Goal: Transaction & Acquisition: Purchase product/service

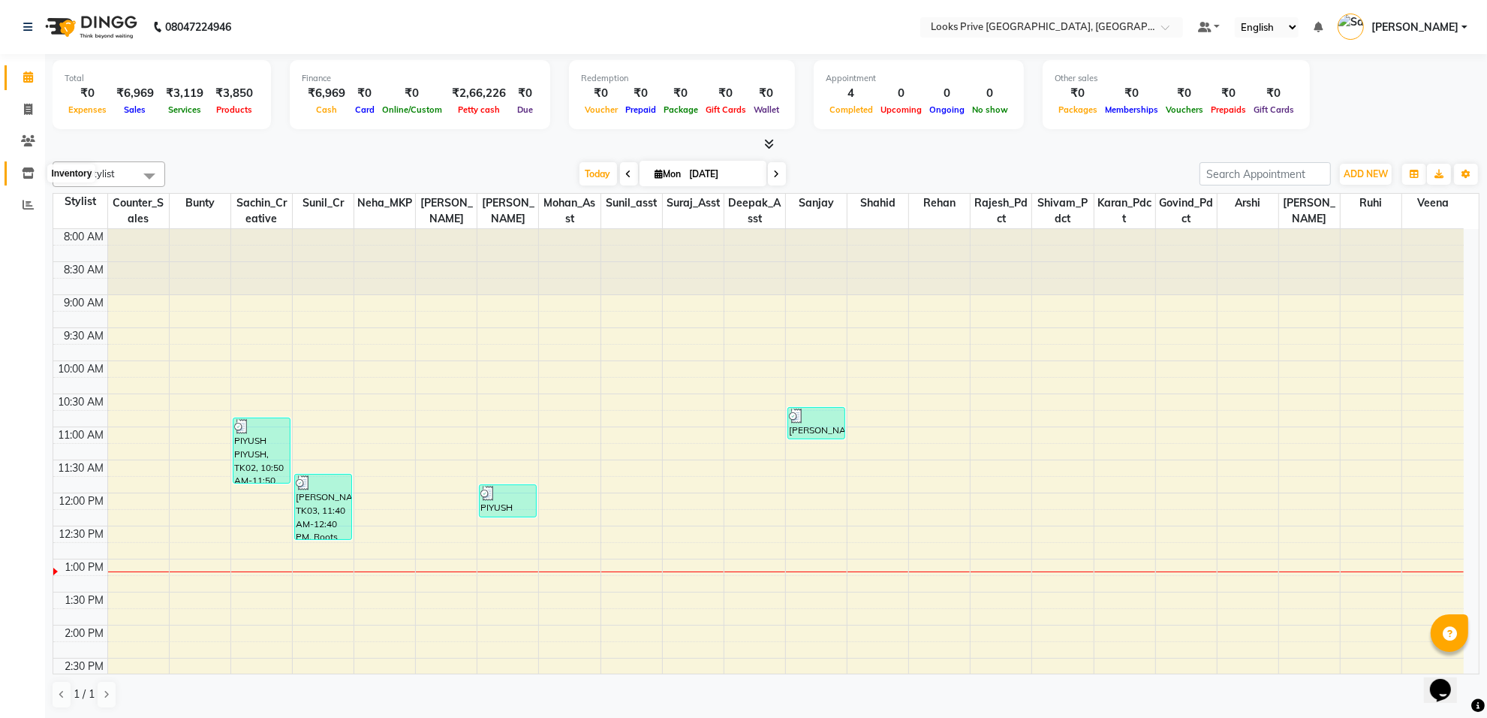
click at [28, 170] on icon at bounding box center [28, 172] width 13 height 11
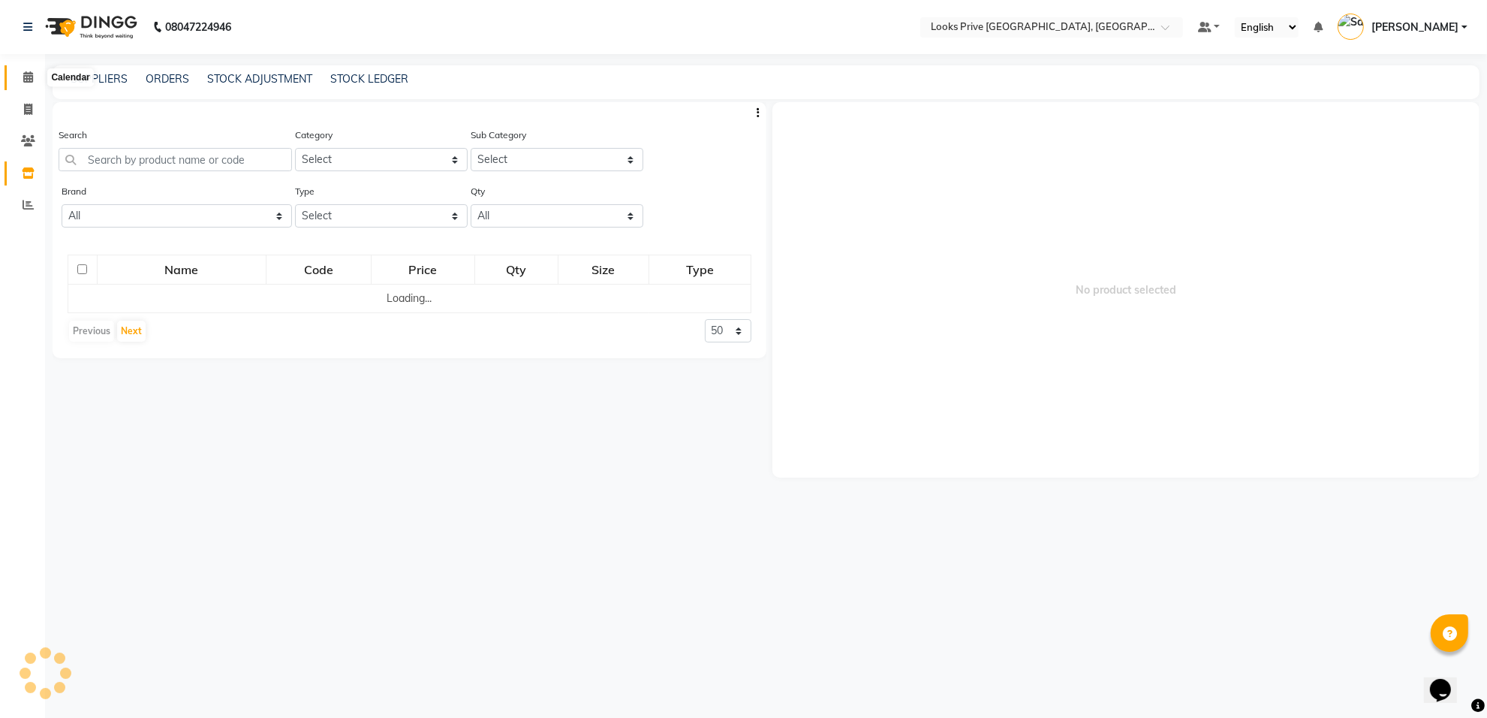
click at [29, 69] on span at bounding box center [28, 77] width 26 height 17
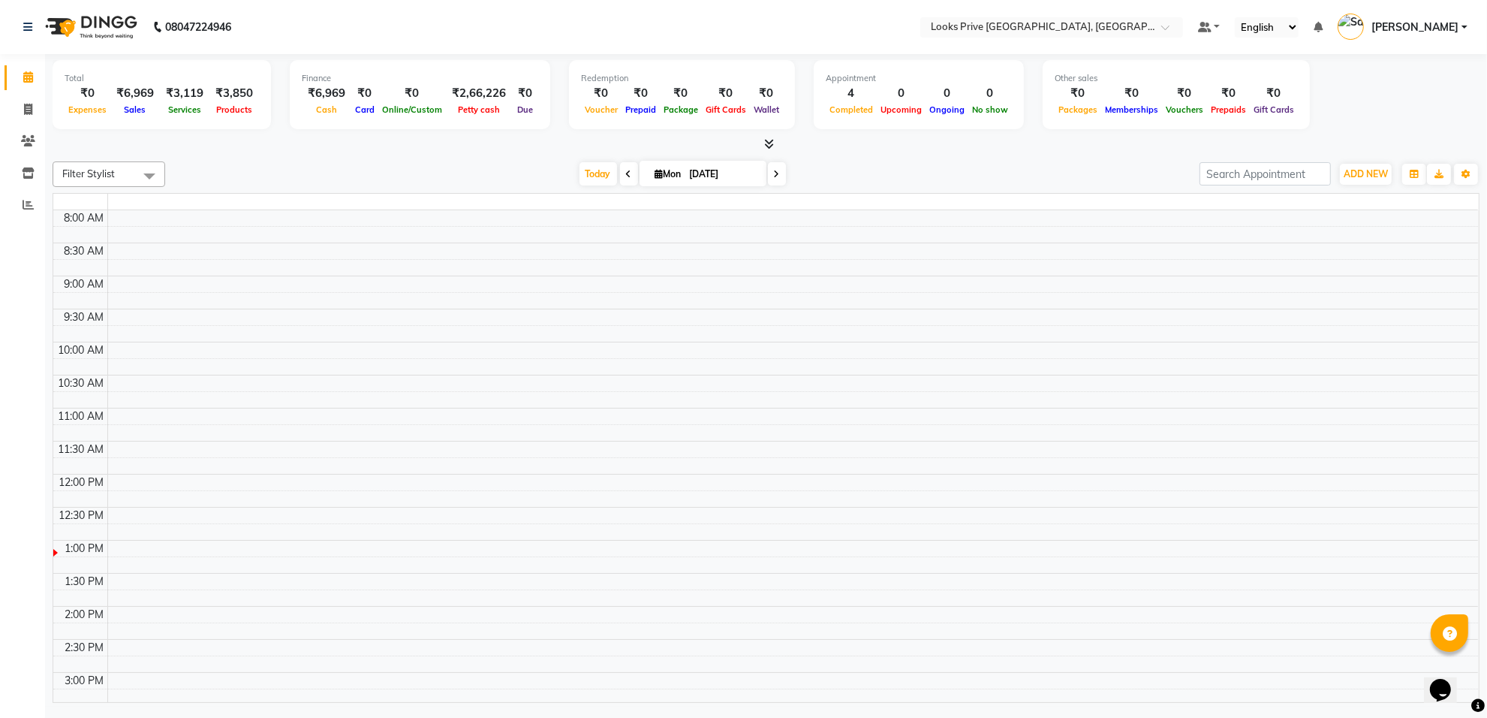
scroll to position [335, 0]
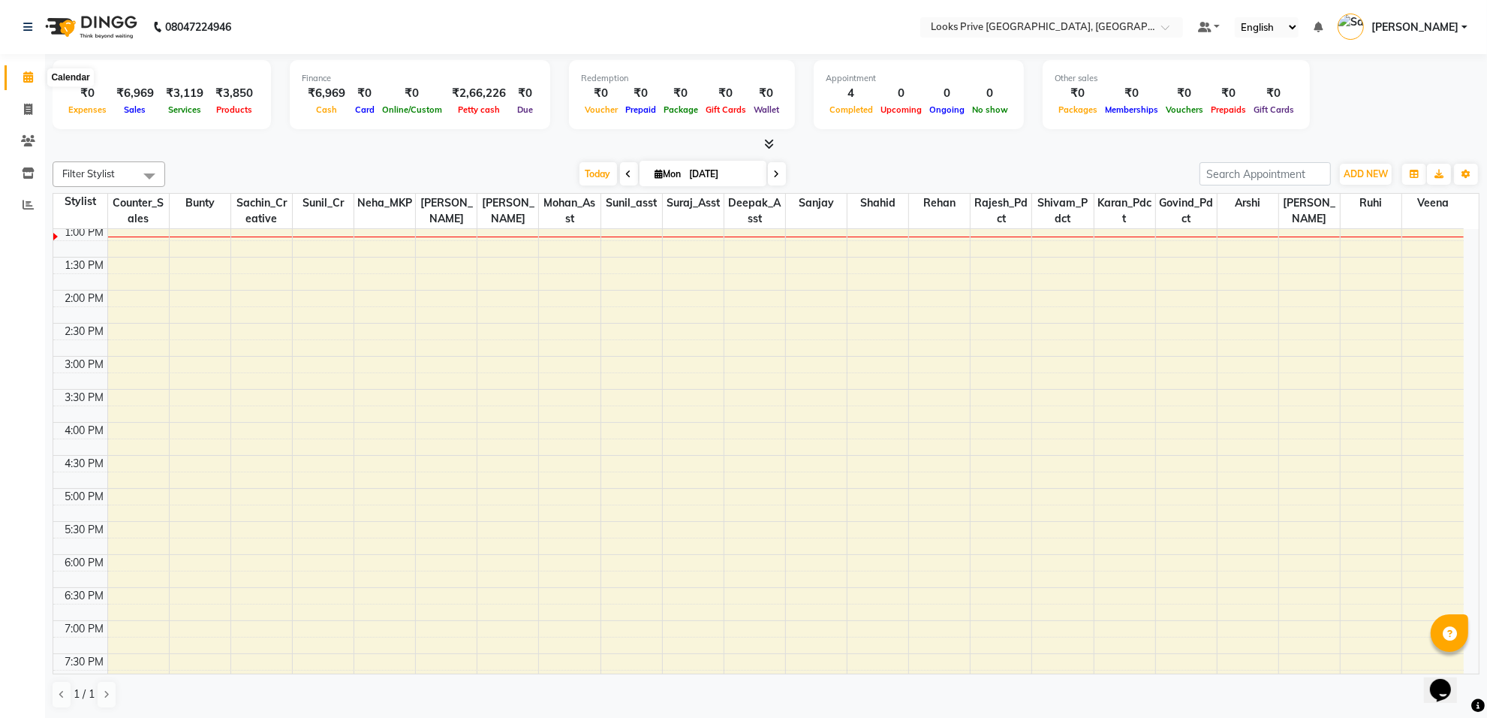
click at [26, 77] on icon at bounding box center [28, 76] width 10 height 11
click at [23, 106] on span at bounding box center [28, 109] width 26 height 17
select select "service"
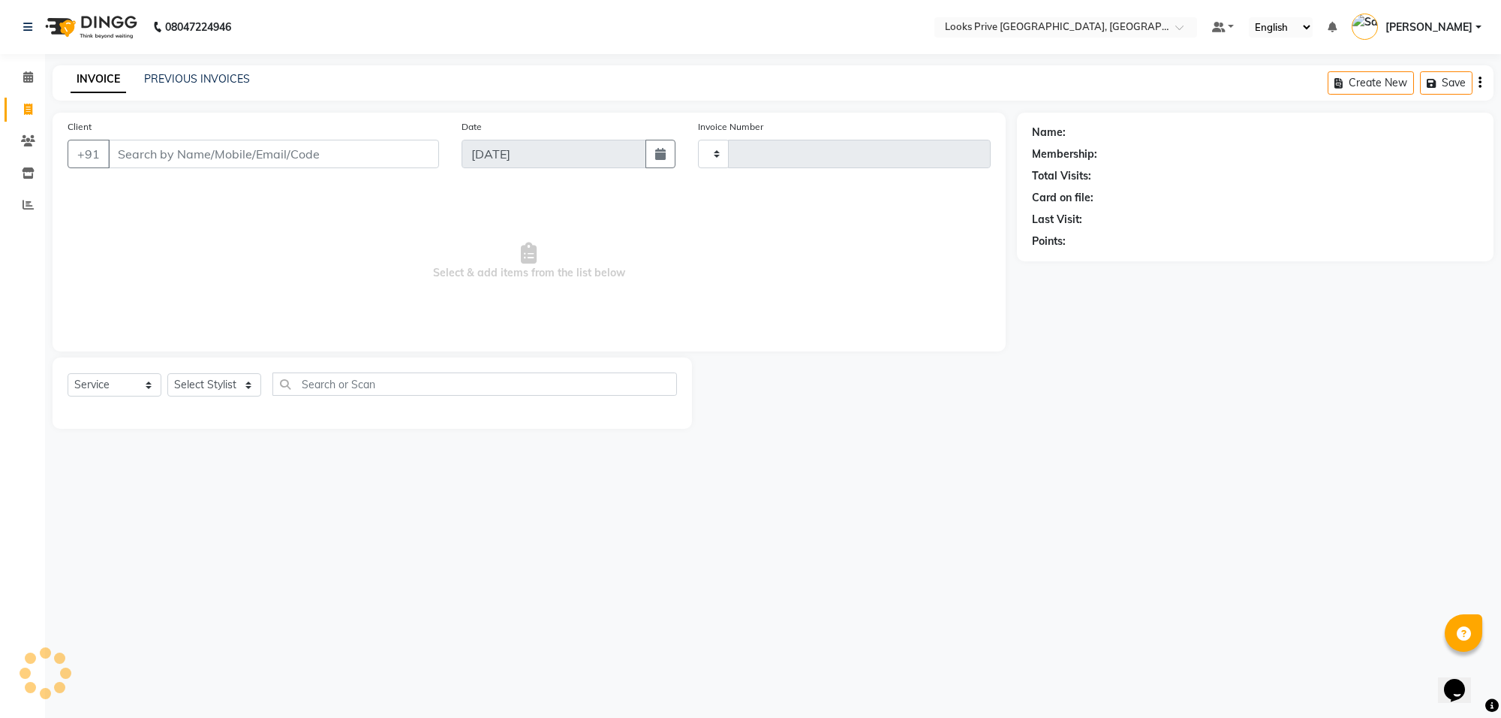
type input "5506"
select select "8127"
click at [193, 80] on link "PREVIOUS INVOICES" at bounding box center [197, 79] width 106 height 14
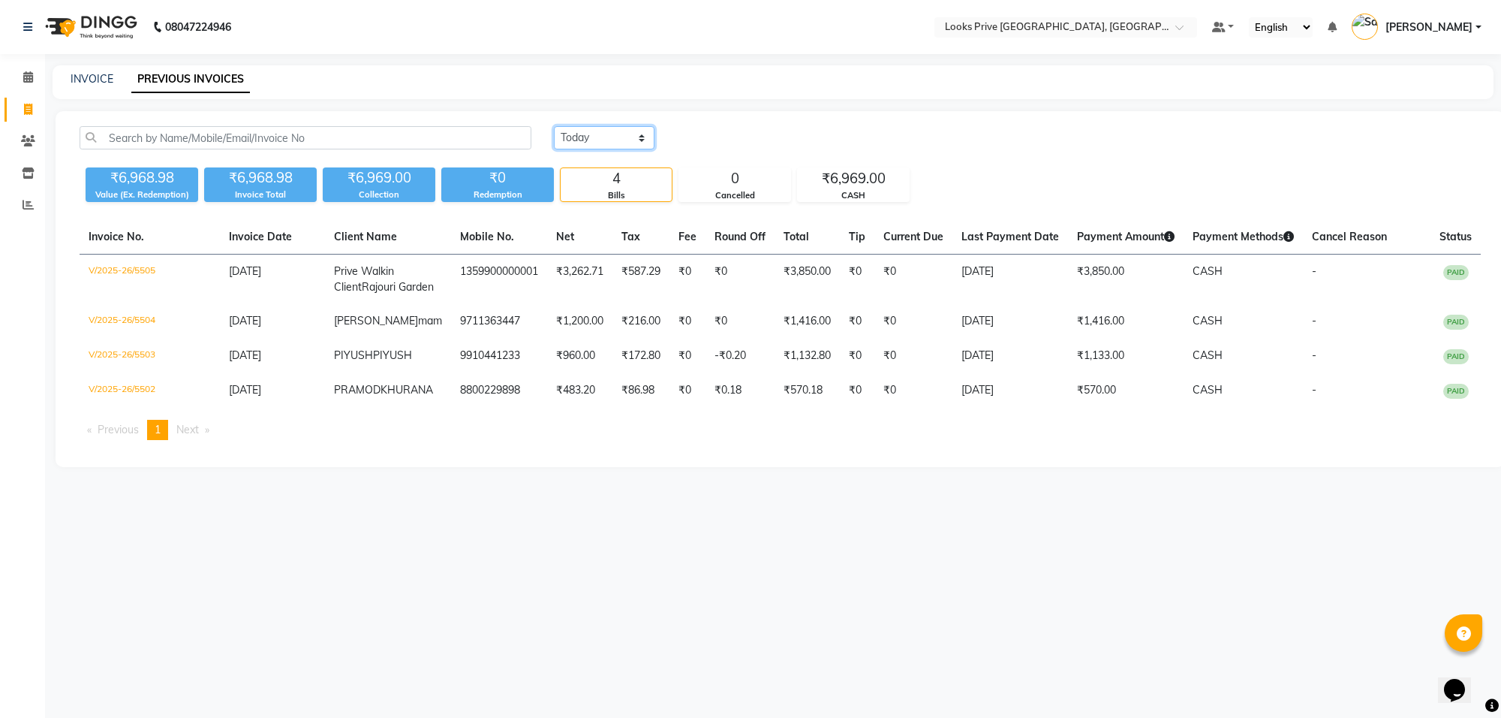
drag, startPoint x: 640, startPoint y: 137, endPoint x: 642, endPoint y: 146, distance: 9.9
click at [642, 140] on select "[DATE] [DATE] Custom Range" at bounding box center [604, 137] width 101 height 23
select select "[DATE]"
click at [554, 126] on select "[DATE] [DATE] Custom Range" at bounding box center [604, 137] width 101 height 23
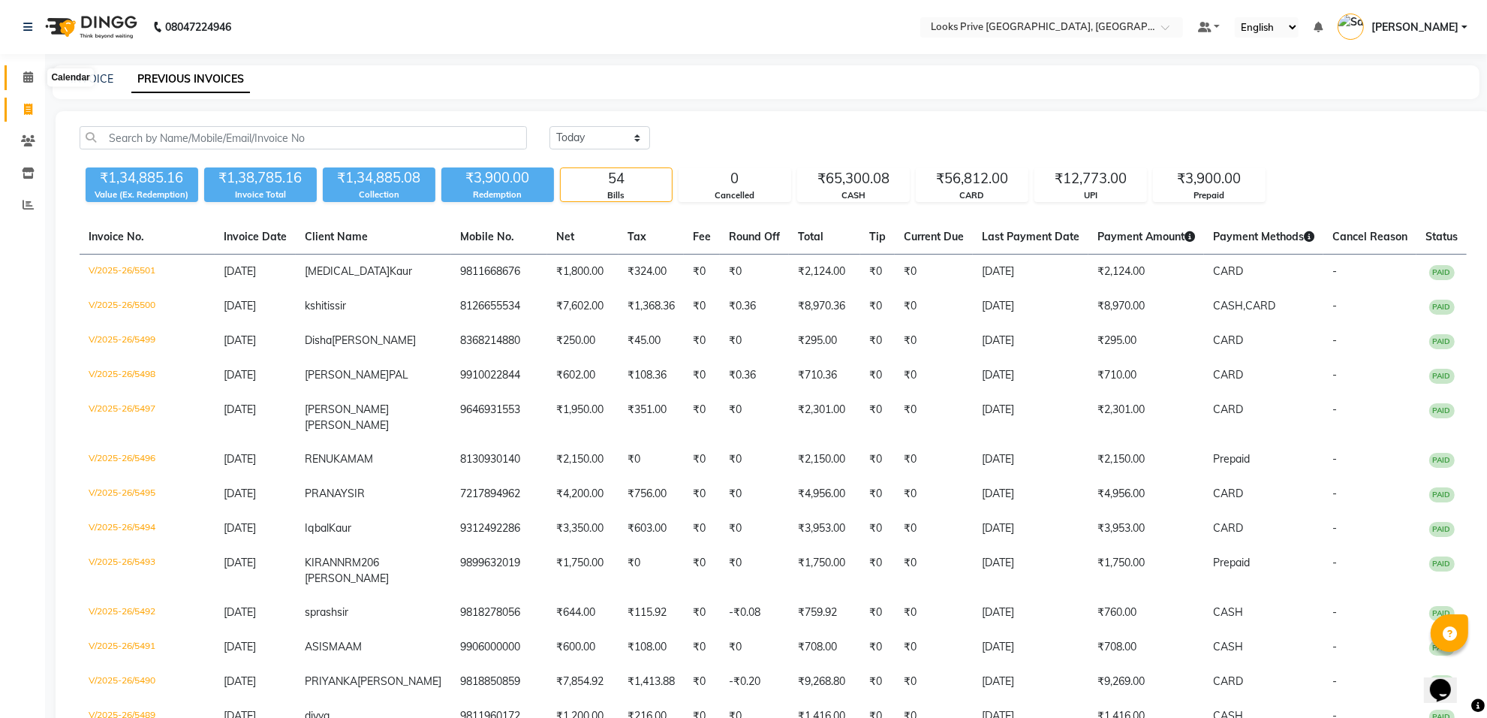
click at [30, 77] on icon at bounding box center [28, 76] width 10 height 11
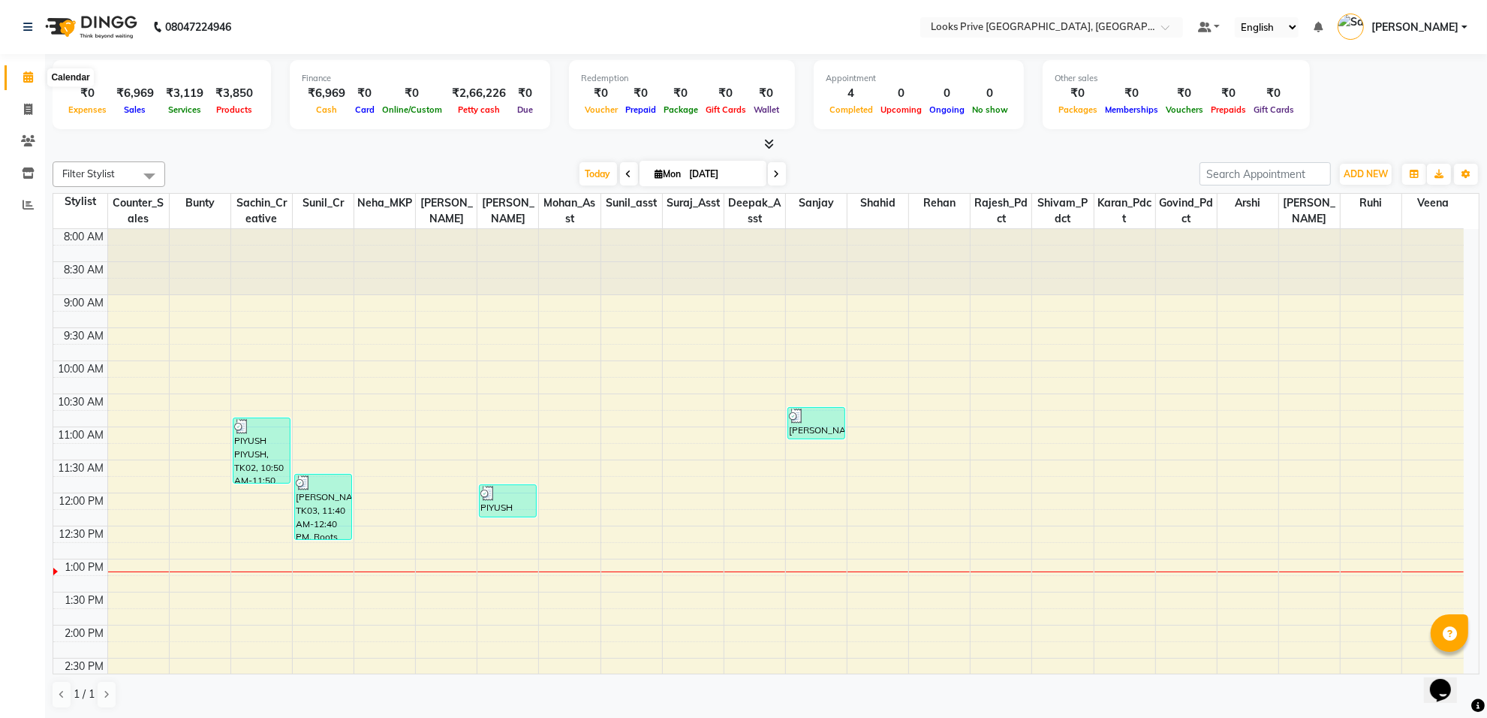
click at [25, 81] on icon at bounding box center [28, 76] width 10 height 11
click at [24, 110] on icon at bounding box center [28, 109] width 8 height 11
select select "service"
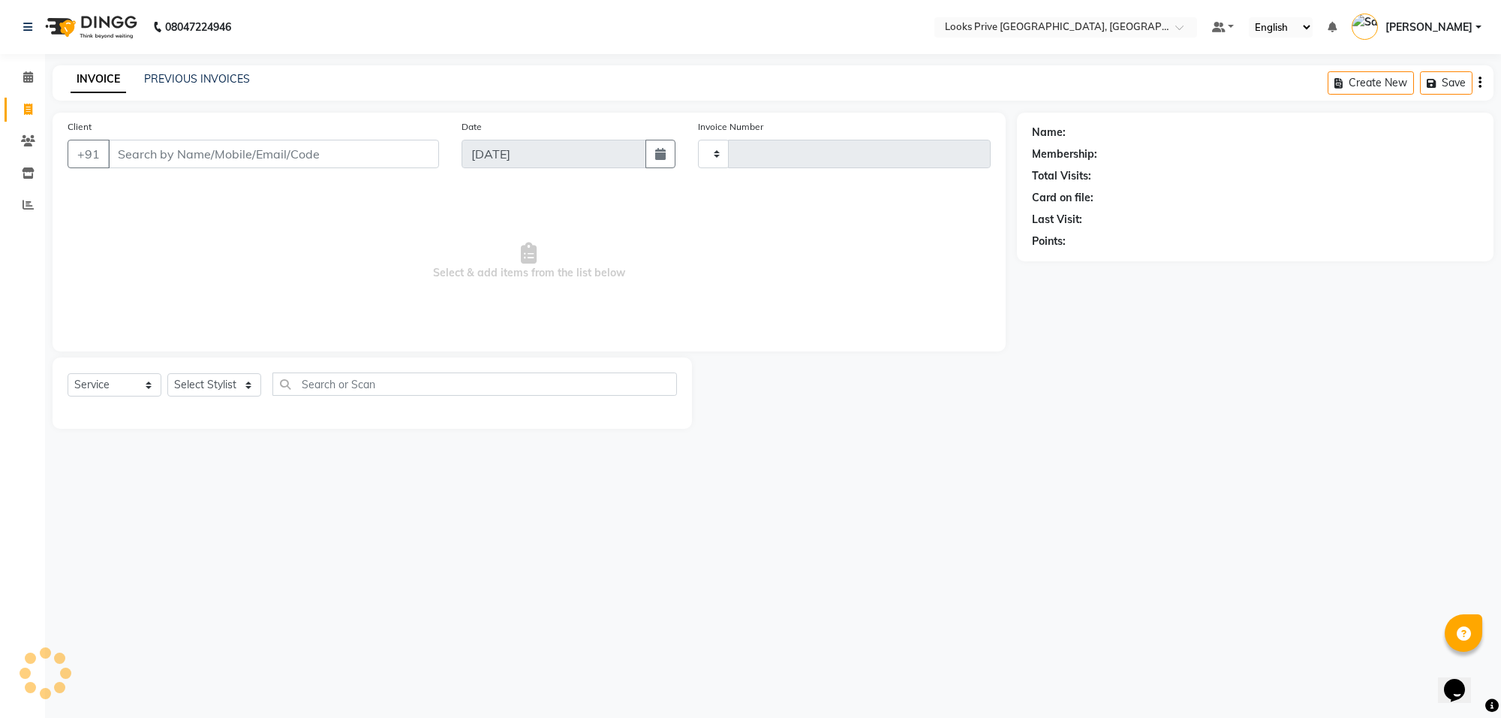
type input "5506"
select select "8127"
click at [201, 156] on input "Client" at bounding box center [273, 154] width 331 height 29
click at [20, 76] on span at bounding box center [28, 77] width 26 height 17
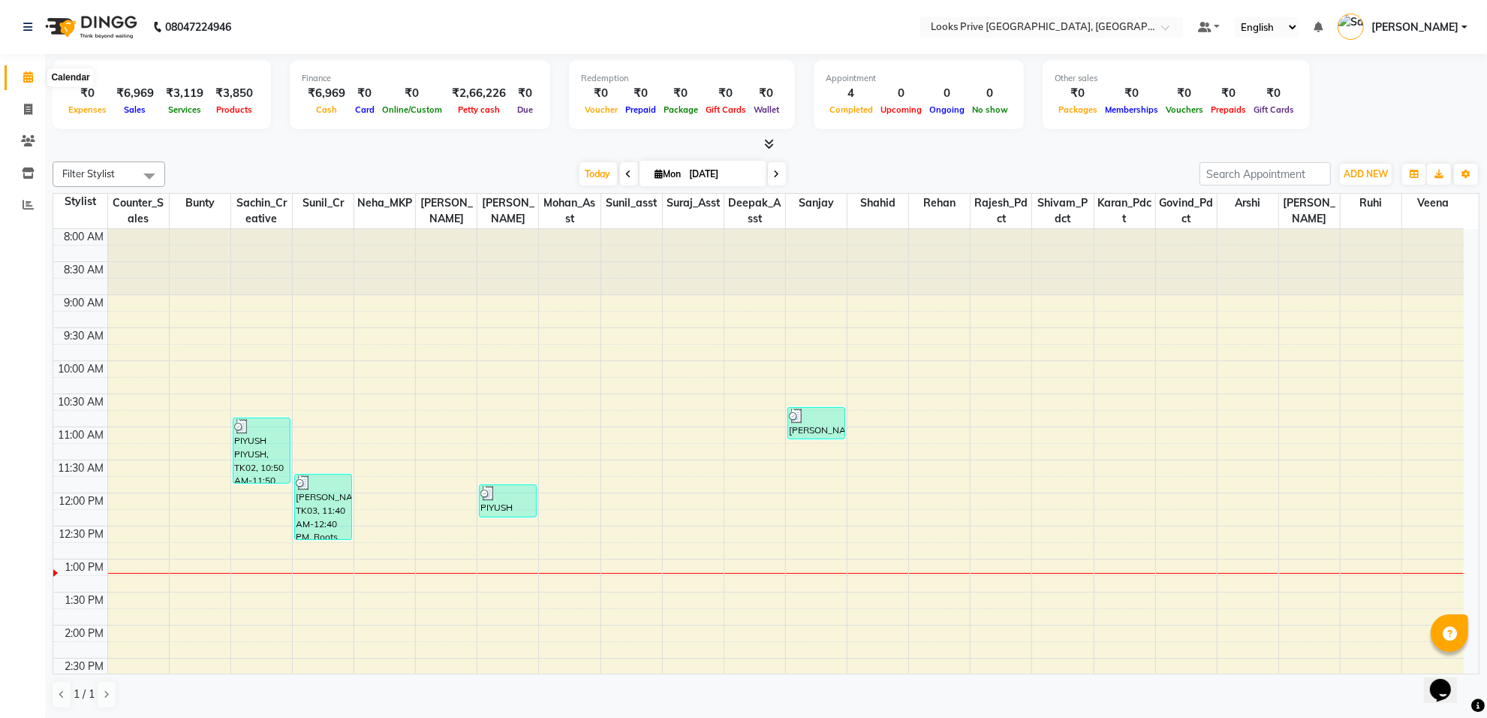
click at [27, 76] on icon at bounding box center [28, 76] width 10 height 11
click at [25, 102] on span at bounding box center [28, 109] width 26 height 17
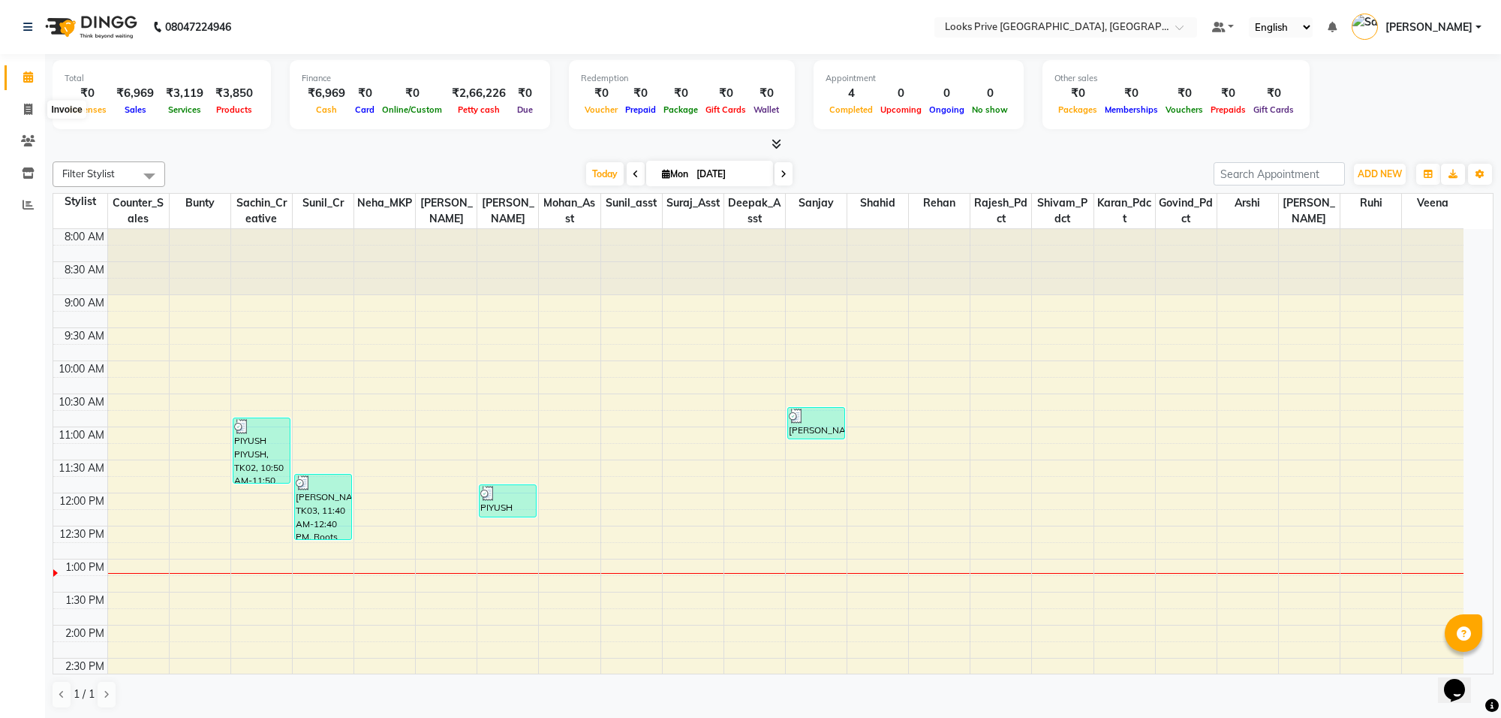
select select "service"
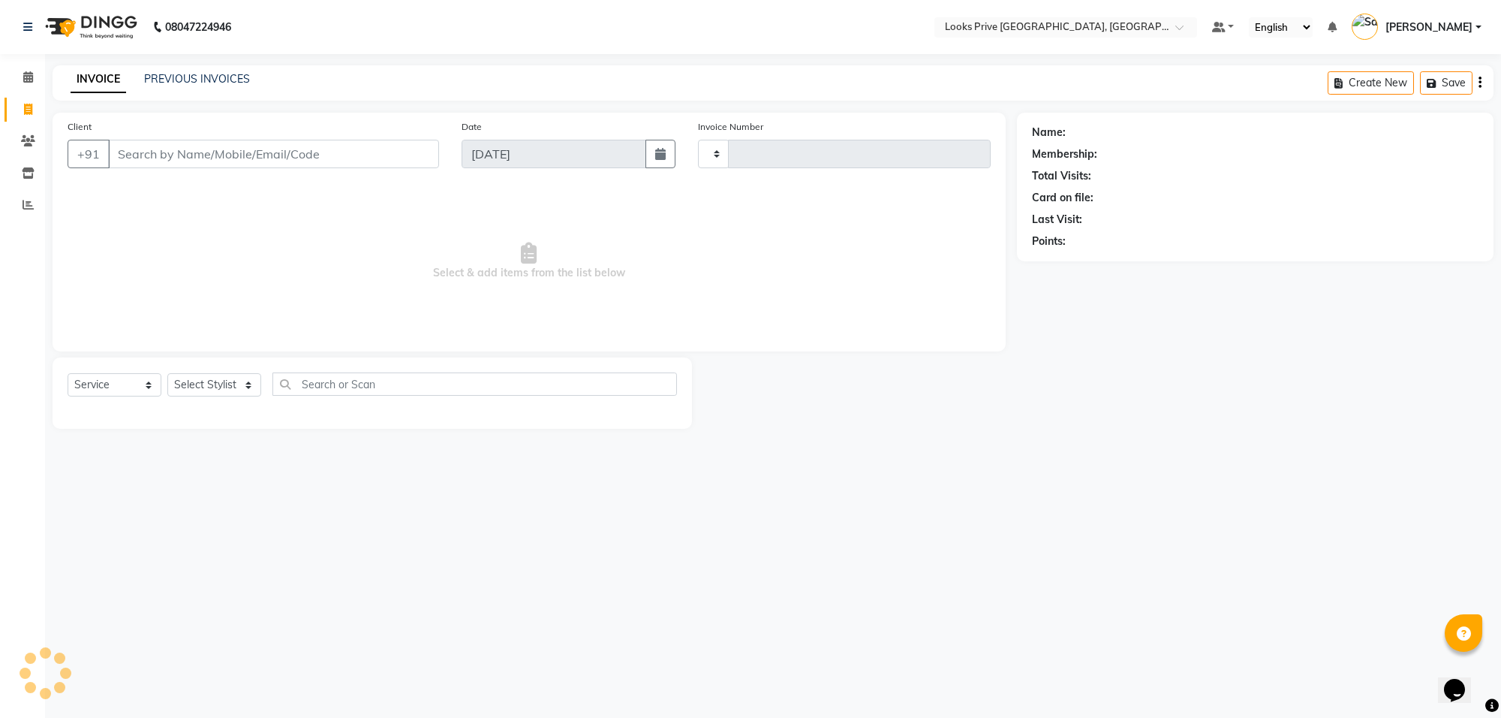
type input "5506"
select select "8127"
click at [26, 203] on icon at bounding box center [28, 204] width 11 height 11
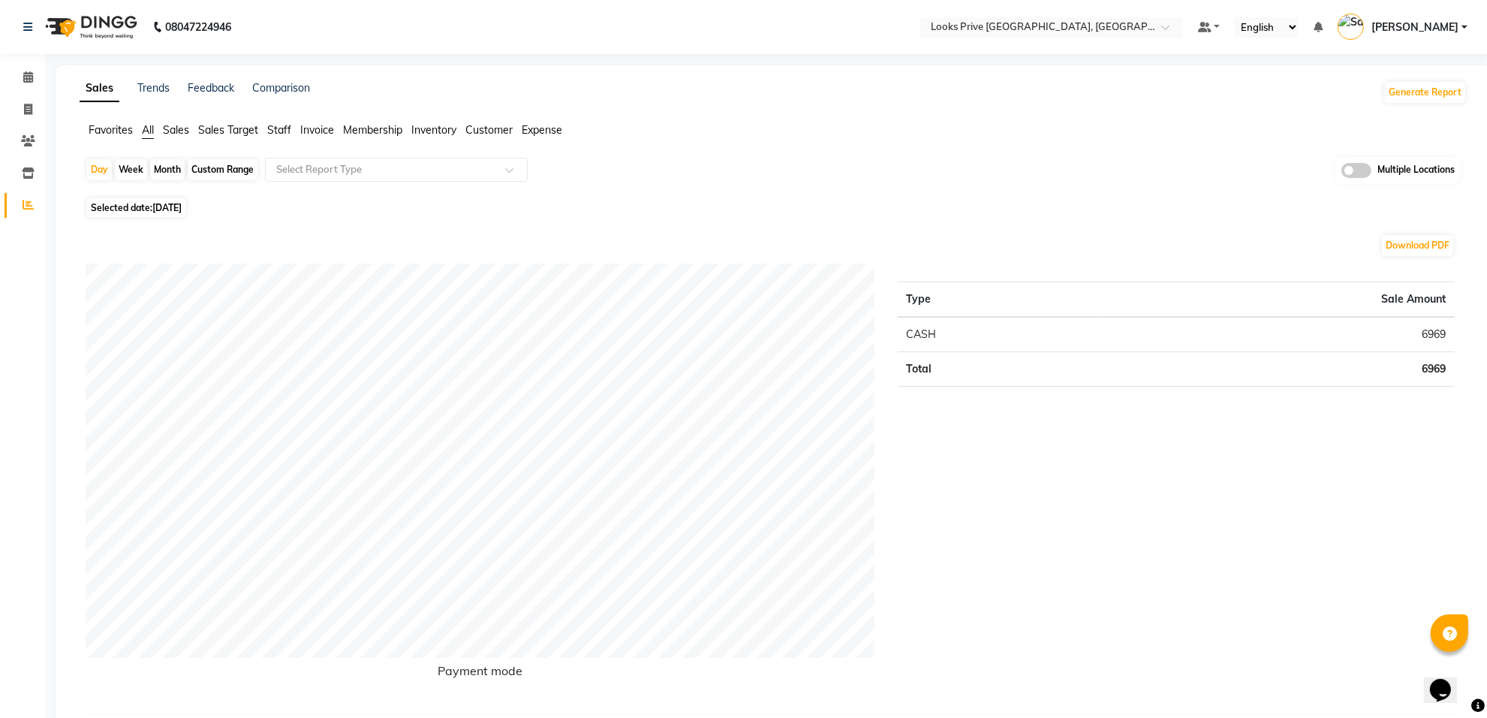
click at [279, 129] on span "Staff" at bounding box center [279, 130] width 24 height 14
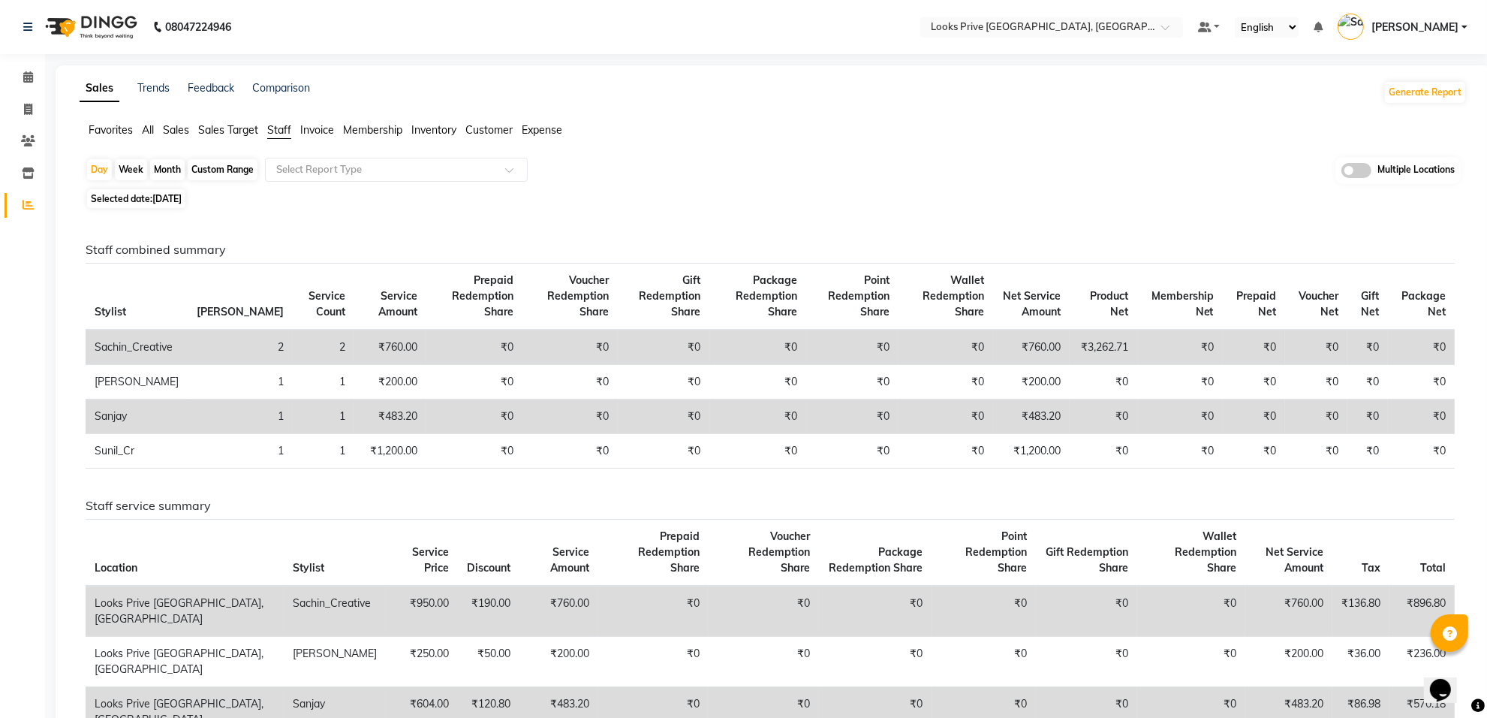
click at [225, 170] on div "Custom Range" at bounding box center [223, 169] width 70 height 21
select select "9"
select select "2025"
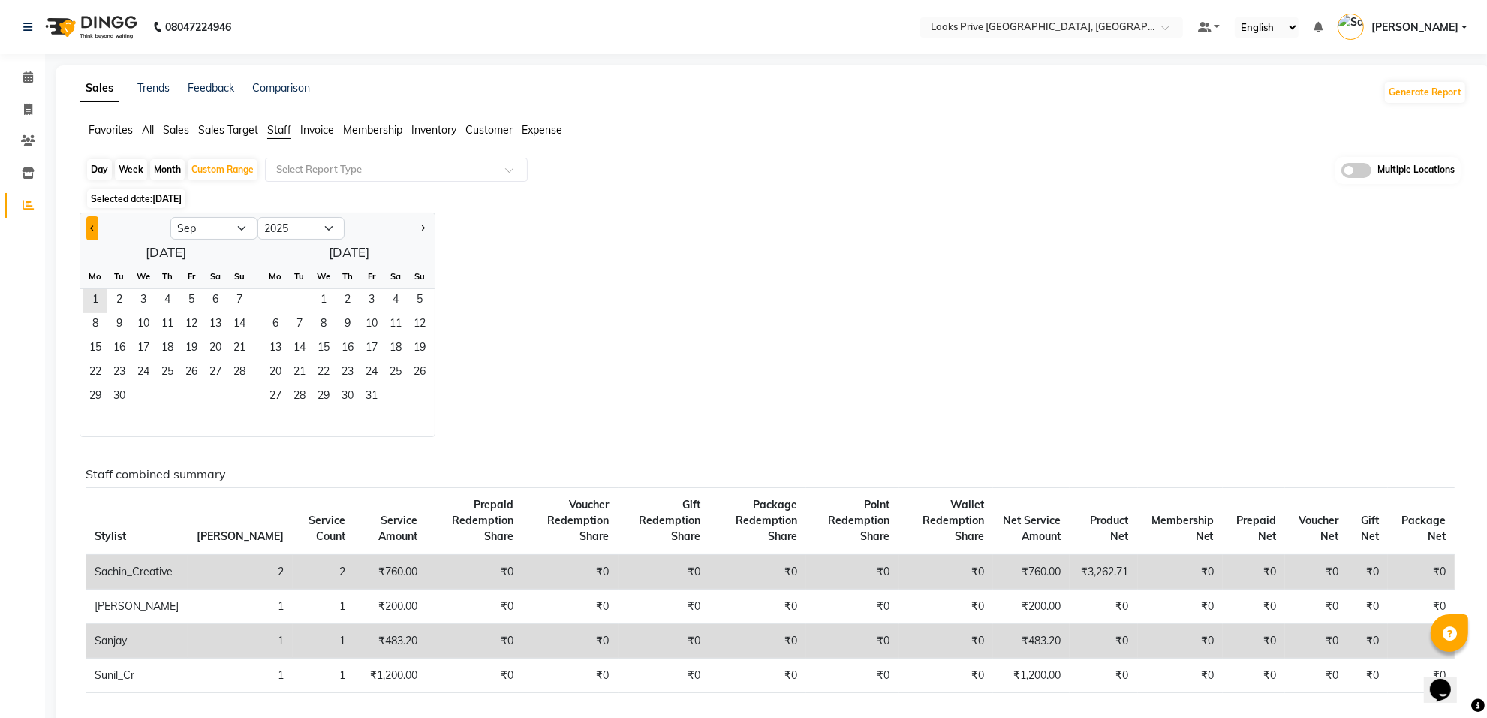
click at [89, 231] on button "Previous month" at bounding box center [92, 228] width 12 height 24
select select "8"
click at [192, 302] on span "1" at bounding box center [191, 301] width 24 height 24
click at [238, 396] on span "31" at bounding box center [239, 397] width 24 height 24
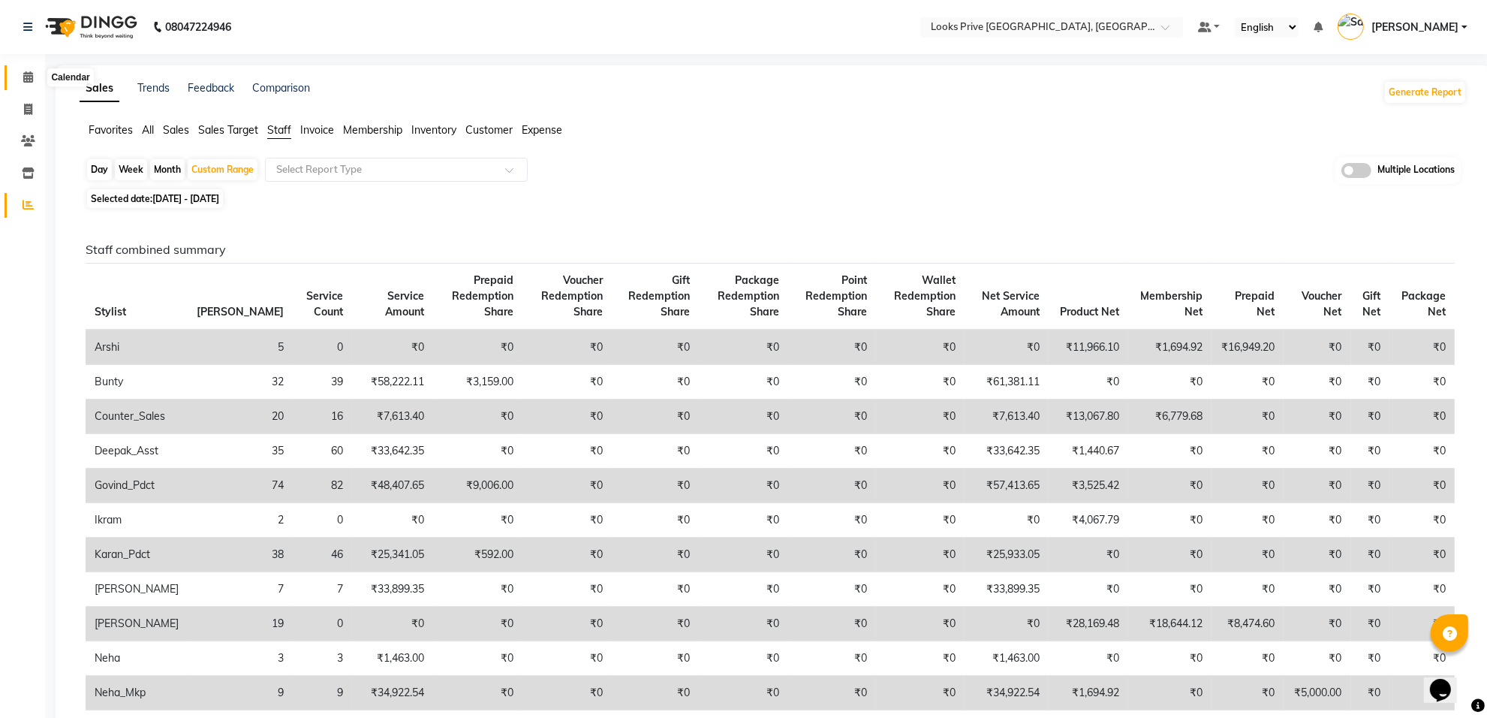
click at [30, 74] on icon at bounding box center [28, 76] width 10 height 11
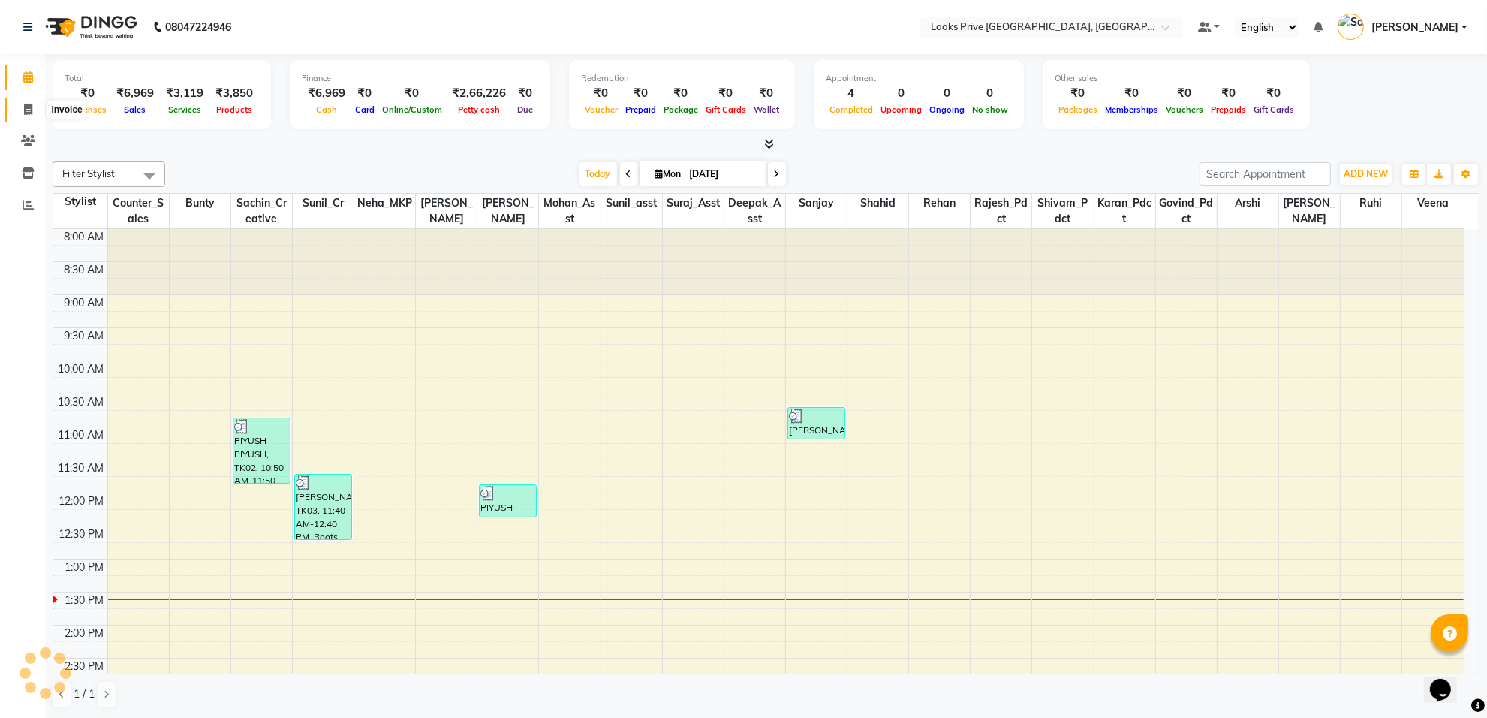
click at [30, 113] on icon at bounding box center [28, 109] width 8 height 11
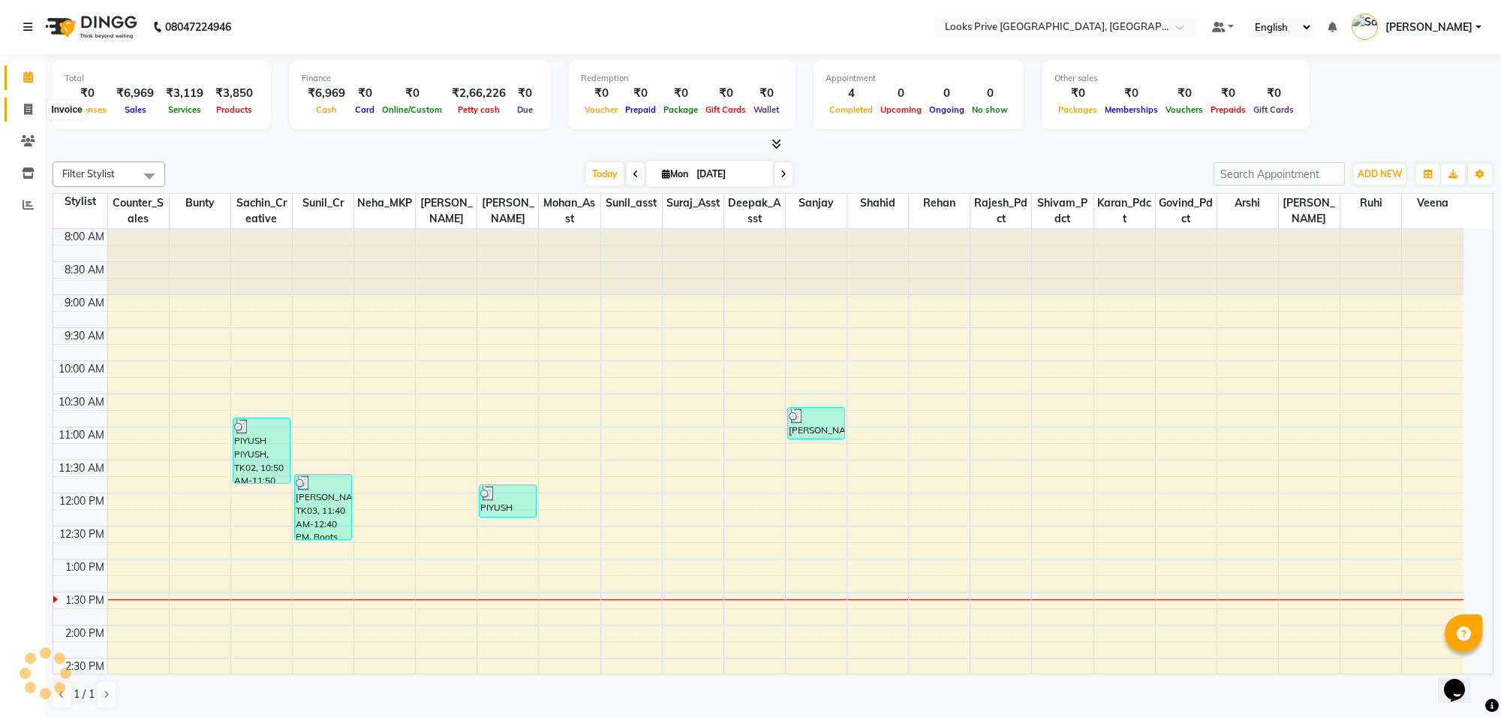
select select "service"
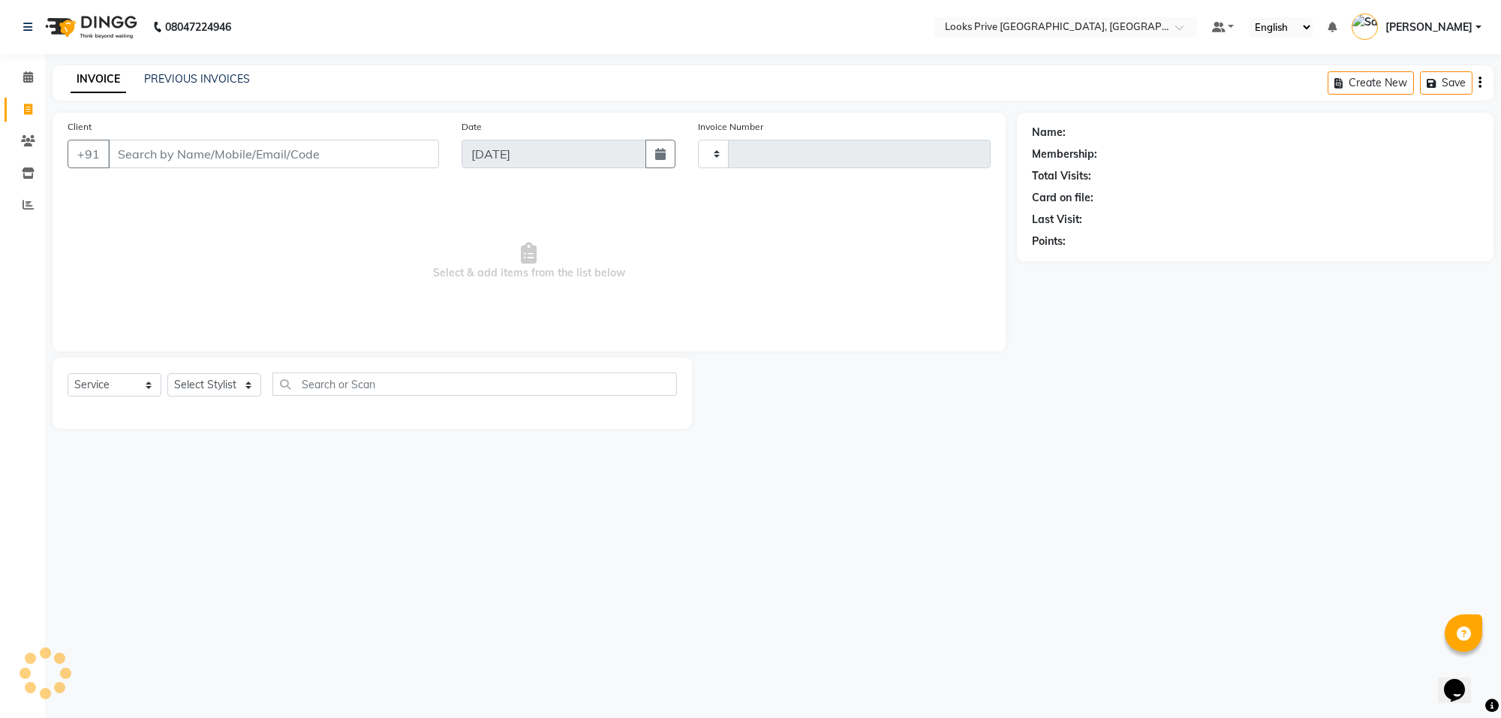
type input "5506"
select select "8127"
click at [170, 154] on input "Client" at bounding box center [273, 154] width 331 height 29
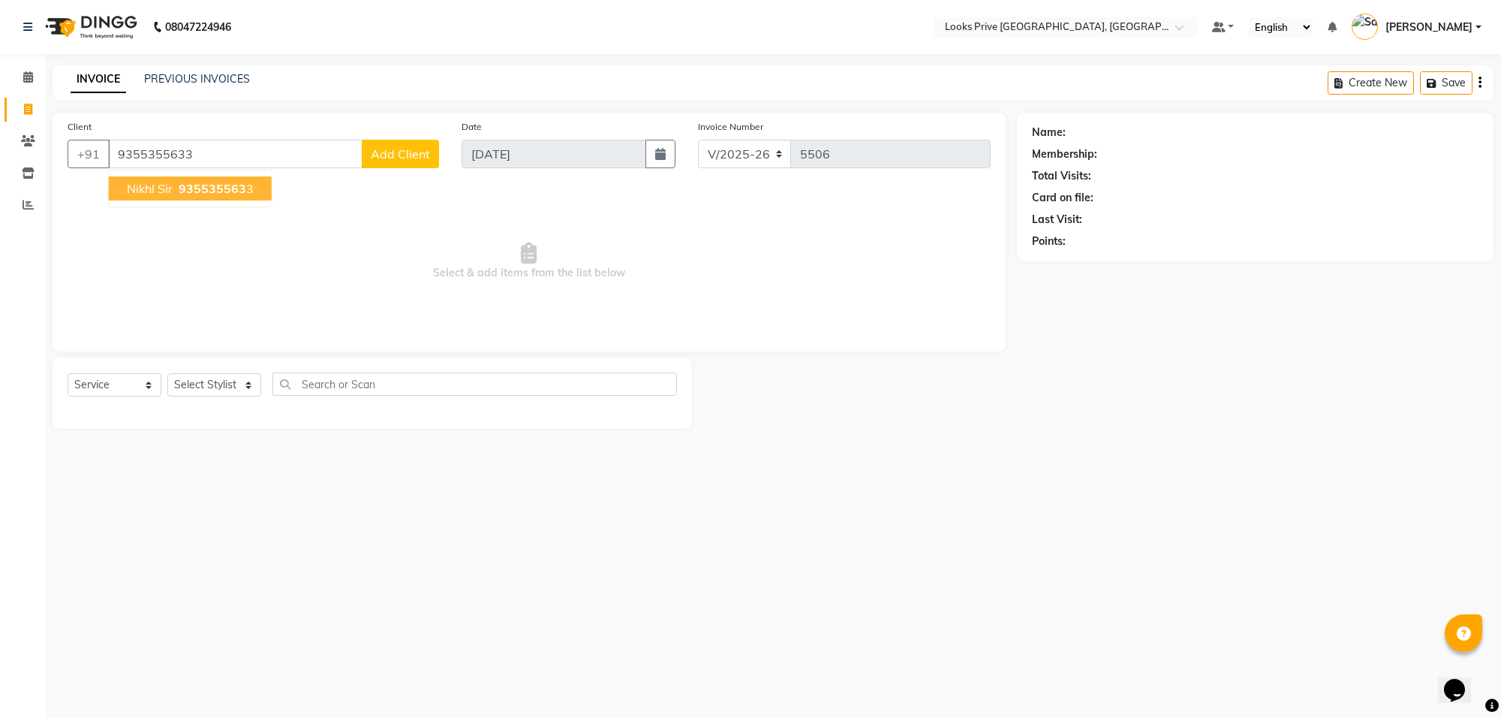
type input "9355355633"
select select "1: Object"
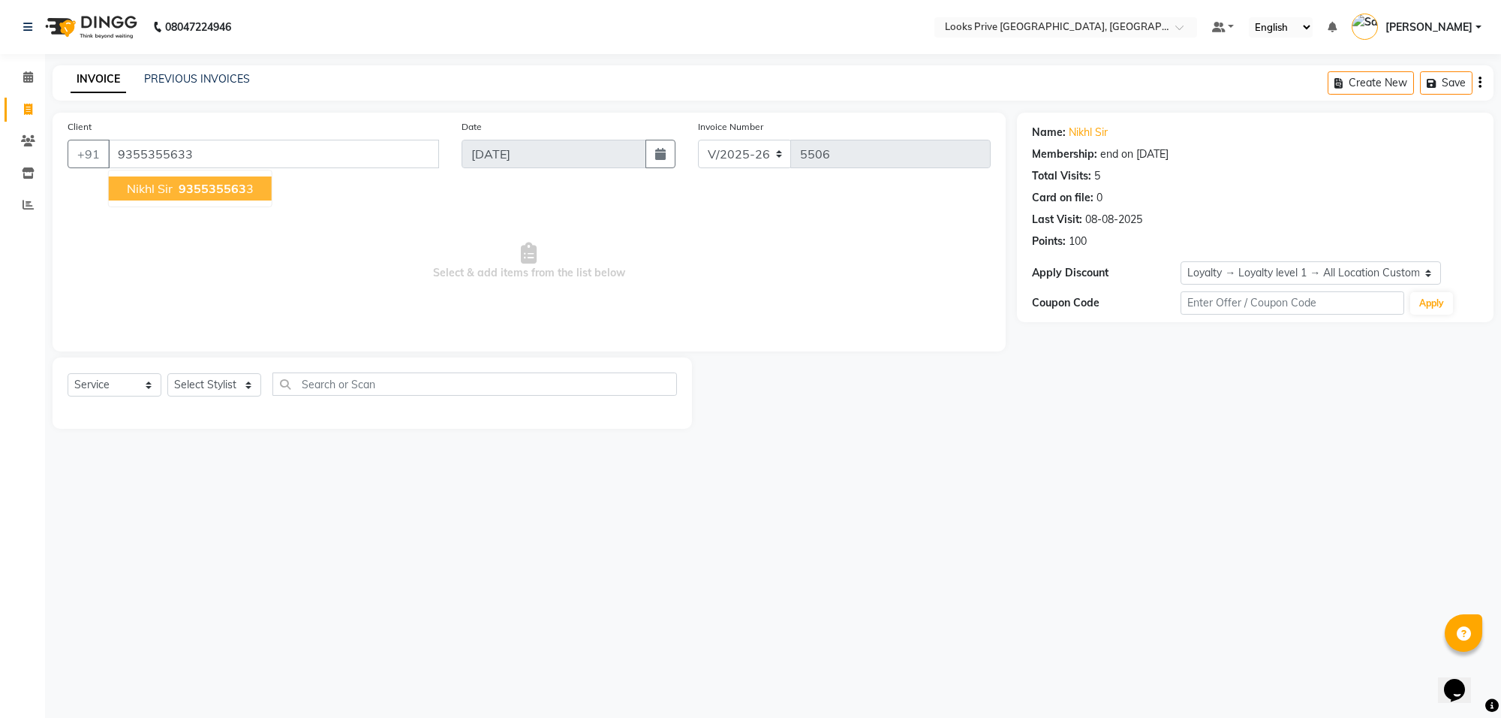
click at [415, 567] on div "08047224946 Select Location × Looks Prive [GEOGRAPHIC_DATA], [GEOGRAPHIC_DATA] …" at bounding box center [750, 359] width 1501 height 718
click at [261, 384] on div "Select Service Product Membership Package Voucher Prepaid Gift Card Select Styl…" at bounding box center [372, 389] width 609 height 35
drag, startPoint x: 249, startPoint y: 387, endPoint x: 233, endPoint y: 395, distance: 17.5
click at [249, 387] on select "Select Stylist [PERSON_NAME] Counter_Sales Deepak_Asst Govind_Pdct Karan_Pdct M…" at bounding box center [214, 384] width 94 height 23
select select "75864"
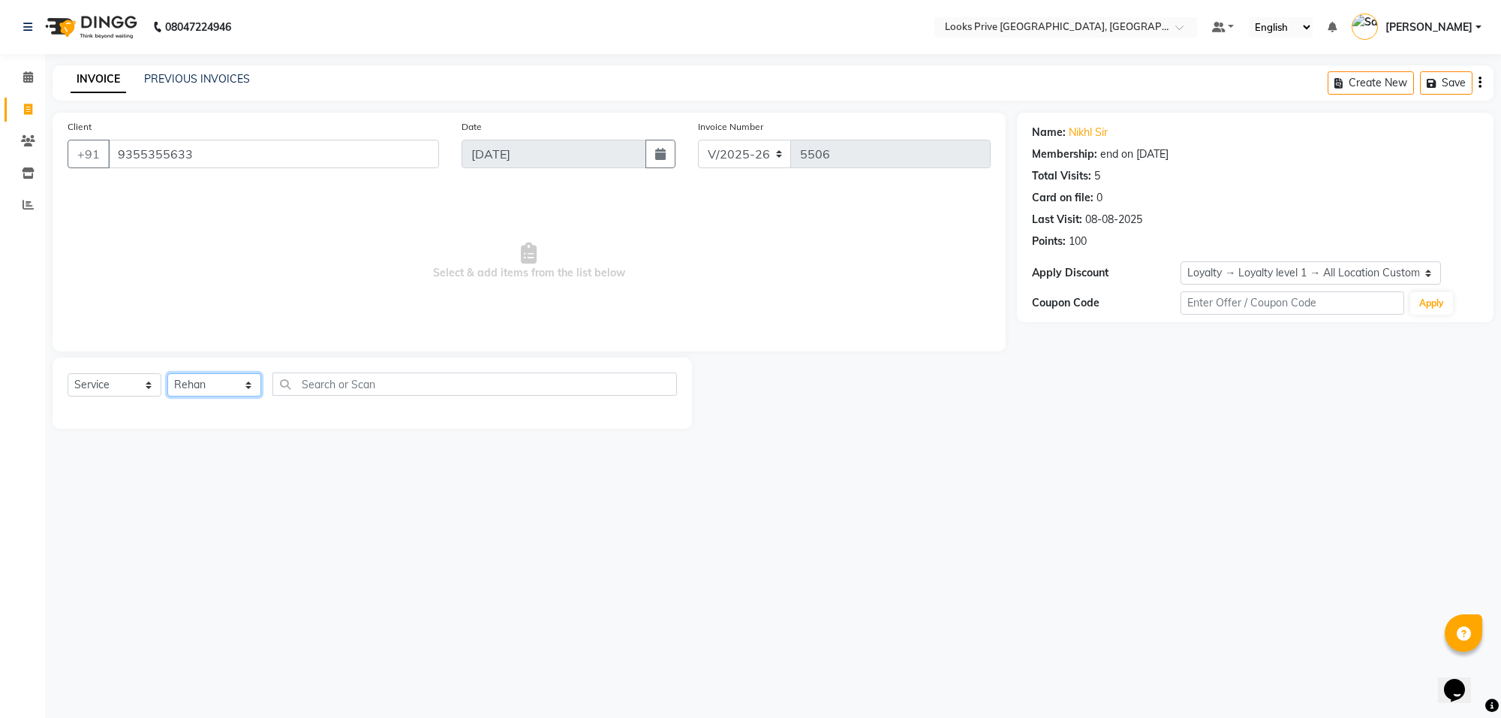
click at [167, 373] on select "Select Stylist [PERSON_NAME] Counter_Sales Deepak_Asst Govind_Pdct Karan_Pdct M…" at bounding box center [214, 384] width 94 height 23
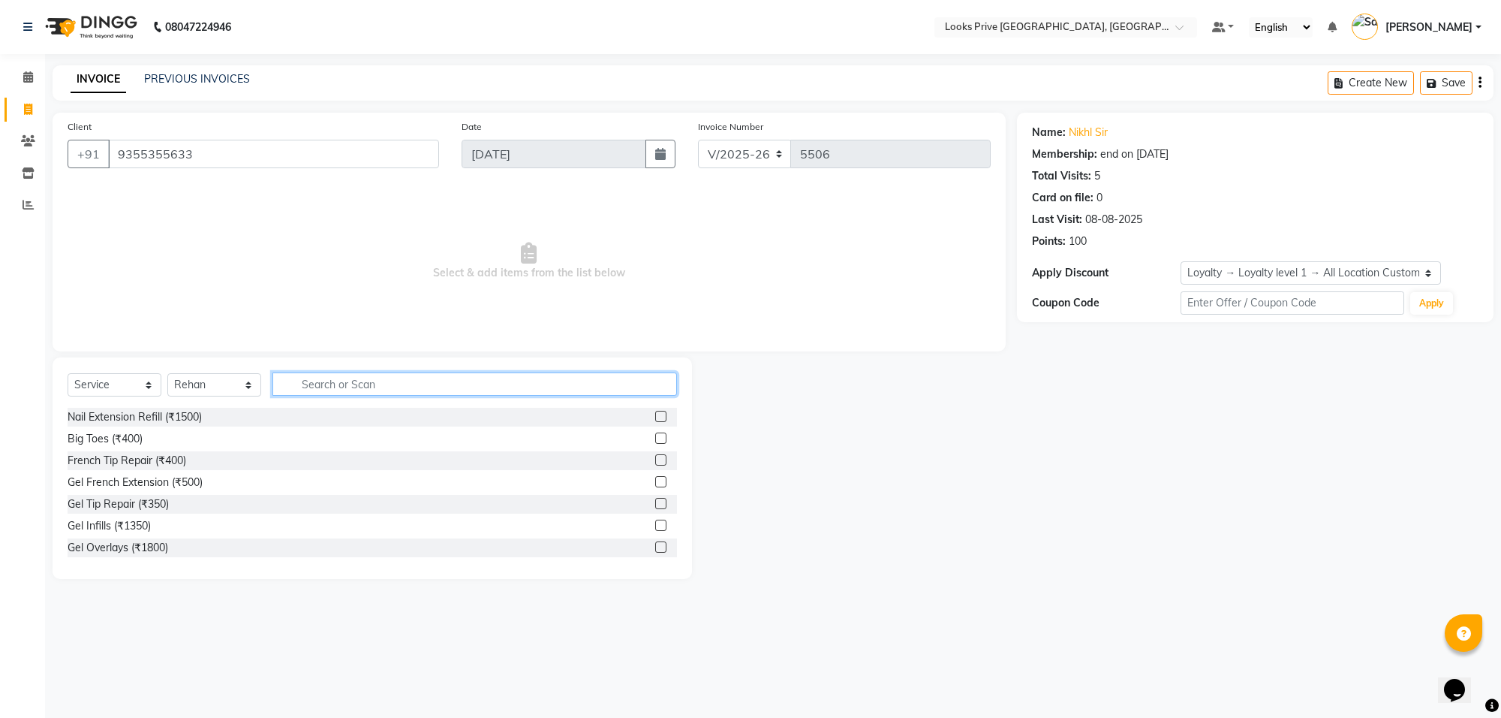
click at [332, 392] on input "text" at bounding box center [474, 383] width 405 height 23
type input "cut"
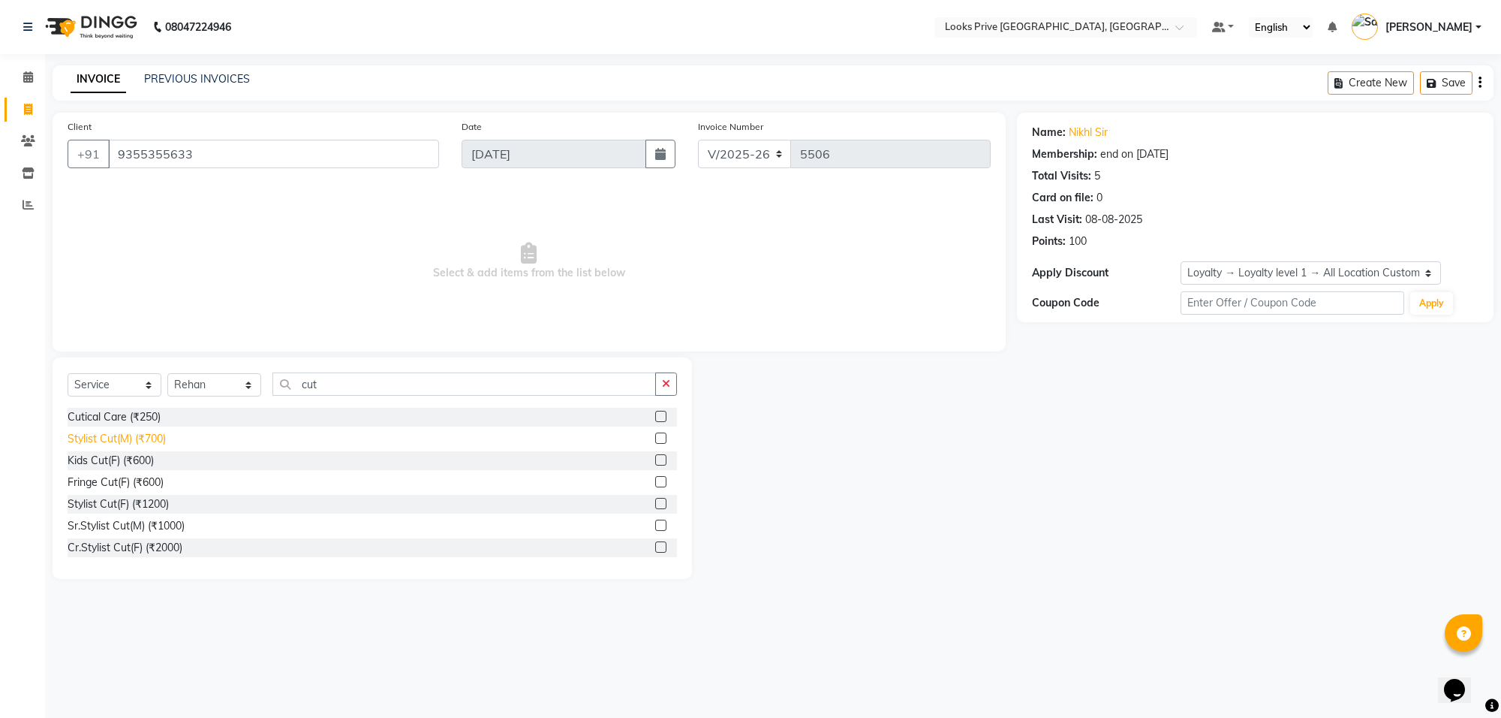
click at [137, 441] on div "Stylist Cut(M) (₹700)" at bounding box center [117, 439] width 98 height 16
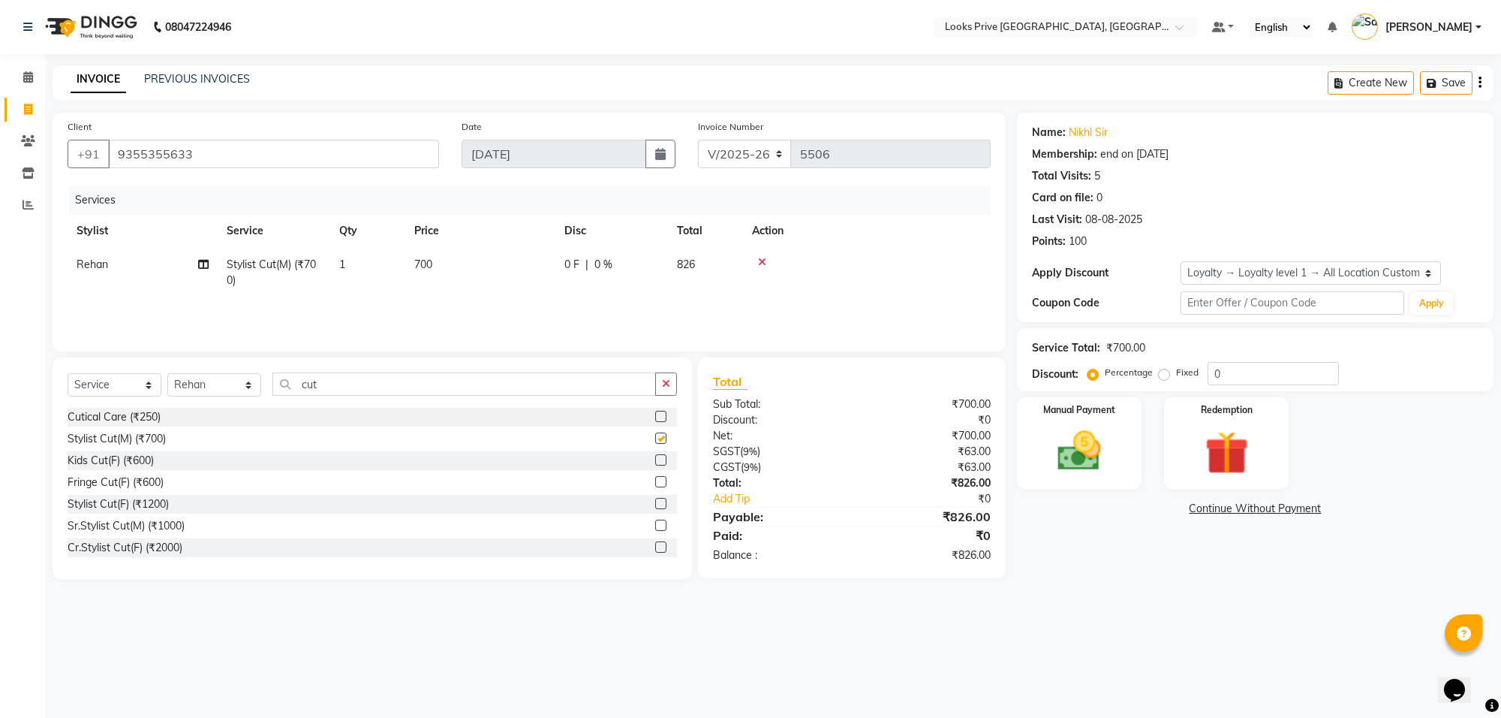
checkbox input "false"
click at [122, 458] on div "Kids Cut(F) (₹600)" at bounding box center [111, 461] width 86 height 16
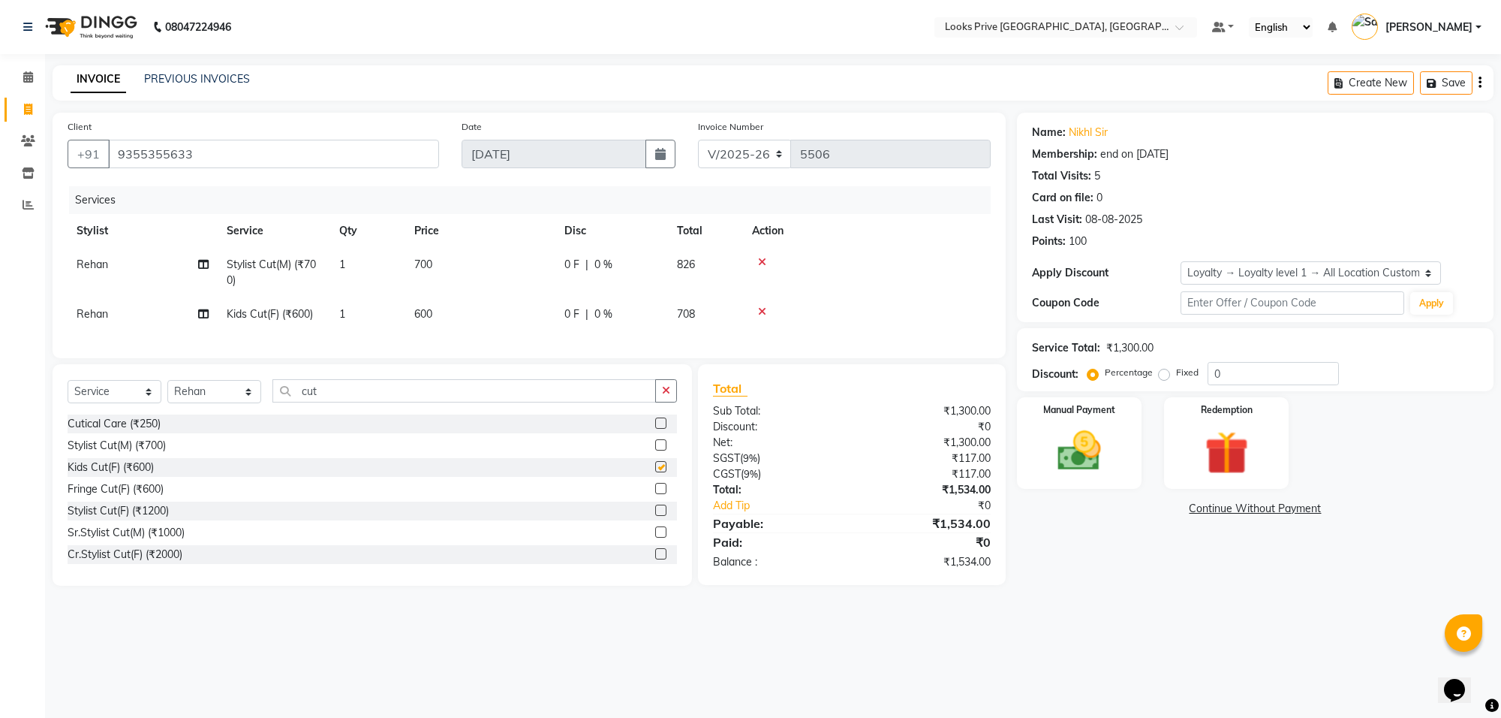
checkbox input "false"
drag, startPoint x: 425, startPoint y: 265, endPoint x: 458, endPoint y: 272, distance: 33.9
click at [458, 272] on td "700" at bounding box center [480, 273] width 150 height 50
select select "75864"
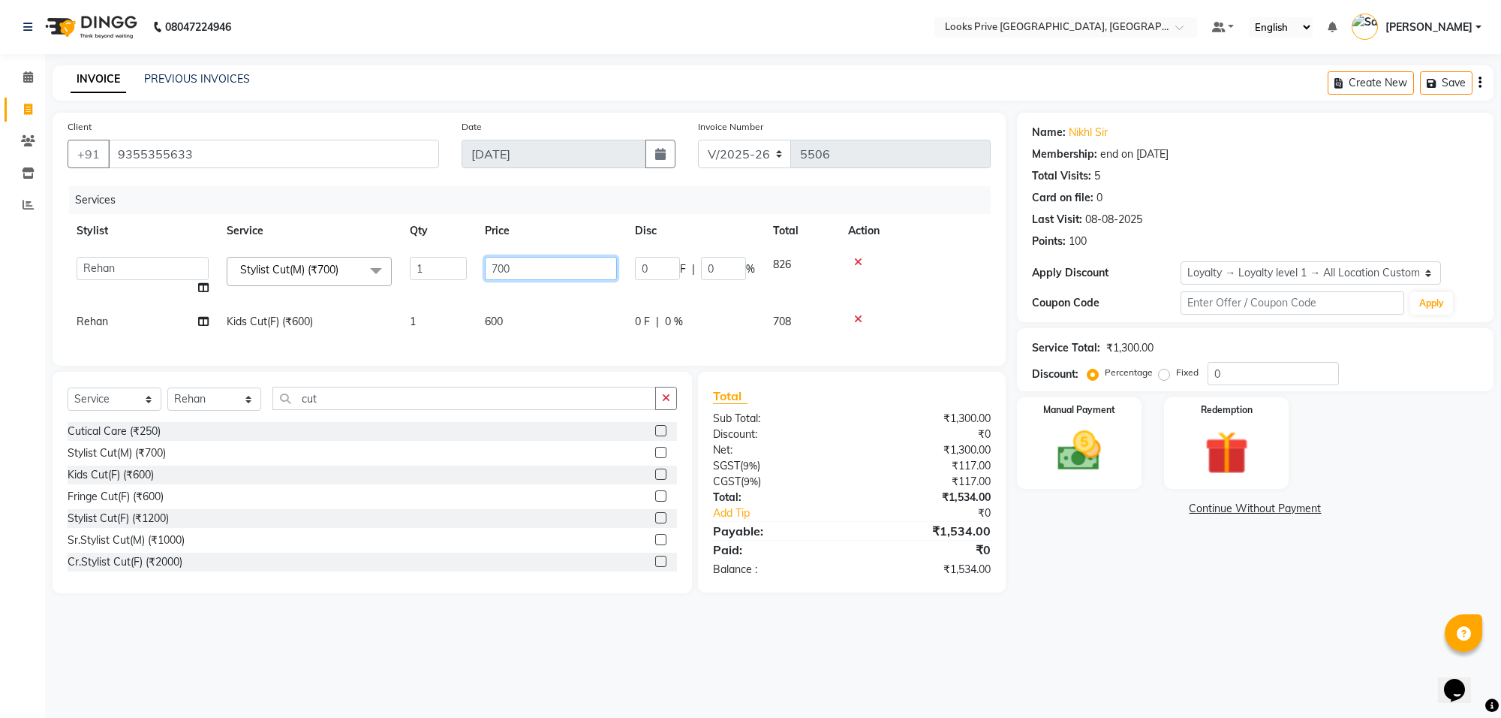
drag, startPoint x: 520, startPoint y: 264, endPoint x: 504, endPoint y: 284, distance: 25.1
click at [508, 282] on td "700" at bounding box center [551, 276] width 150 height 57
type input "7"
type input "800"
click at [364, 410] on input "cut" at bounding box center [464, 398] width 384 height 23
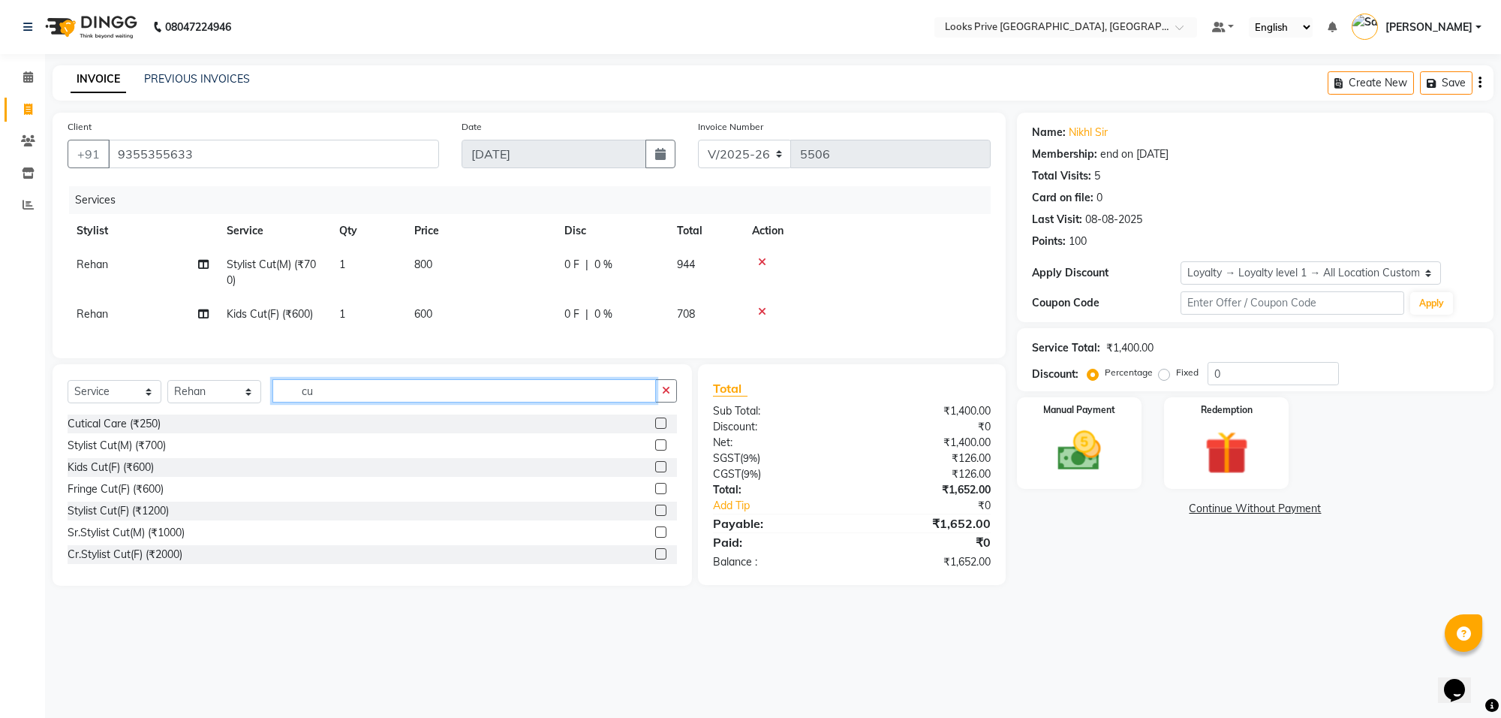
type input "c"
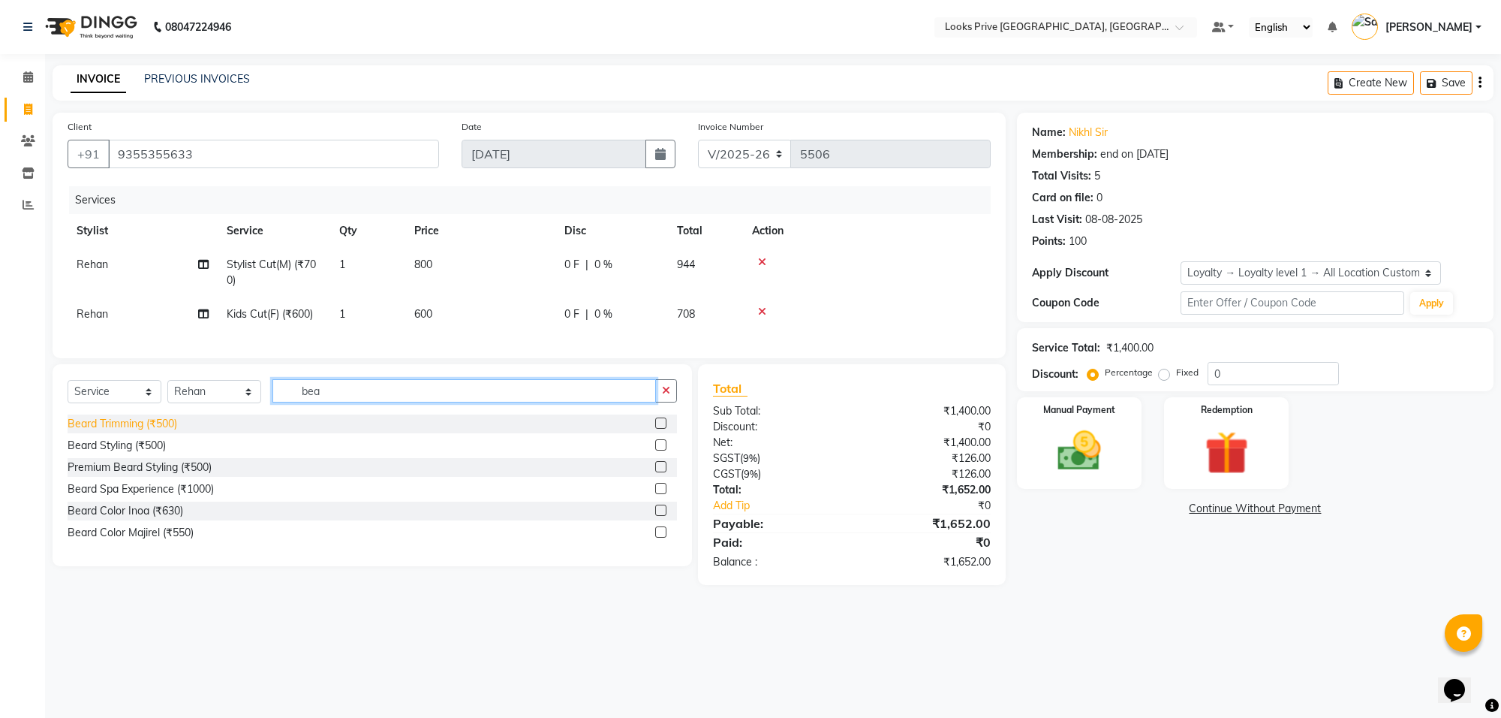
type input "bea"
click at [122, 432] on div "Beard Trimming (₹500)" at bounding box center [123, 424] width 110 height 16
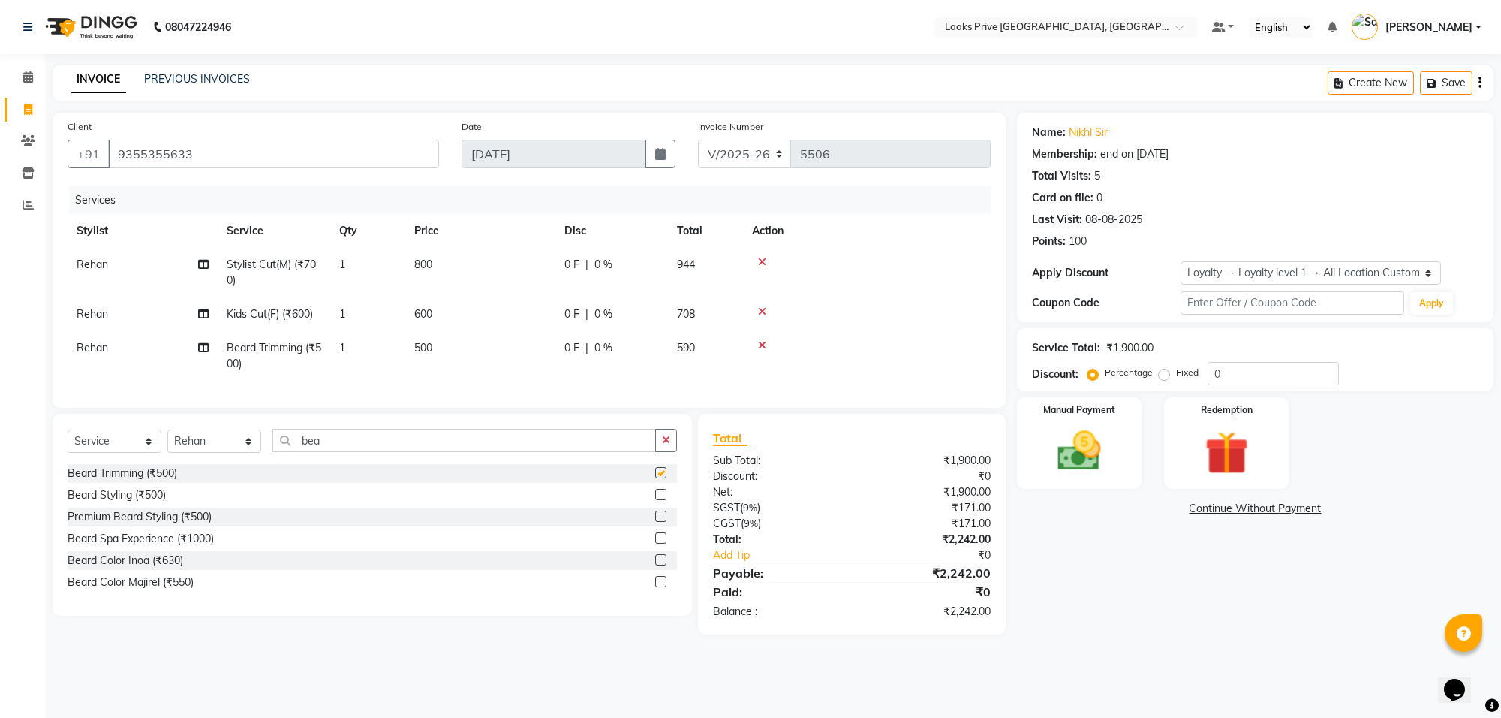
checkbox input "false"
click at [460, 340] on td "500" at bounding box center [480, 356] width 150 height 50
select select "75864"
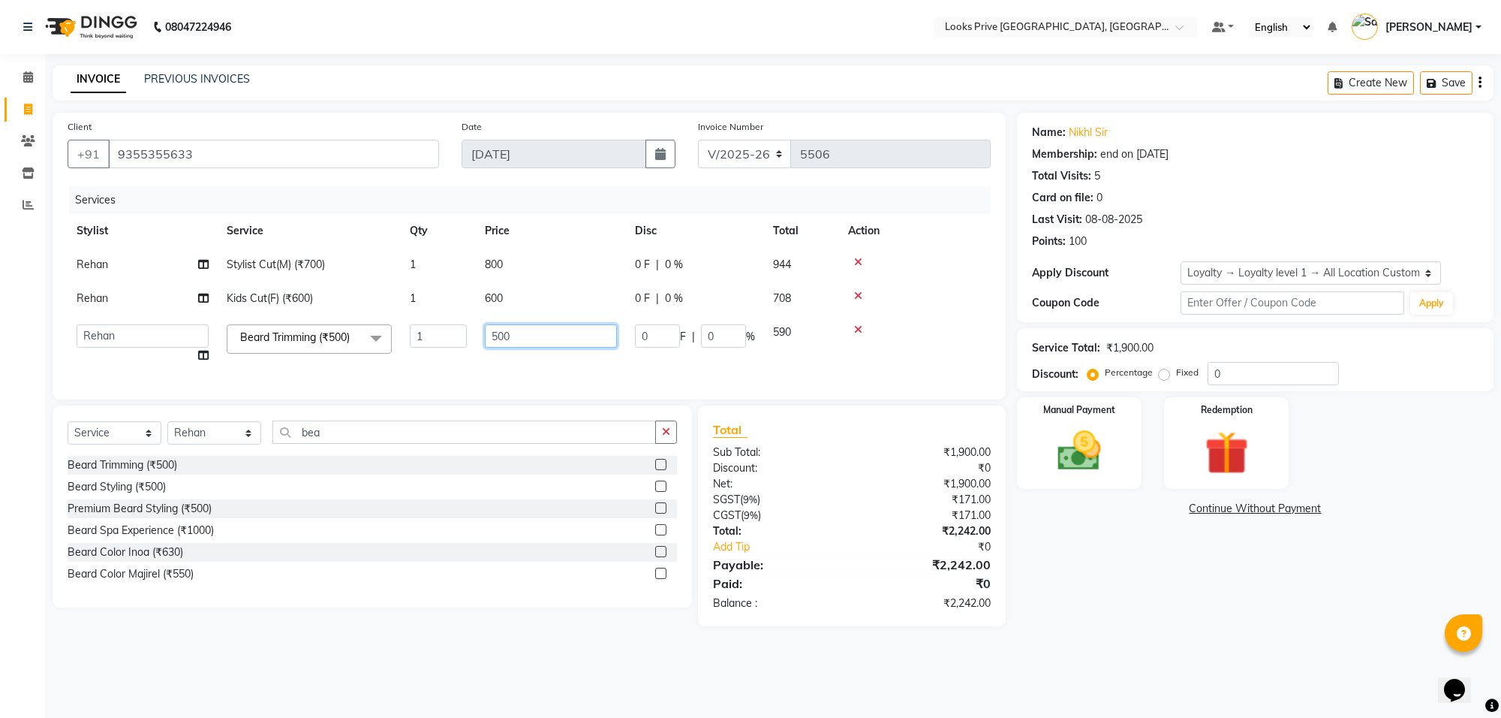
click at [537, 335] on input "500" at bounding box center [551, 335] width 132 height 23
type input "5"
type input "450"
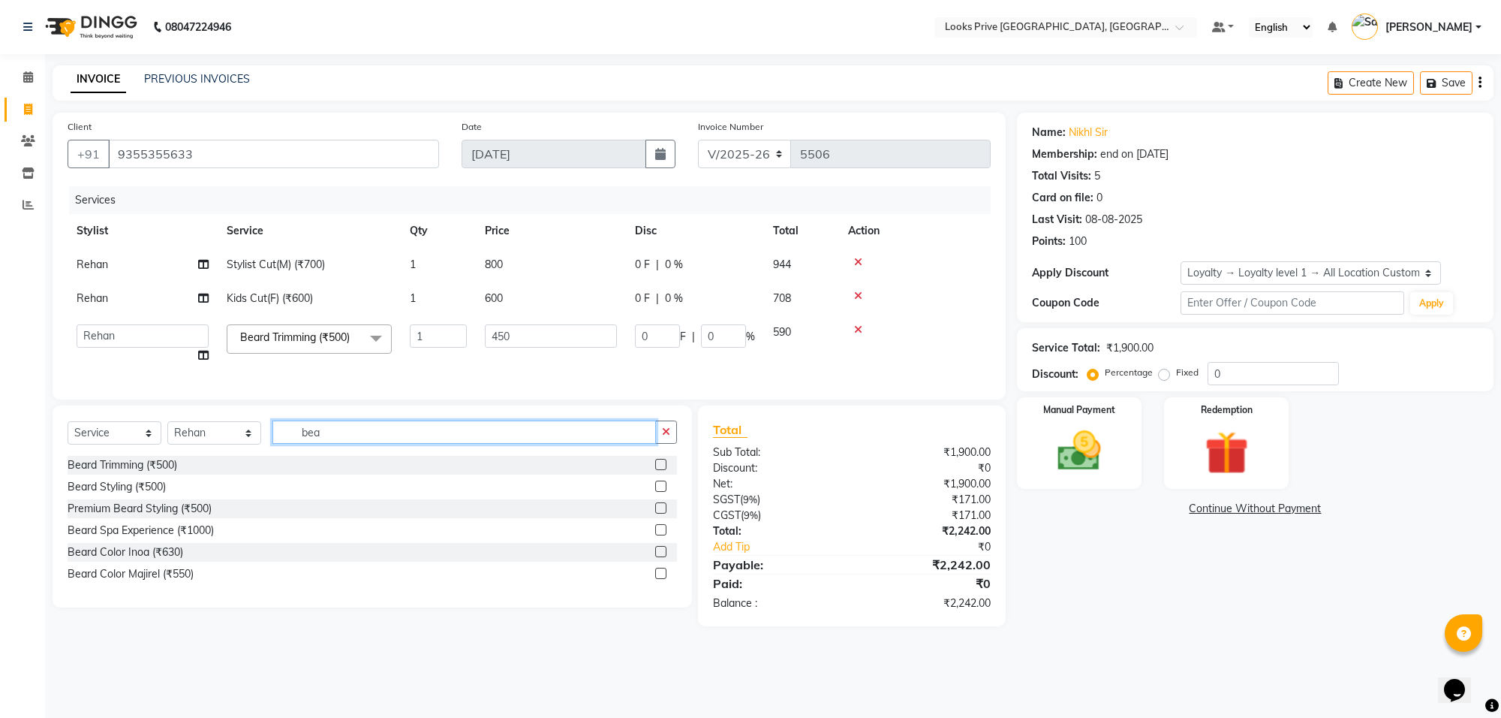
click at [334, 444] on input "bea" at bounding box center [464, 431] width 384 height 23
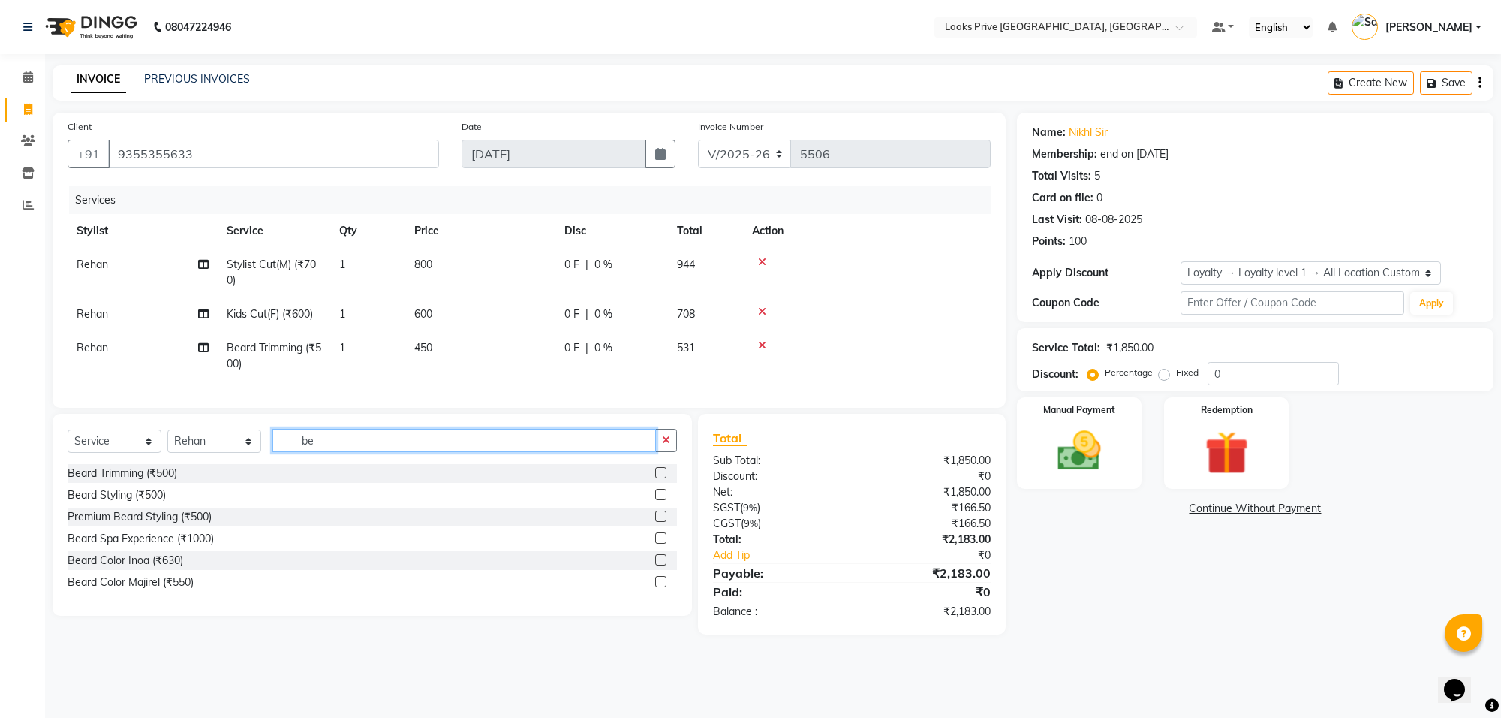
type input "b"
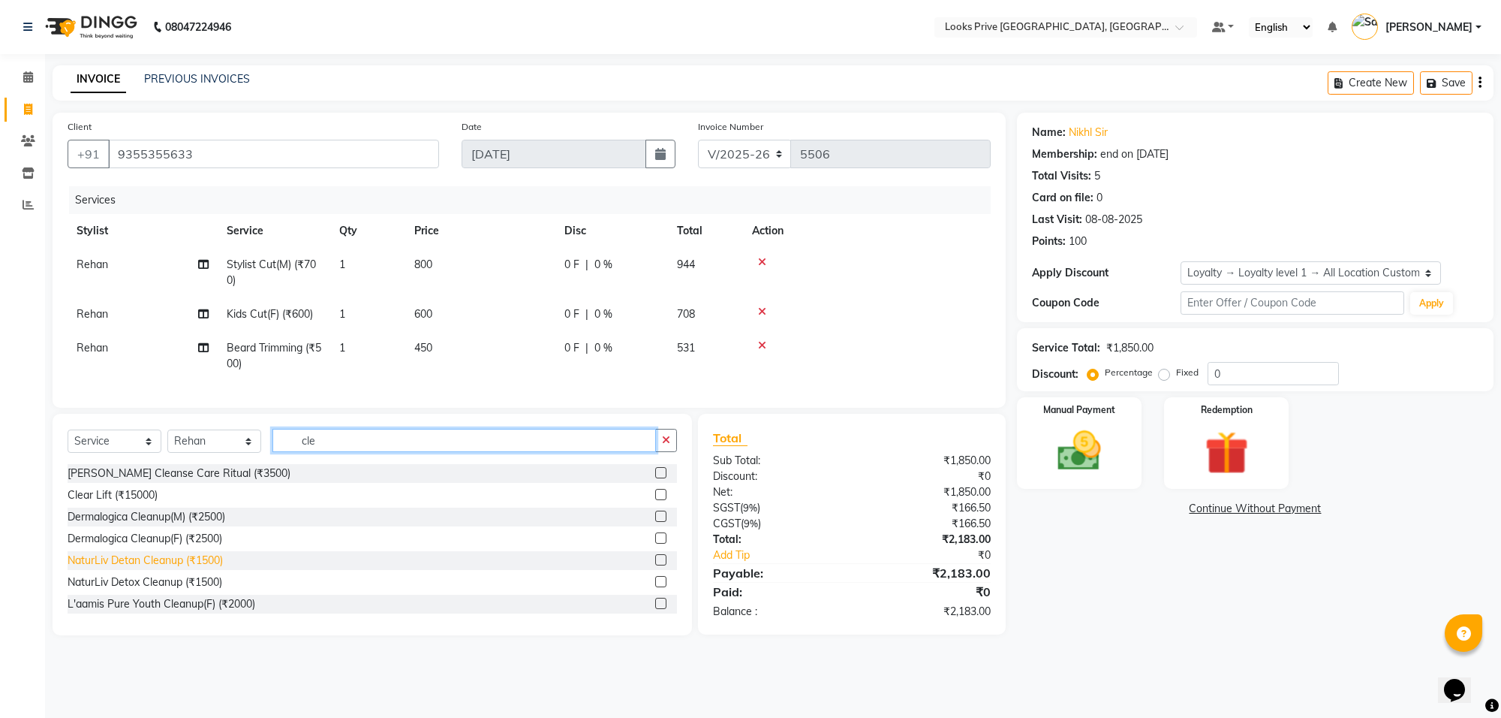
type input "cle"
click at [173, 568] on div "NaturLiv Detan Cleanup (₹1500)" at bounding box center [145, 560] width 155 height 16
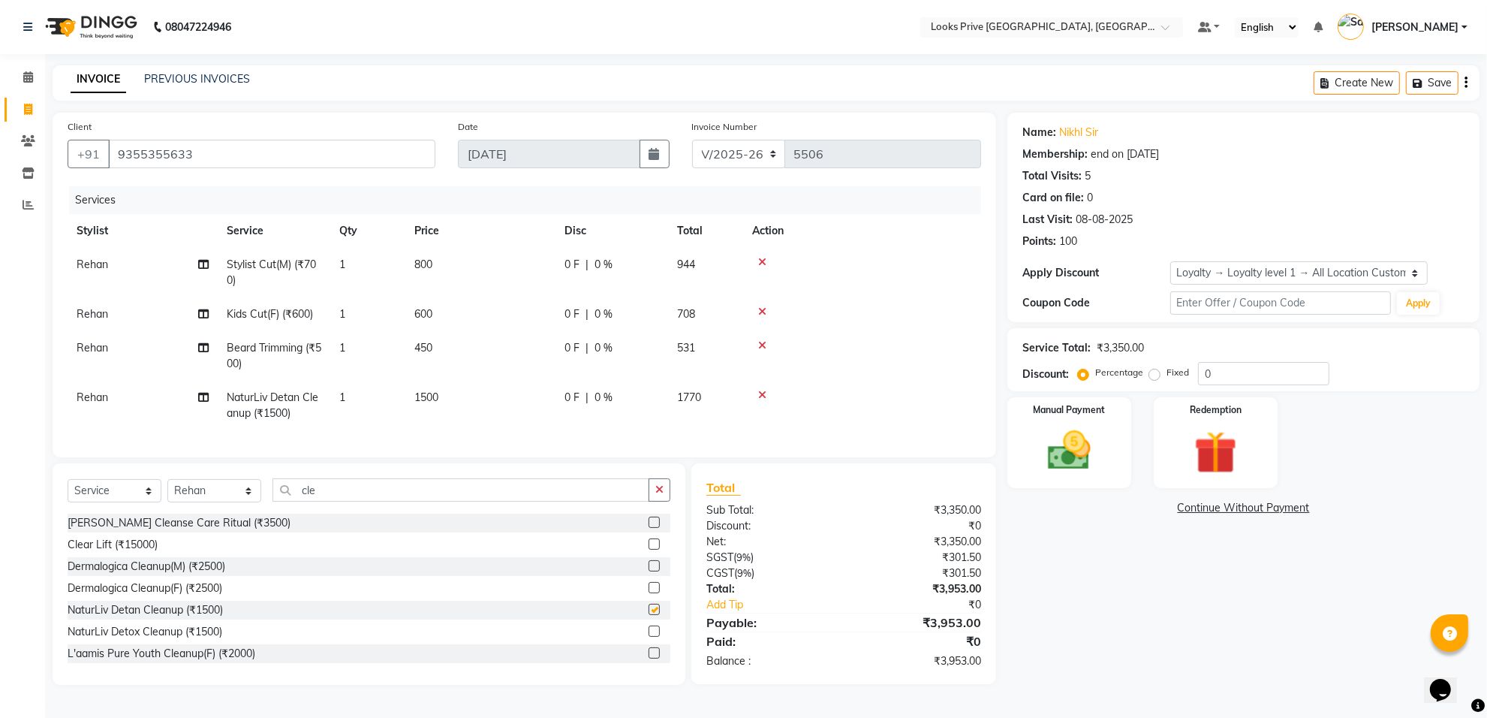
checkbox input "false"
click at [462, 400] on td "1500" at bounding box center [480, 406] width 150 height 50
select select "75864"
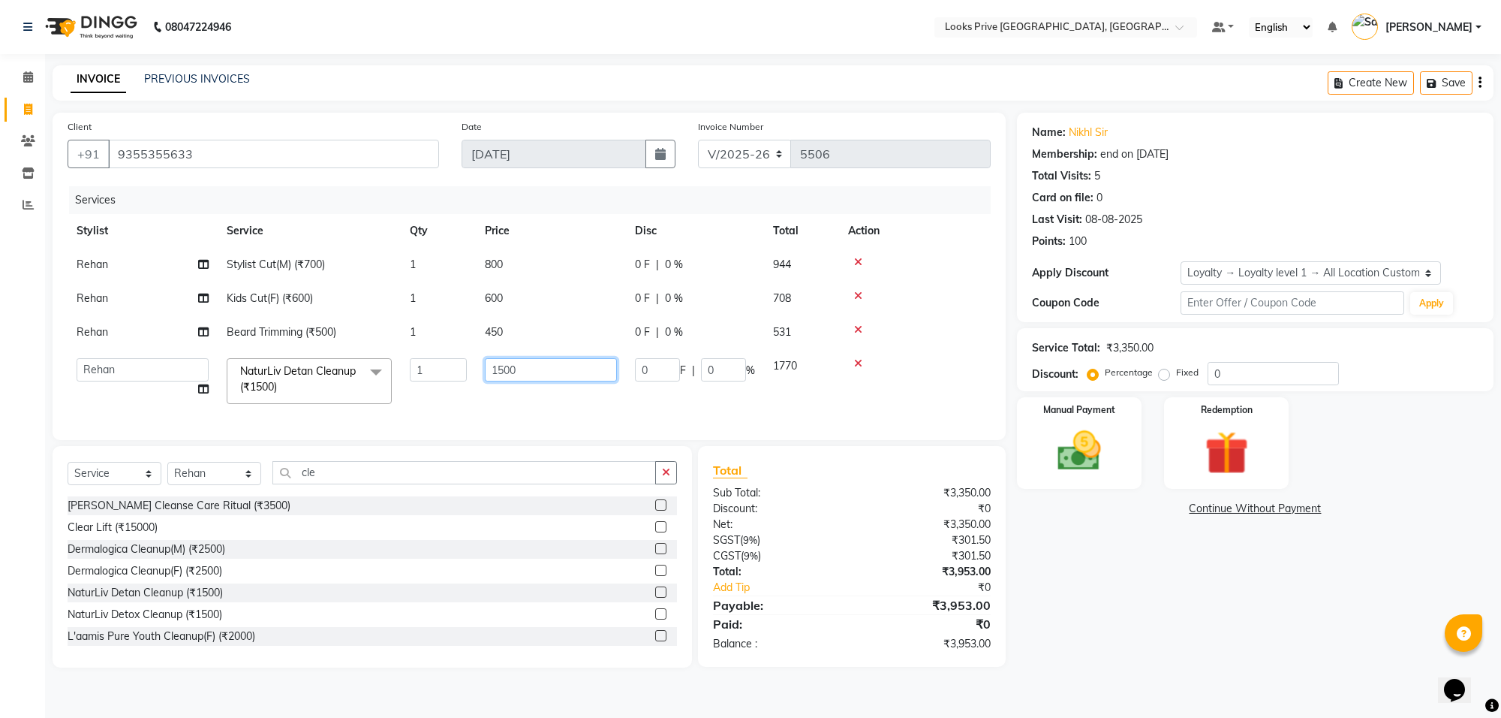
click at [553, 363] on input "1500" at bounding box center [551, 369] width 132 height 23
type input "1"
type input "3000"
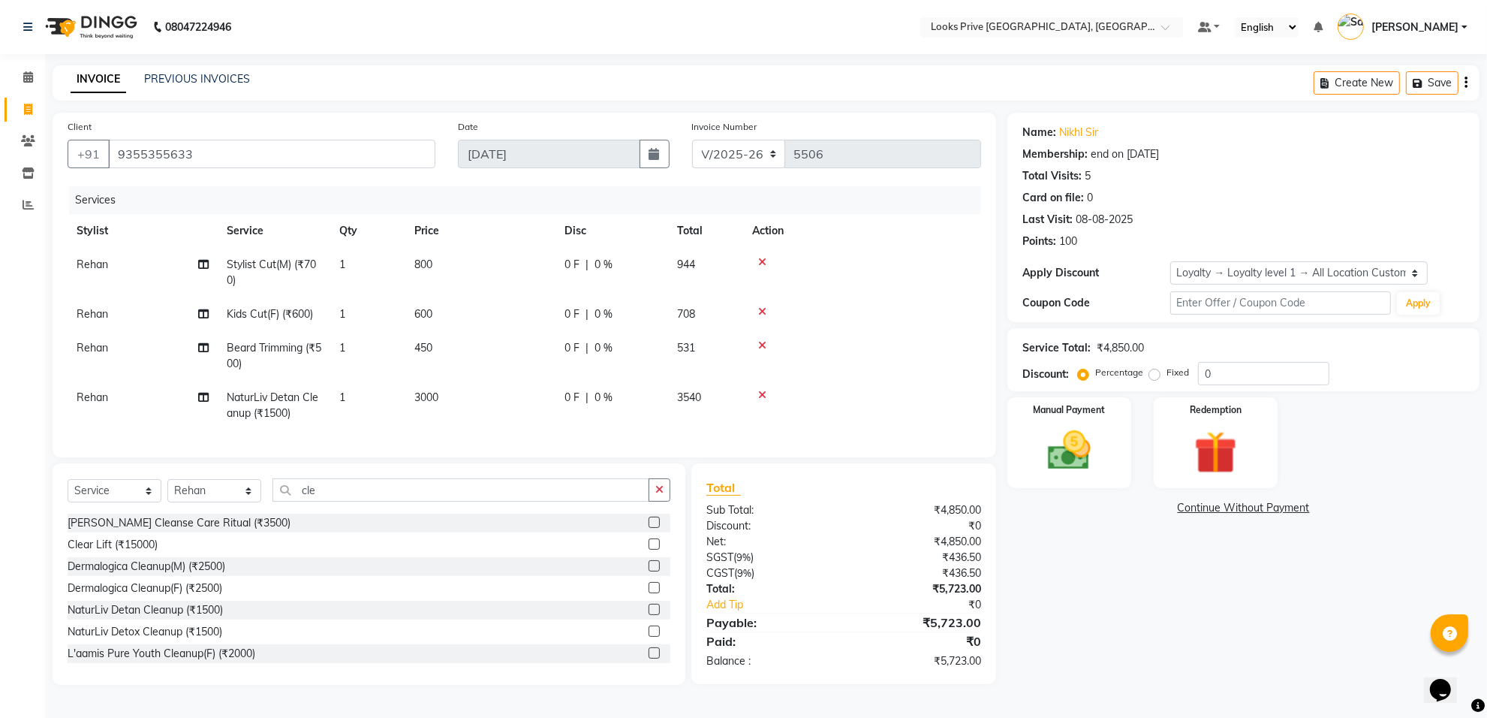
drag, startPoint x: 1094, startPoint y: 650, endPoint x: 1076, endPoint y: 590, distance: 62.7
click at [1085, 643] on div "Name: Nikhl Sir Membership: end on [DATE] Total Visits: 5 Card on file: 0 Last …" at bounding box center [1248, 399] width 483 height 572
drag, startPoint x: 1226, startPoint y: 374, endPoint x: 1203, endPoint y: 393, distance: 29.3
click at [1214, 384] on input "0" at bounding box center [1263, 373] width 131 height 23
type input "020"
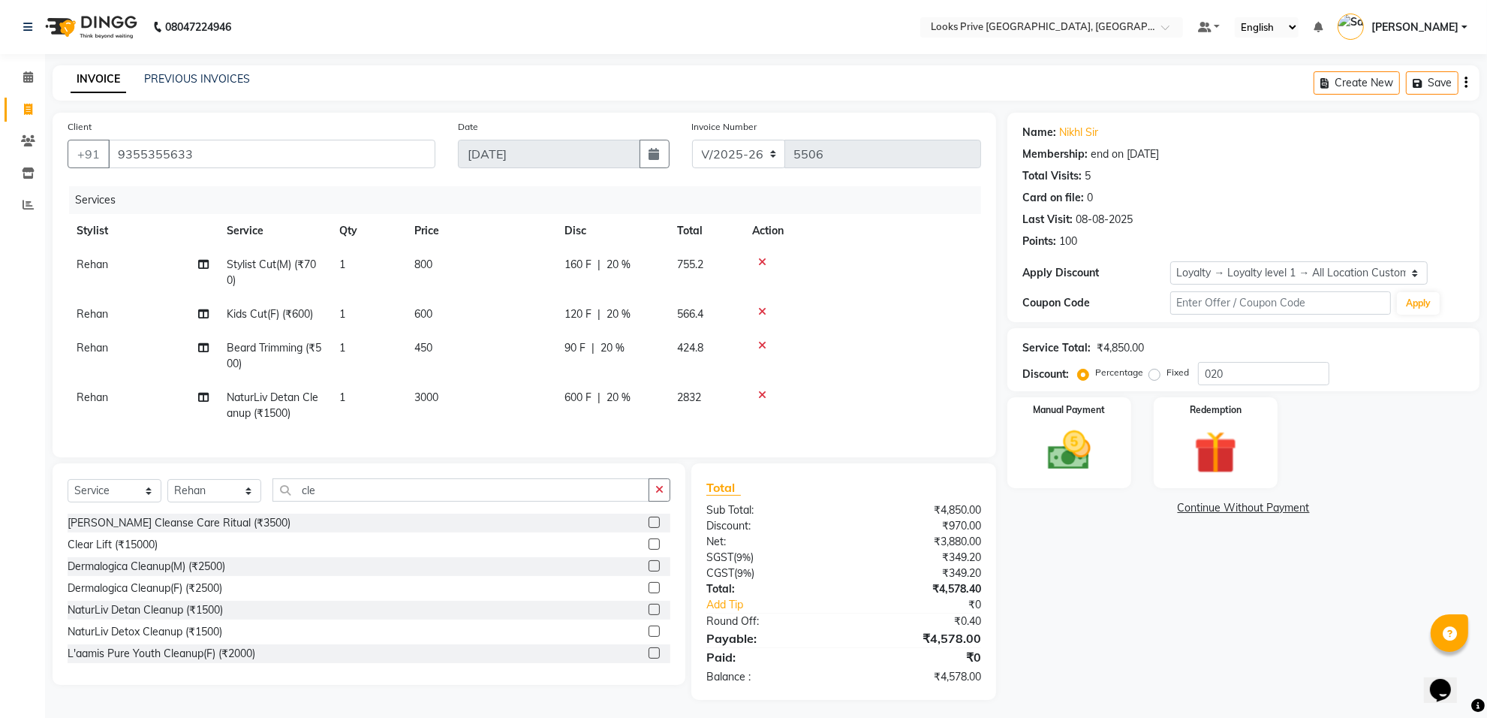
click at [1158, 639] on div "Name: Nikhl Sir Membership: end on [DATE] Total Visits: 5 Card on file: 0 Last …" at bounding box center [1248, 406] width 483 height 587
click at [445, 399] on td "3000" at bounding box center [480, 406] width 150 height 50
select select "75864"
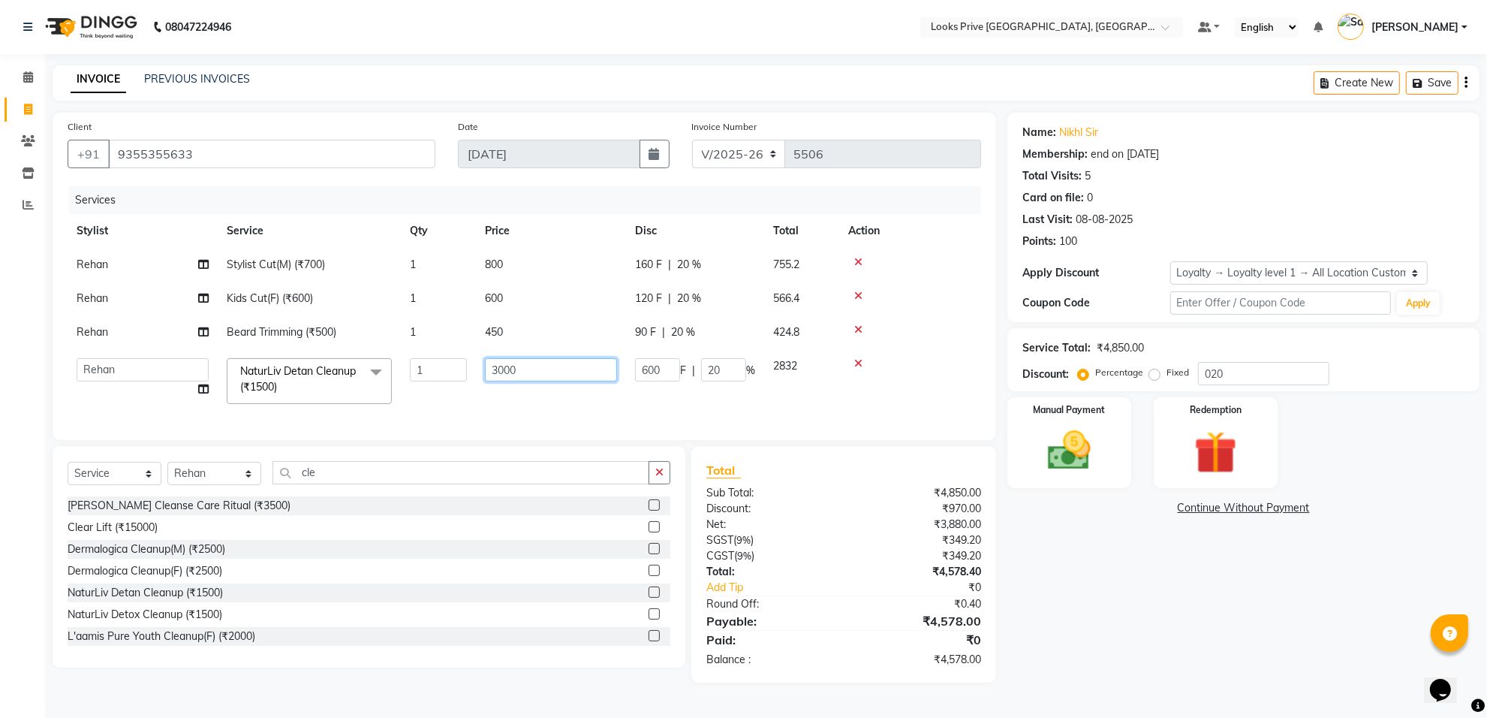
click at [546, 376] on input "3000" at bounding box center [551, 369] width 132 height 23
type input "3002"
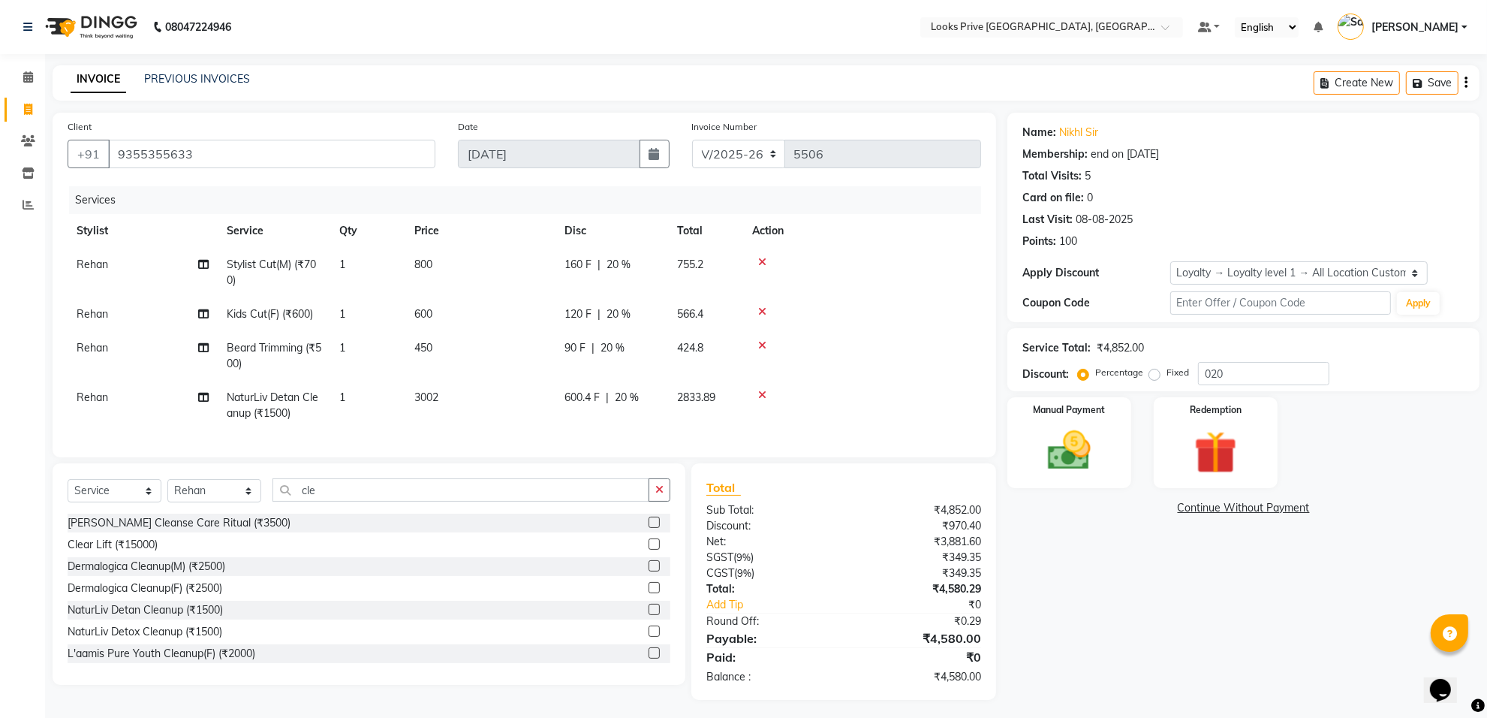
click at [1127, 646] on div "Name: Nikhl Sir Membership: end on [DATE] Total Visits: 5 Card on file: 0 Last …" at bounding box center [1248, 406] width 483 height 587
click at [1157, 633] on div "Name: Nikhl Sir Membership: end on [DATE] Total Visits: 5 Card on file: 0 Last …" at bounding box center [1248, 406] width 483 height 587
click at [1046, 439] on img at bounding box center [1069, 451] width 73 height 52
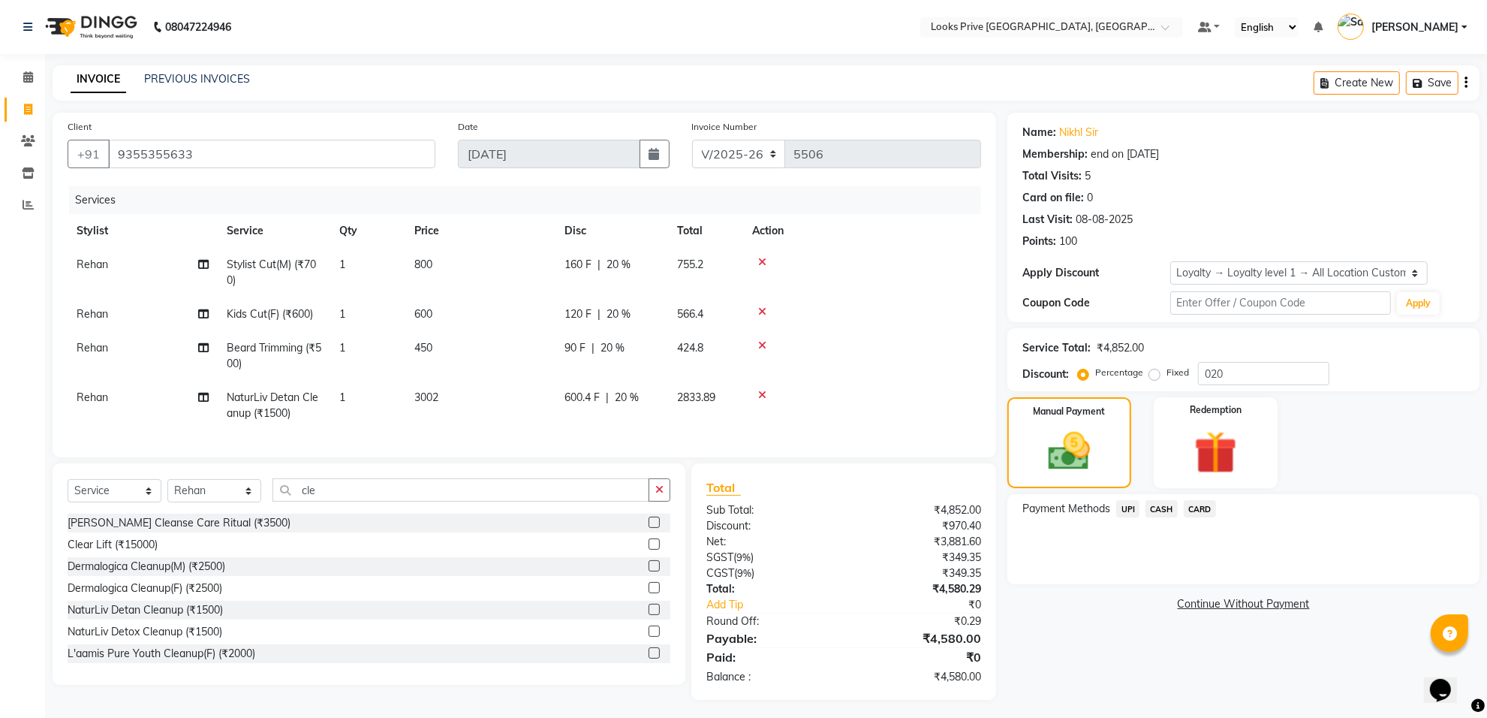
click at [1157, 511] on span "CASH" at bounding box center [1161, 508] width 32 height 17
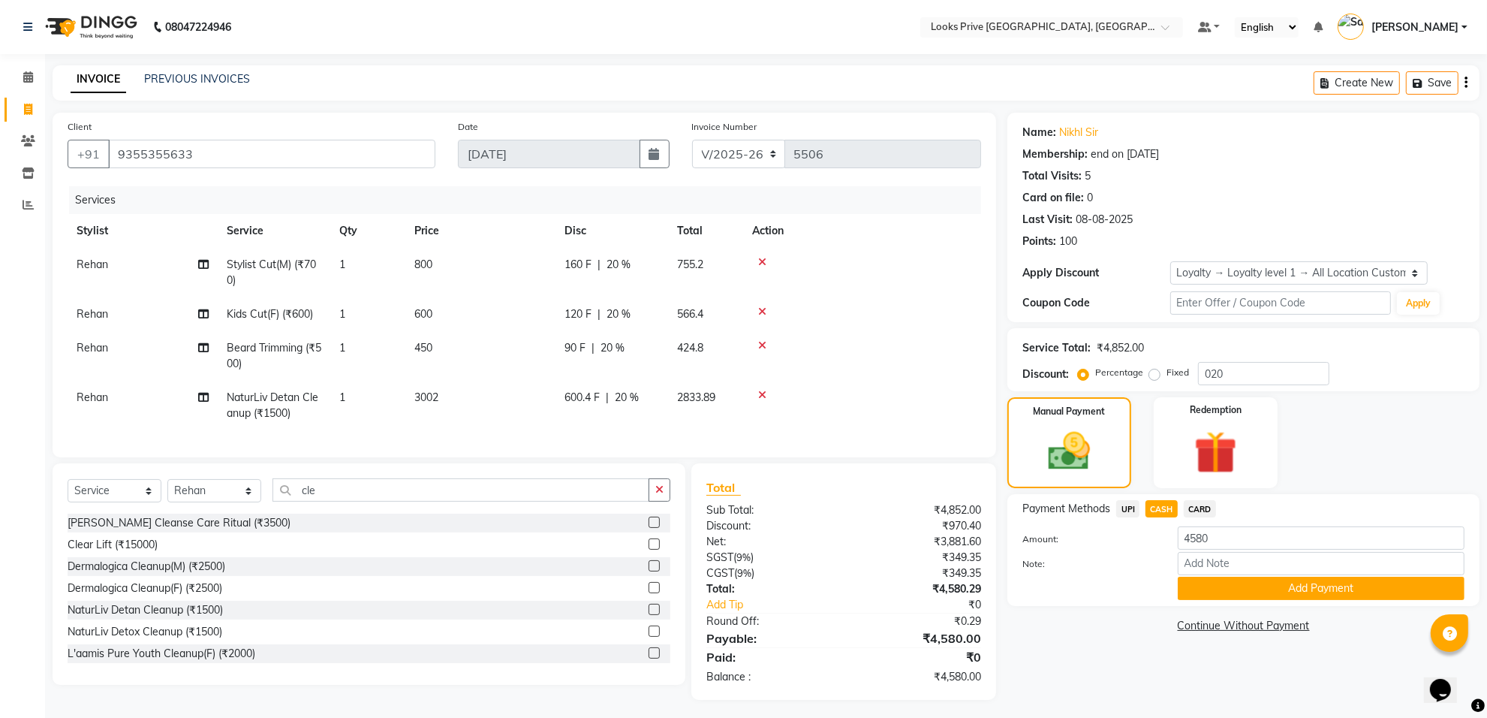
scroll to position [17, 0]
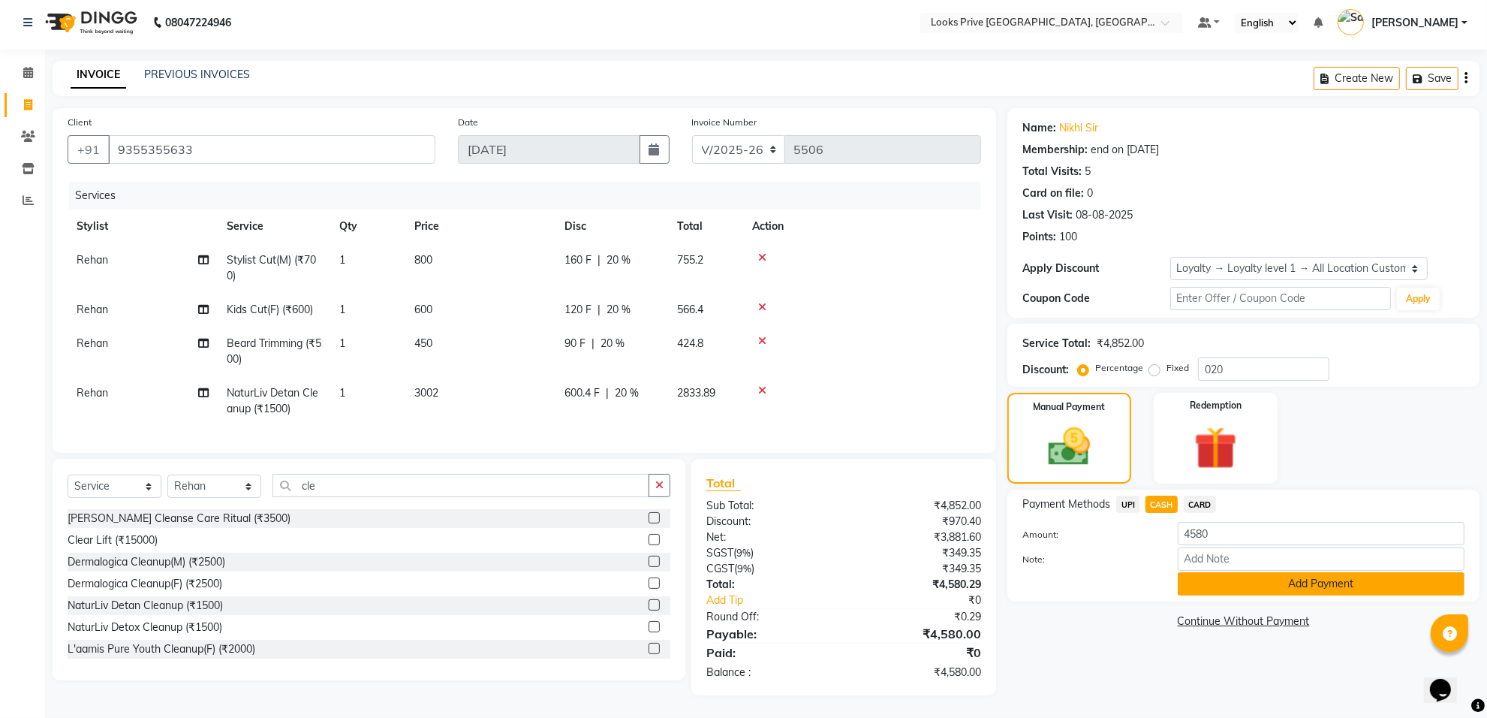
click at [1254, 574] on button "Add Payment" at bounding box center [1321, 583] width 287 height 23
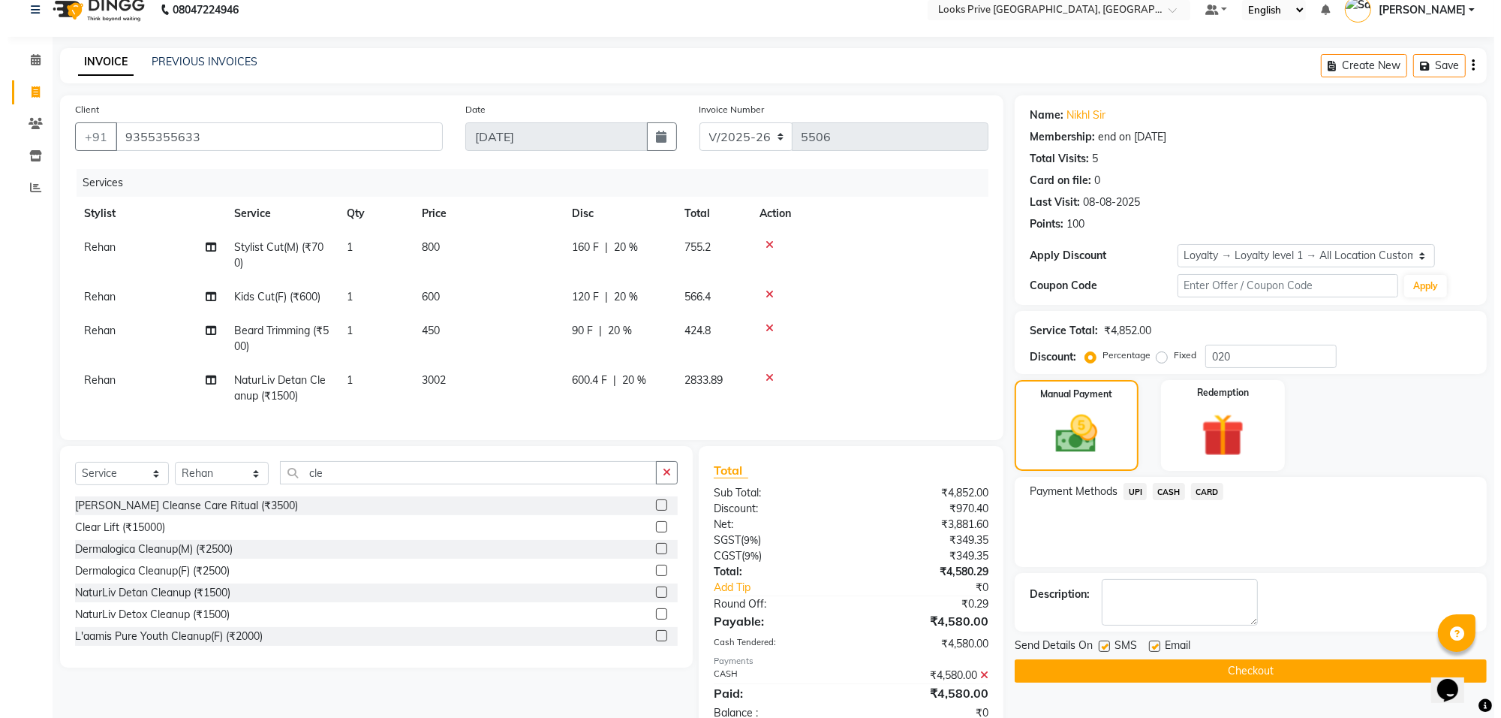
scroll to position [145, 0]
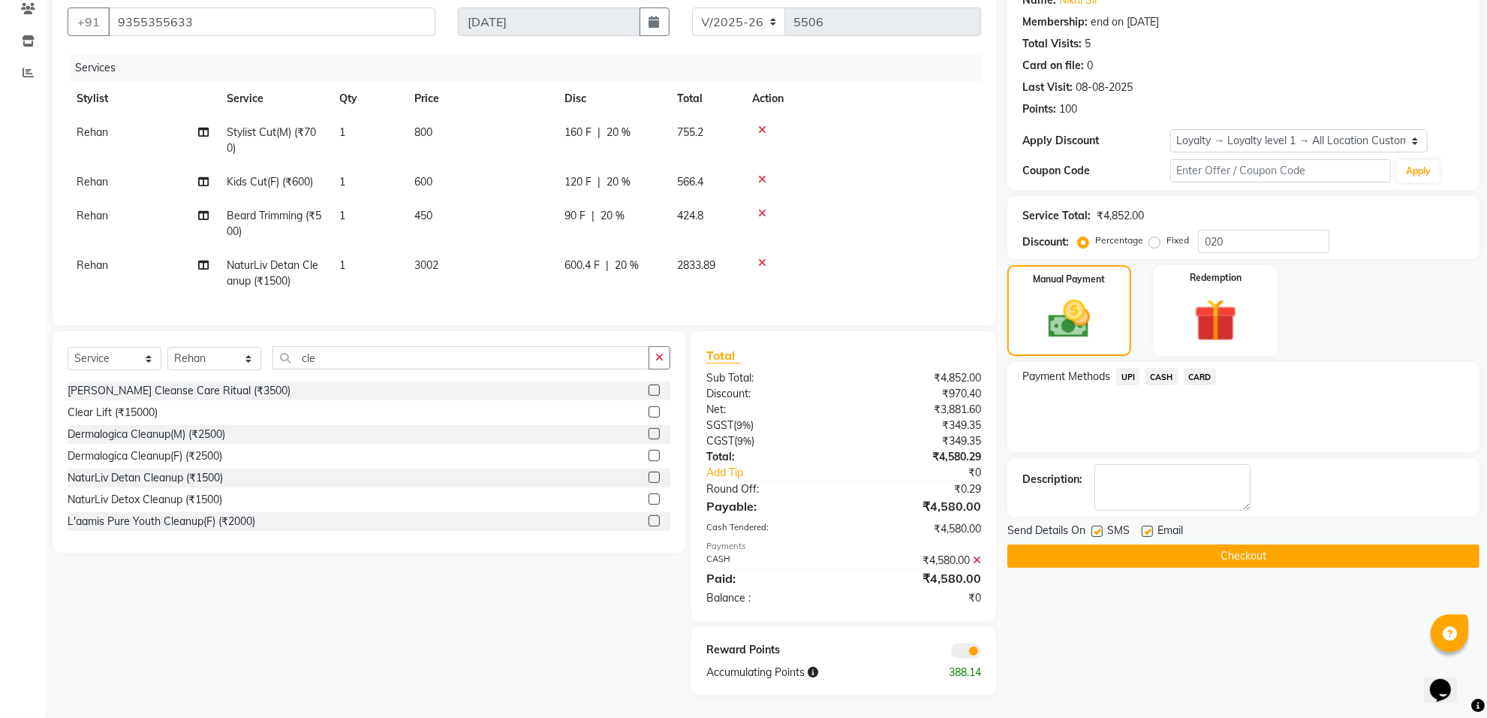
click at [970, 658] on span at bounding box center [966, 650] width 30 height 15
click at [981, 653] on input "checkbox" at bounding box center [981, 653] width 0 height 0
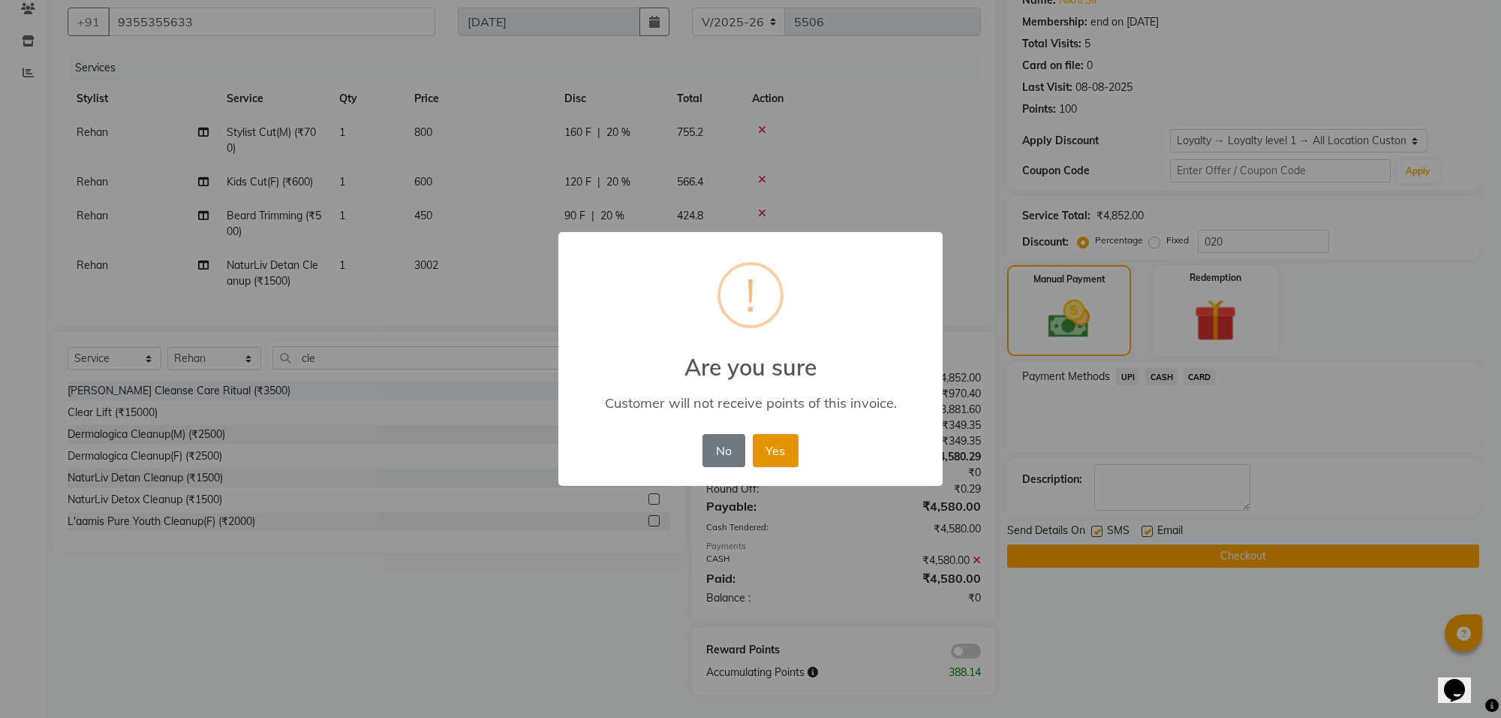
click at [773, 451] on button "Yes" at bounding box center [776, 450] width 46 height 33
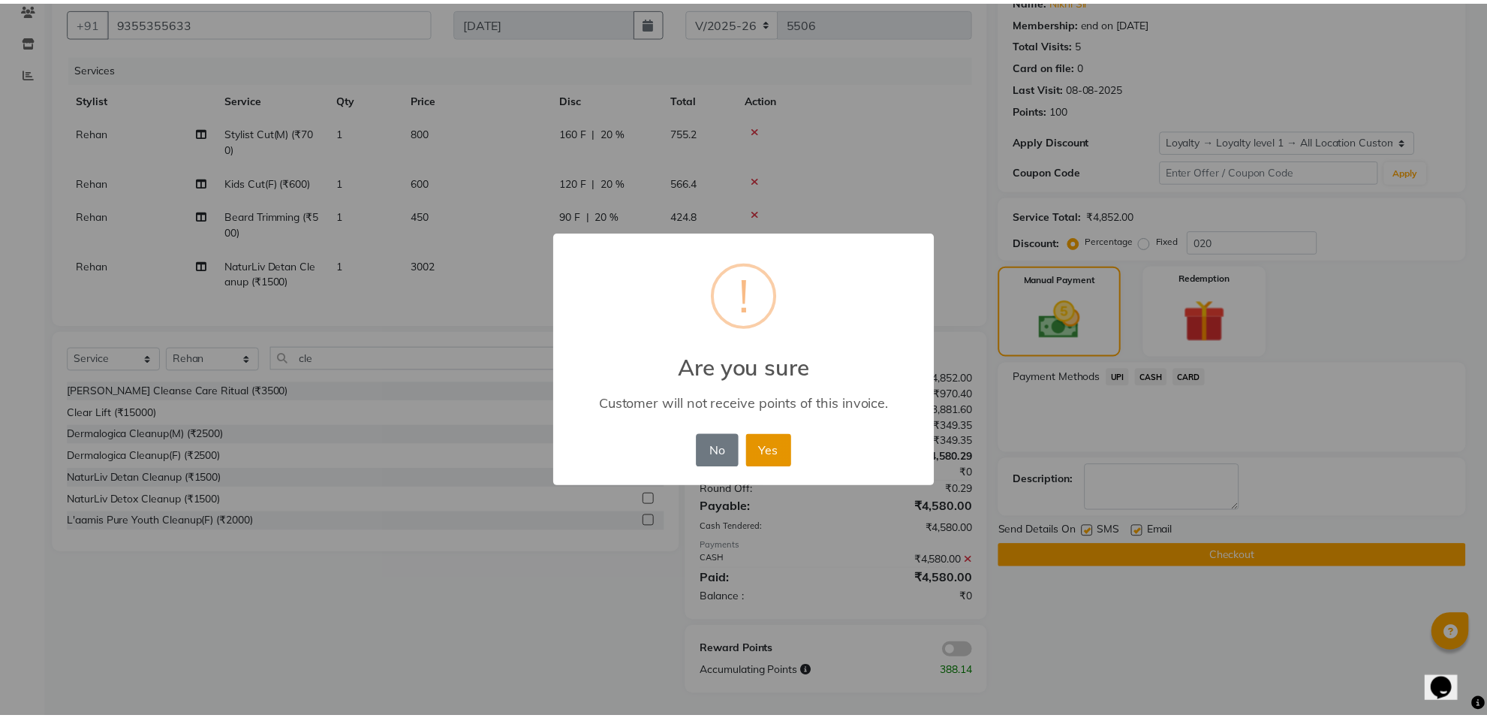
scroll to position [122, 0]
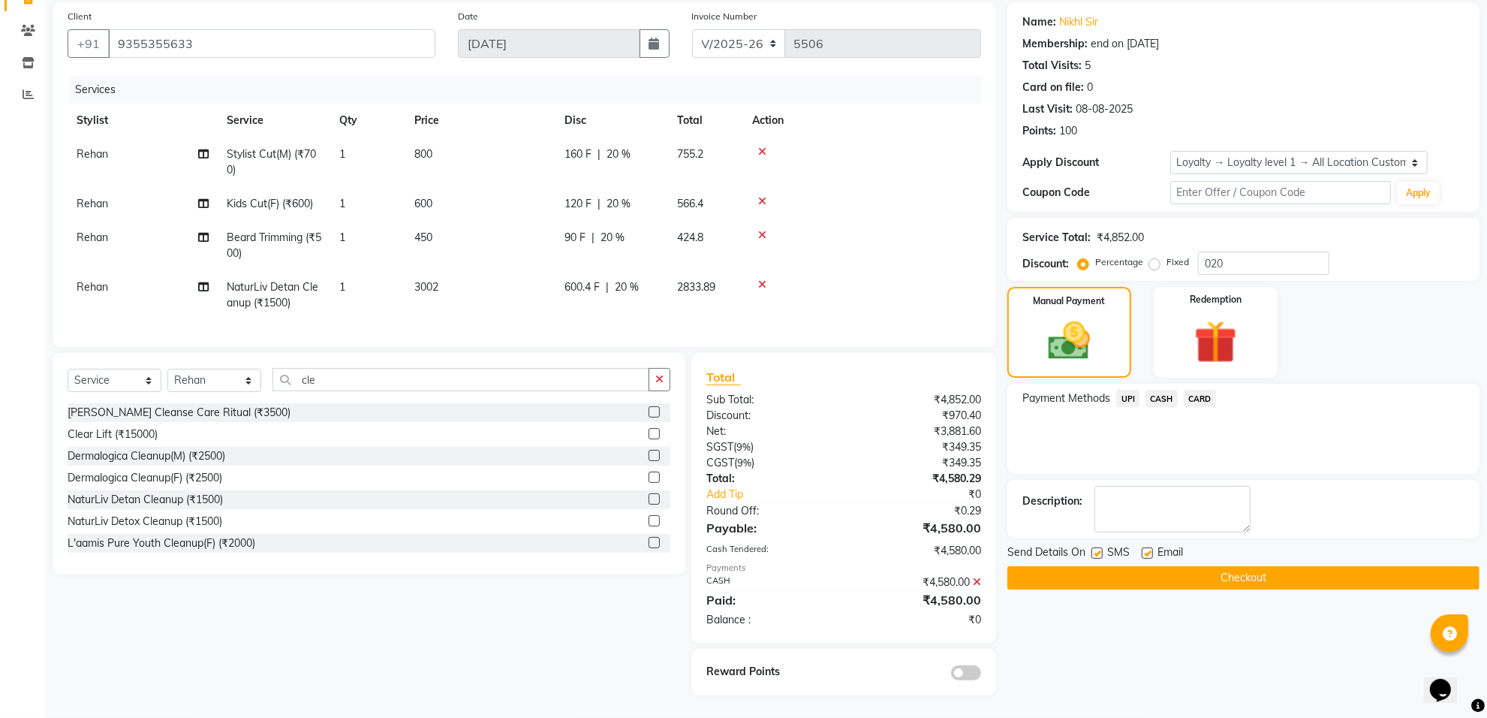
drag, startPoint x: 1130, startPoint y: 565, endPoint x: 1103, endPoint y: 572, distance: 27.1
click at [1120, 567] on button "Checkout" at bounding box center [1243, 577] width 472 height 23
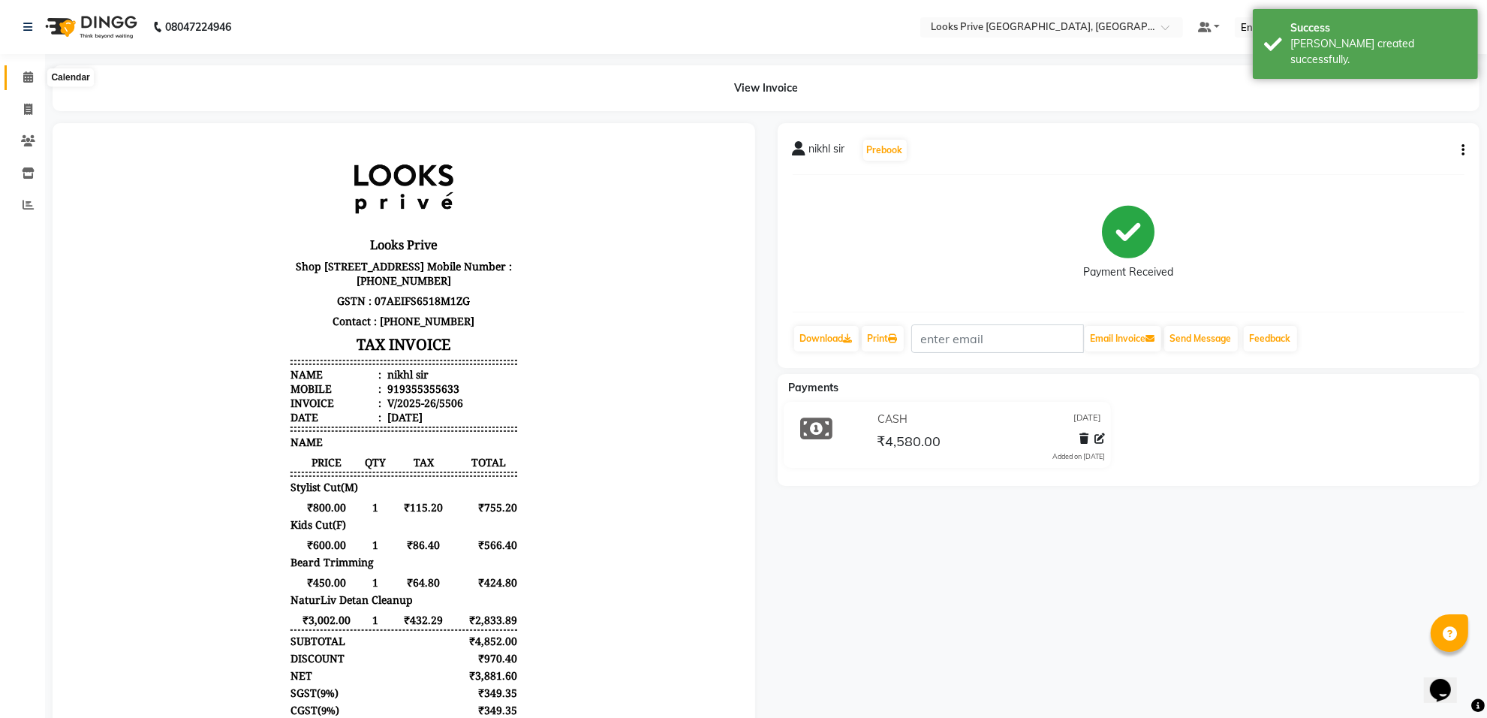
click at [30, 75] on icon at bounding box center [28, 76] width 10 height 11
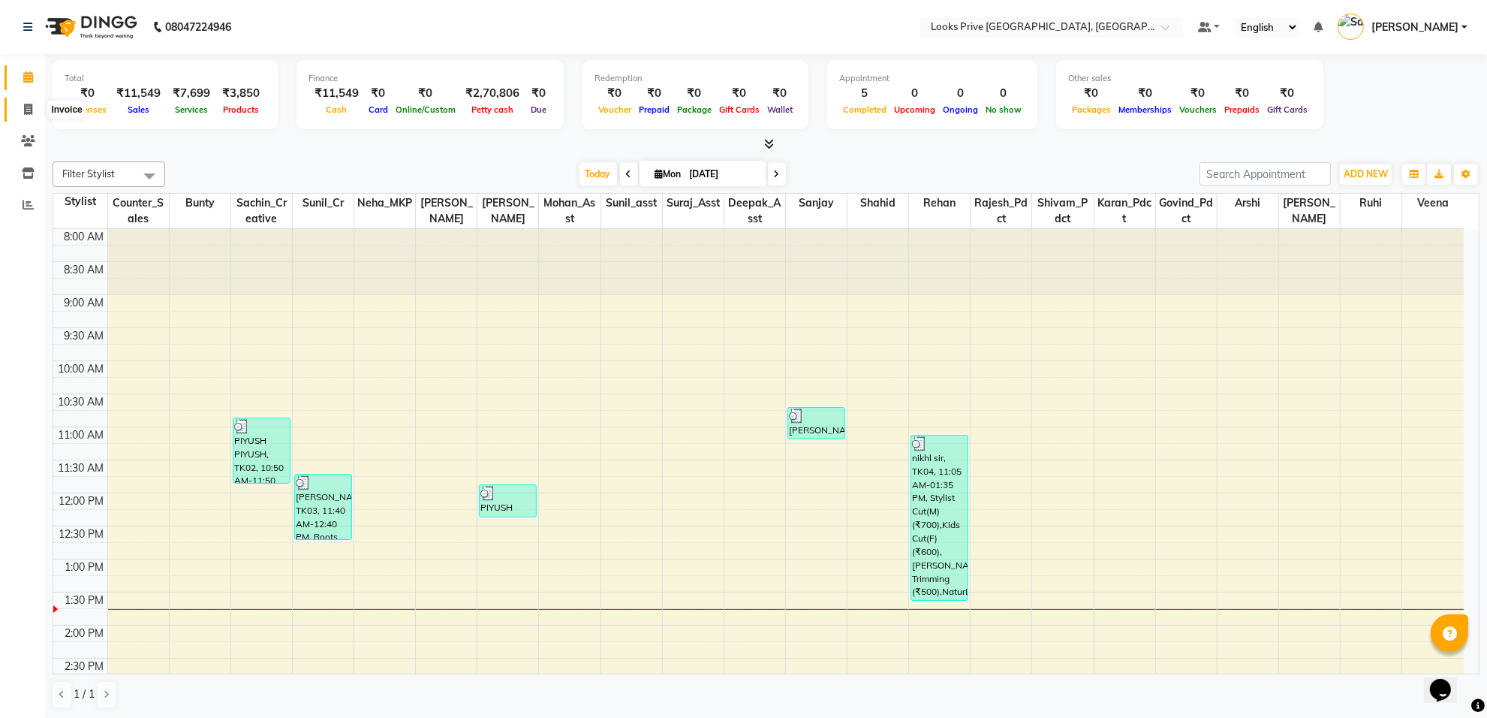
drag, startPoint x: 27, startPoint y: 107, endPoint x: 31, endPoint y: 115, distance: 9.1
click at [27, 107] on icon at bounding box center [28, 109] width 8 height 11
select select "service"
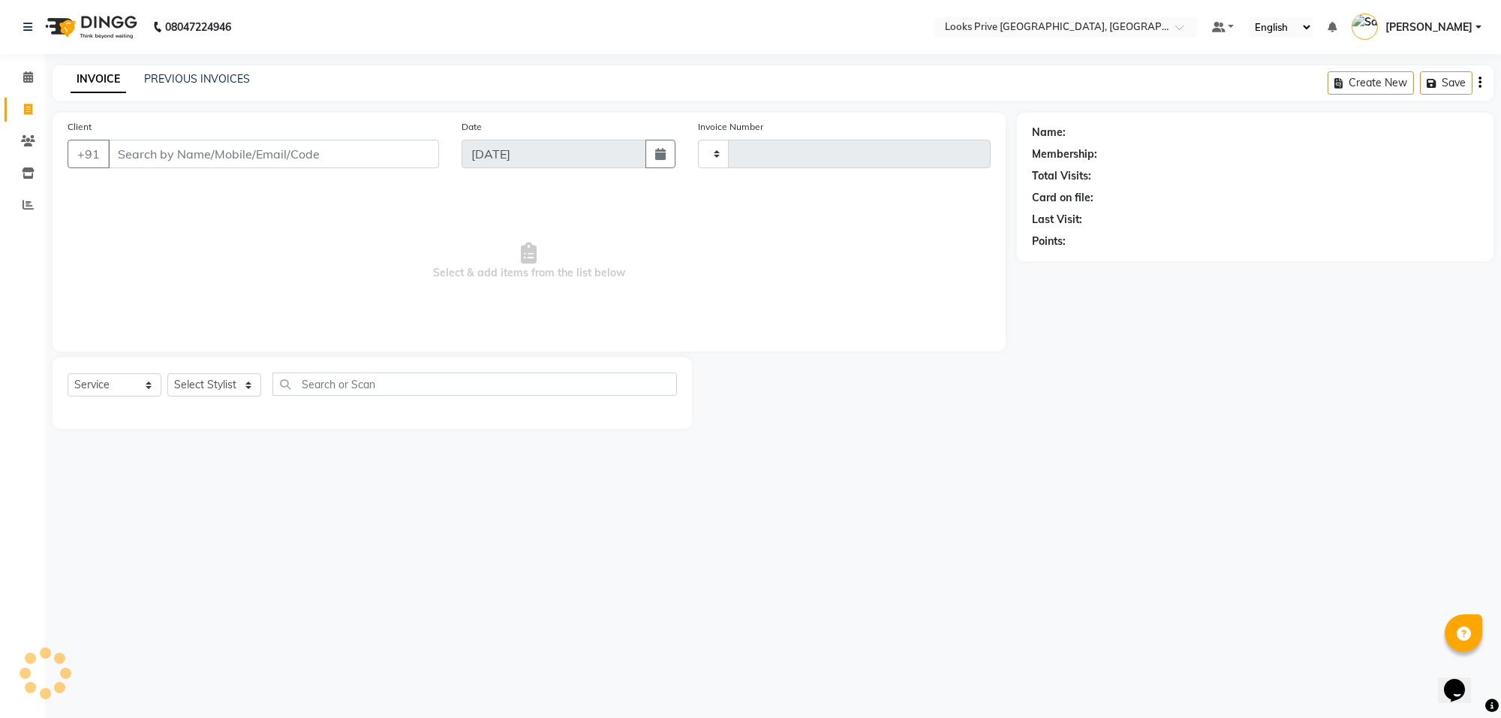
type input "5507"
select select "8127"
click at [167, 154] on input "Client" at bounding box center [273, 154] width 331 height 29
click at [219, 149] on input "Client" at bounding box center [273, 154] width 331 height 29
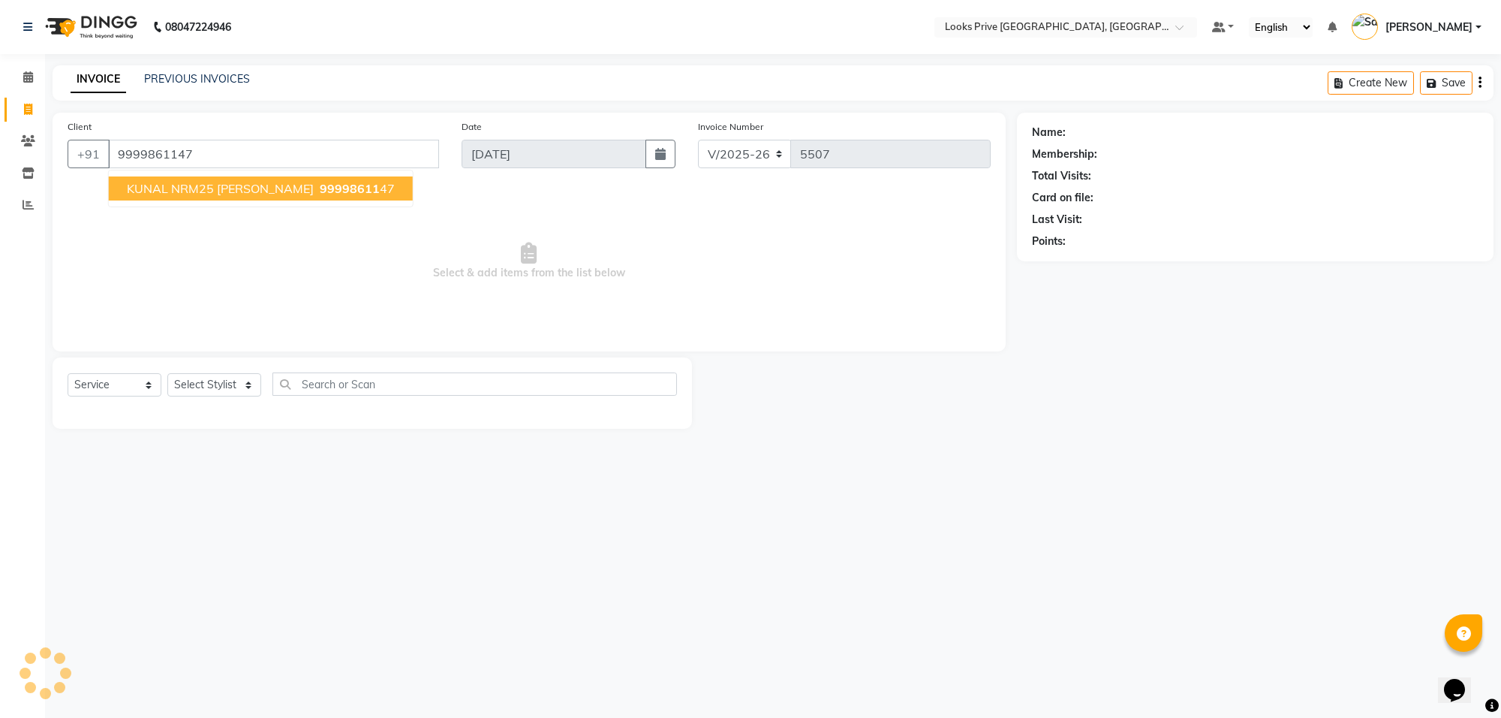
type input "9999861147"
select select "1: Object"
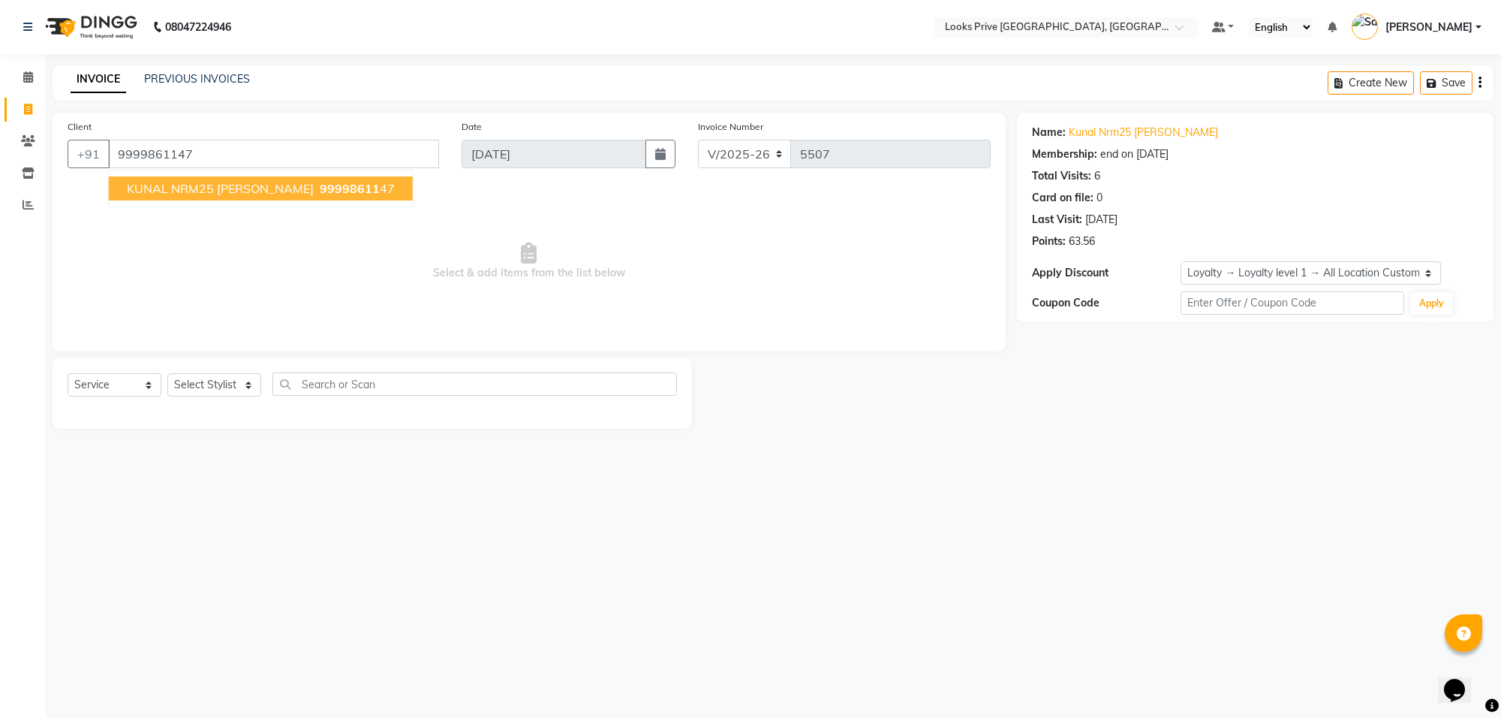
drag, startPoint x: 498, startPoint y: 503, endPoint x: 426, endPoint y: 516, distance: 73.3
click at [464, 513] on div "08047224946 Select Location × Looks Prive [GEOGRAPHIC_DATA], [GEOGRAPHIC_DATA] …" at bounding box center [750, 359] width 1501 height 718
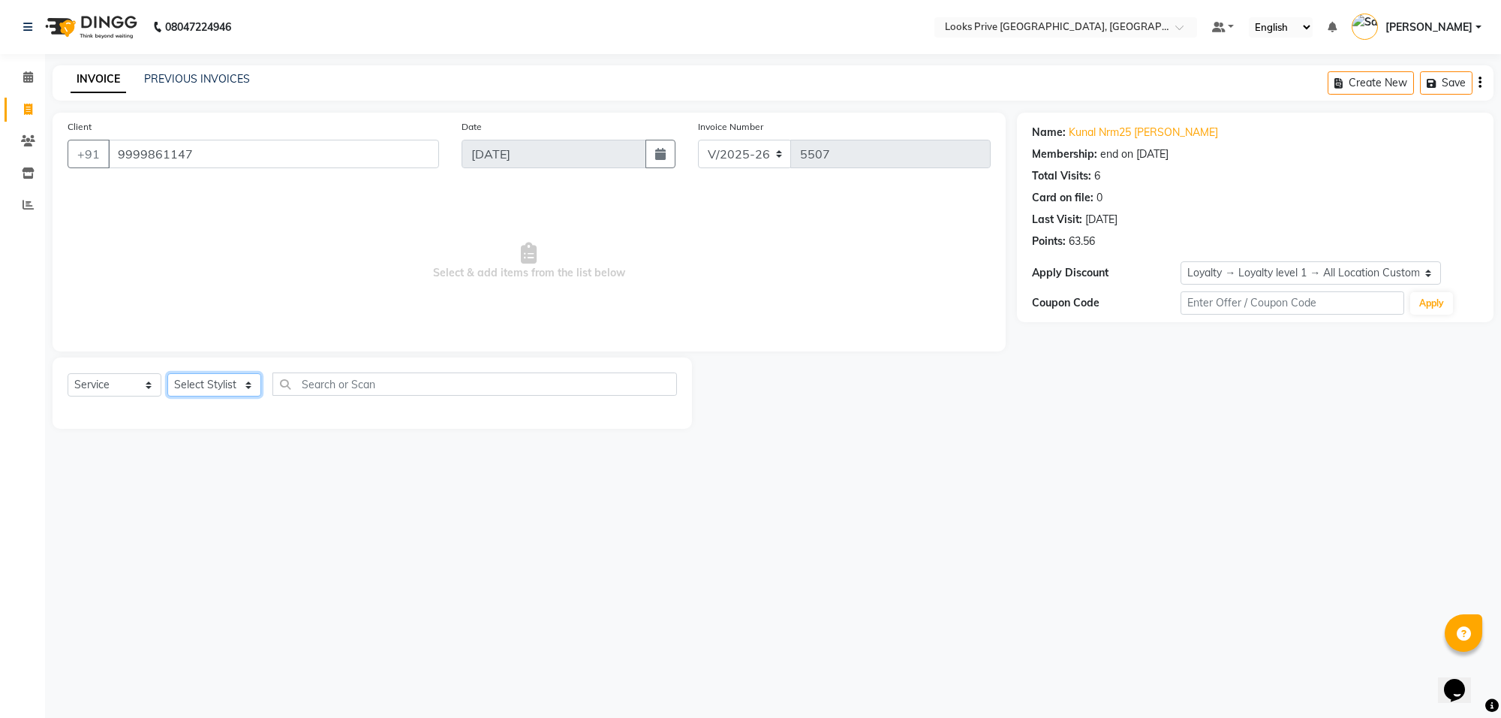
click at [242, 384] on select "Select Stylist [PERSON_NAME] Counter_Sales Deepak_Asst Govind_Pdct Karan_Pdct M…" at bounding box center [214, 384] width 94 height 23
select select "75864"
click at [167, 373] on select "Select Stylist [PERSON_NAME] Counter_Sales Deepak_Asst Govind_Pdct Karan_Pdct M…" at bounding box center [214, 384] width 94 height 23
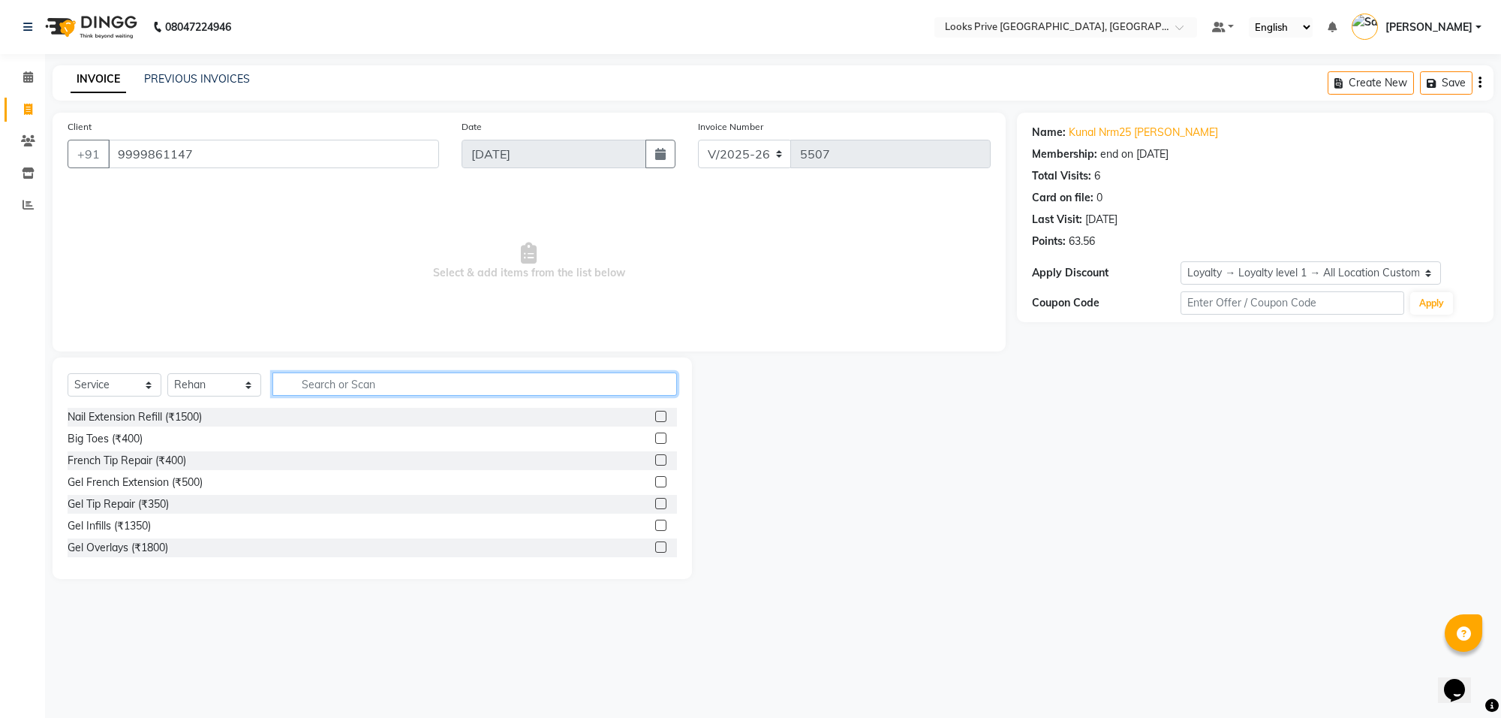
click at [376, 387] on input "text" at bounding box center [474, 383] width 405 height 23
type input "cut"
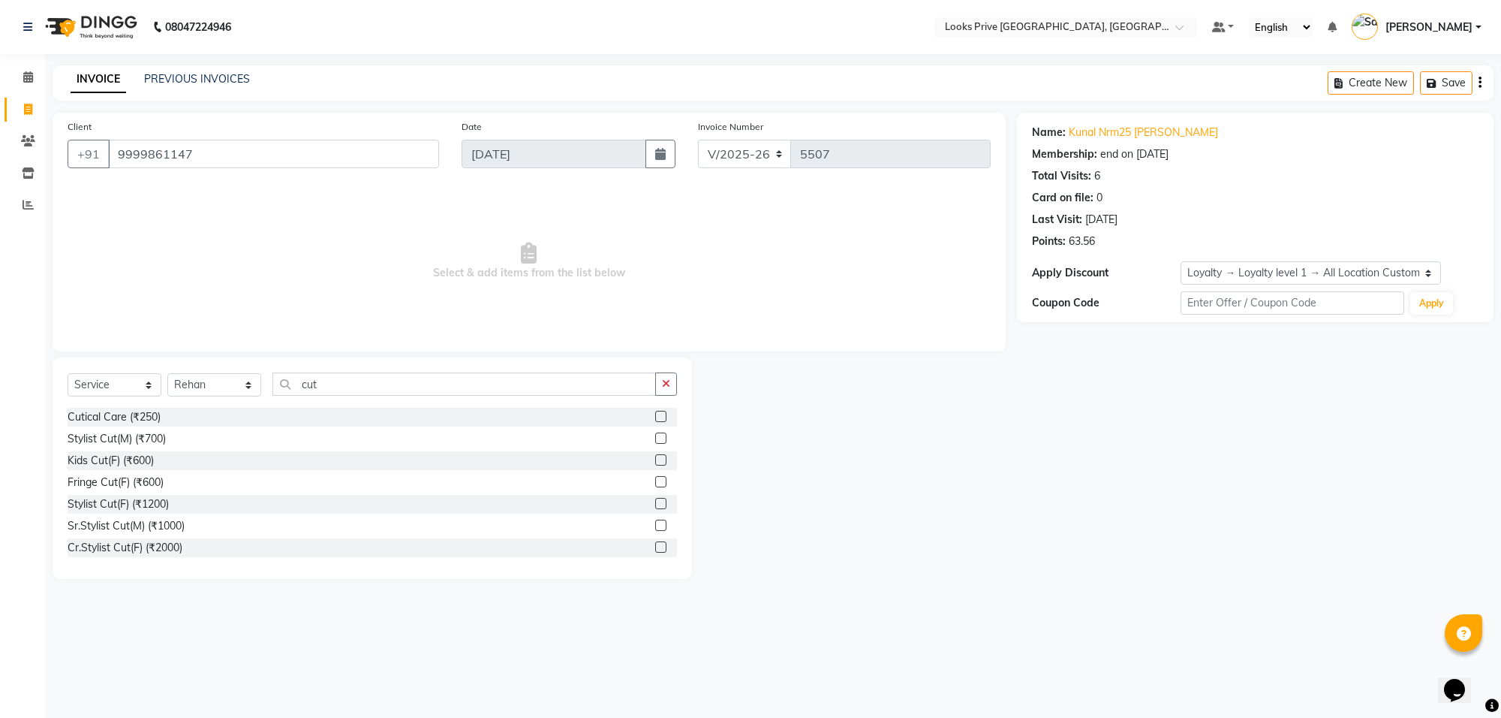
click at [180, 437] on div "Stylist Cut(M) (₹700)" at bounding box center [372, 438] width 609 height 19
click at [119, 441] on div "Stylist Cut(M) (₹700)" at bounding box center [117, 439] width 98 height 16
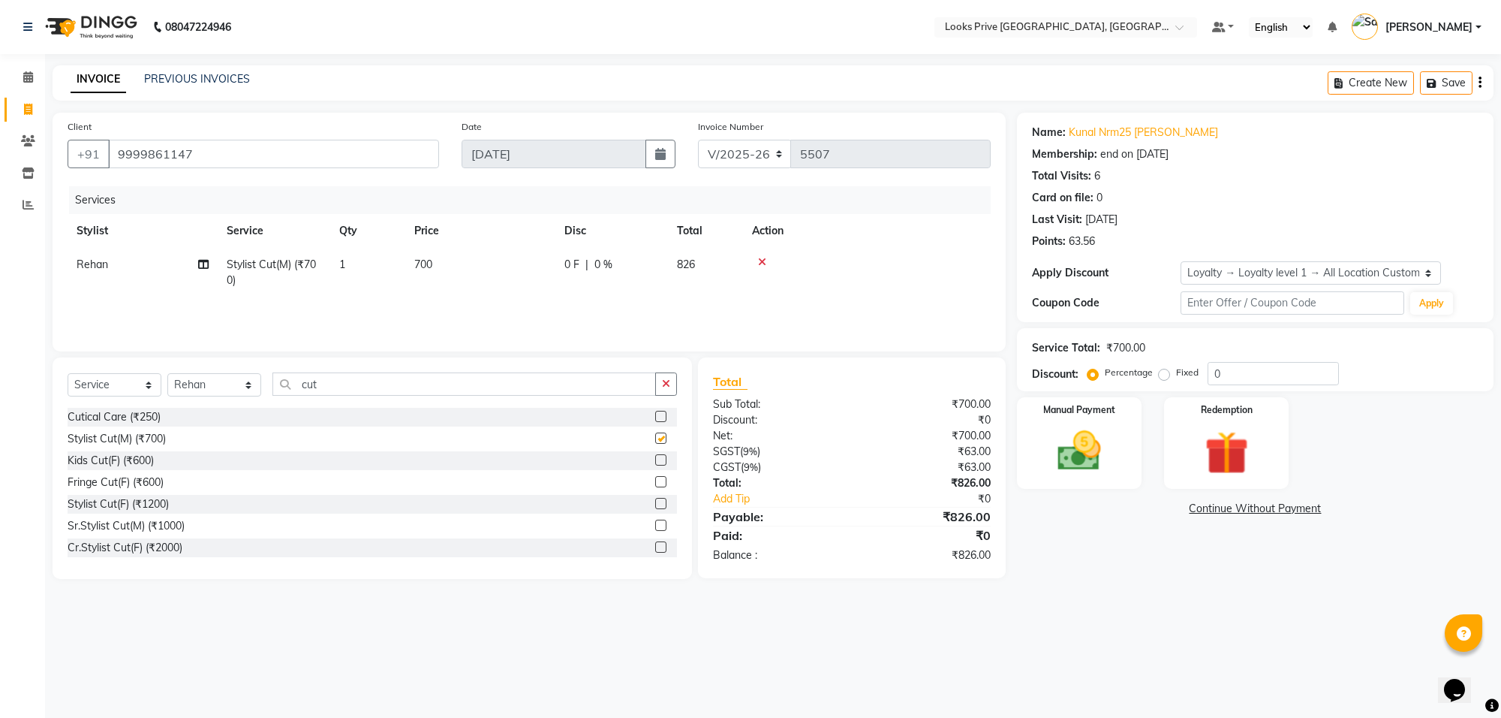
checkbox input "false"
click at [458, 265] on td "700" at bounding box center [480, 273] width 150 height 50
select select "75864"
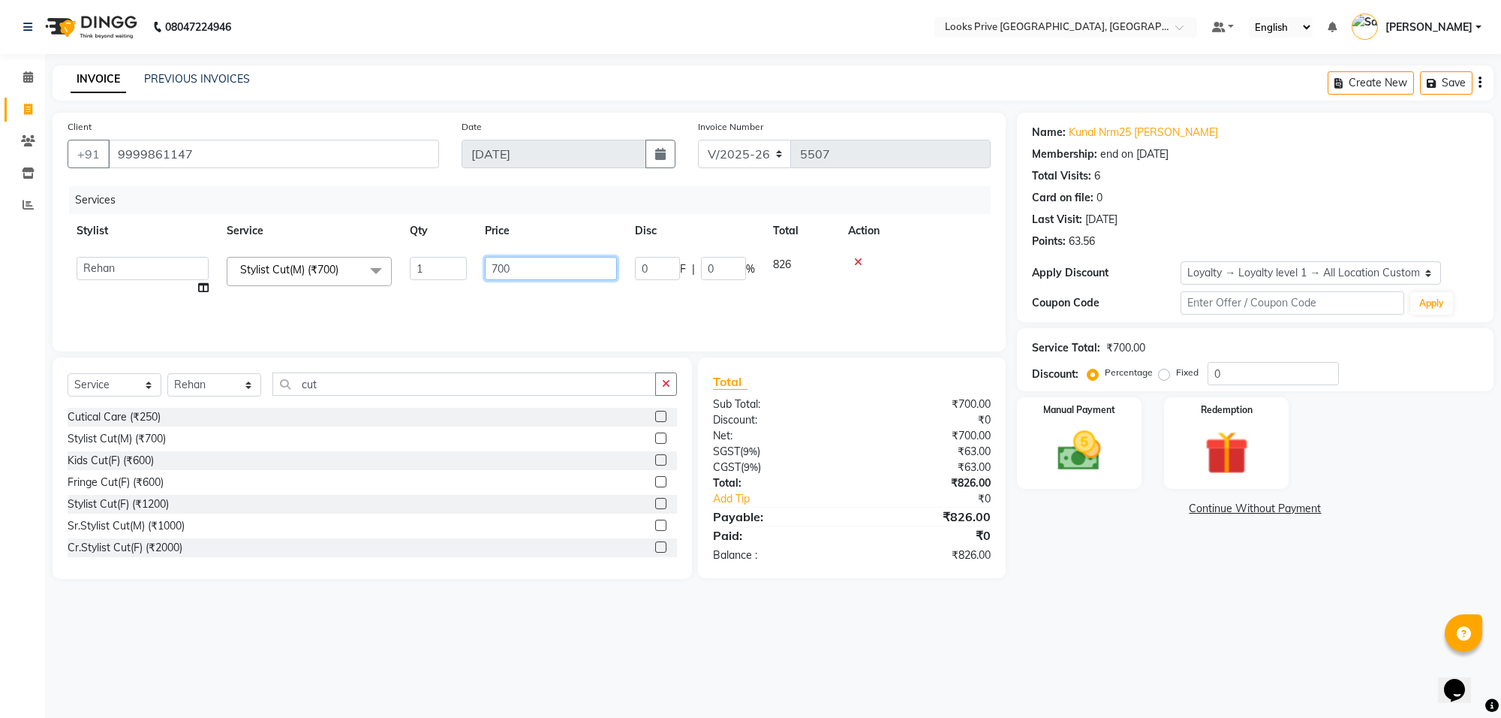
click at [522, 263] on input "700" at bounding box center [551, 268] width 132 height 23
type input "7"
type input "800"
drag, startPoint x: 1199, startPoint y: 653, endPoint x: 1229, endPoint y: 624, distance: 41.4
click at [1212, 643] on div "08047224946 Select Location × Looks Prive [GEOGRAPHIC_DATA], [GEOGRAPHIC_DATA] …" at bounding box center [750, 359] width 1501 height 718
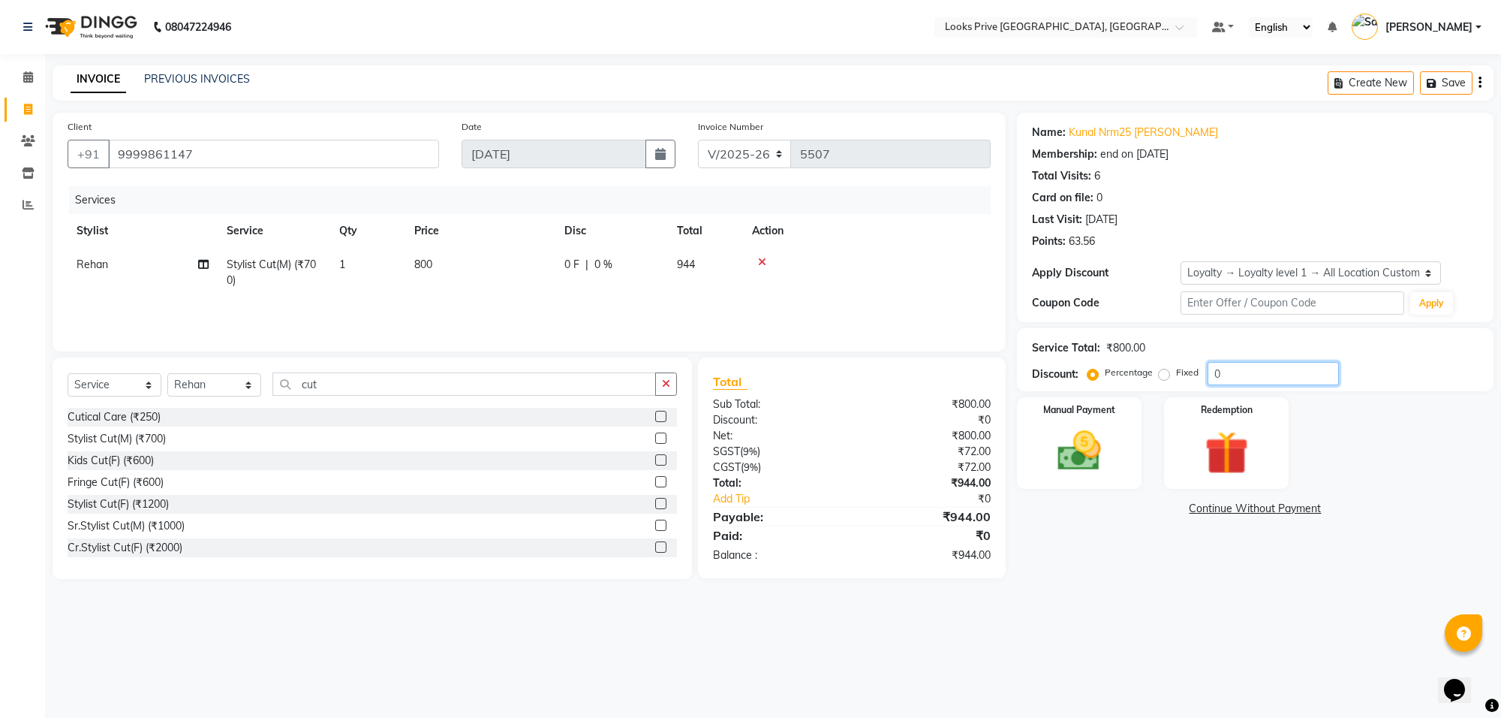
click at [1242, 372] on input "0" at bounding box center [1273, 373] width 131 height 23
type input "020"
click at [1141, 617] on div "08047224946 Select Location × Looks Prive [GEOGRAPHIC_DATA], [GEOGRAPHIC_DATA] …" at bounding box center [750, 359] width 1501 height 718
click at [458, 263] on td "800" at bounding box center [480, 273] width 150 height 50
select select "75864"
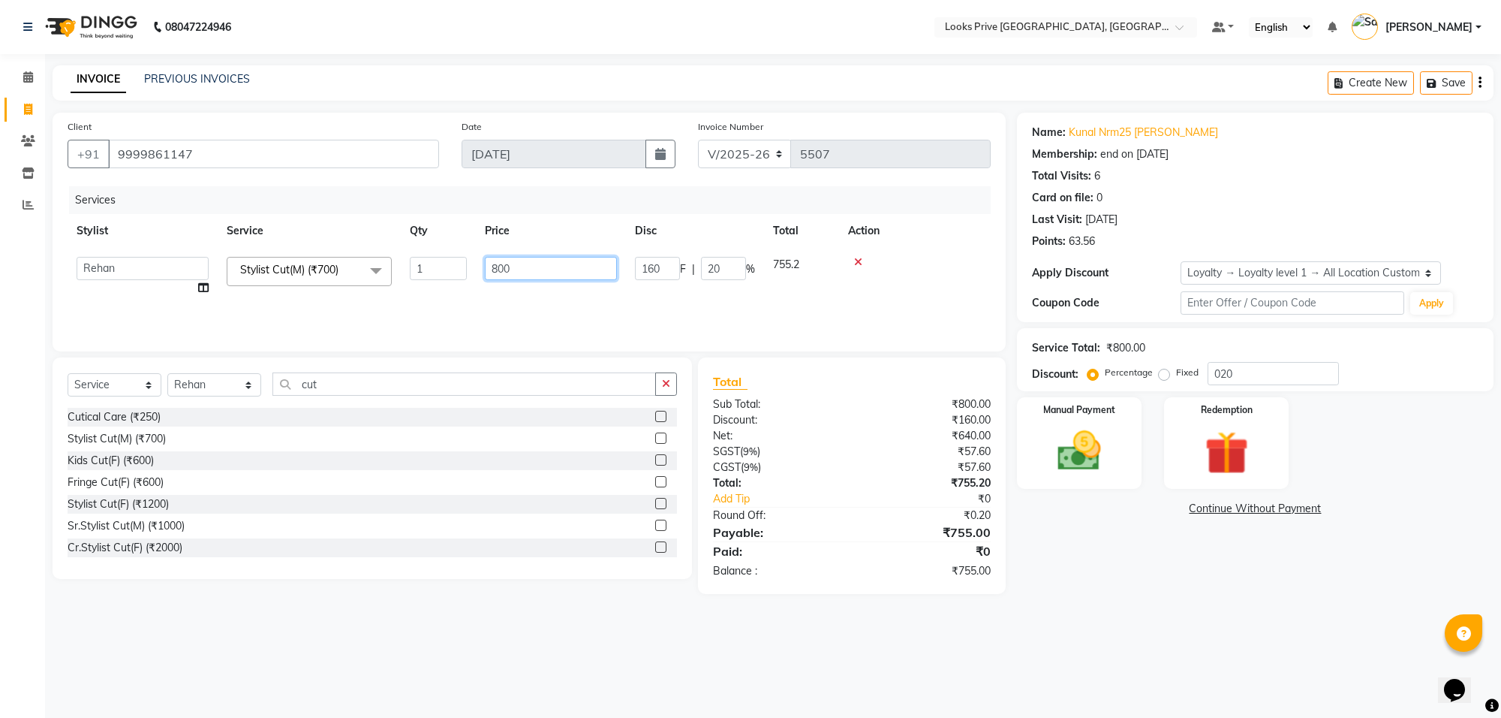
click at [533, 257] on input "800" at bounding box center [551, 268] width 132 height 23
type input "805"
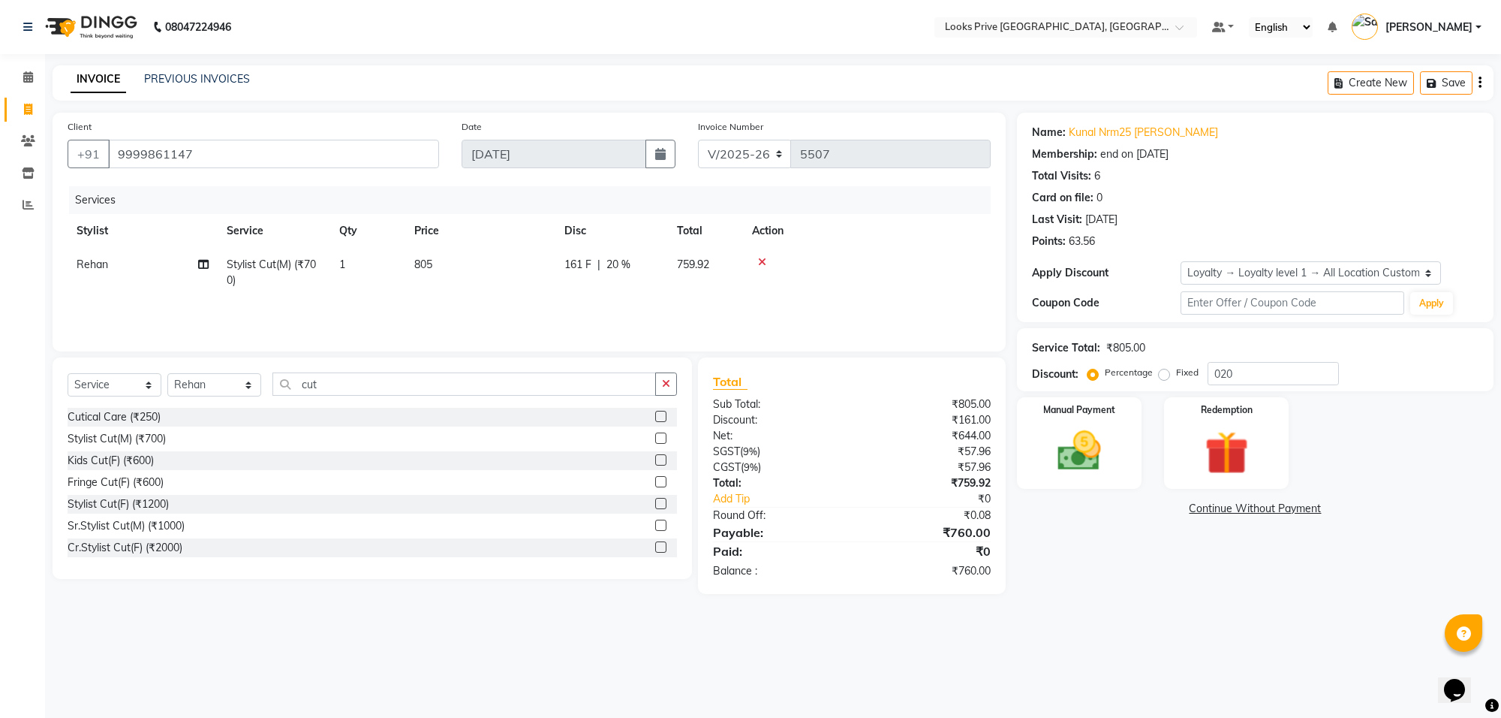
click at [1101, 606] on main "INVOICE PREVIOUS INVOICES Create New Save Client [PHONE_NUMBER] Date [DATE] Inv…" at bounding box center [773, 340] width 1456 height 551
click at [1063, 440] on img at bounding box center [1080, 451] width 74 height 53
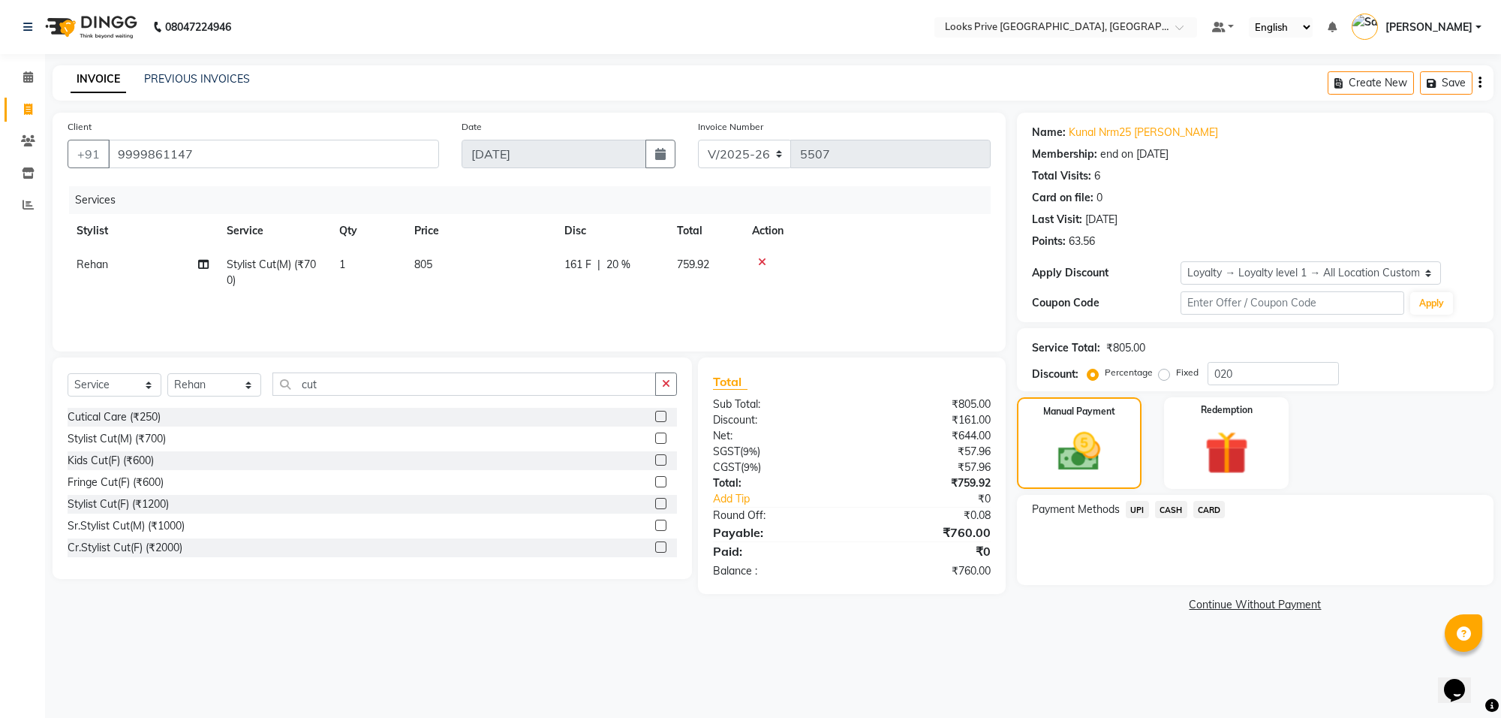
click at [1206, 510] on span "CARD" at bounding box center [1209, 509] width 32 height 17
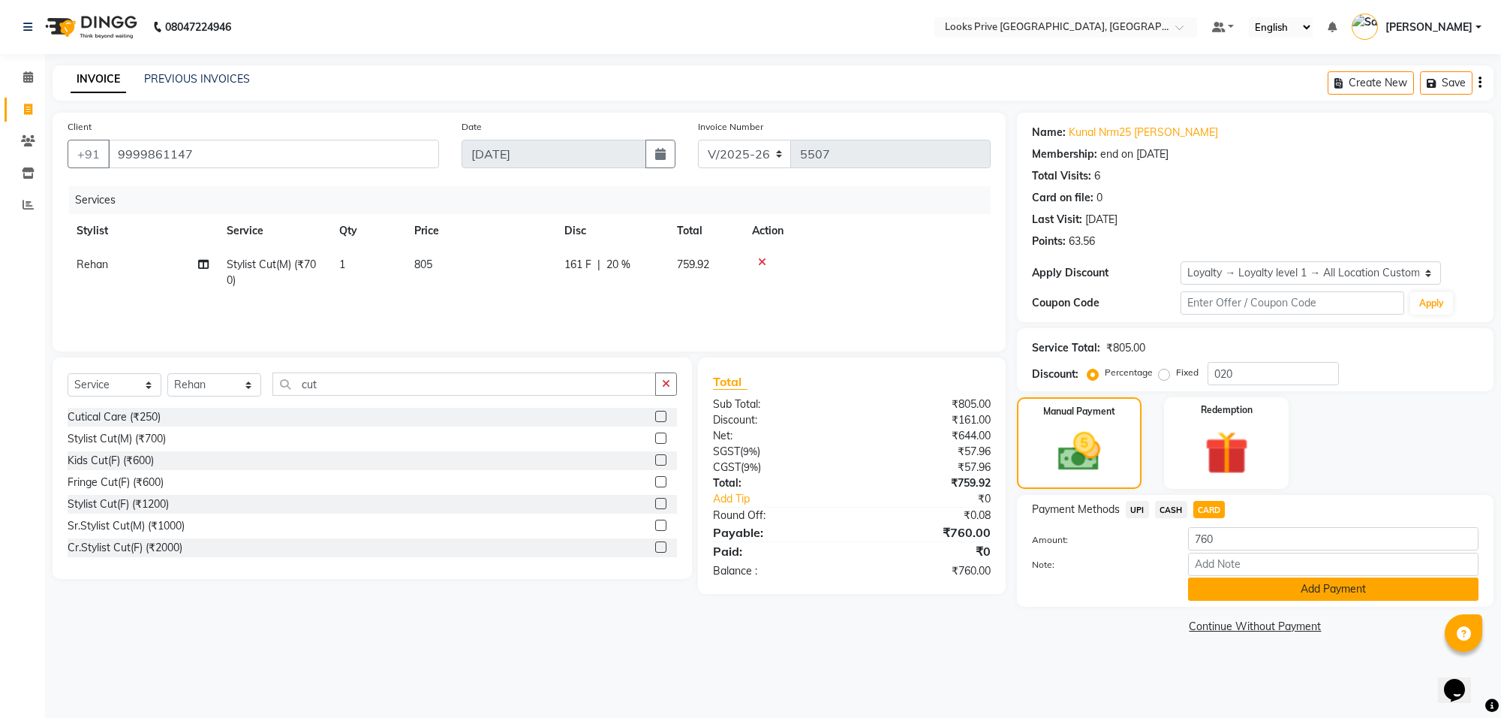
click at [1227, 590] on button "Add Payment" at bounding box center [1333, 588] width 290 height 23
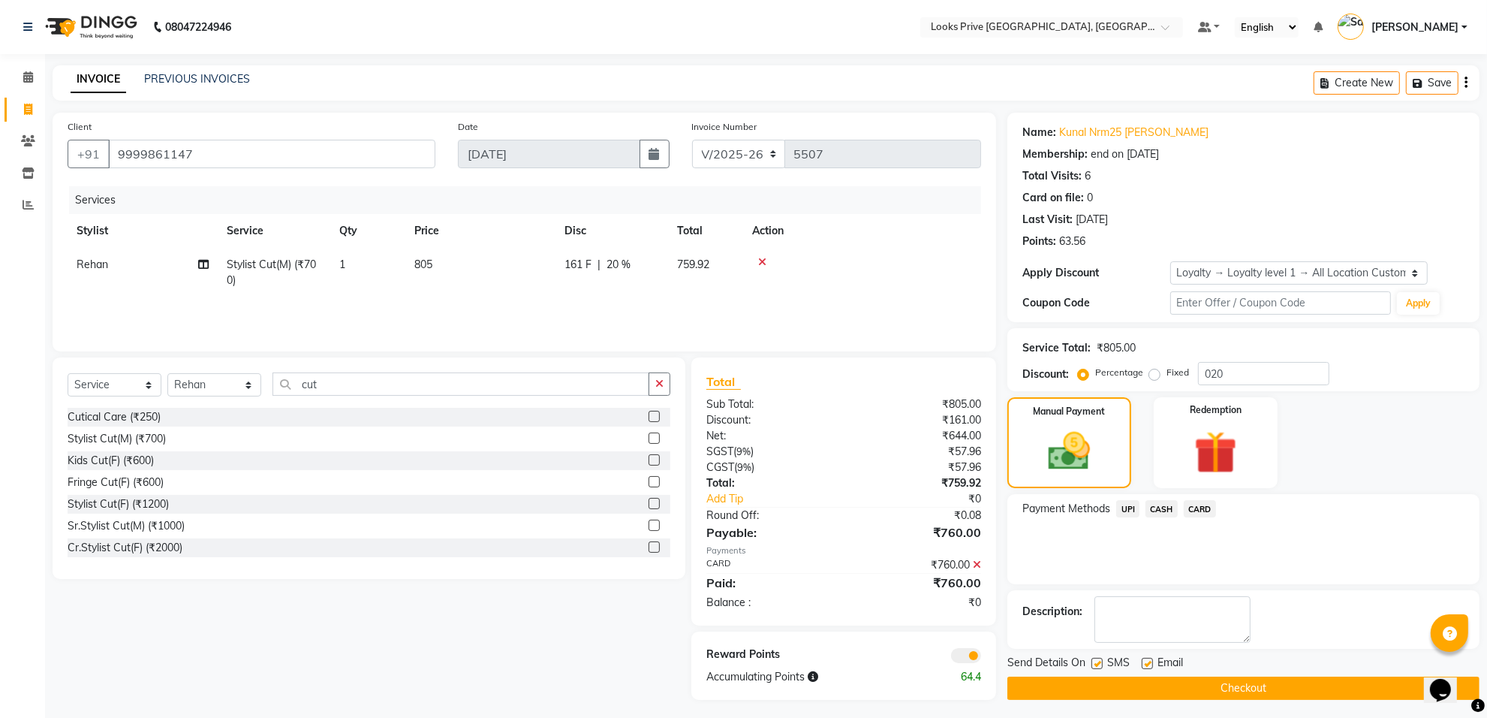
scroll to position [5, 0]
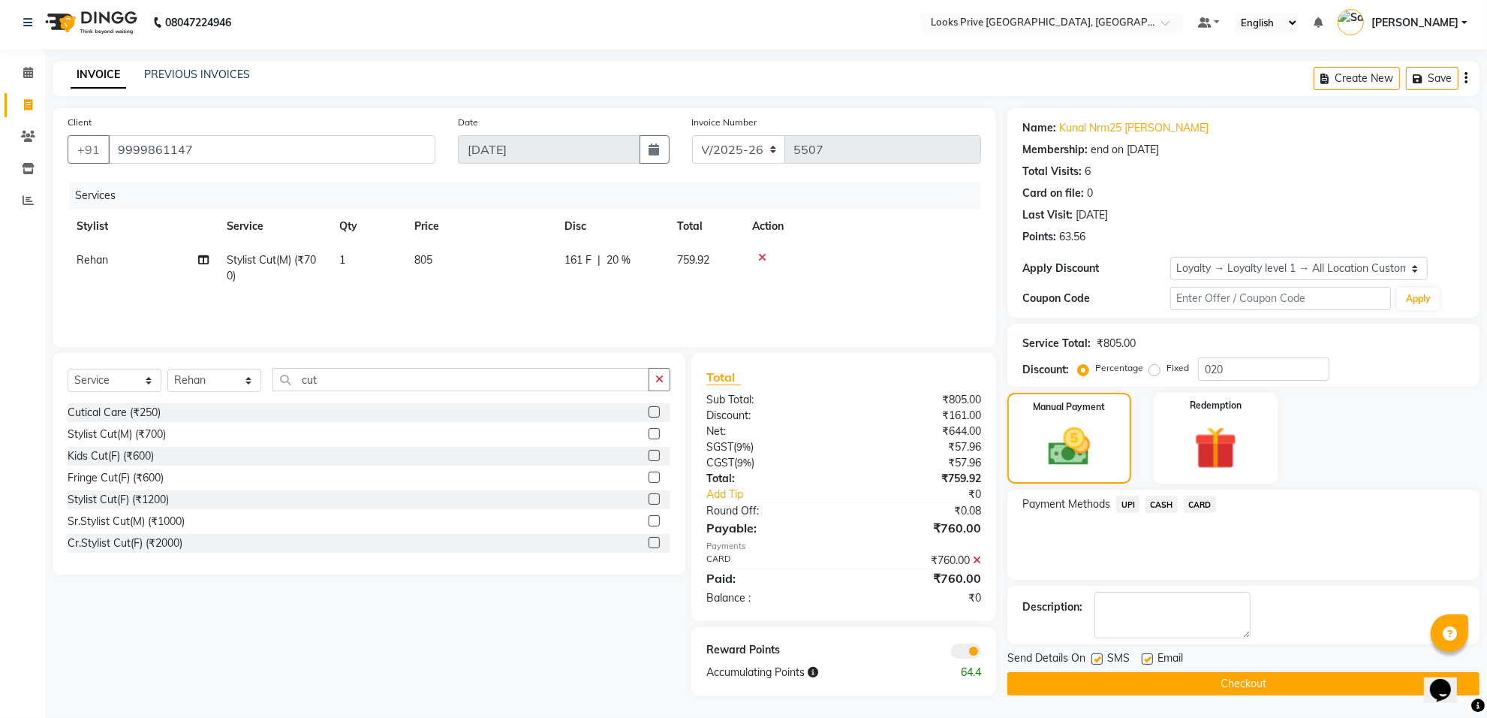
click at [965, 646] on span at bounding box center [966, 650] width 30 height 15
click at [981, 653] on input "checkbox" at bounding box center [981, 653] width 0 height 0
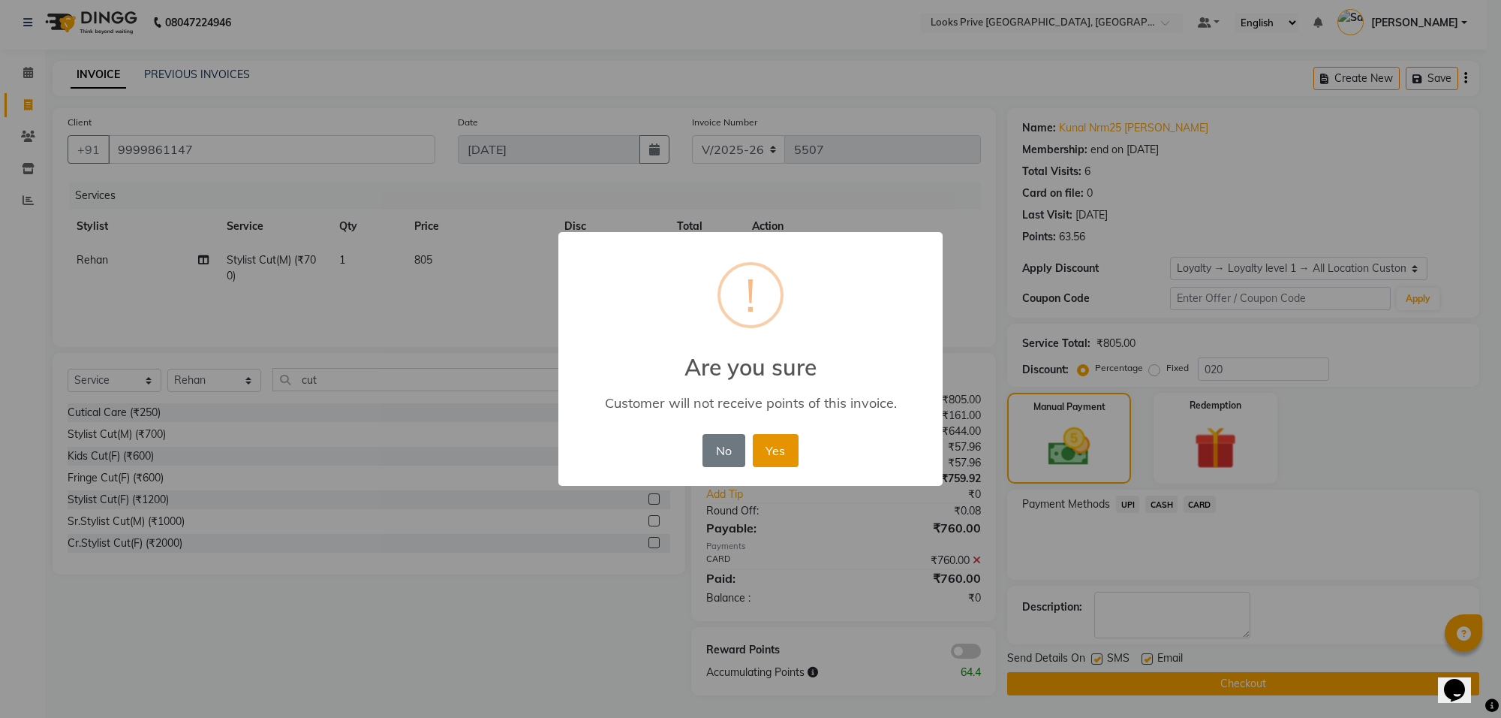
click at [766, 448] on button "Yes" at bounding box center [776, 450] width 46 height 33
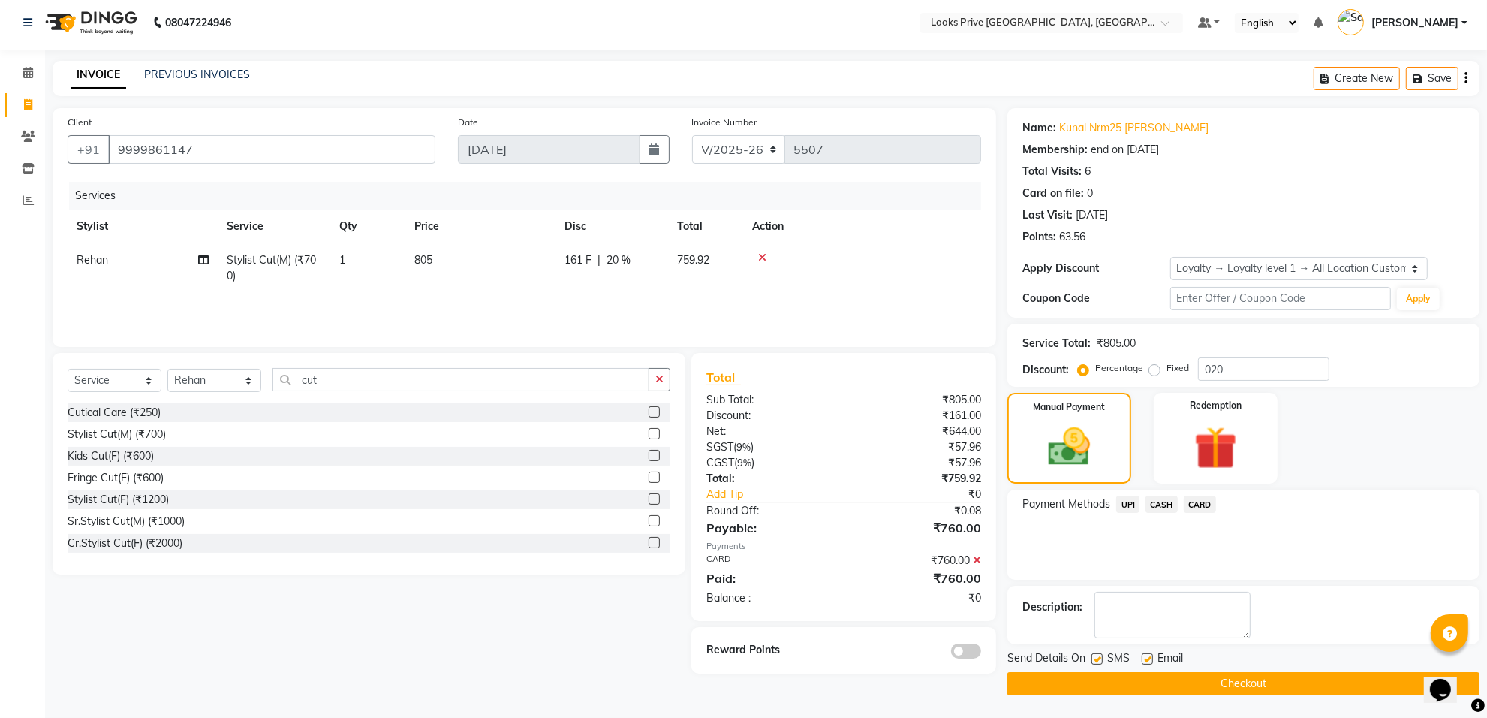
click at [1052, 673] on button "Checkout" at bounding box center [1243, 683] width 472 height 23
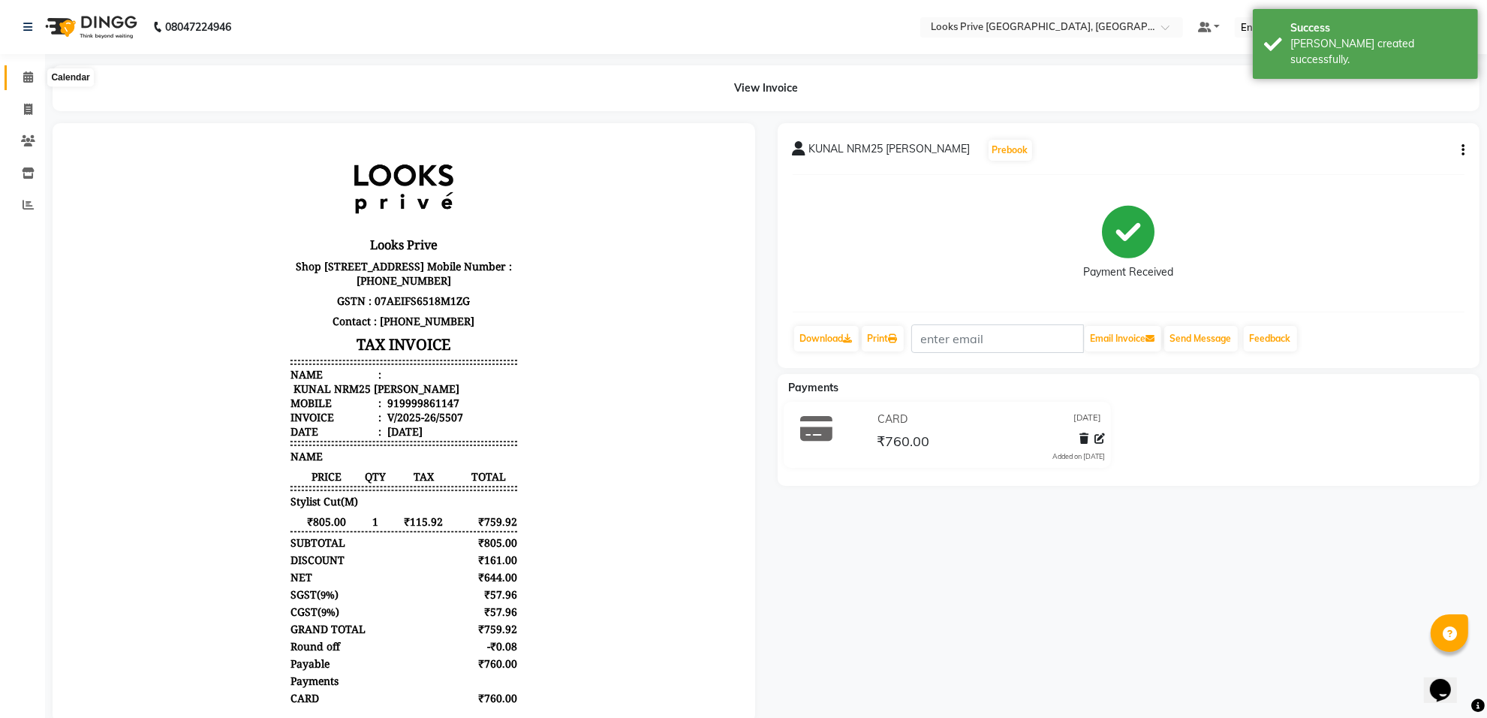
click at [25, 77] on icon at bounding box center [28, 76] width 10 height 11
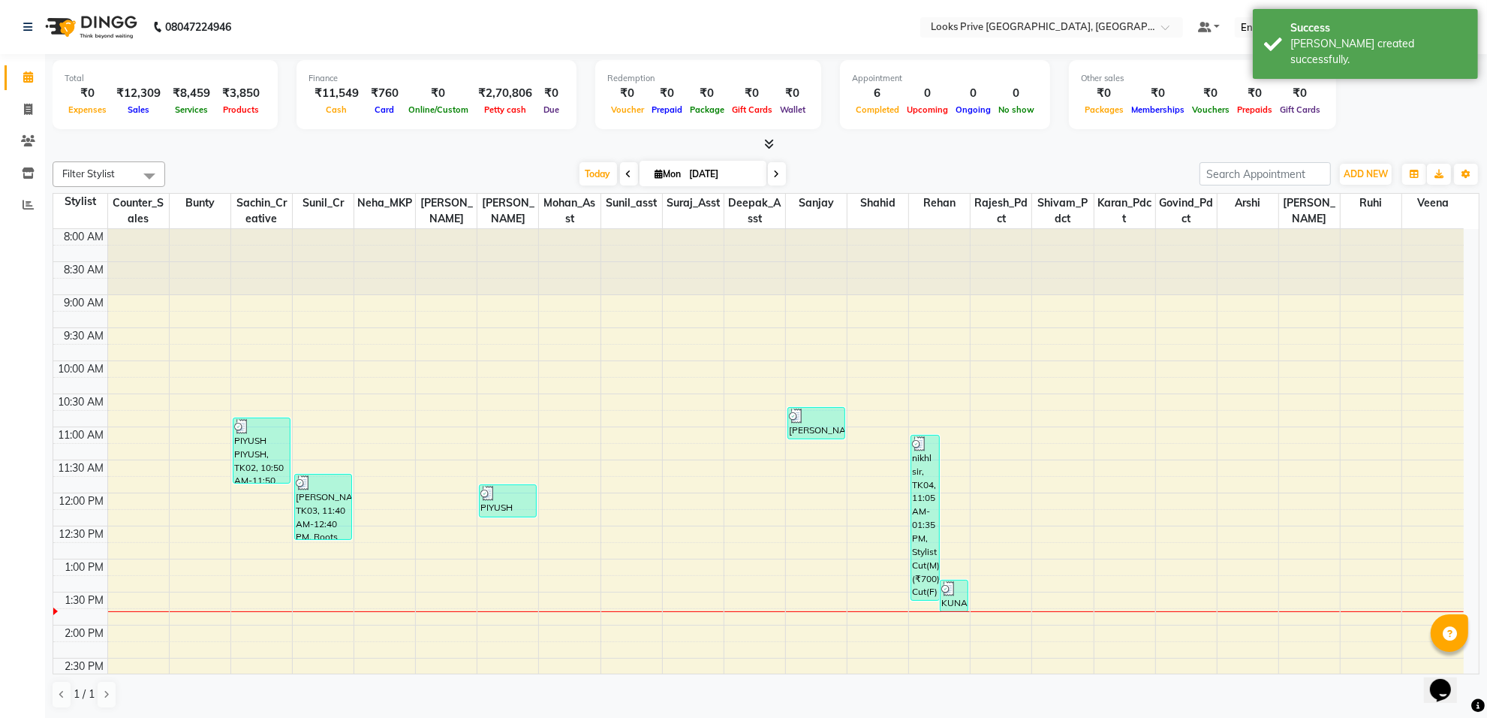
click at [591, 495] on div "8:00 AM 8:30 AM 9:00 AM 9:30 AM 10:00 AM 10:30 AM 11:00 AM 11:30 AM 12:00 PM 12…" at bounding box center [758, 658] width 1410 height 858
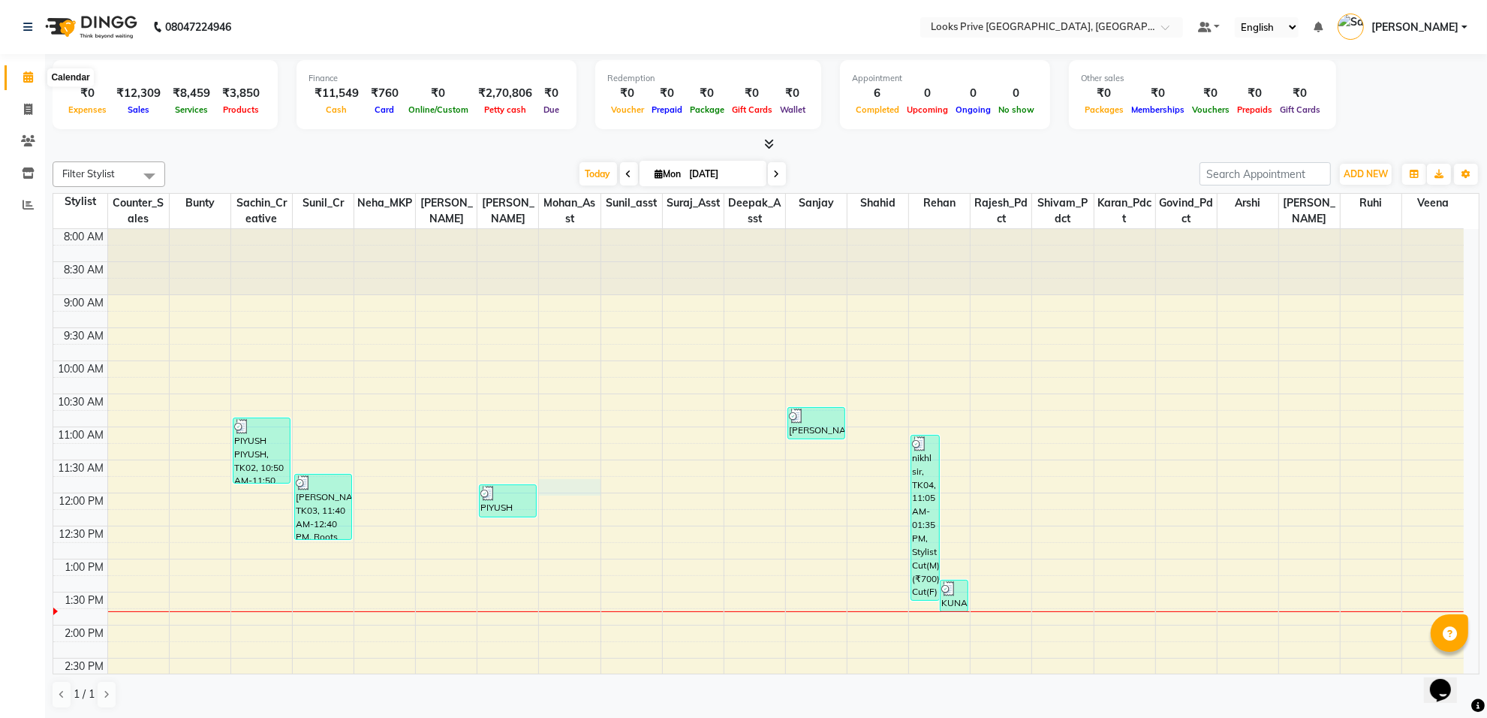
click at [31, 73] on icon at bounding box center [28, 76] width 10 height 11
click at [26, 81] on icon at bounding box center [28, 76] width 10 height 11
click at [24, 139] on icon at bounding box center [28, 140] width 14 height 11
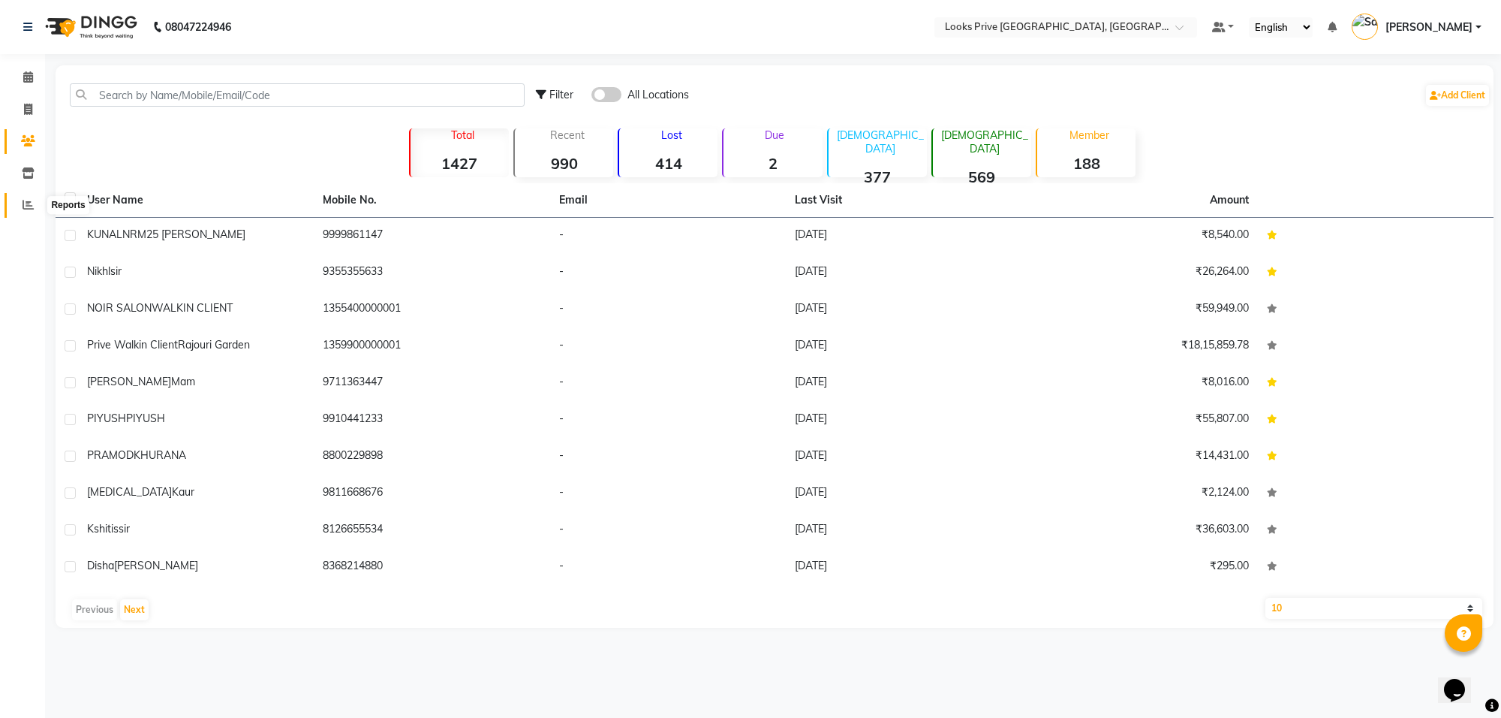
click at [32, 204] on icon at bounding box center [28, 204] width 11 height 11
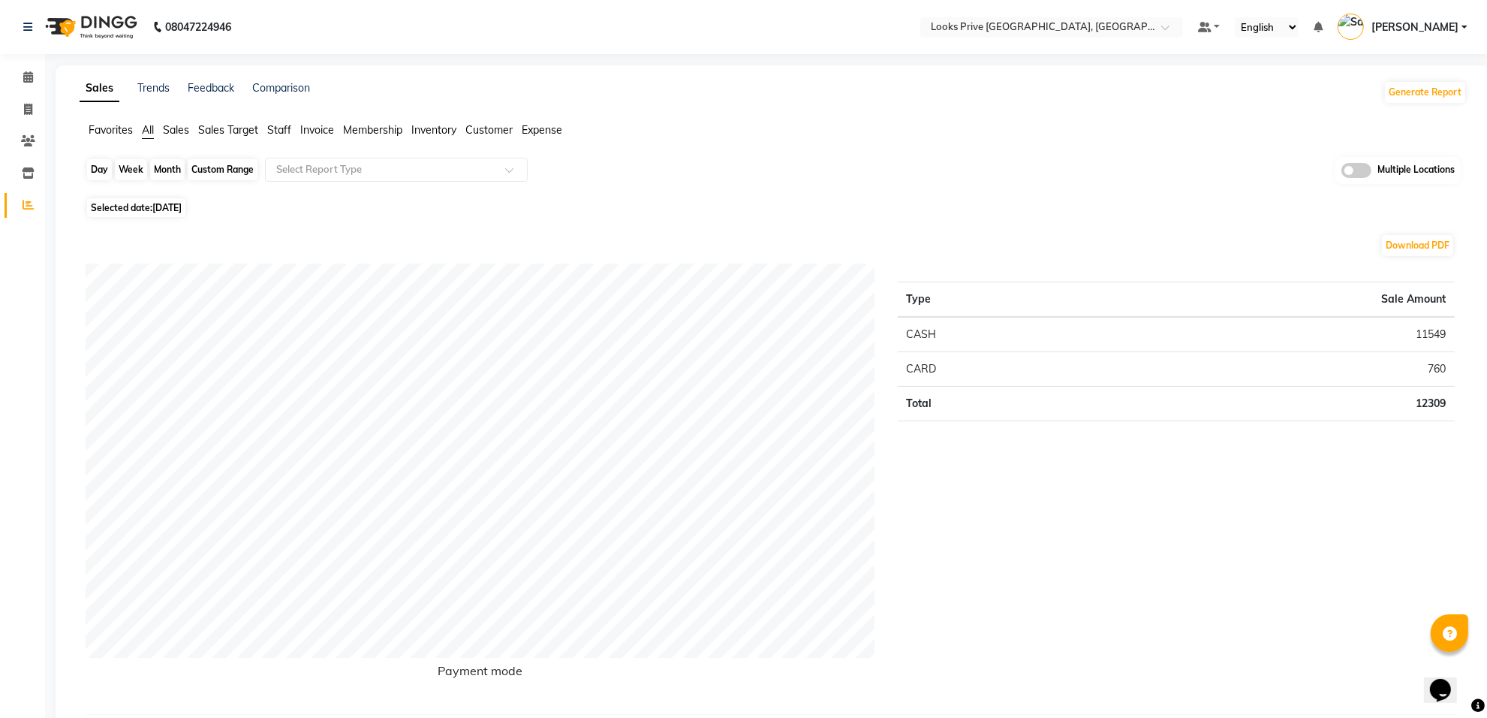
click at [94, 176] on div "Day" at bounding box center [99, 169] width 25 height 21
select select "9"
select select "2025"
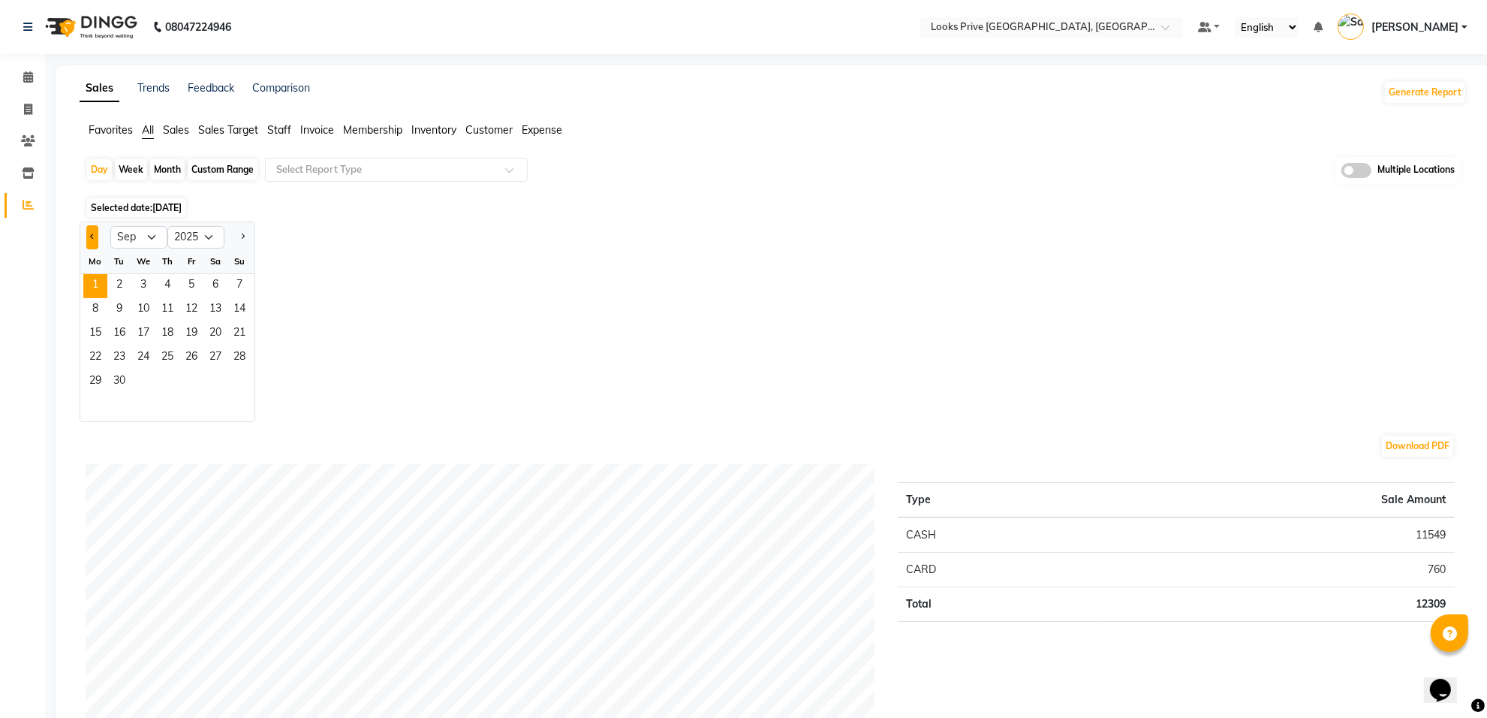
click at [95, 237] on span "Previous month" at bounding box center [92, 235] width 5 height 5
select select "8"
click at [238, 381] on span "31" at bounding box center [239, 382] width 24 height 24
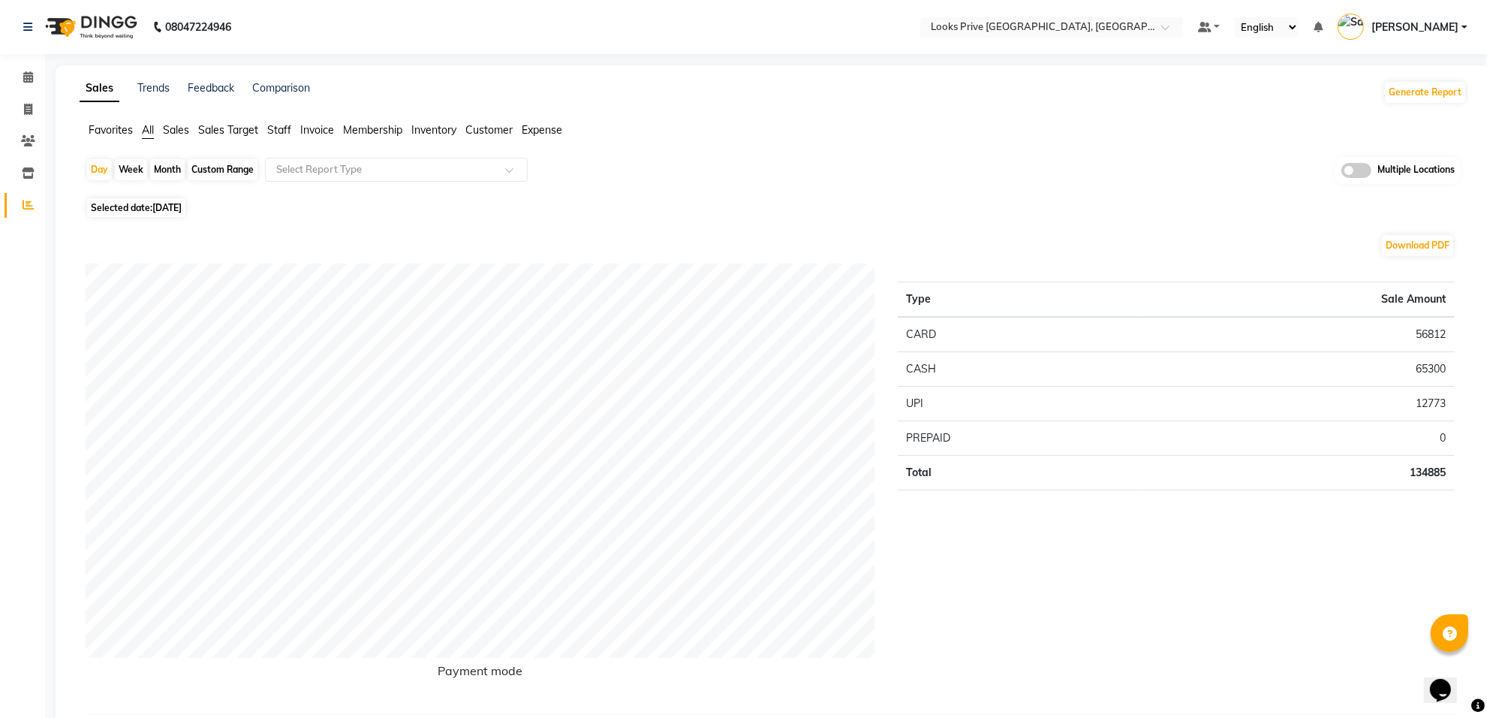
click at [279, 126] on span "Staff" at bounding box center [279, 130] width 24 height 14
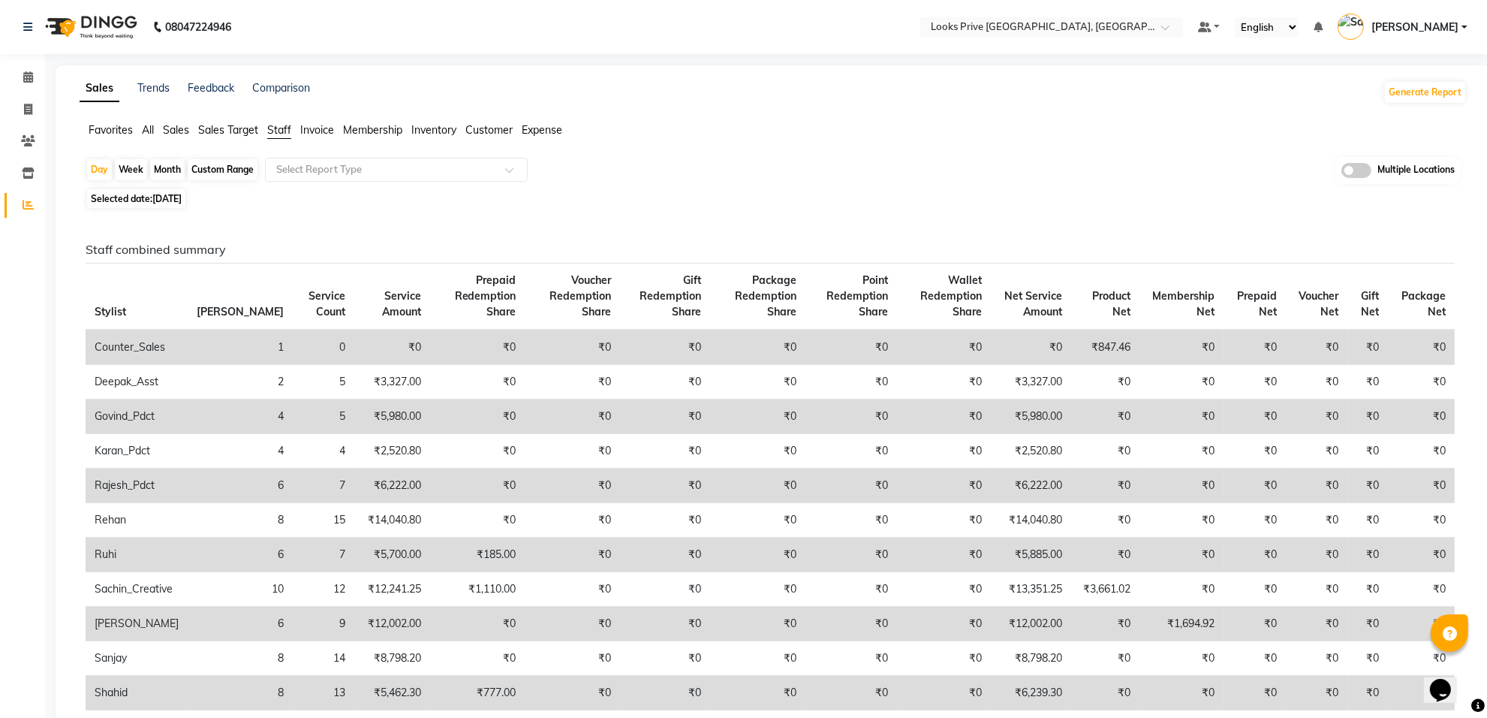
click at [179, 201] on span "[DATE]" at bounding box center [166, 198] width 29 height 11
select select "8"
select select "2025"
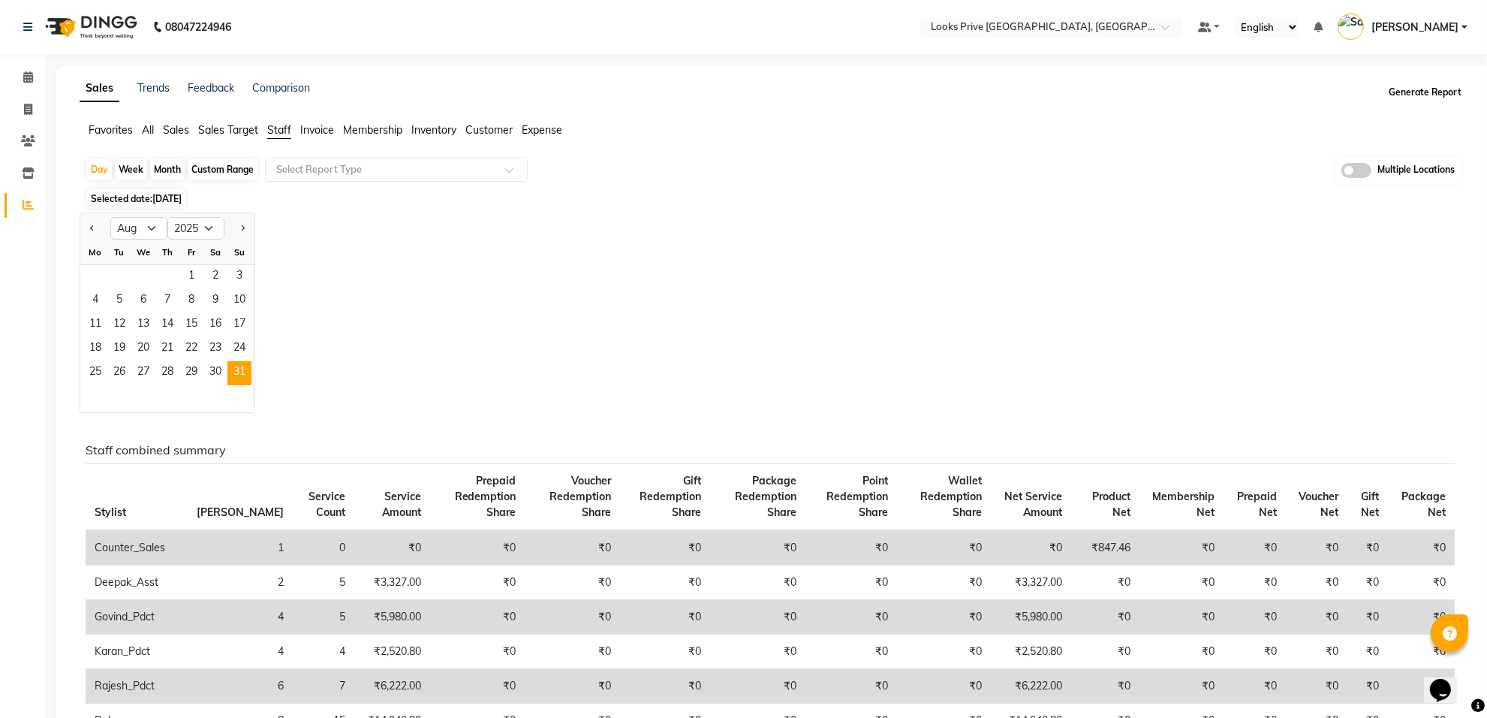
click at [1417, 98] on button "Generate Report" at bounding box center [1425, 92] width 80 height 21
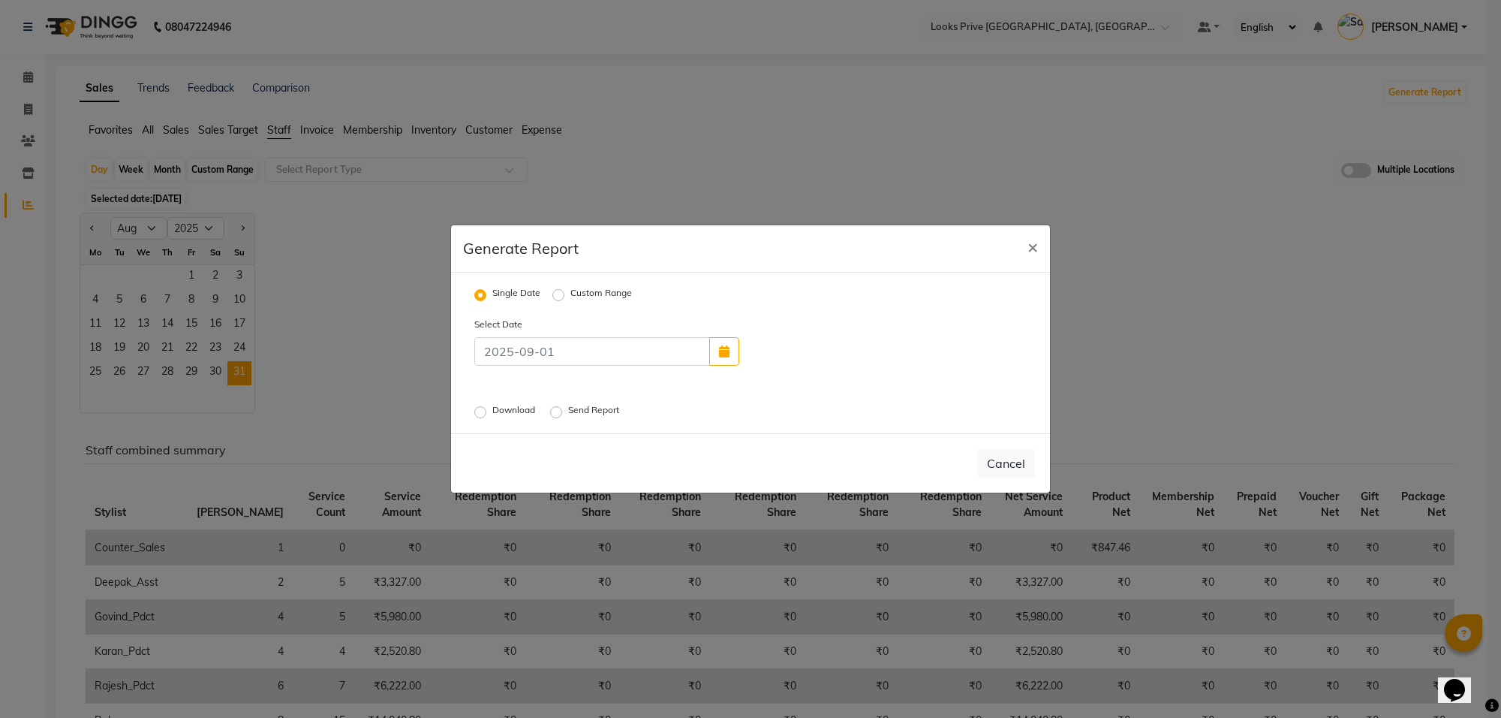
click at [570, 291] on label "Custom Range" at bounding box center [601, 295] width 62 height 18
click at [561, 291] on input "Custom Range" at bounding box center [560, 295] width 11 height 11
radio input "true"
select select "9"
select select "2025"
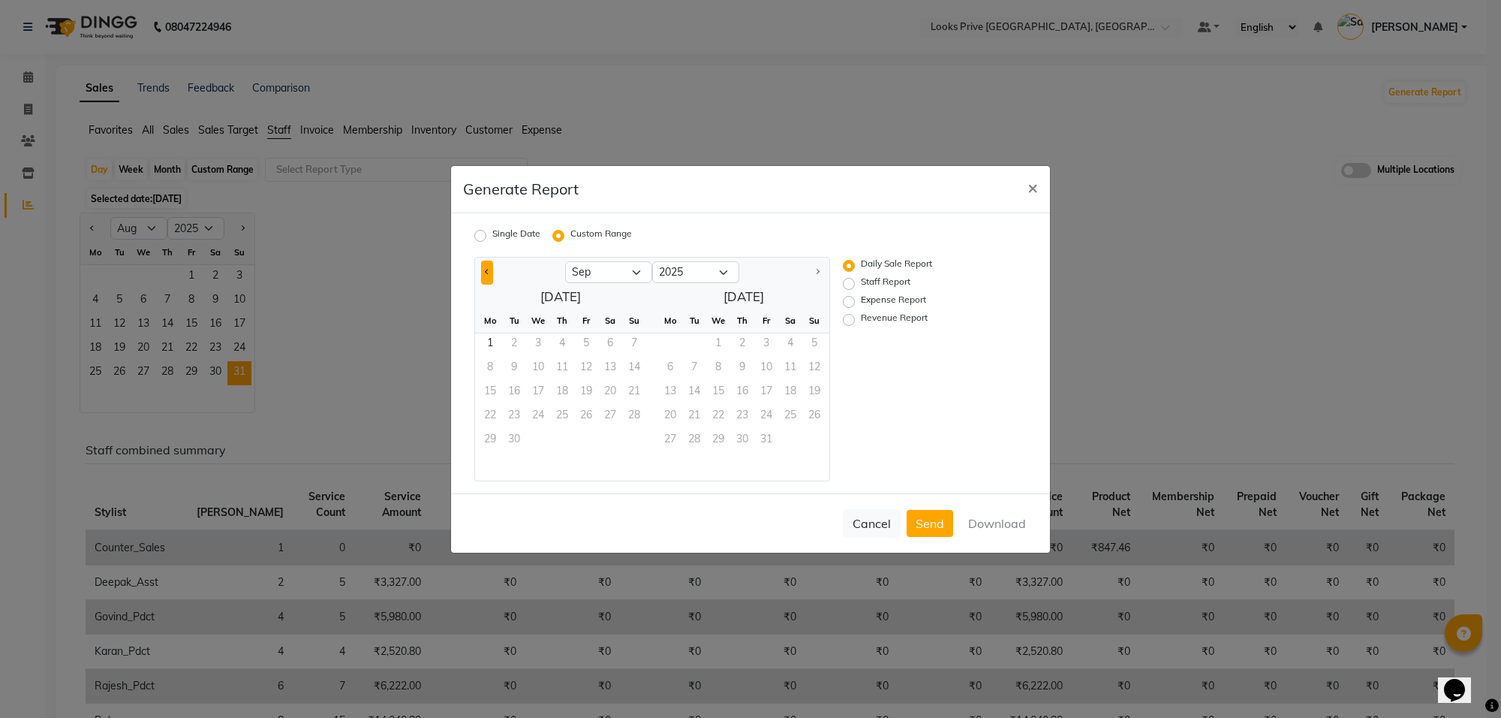
click at [486, 272] on span "Previous month" at bounding box center [487, 271] width 5 height 5
select select "8"
click at [582, 344] on span "1" at bounding box center [586, 345] width 24 height 24
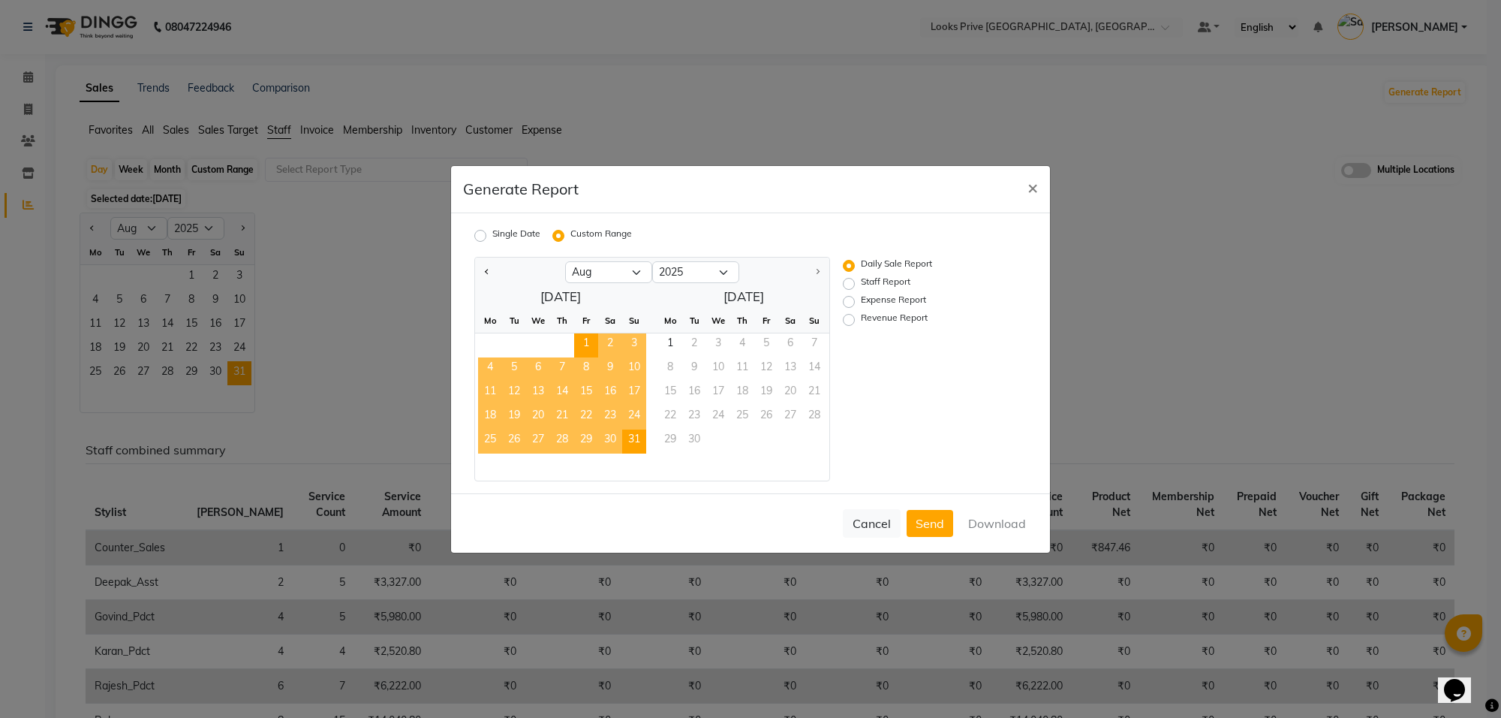
click at [638, 443] on span "31" at bounding box center [634, 441] width 24 height 24
click at [861, 280] on label "Staff Report" at bounding box center [886, 284] width 50 height 18
click at [846, 280] on input "Staff Report" at bounding box center [851, 283] width 11 height 11
radio input "true"
click at [989, 524] on button "Download" at bounding box center [997, 523] width 76 height 27
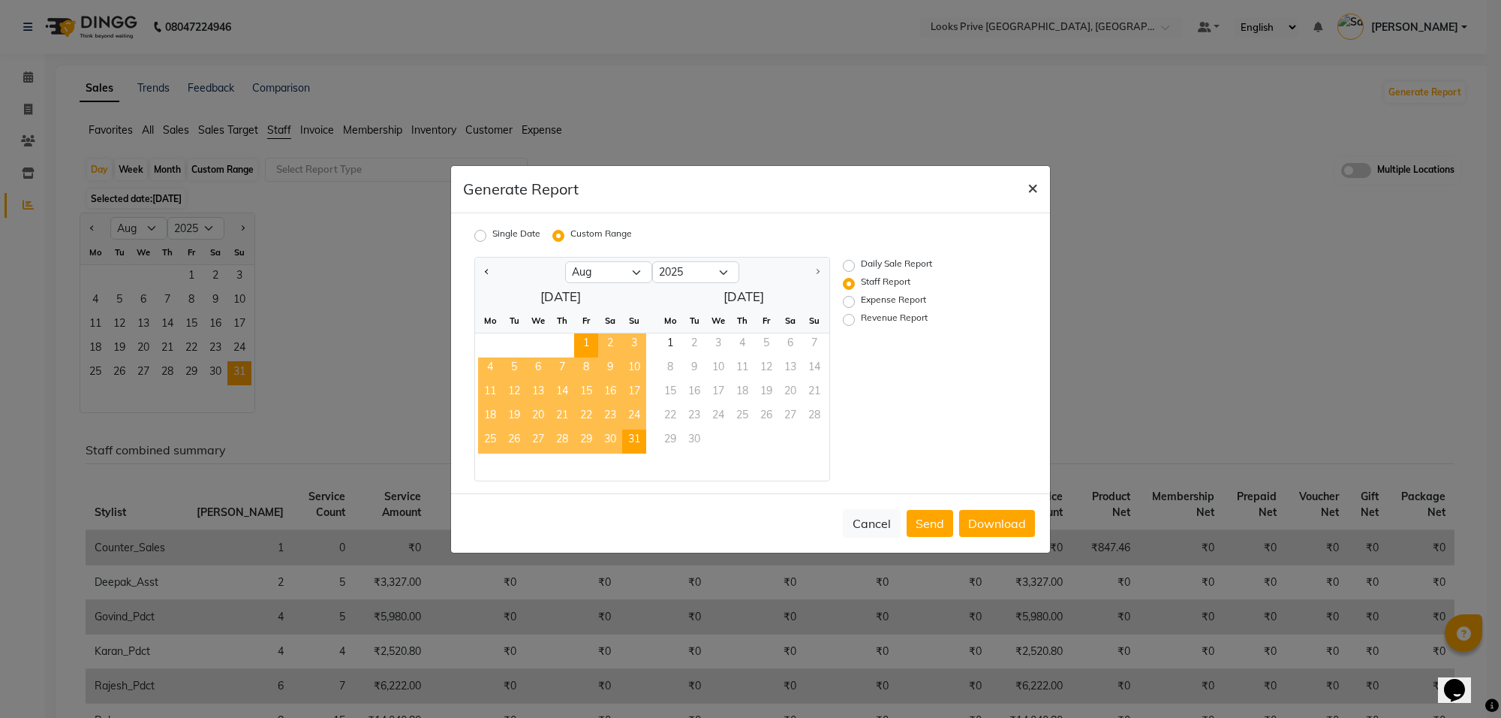
click at [1037, 188] on span "×" at bounding box center [1033, 187] width 11 height 23
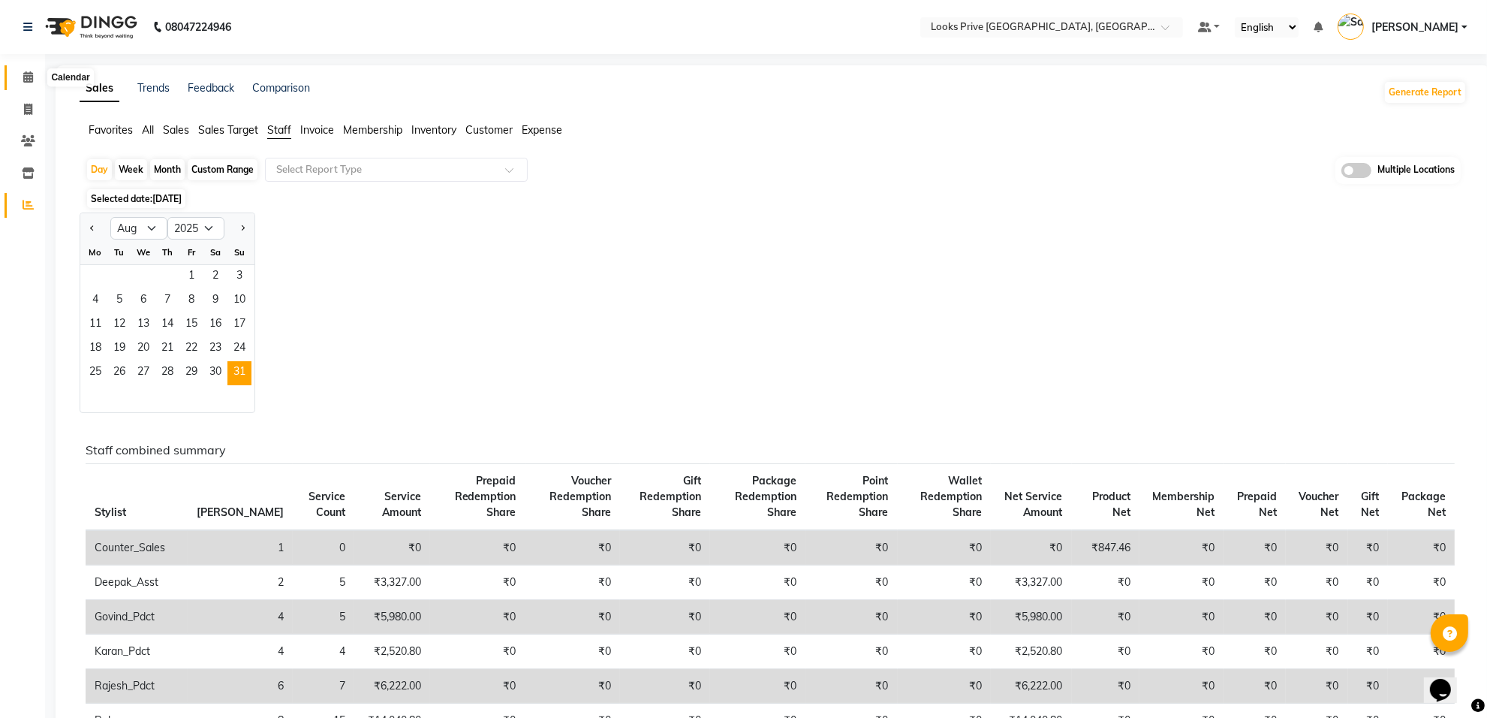
drag, startPoint x: 23, startPoint y: 77, endPoint x: 25, endPoint y: 106, distance: 28.6
click at [23, 77] on icon at bounding box center [28, 76] width 10 height 11
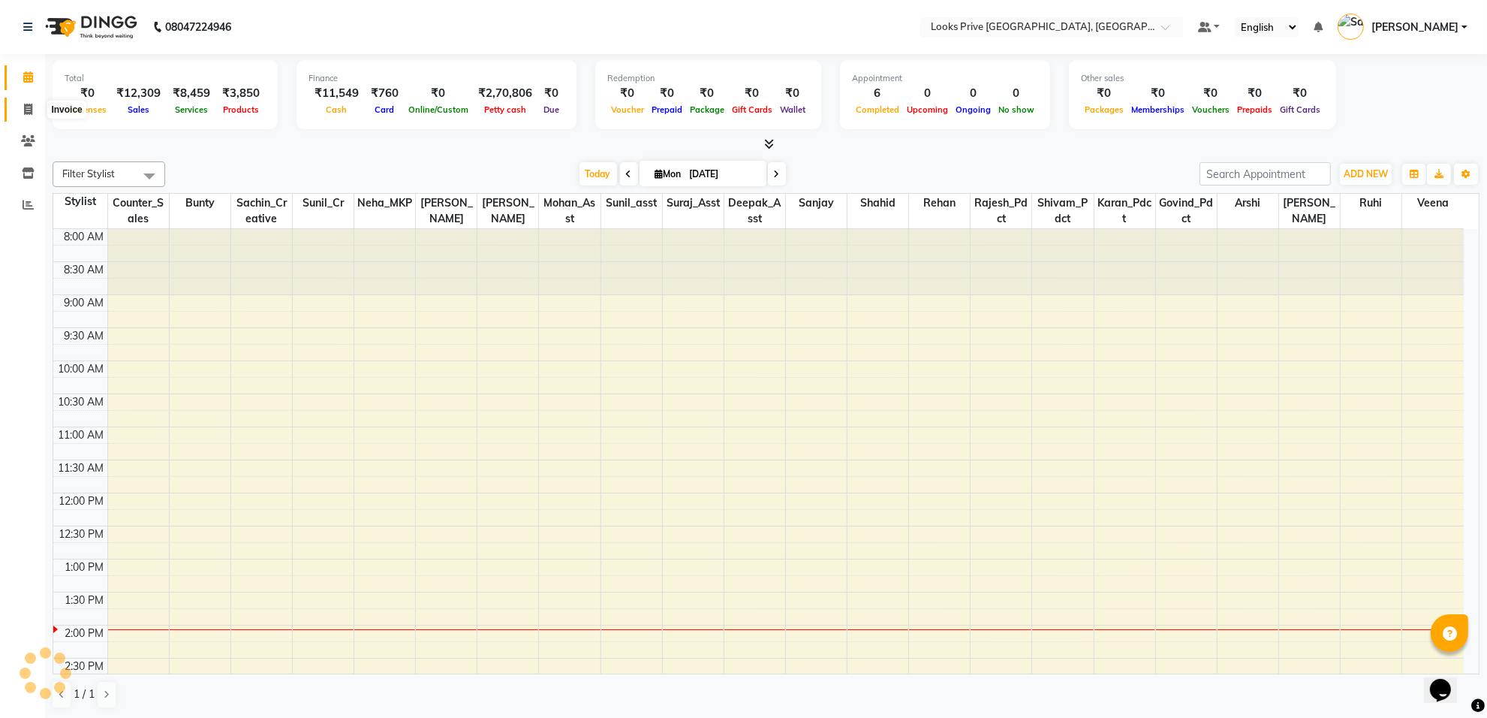
click at [25, 106] on icon at bounding box center [28, 109] width 8 height 11
select select "service"
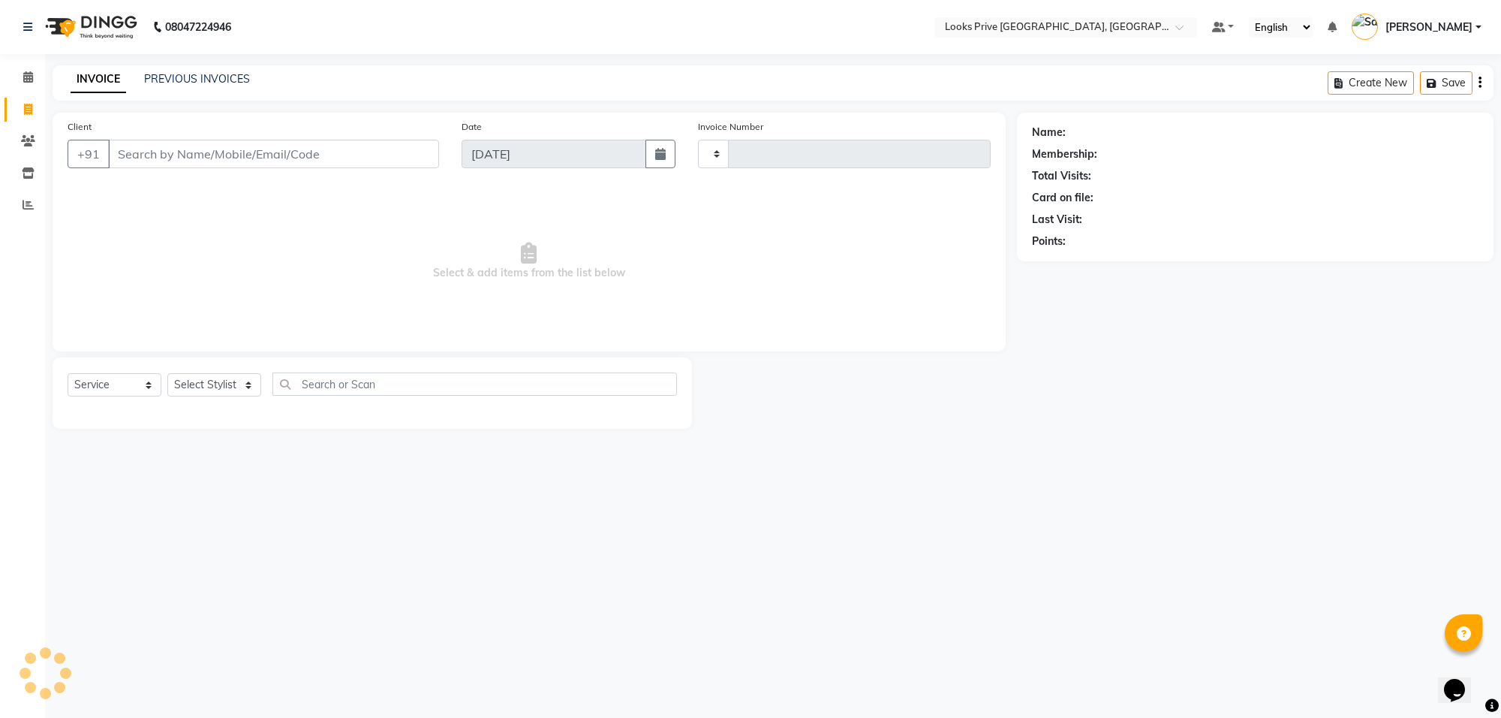
type input "5508"
select select "8127"
click at [155, 149] on input "Client" at bounding box center [273, 154] width 331 height 29
type input "9910022219"
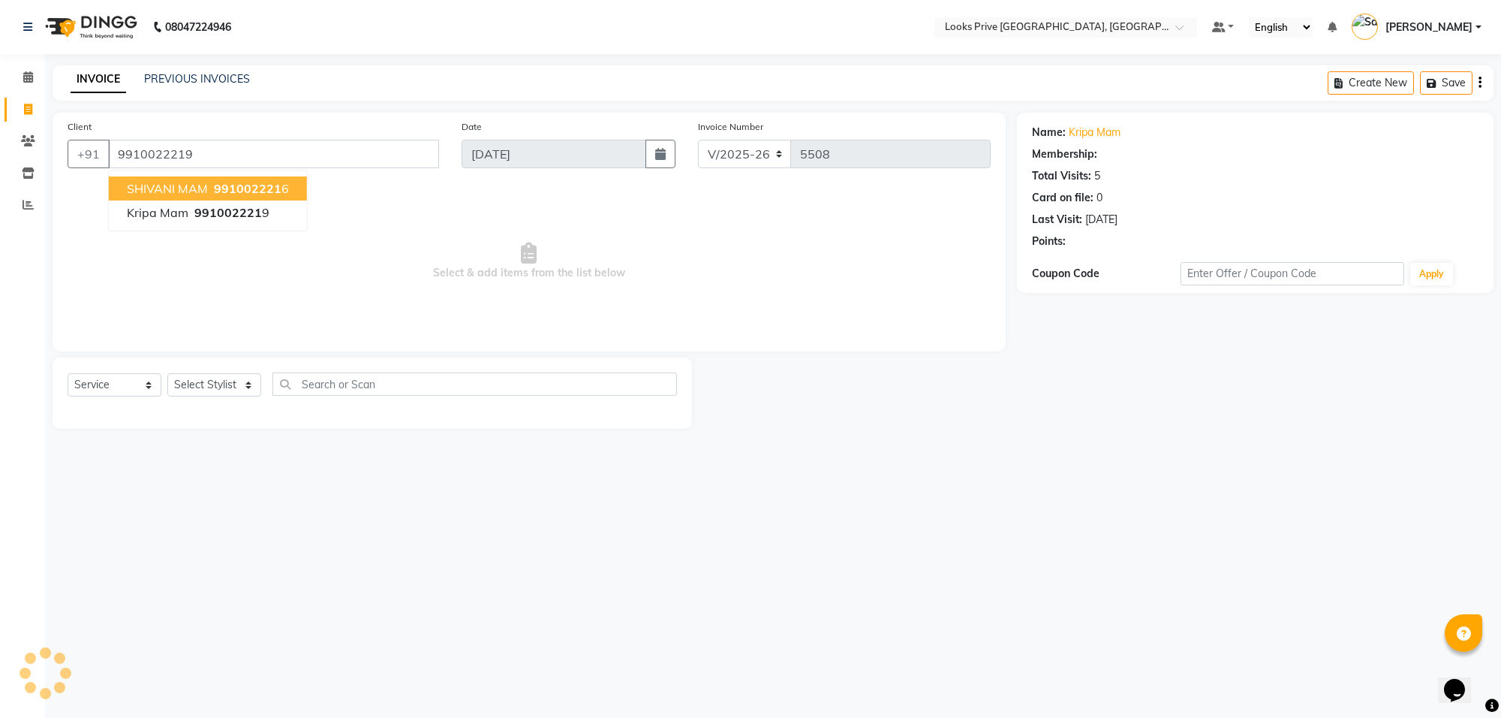
select select "1: Object"
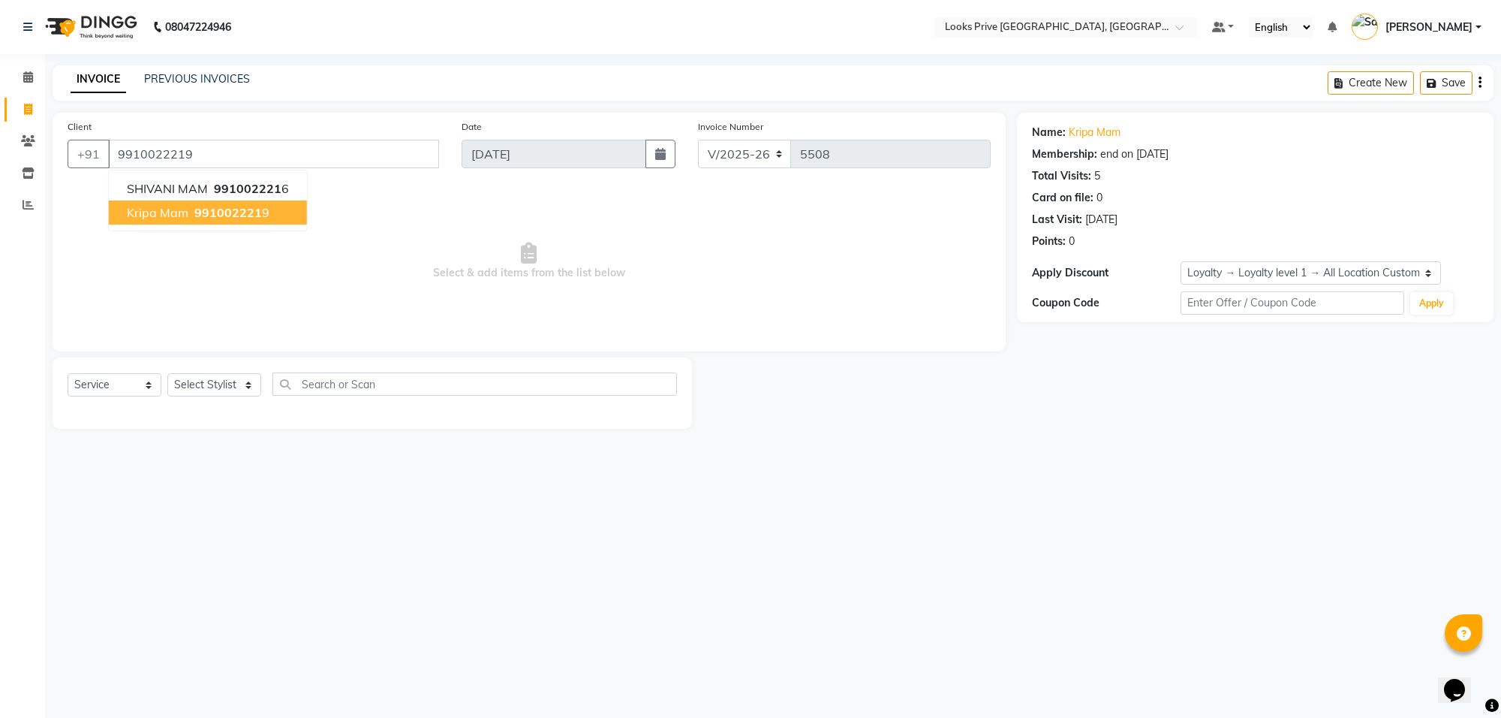
click at [348, 605] on div "08047224946 Select Location × Looks Prive [GEOGRAPHIC_DATA], [GEOGRAPHIC_DATA] …" at bounding box center [750, 359] width 1501 height 718
click at [249, 383] on select "Select Stylist [PERSON_NAME] Counter_Sales Deepak_Asst Govind_Pdct Karan_Pdct M…" at bounding box center [214, 384] width 94 height 23
select select "75851"
click at [167, 373] on select "Select Stylist [PERSON_NAME] Counter_Sales Deepak_Asst Govind_Pdct Karan_Pdct M…" at bounding box center [214, 384] width 94 height 23
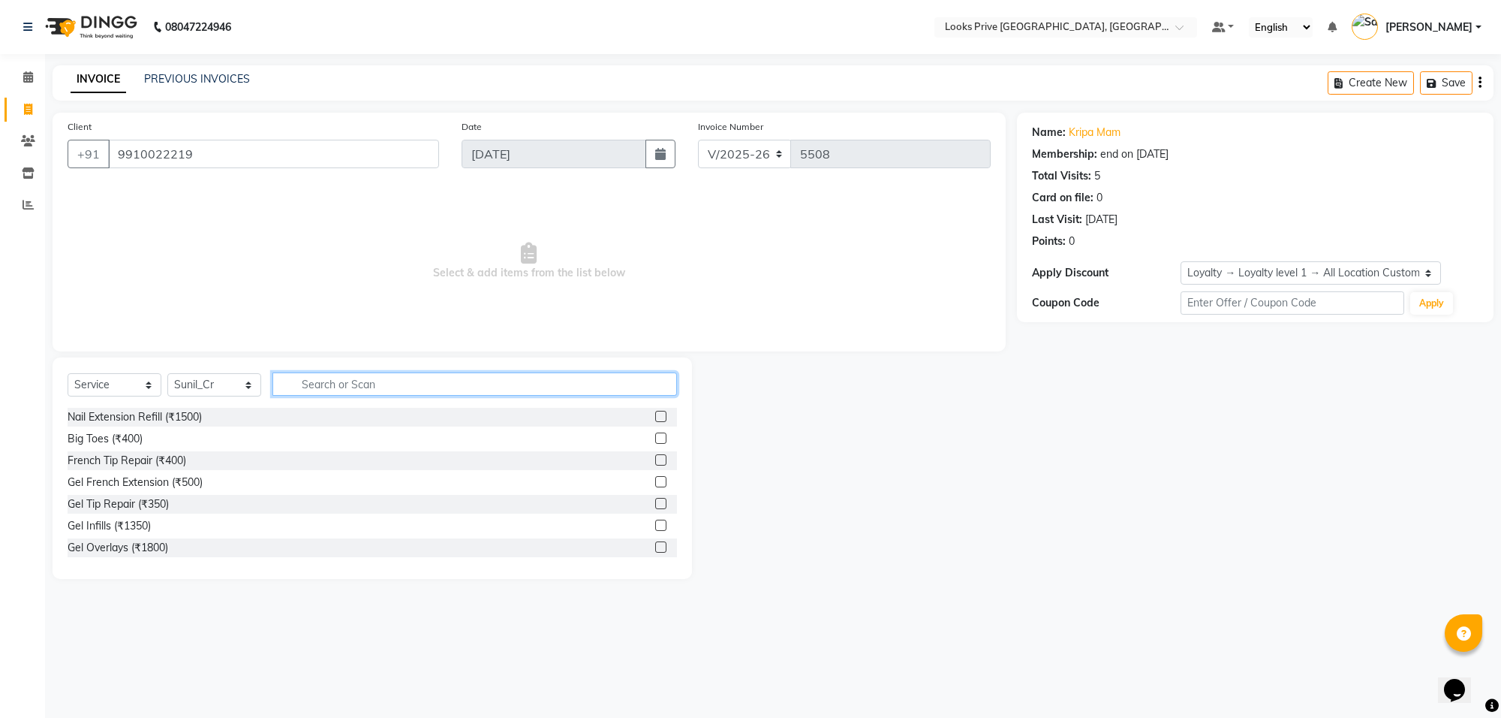
click at [362, 387] on input "text" at bounding box center [474, 383] width 405 height 23
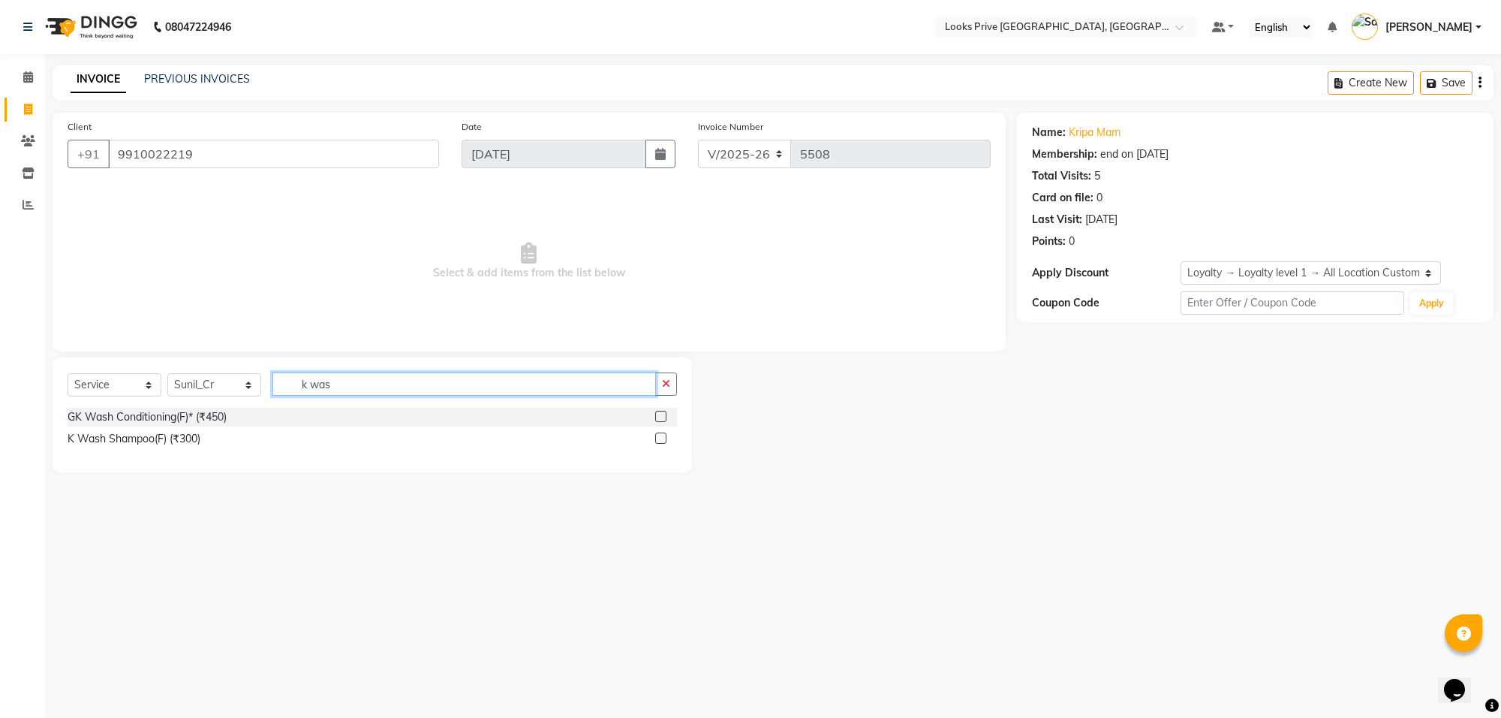
type input "k was"
click at [80, 447] on div "K Wash Shampoo(F) (₹300)" at bounding box center [372, 438] width 609 height 19
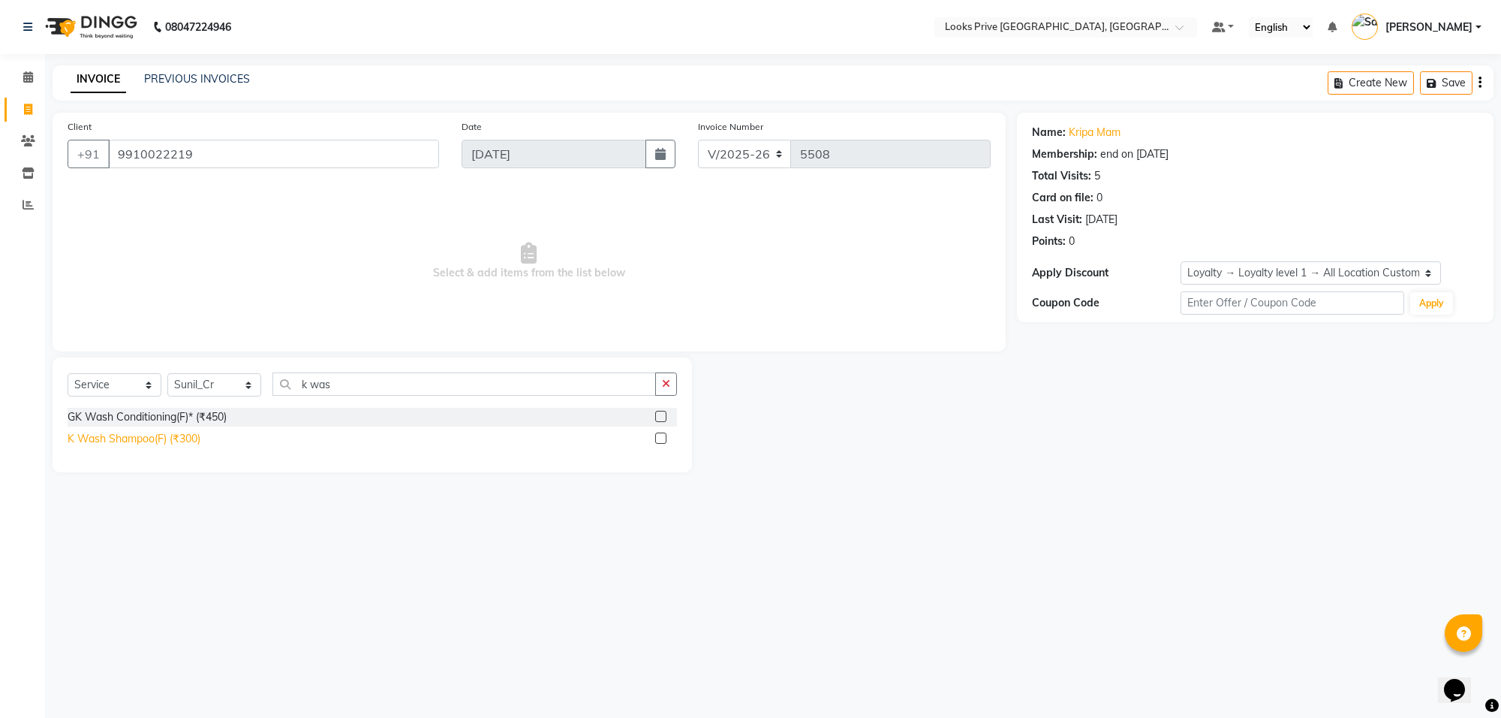
click at [96, 431] on div "K Wash Shampoo(F) (₹300)" at bounding box center [134, 439] width 133 height 16
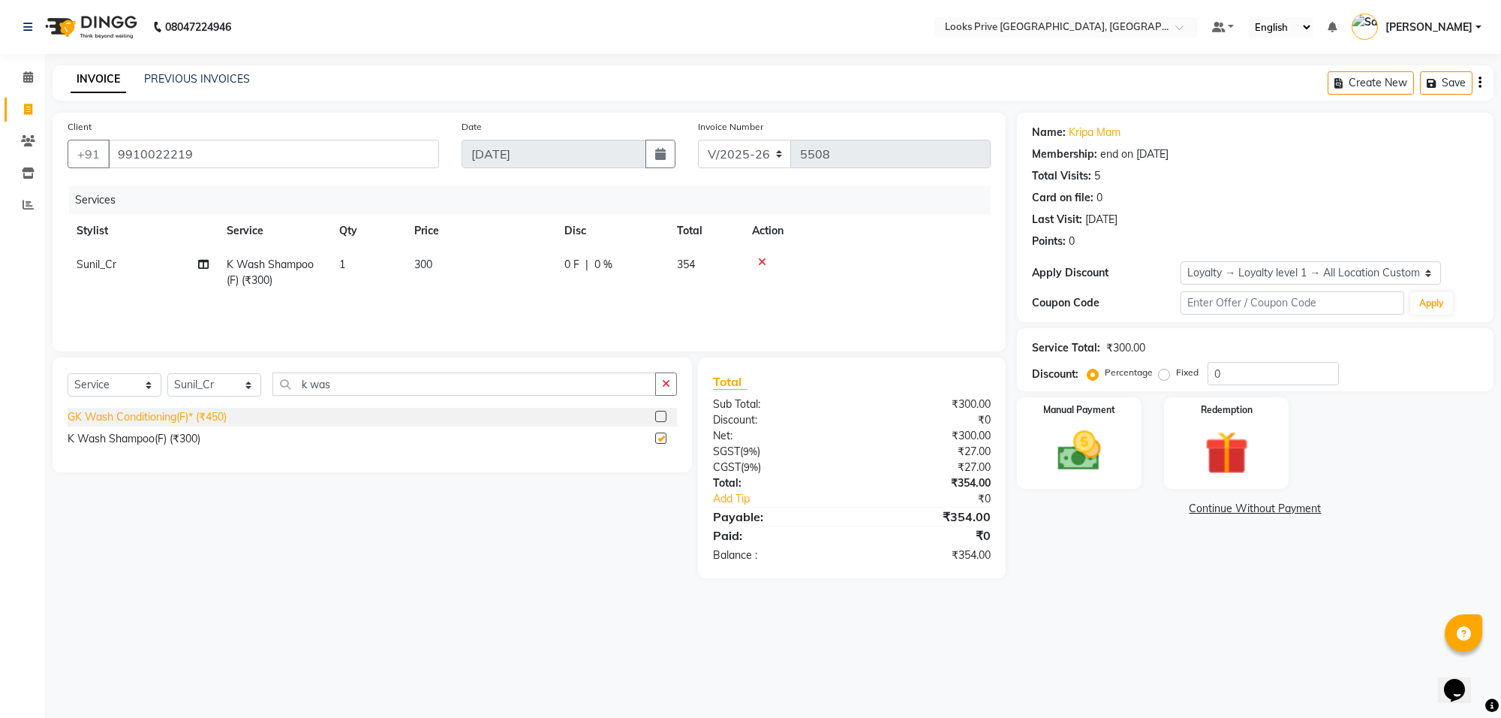
checkbox input "false"
click at [349, 381] on input "k was" at bounding box center [464, 383] width 384 height 23
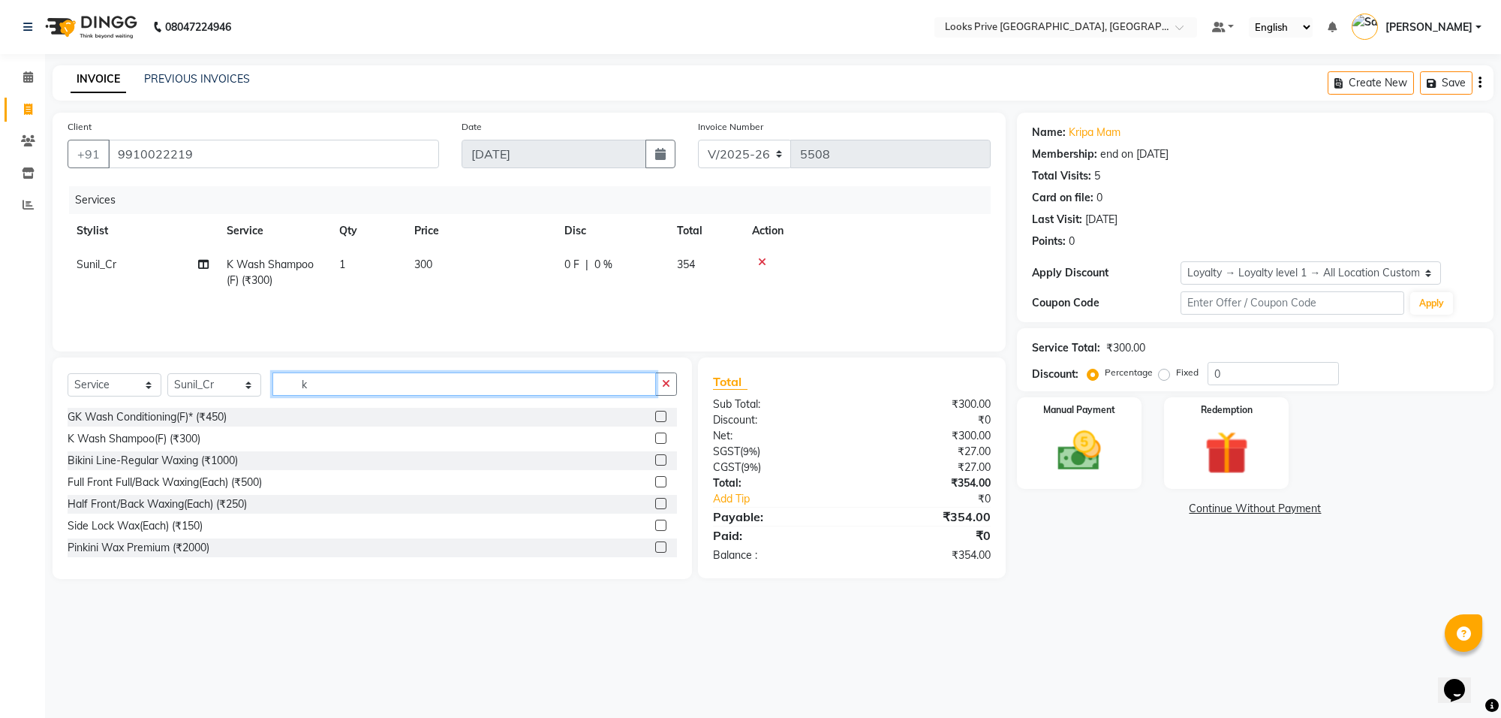
type input "k"
type input "root"
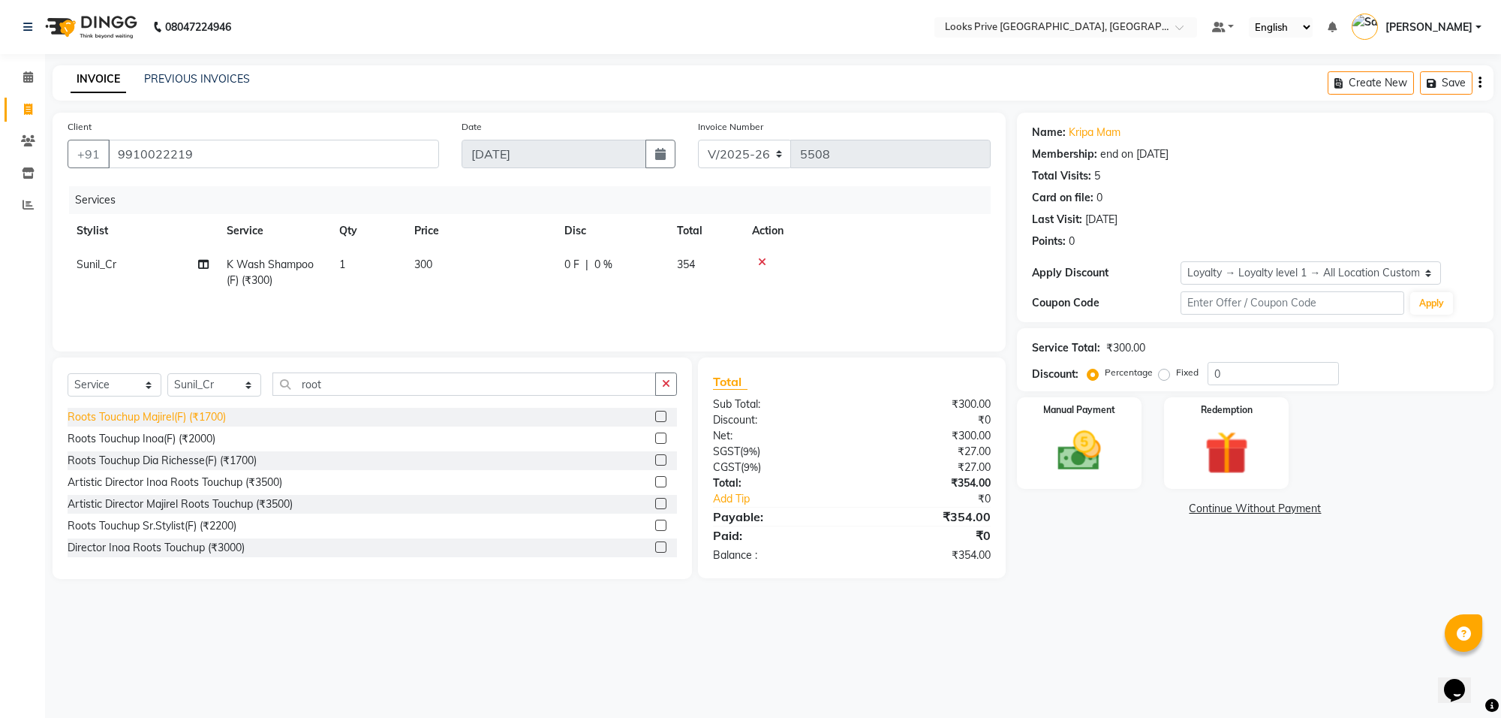
click at [211, 417] on div "Roots Touchup Majirel(F) (₹1700)" at bounding box center [147, 417] width 158 height 16
checkbox input "false"
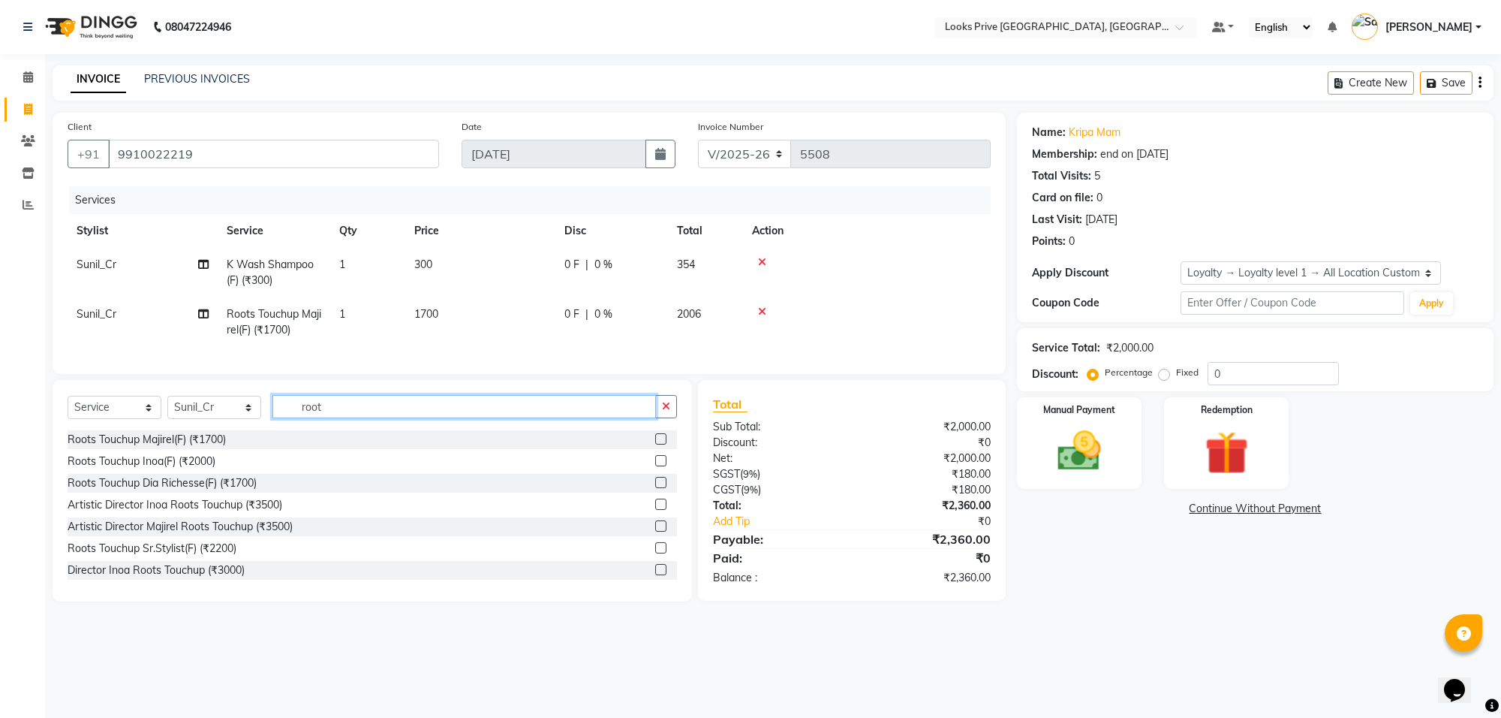
click at [360, 418] on input "root" at bounding box center [464, 406] width 384 height 23
type input "r"
type input "pedi"
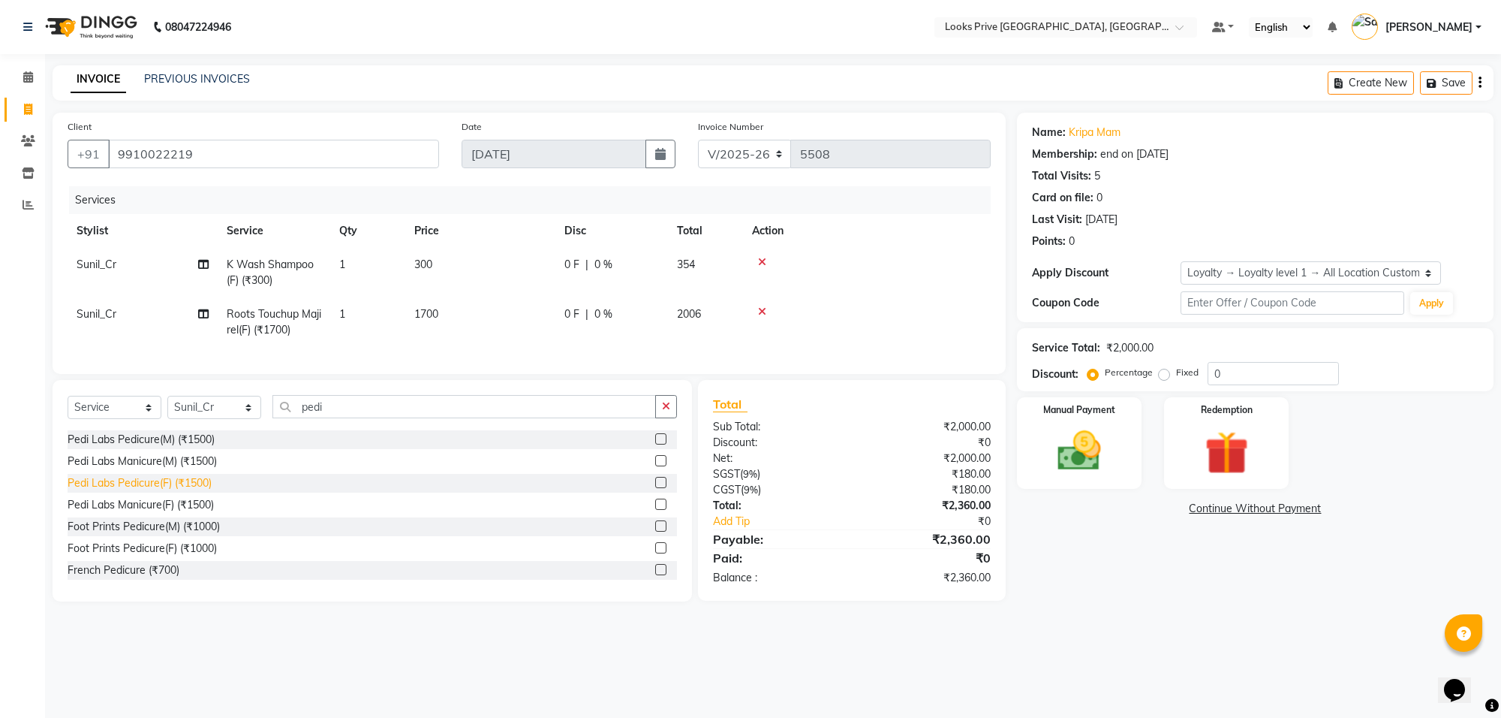
click at [102, 491] on div "Pedi Labs Pedicure(F) (₹1500)" at bounding box center [140, 483] width 144 height 16
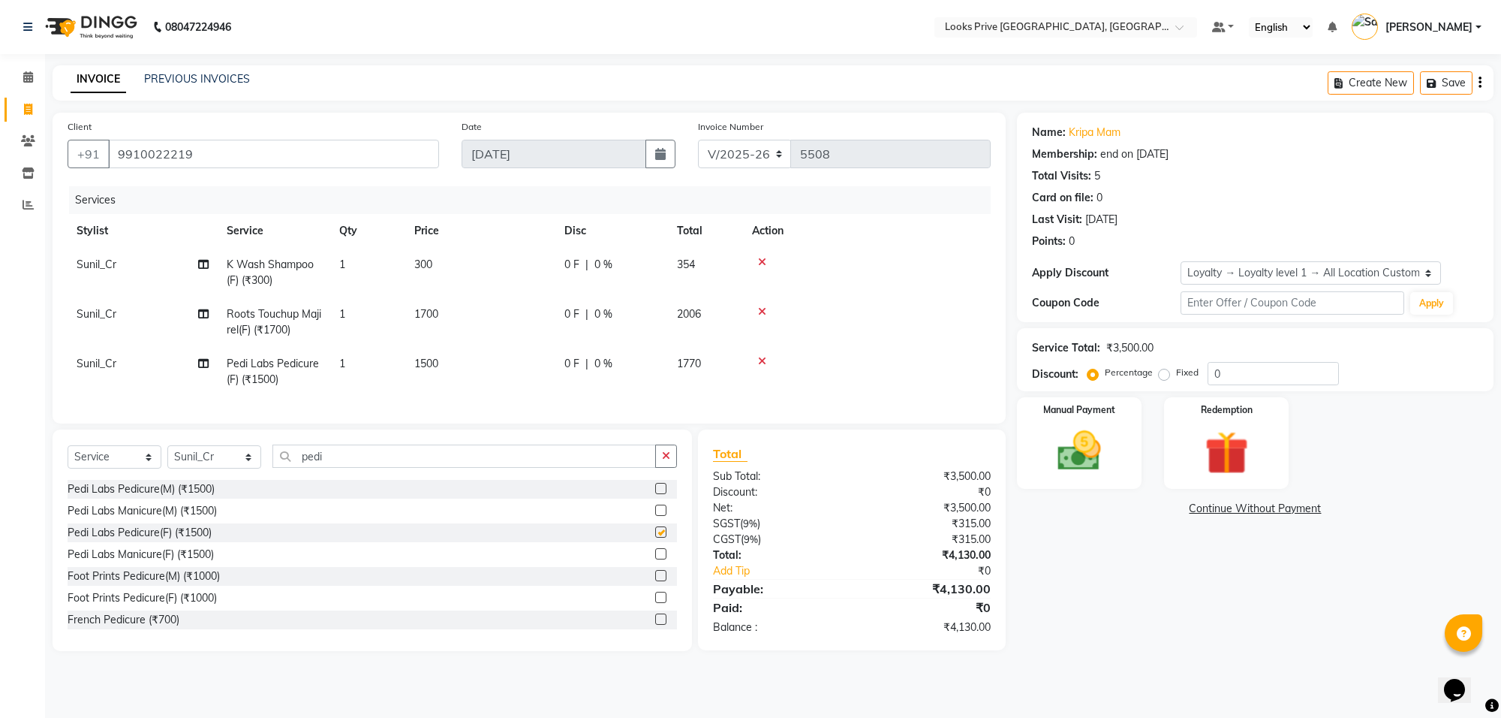
checkbox input "false"
click at [113, 364] on span "Sunil_Cr" at bounding box center [97, 364] width 40 height 14
select select "75851"
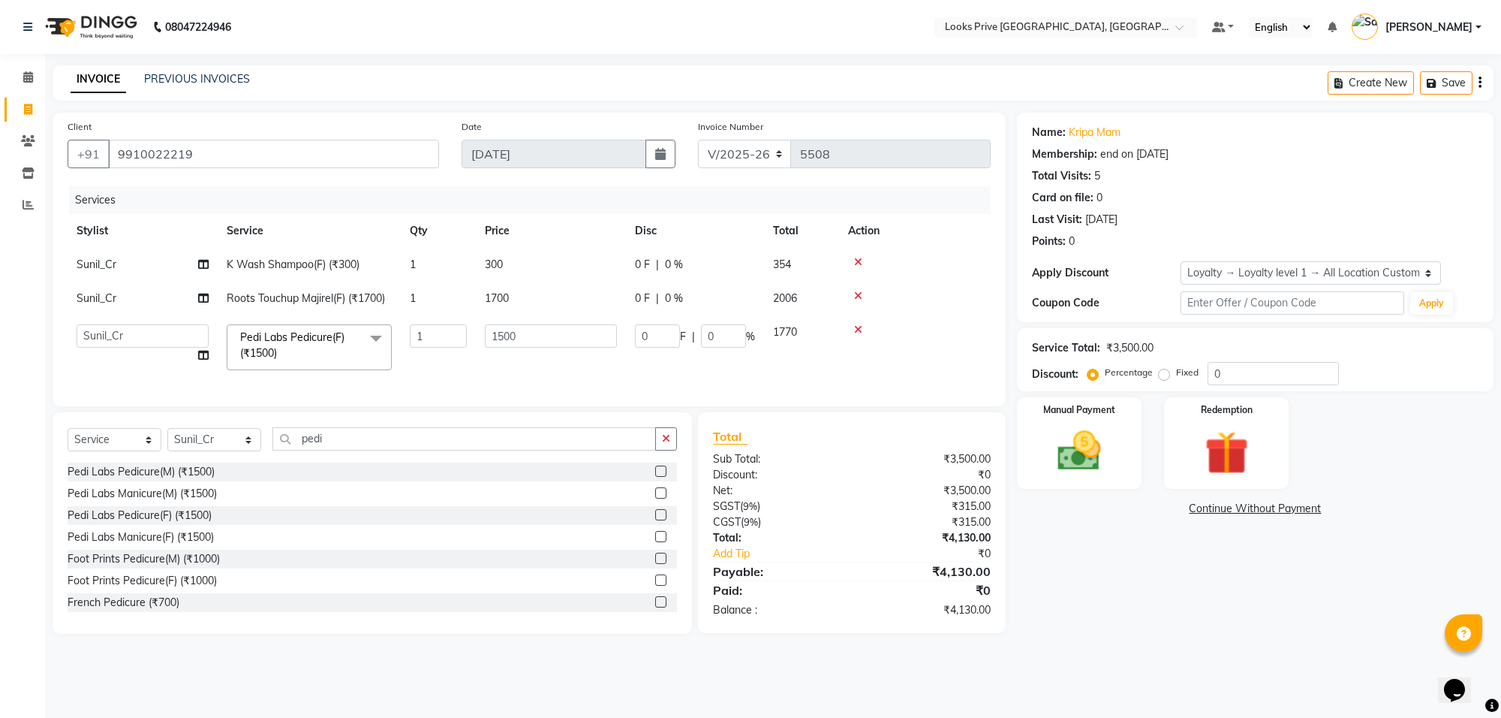
click at [113, 364] on td "[PERSON_NAME] Counter_Sales Deepak_Asst Govind_Pdct Karan_Pdct Manager [PERSON_…" at bounding box center [143, 347] width 150 height 64
click at [130, 347] on td "[PERSON_NAME] Counter_Sales Deepak_Asst Govind_Pdct Karan_Pdct Manager [PERSON_…" at bounding box center [143, 347] width 150 height 64
click at [131, 338] on select "[PERSON_NAME] Counter_Sales Deepak_Asst Govind_Pdct Karan_Pdct Manager [PERSON_…" at bounding box center [143, 335] width 132 height 23
select select "75868"
click at [530, 335] on input "1500" at bounding box center [551, 335] width 132 height 23
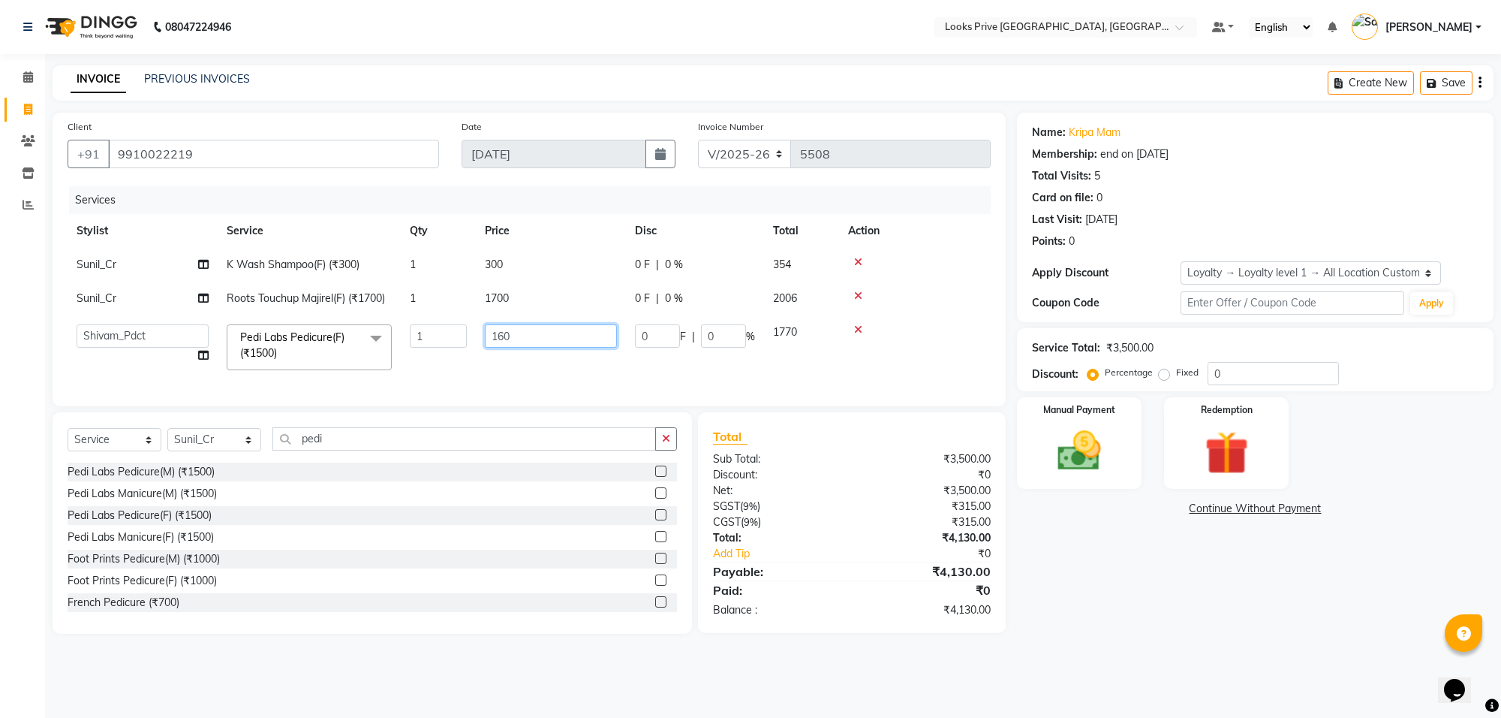
type input "1600"
click at [537, 274] on td "300" at bounding box center [551, 265] width 150 height 34
select select "75851"
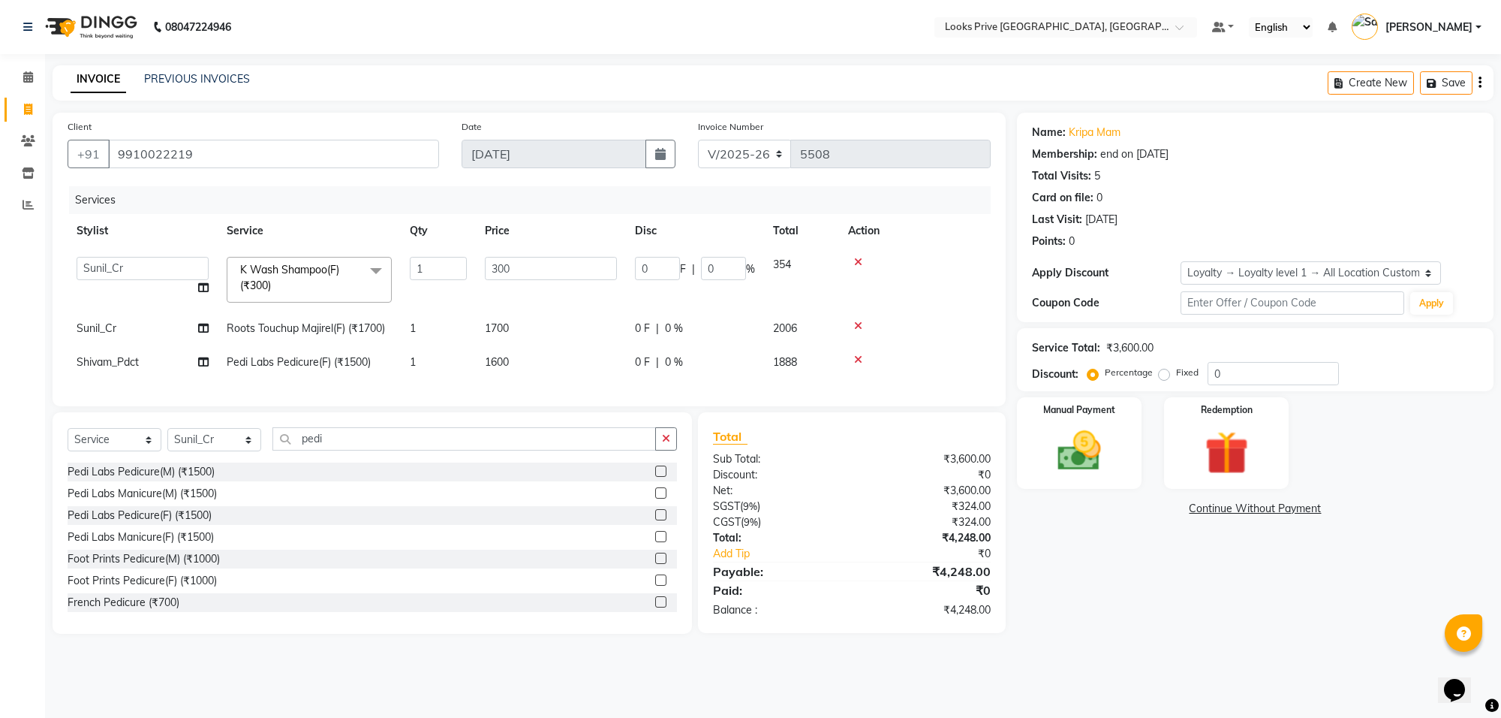
click at [537, 323] on td "1700" at bounding box center [551, 328] width 150 height 34
select select "75851"
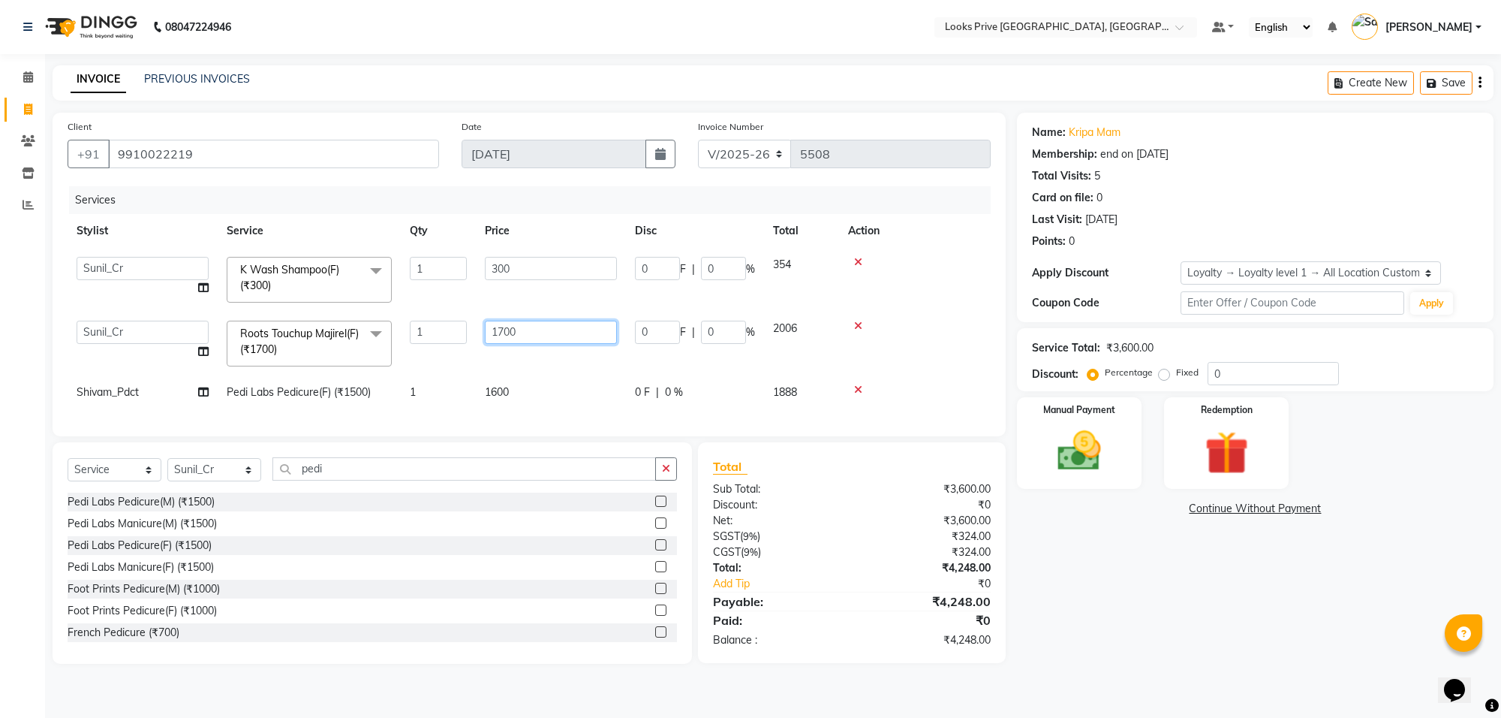
click at [540, 327] on input "1700" at bounding box center [551, 332] width 132 height 23
type input "1500"
click at [529, 255] on td "300" at bounding box center [551, 280] width 150 height 64
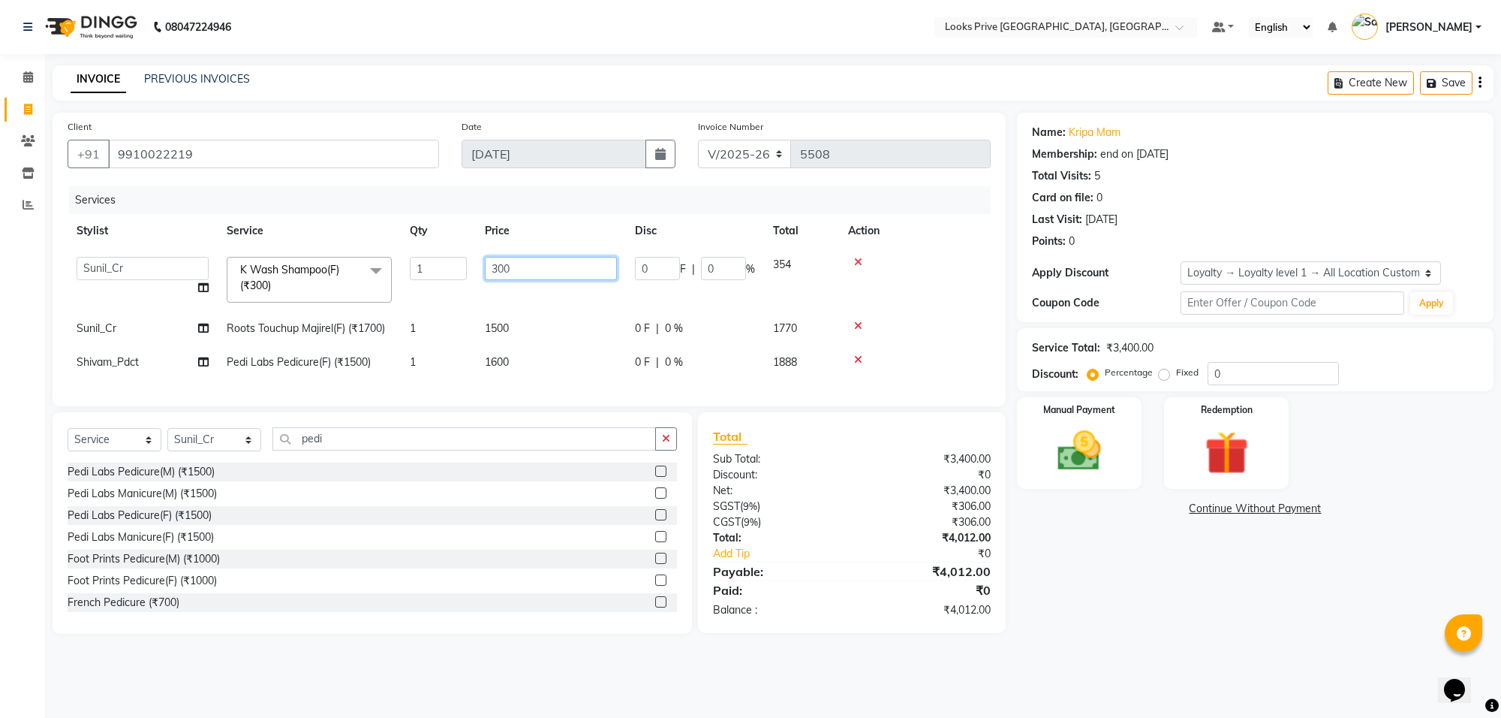
click at [529, 265] on input "300" at bounding box center [551, 268] width 132 height 23
type input "3"
type input "600"
click at [1141, 617] on div "Name: Kripa Mam Membership: end on [DATE] Total Visits: 5 Card on file: 0 Last …" at bounding box center [1261, 373] width 488 height 521
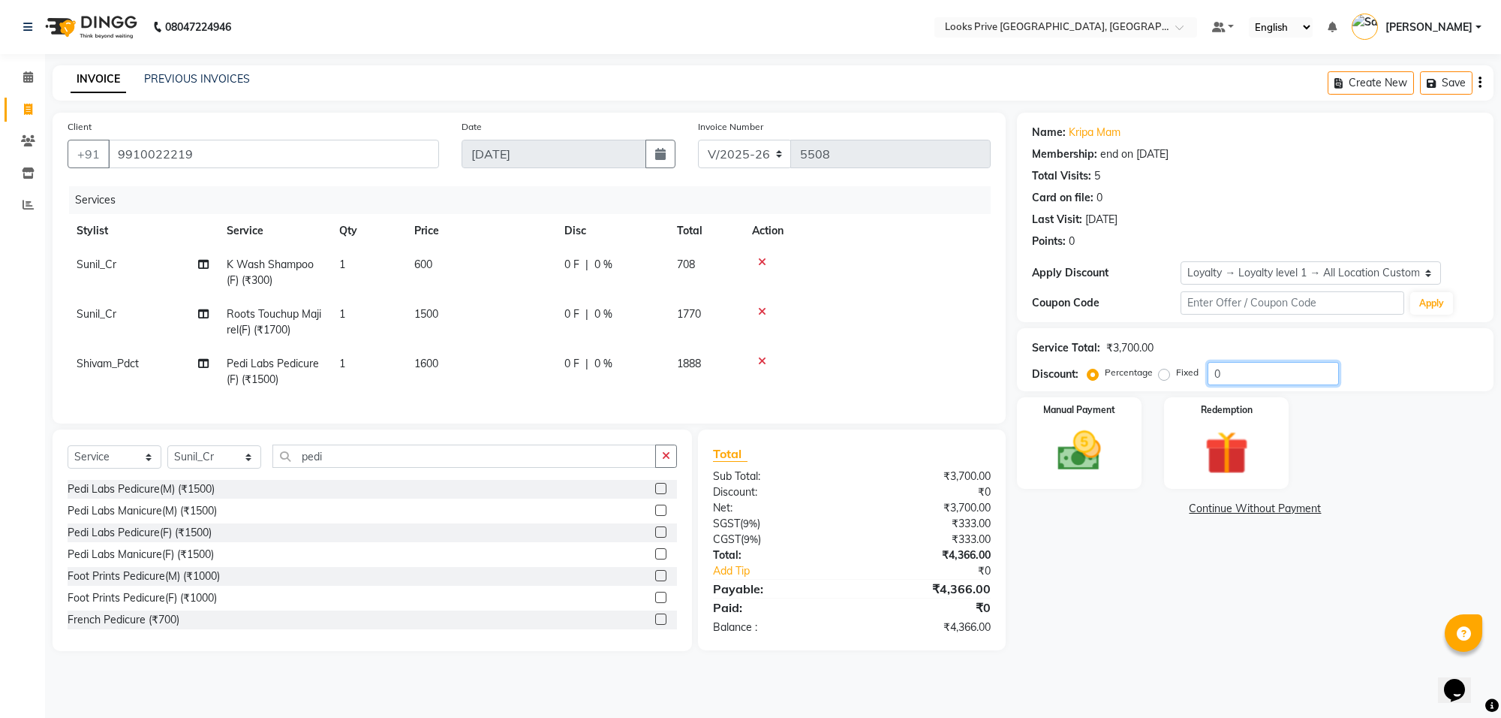
click at [1265, 378] on input "0" at bounding box center [1273, 373] width 131 height 23
type input "020"
click at [1154, 591] on div "Name: Kripa Mam Membership: end on [DATE] Total Visits: 5 Card on file: 0 Last …" at bounding box center [1261, 389] width 488 height 553
click at [454, 354] on td "1600" at bounding box center [480, 372] width 150 height 50
select select "75868"
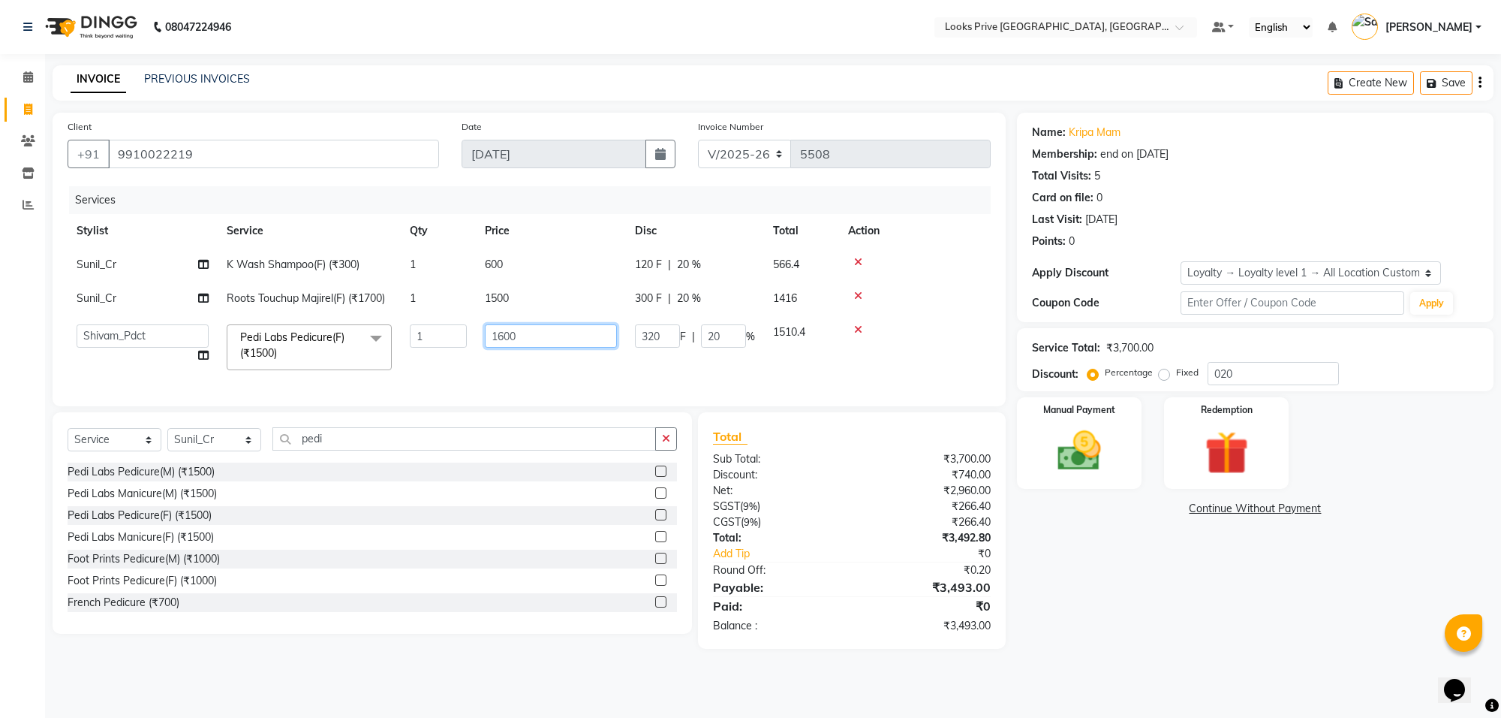
click at [519, 334] on input "1600" at bounding box center [551, 335] width 132 height 23
click at [564, 345] on input "1600" at bounding box center [551, 335] width 132 height 23
type input "1607"
click at [1220, 618] on div "Name: Kripa Mam Membership: end on [DATE] Total Visits: 5 Card on file: 0 Last …" at bounding box center [1261, 381] width 488 height 536
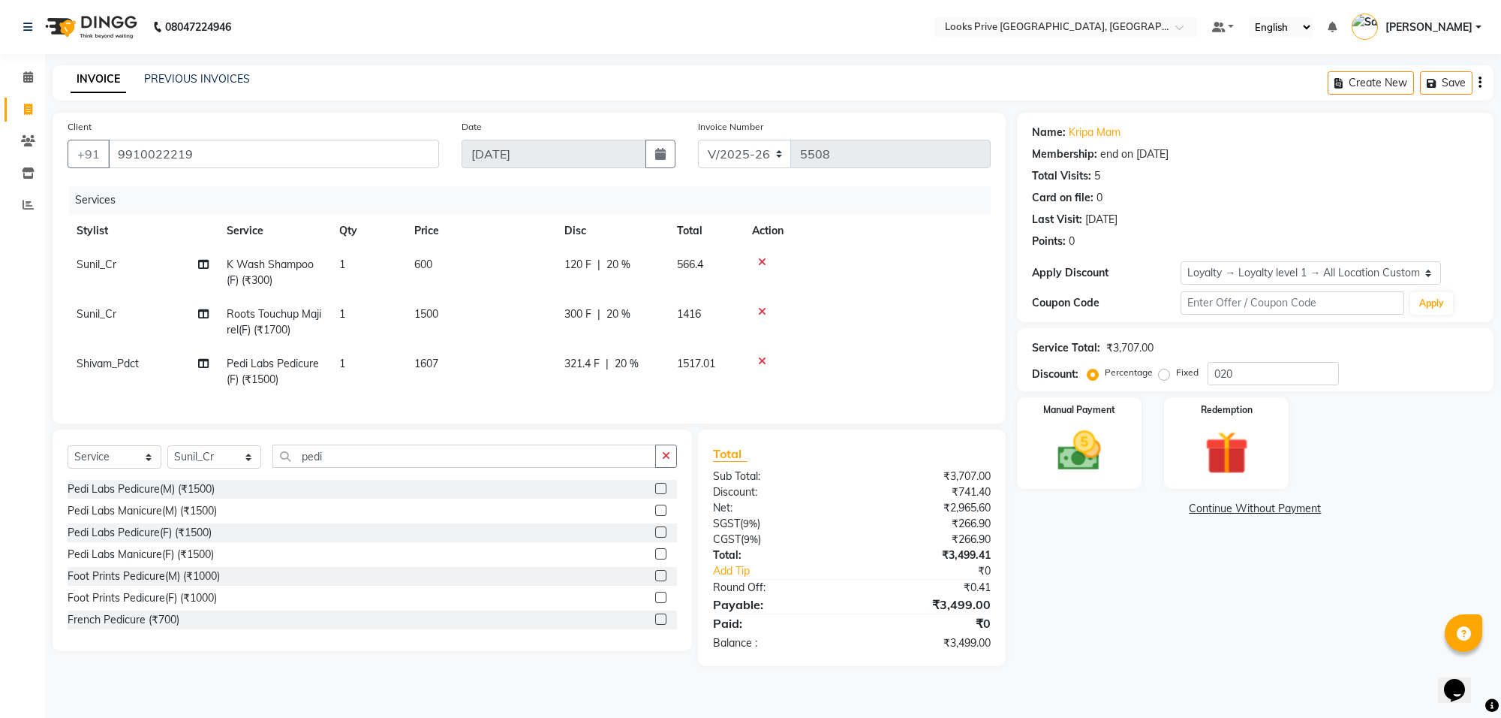
click at [454, 360] on td "1607" at bounding box center [480, 372] width 150 height 50
select select "75868"
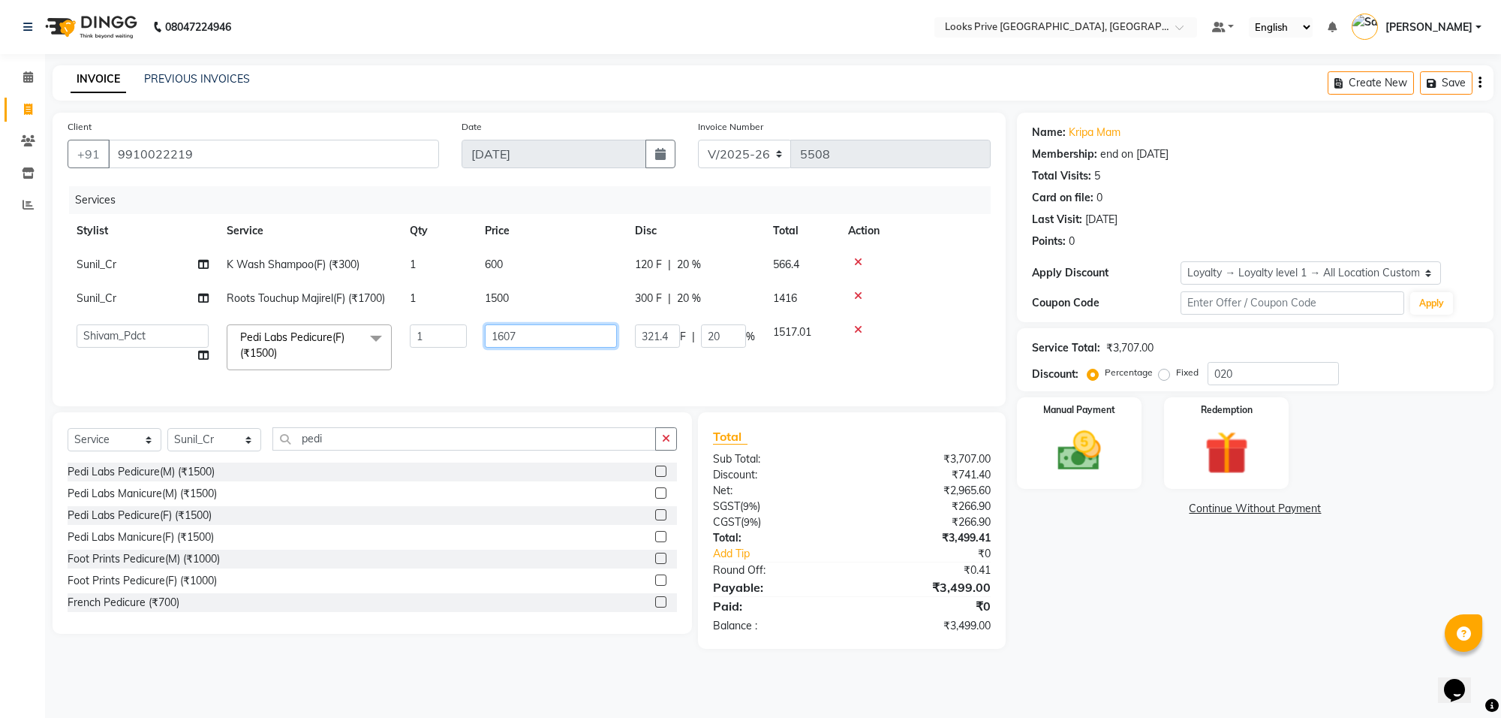
click at [569, 336] on input "1607" at bounding box center [551, 335] width 132 height 23
type input "1608"
click at [1166, 609] on div "Name: Kripa Mam Membership: end on [DATE] Total Visits: 5 Card on file: 0 Last …" at bounding box center [1261, 381] width 488 height 536
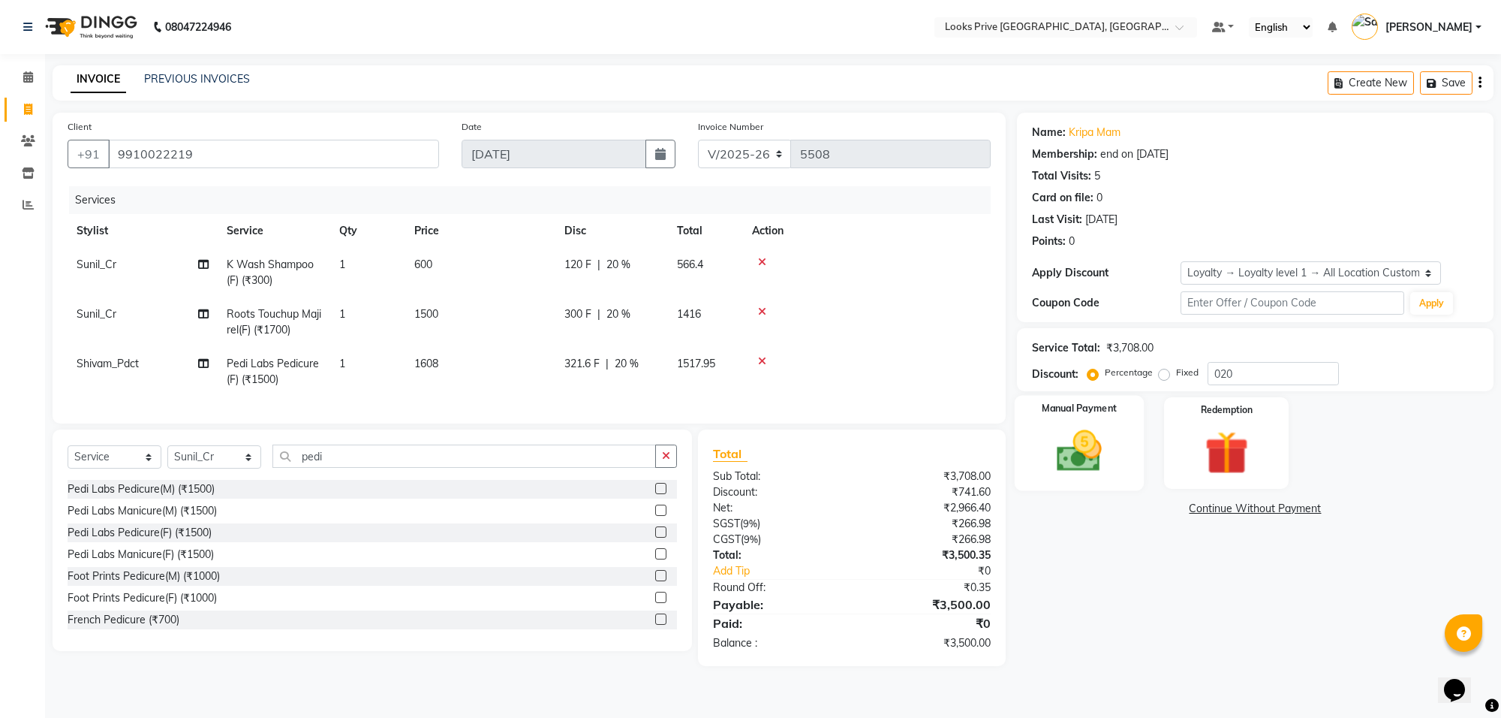
click at [1070, 444] on img at bounding box center [1080, 451] width 74 height 53
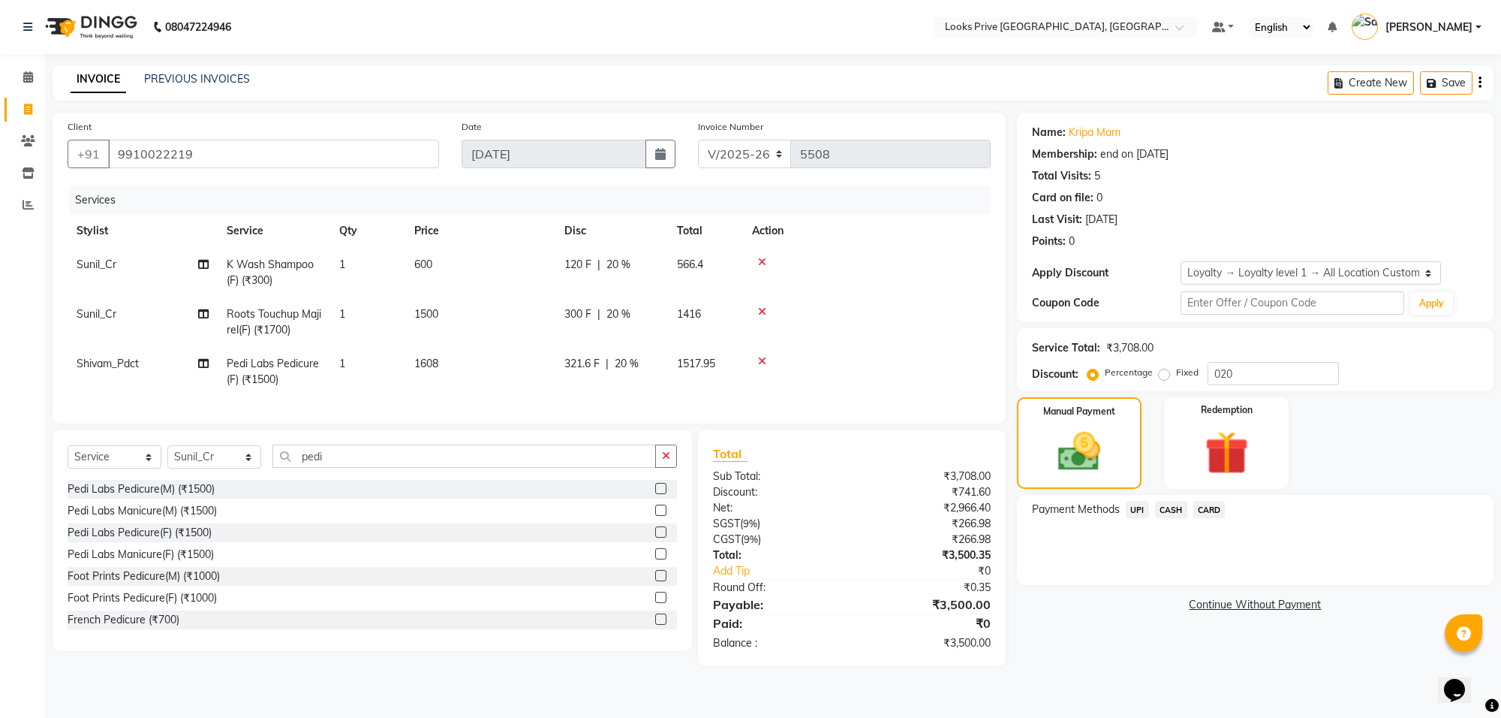
click at [1167, 509] on span "CASH" at bounding box center [1171, 509] width 32 height 17
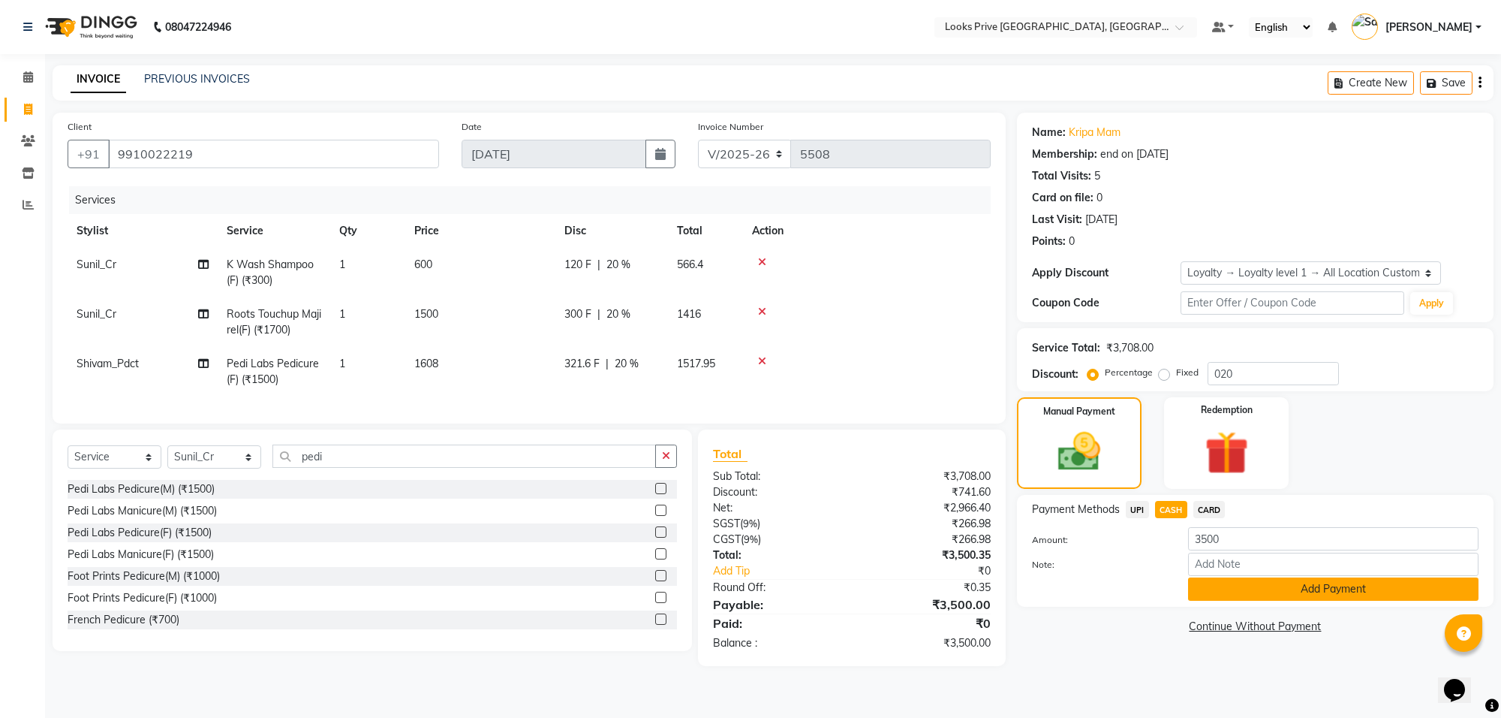
click at [1276, 593] on button "Add Payment" at bounding box center [1333, 588] width 290 height 23
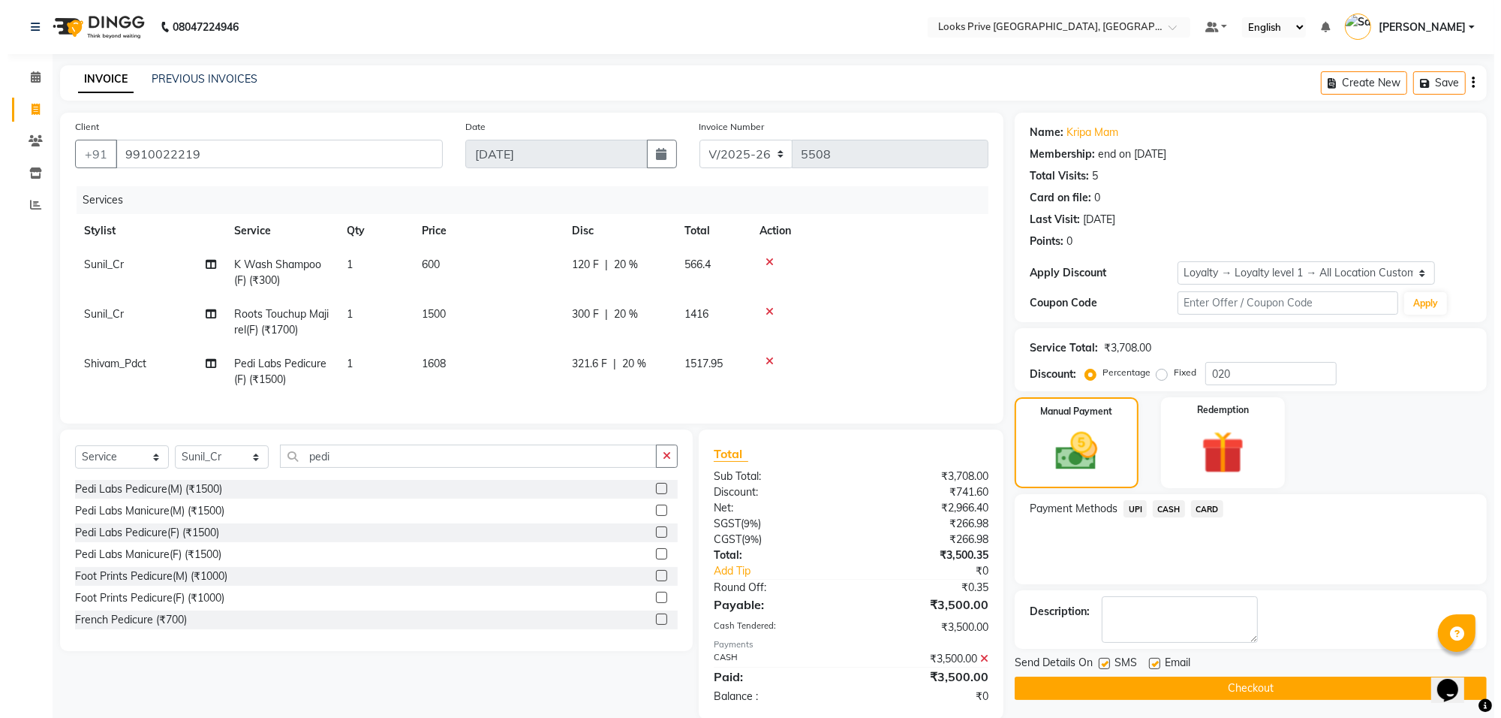
scroll to position [111, 0]
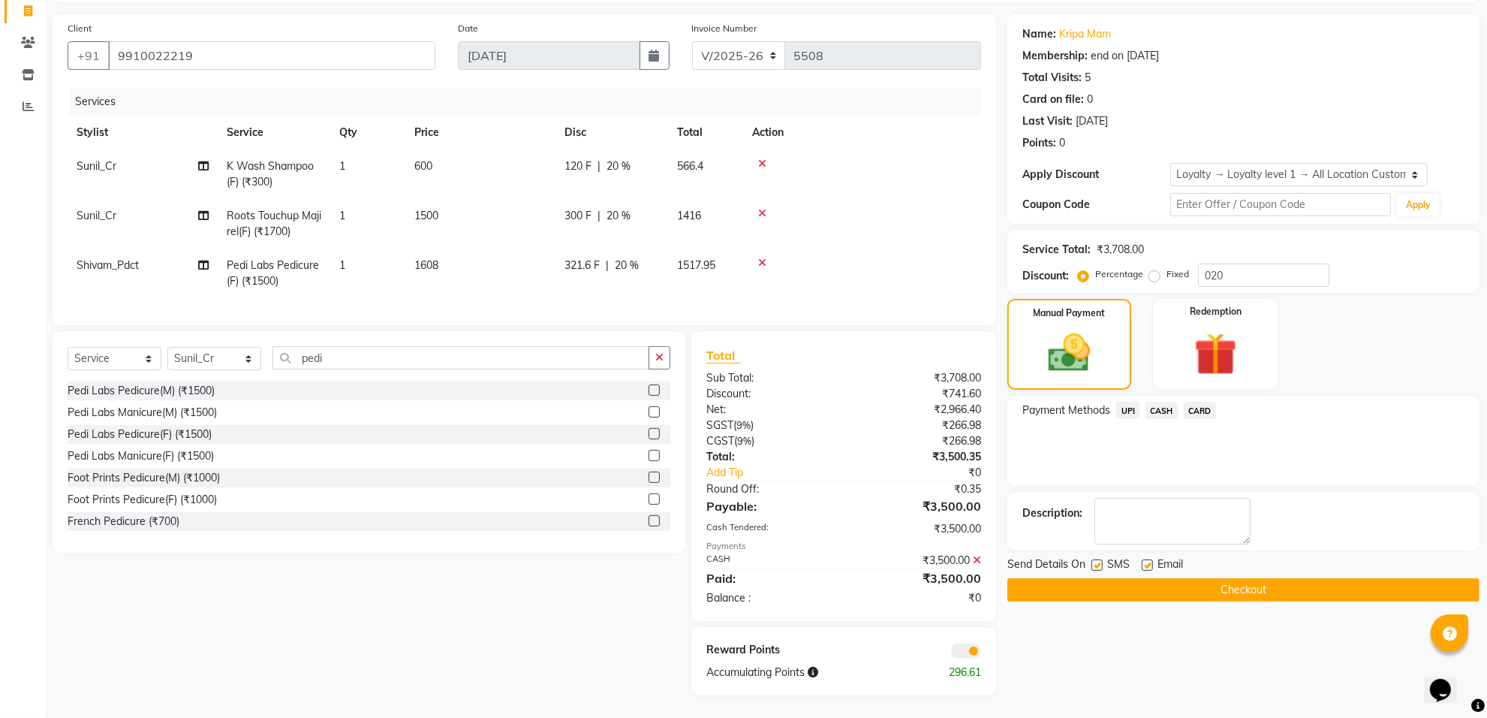
click at [963, 650] on span at bounding box center [966, 650] width 30 height 15
click at [981, 653] on input "checkbox" at bounding box center [981, 653] width 0 height 0
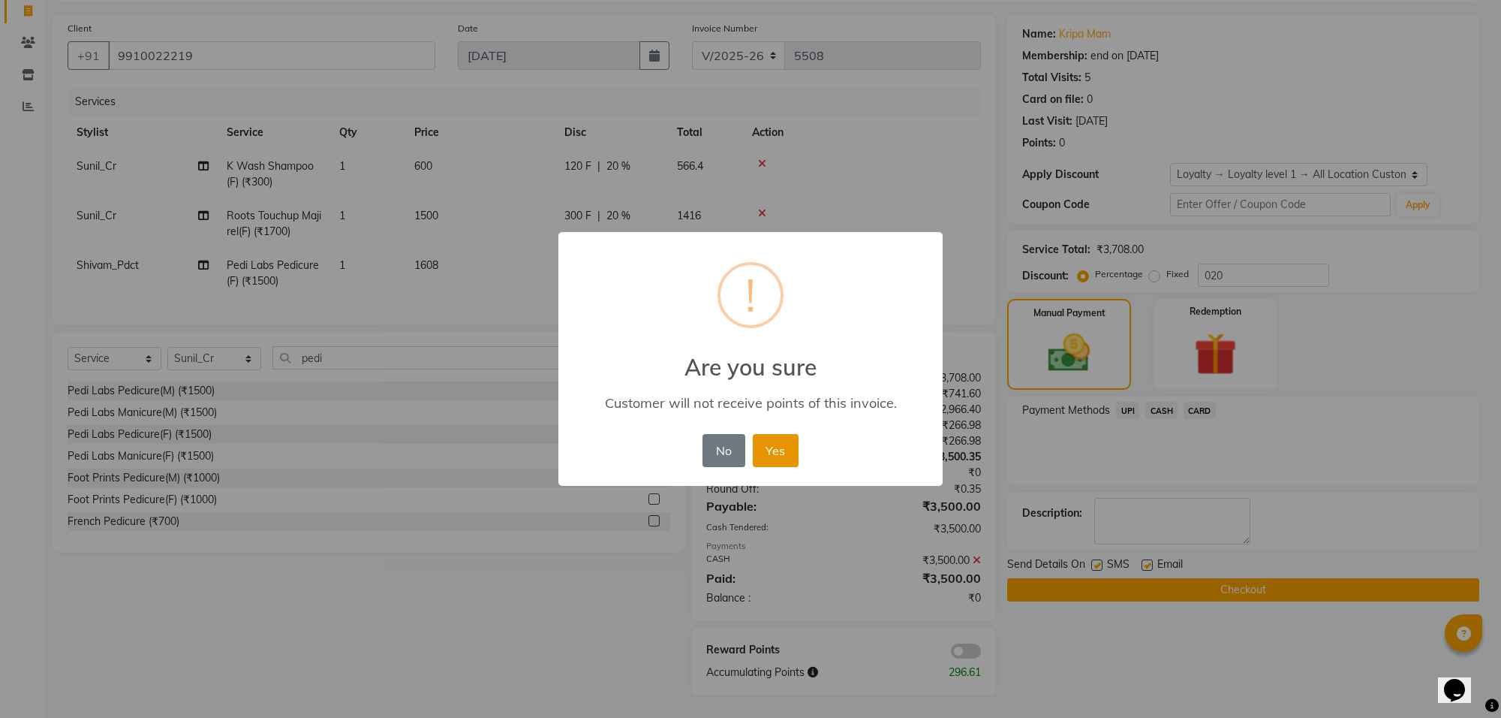
click at [781, 448] on button "Yes" at bounding box center [776, 450] width 46 height 33
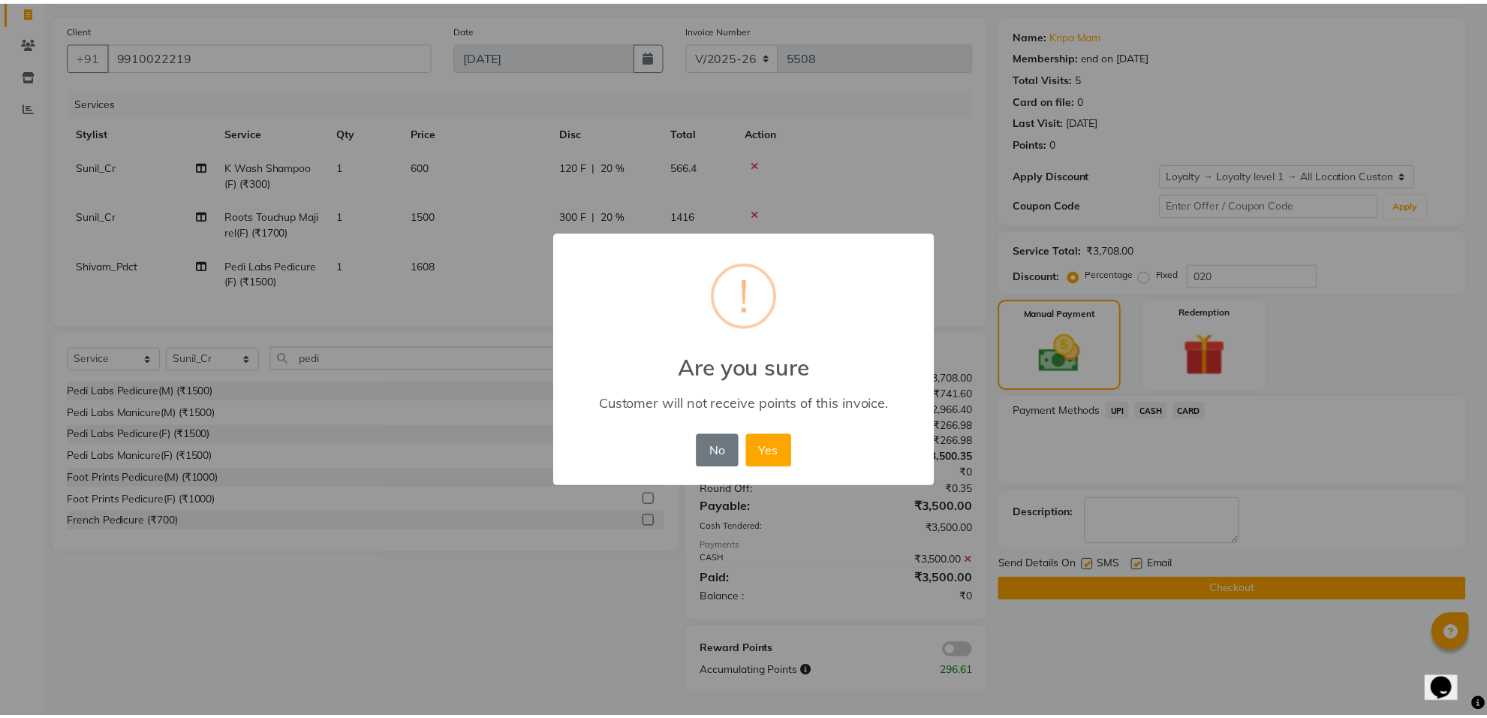
scroll to position [89, 0]
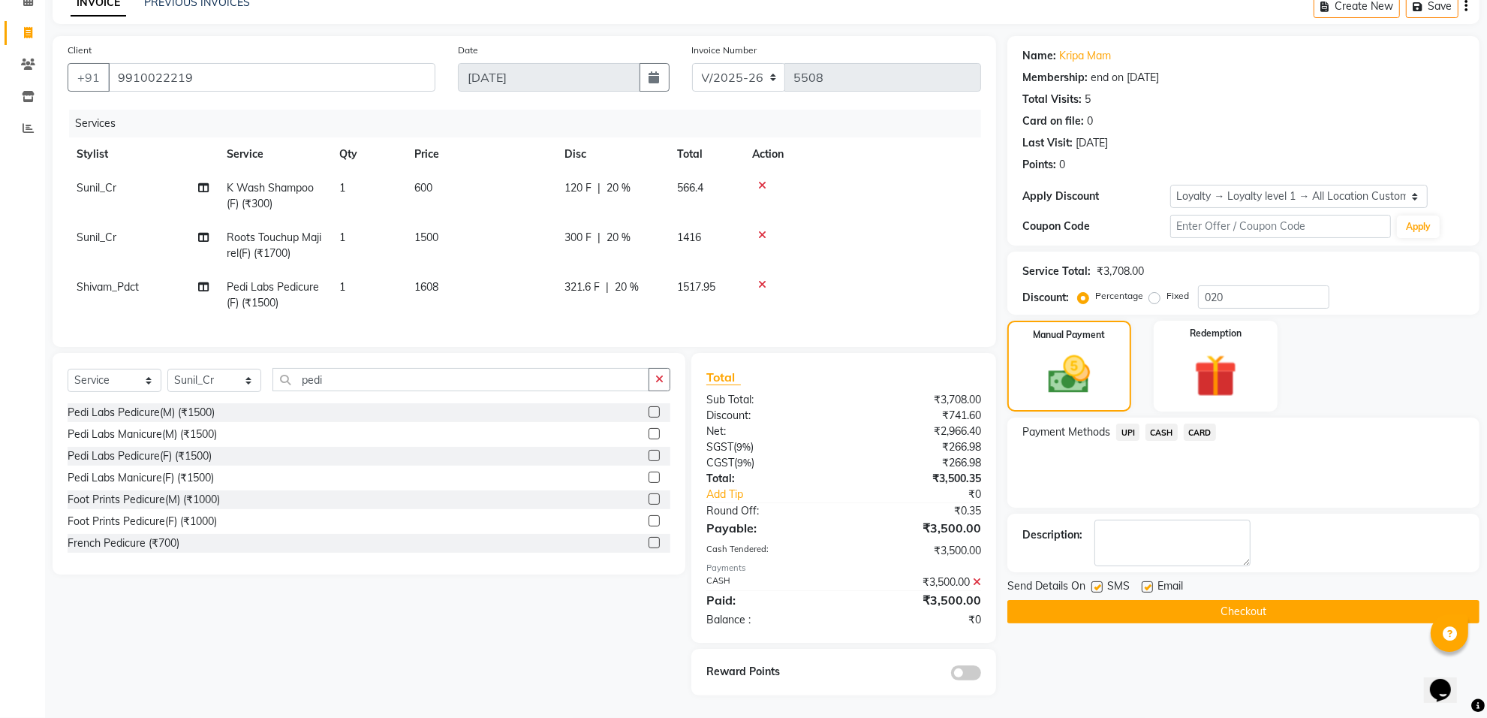
click at [1175, 600] on button "Checkout" at bounding box center [1243, 611] width 472 height 23
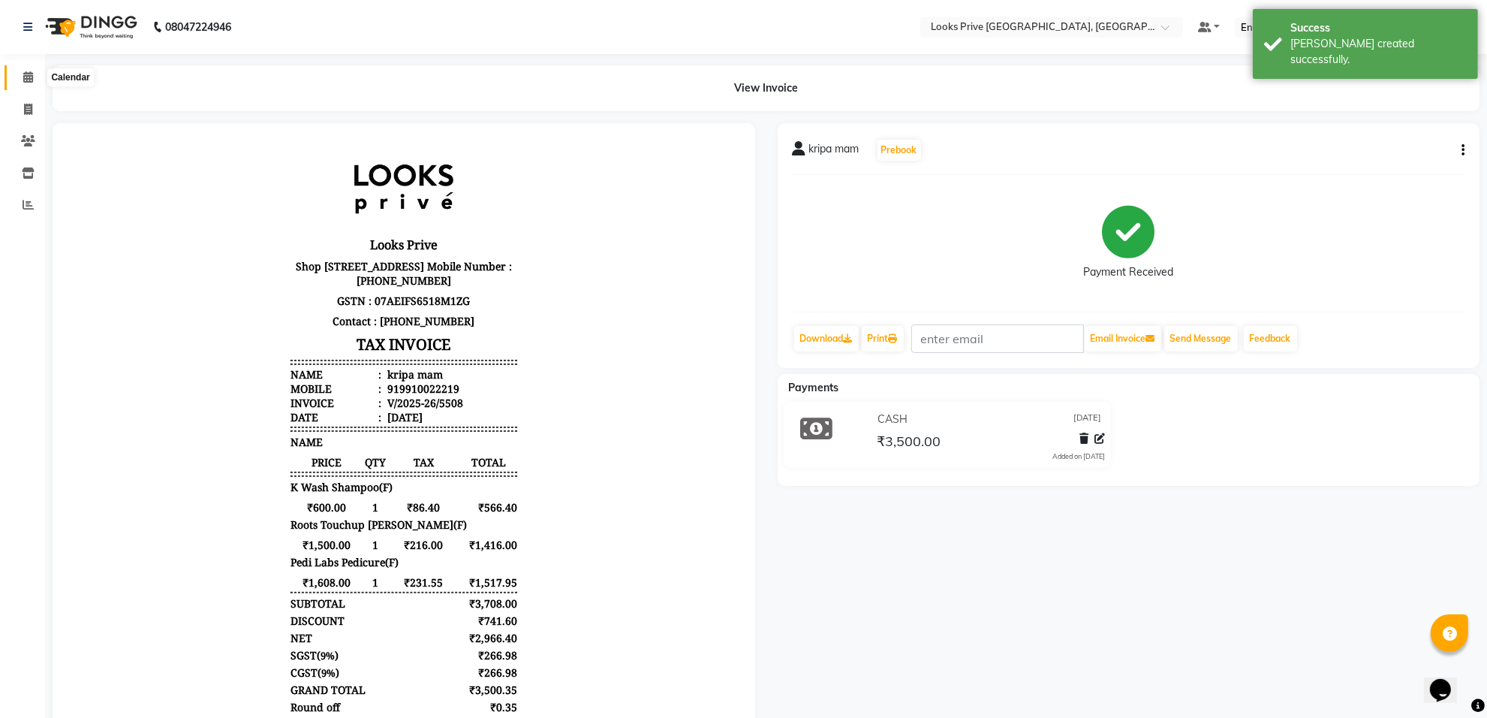
click at [30, 76] on icon at bounding box center [28, 76] width 10 height 11
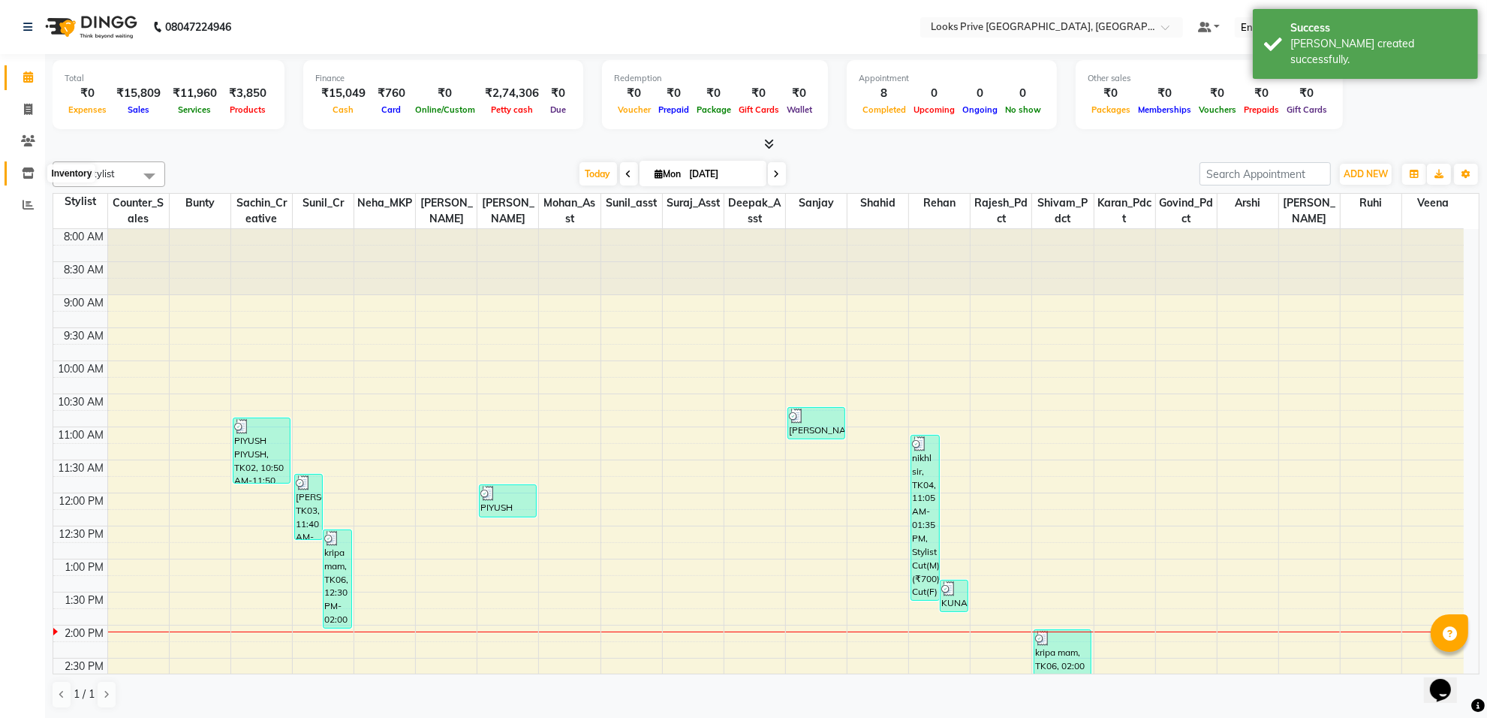
click at [27, 174] on icon at bounding box center [28, 172] width 13 height 11
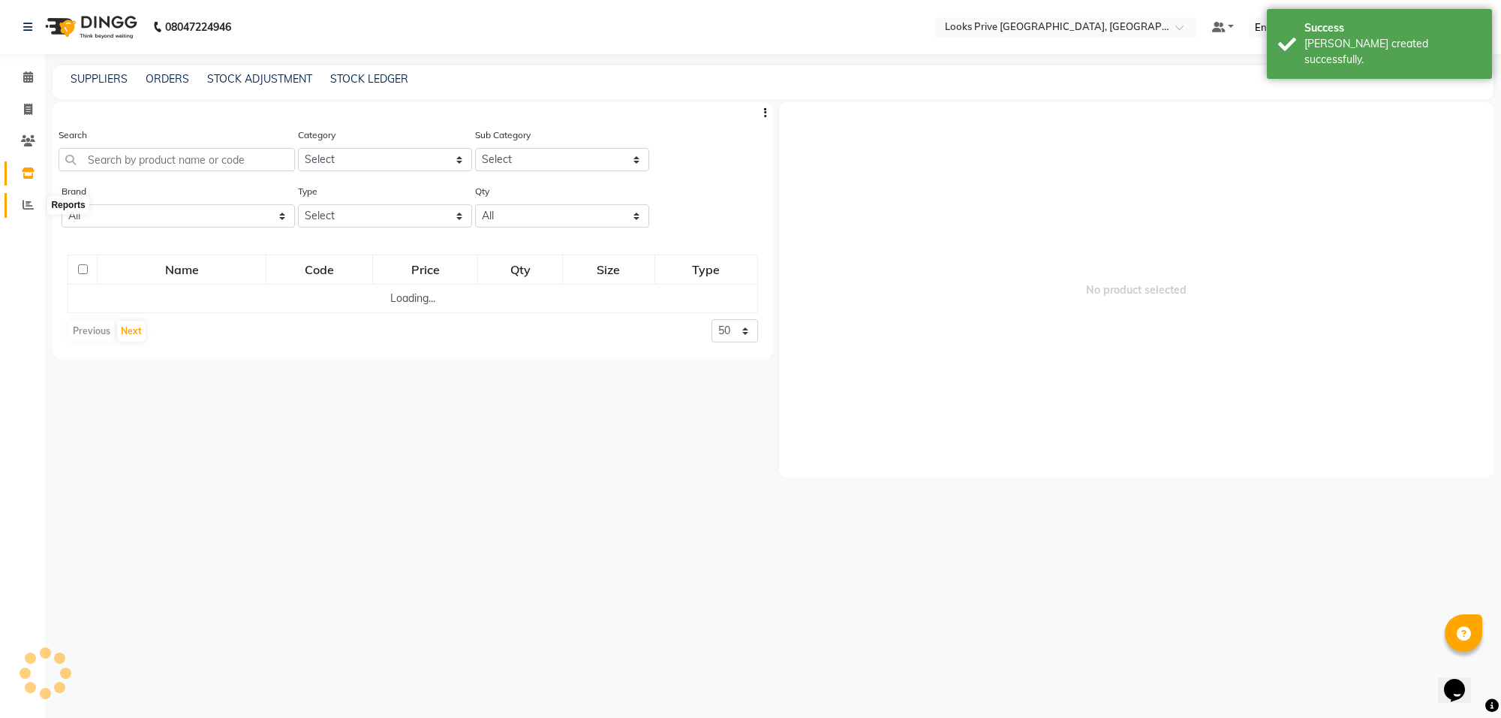
click at [30, 197] on span at bounding box center [28, 205] width 26 height 17
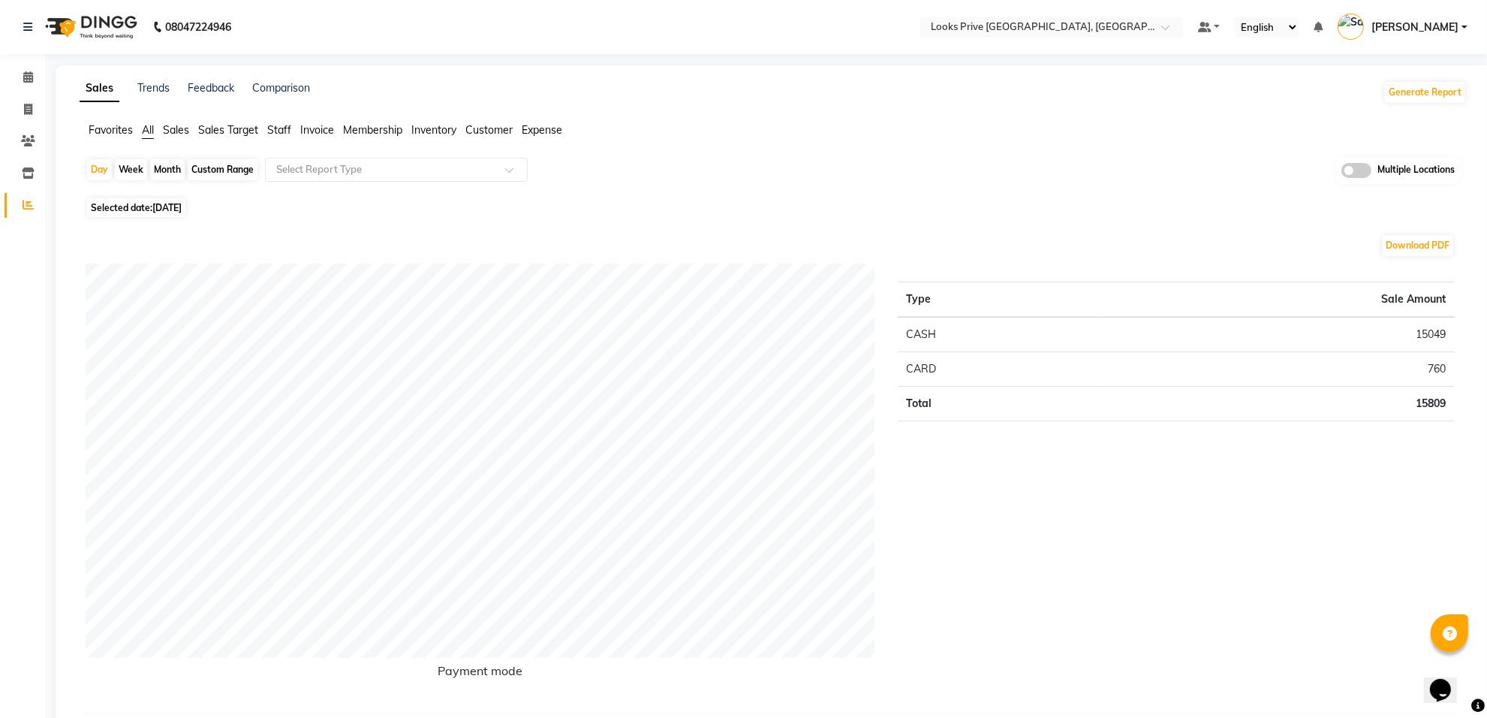
click at [285, 129] on span "Staff" at bounding box center [279, 130] width 24 height 14
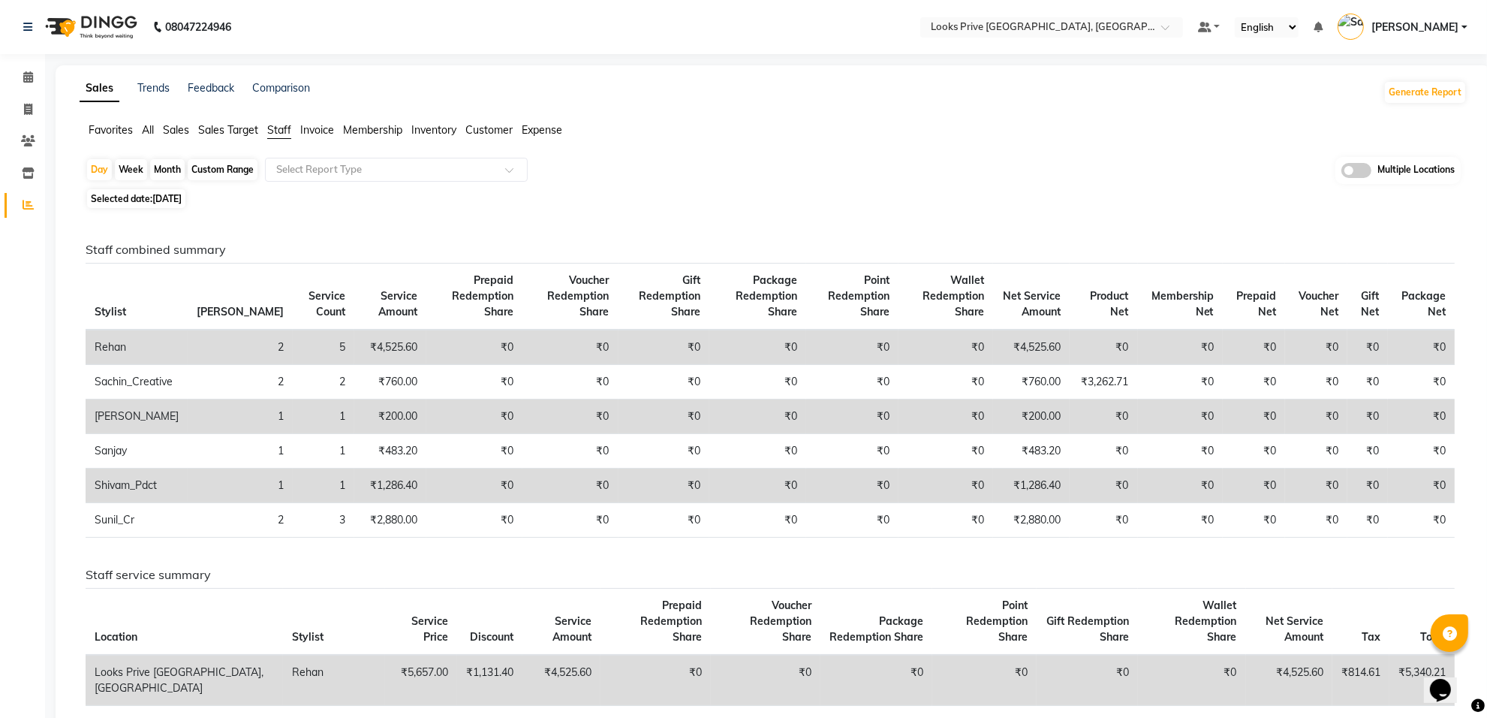
click at [227, 173] on div "Custom Range" at bounding box center [223, 169] width 70 height 21
select select "9"
select select "2025"
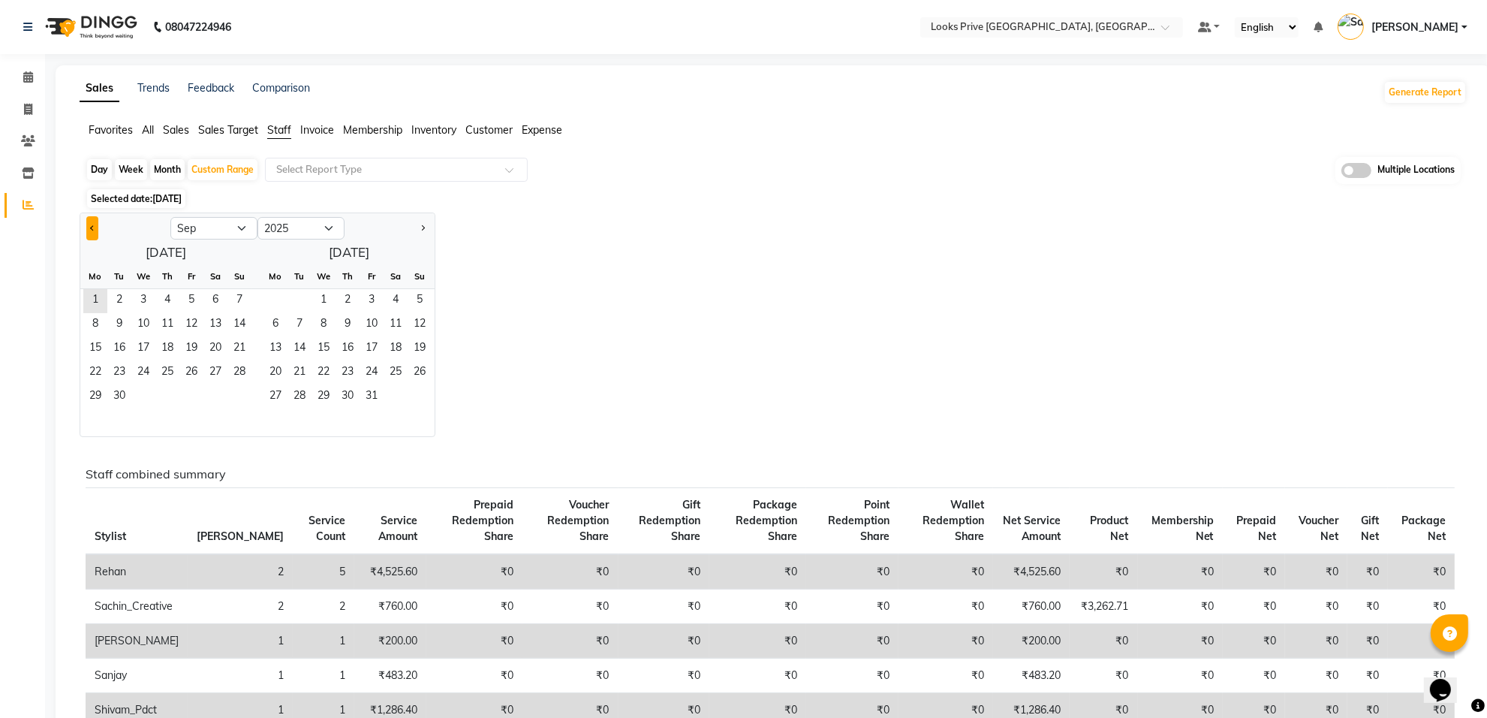
click at [88, 233] on button "Previous month" at bounding box center [92, 228] width 12 height 24
select select "8"
click at [195, 298] on span "1" at bounding box center [191, 301] width 24 height 24
click at [242, 398] on span "31" at bounding box center [239, 397] width 24 height 24
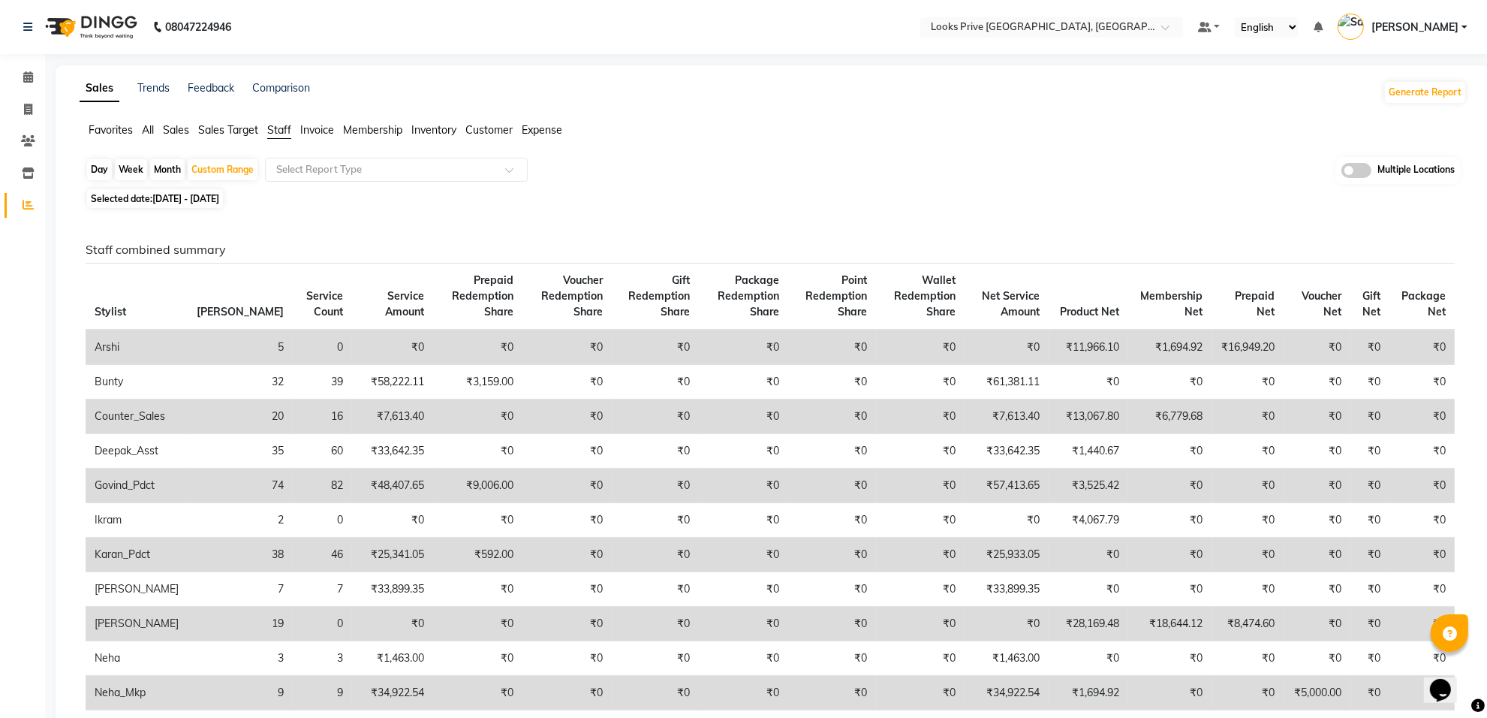
click at [370, 133] on span "Membership" at bounding box center [372, 130] width 59 height 14
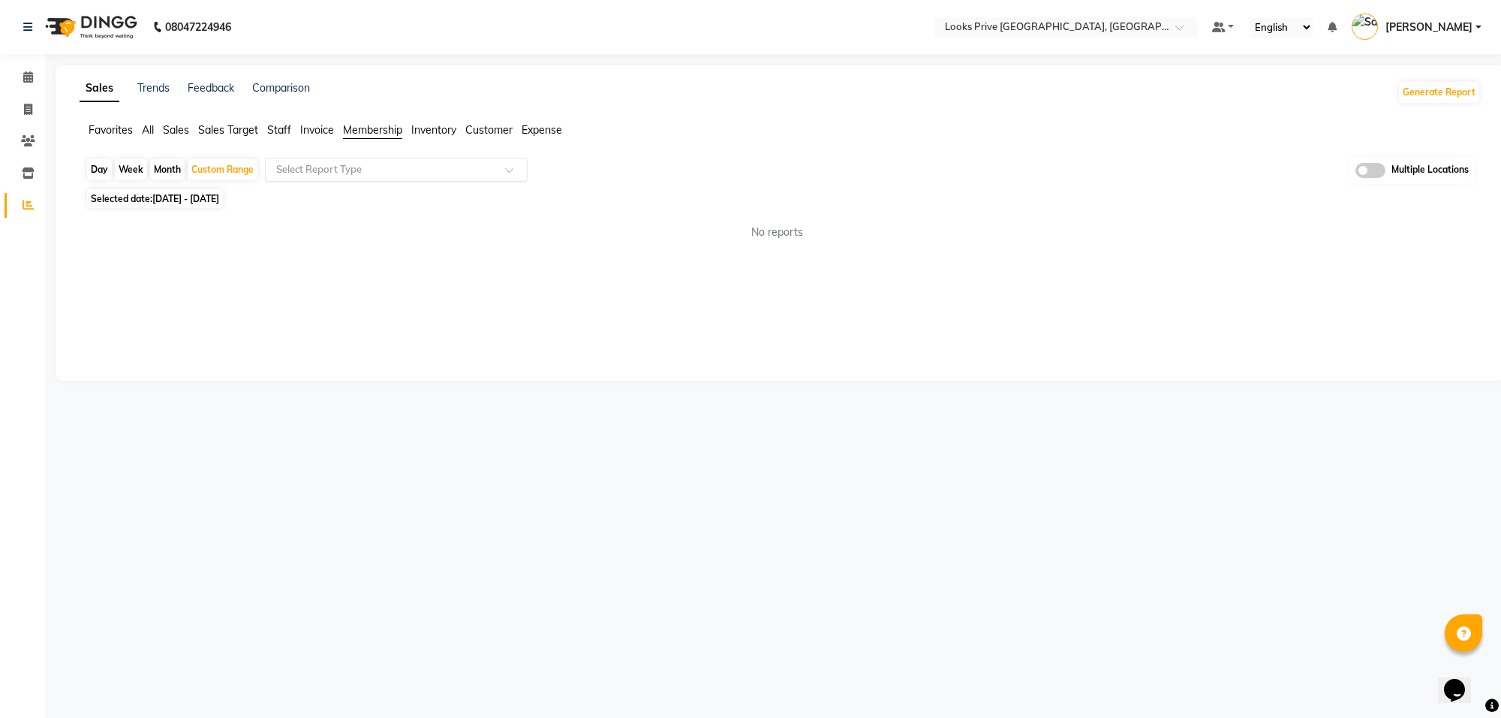
click at [510, 174] on span at bounding box center [514, 174] width 19 height 15
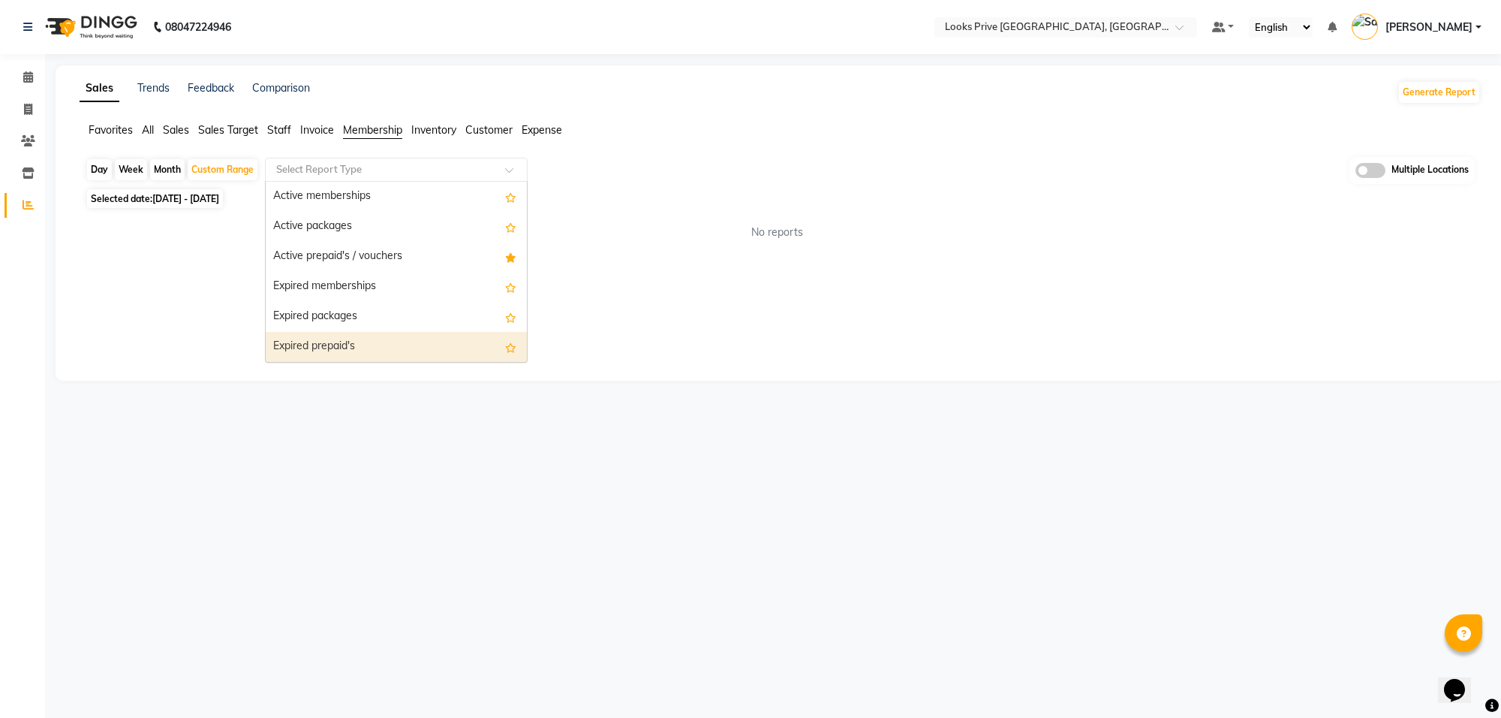
click at [655, 317] on div "Sales Trends Feedback Comparison Generate Report Favorites All Sales Sales Targ…" at bounding box center [780, 222] width 1449 height 315
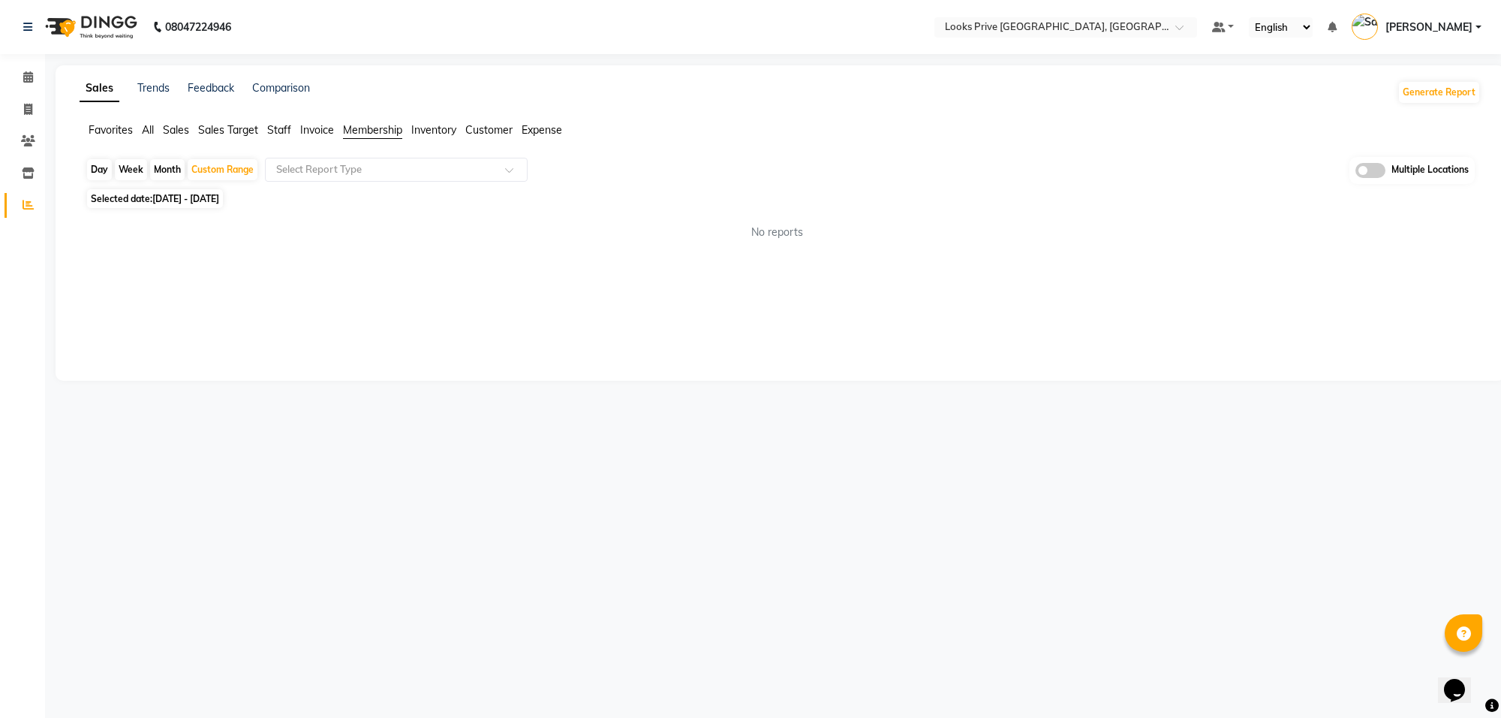
click at [278, 133] on span "Staff" at bounding box center [279, 130] width 24 height 14
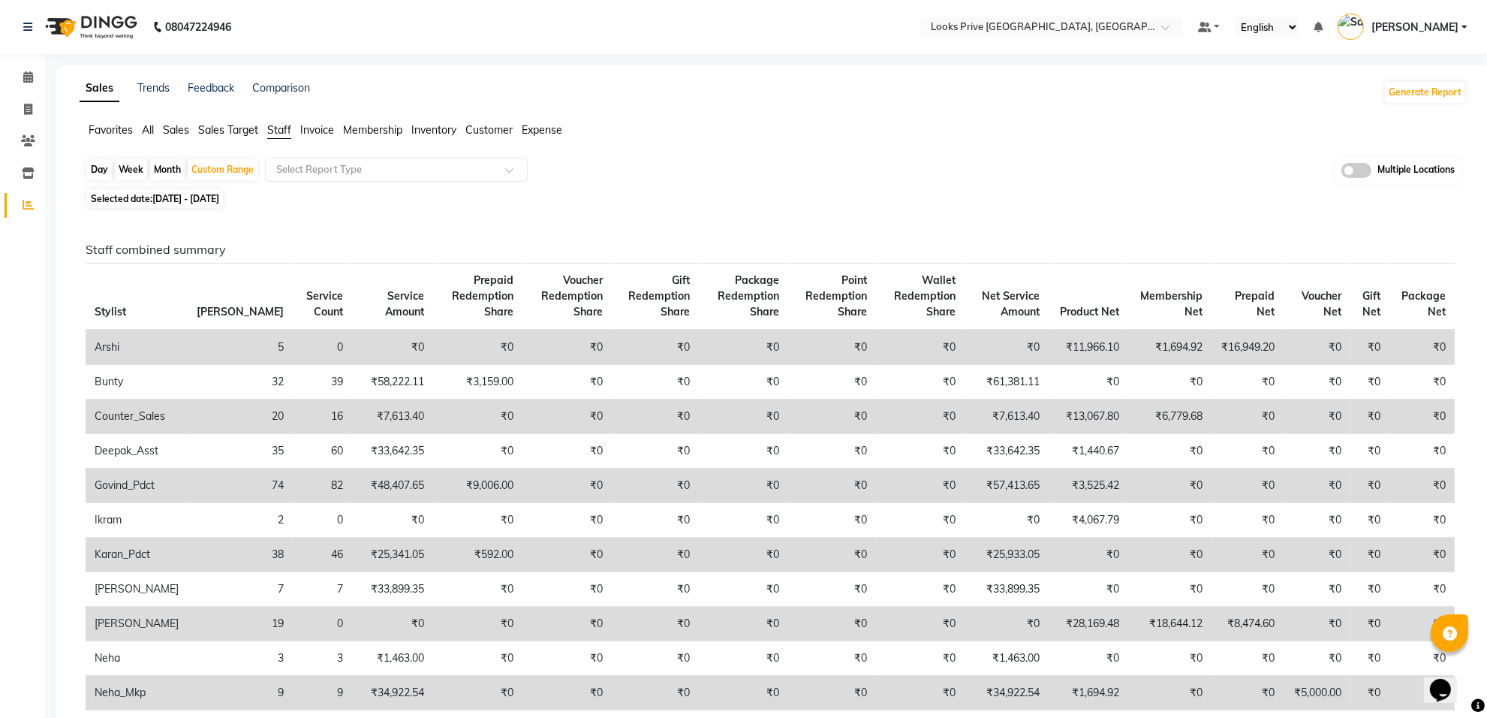
click at [98, 167] on div "Day" at bounding box center [99, 169] width 25 height 21
select select "8"
select select "2025"
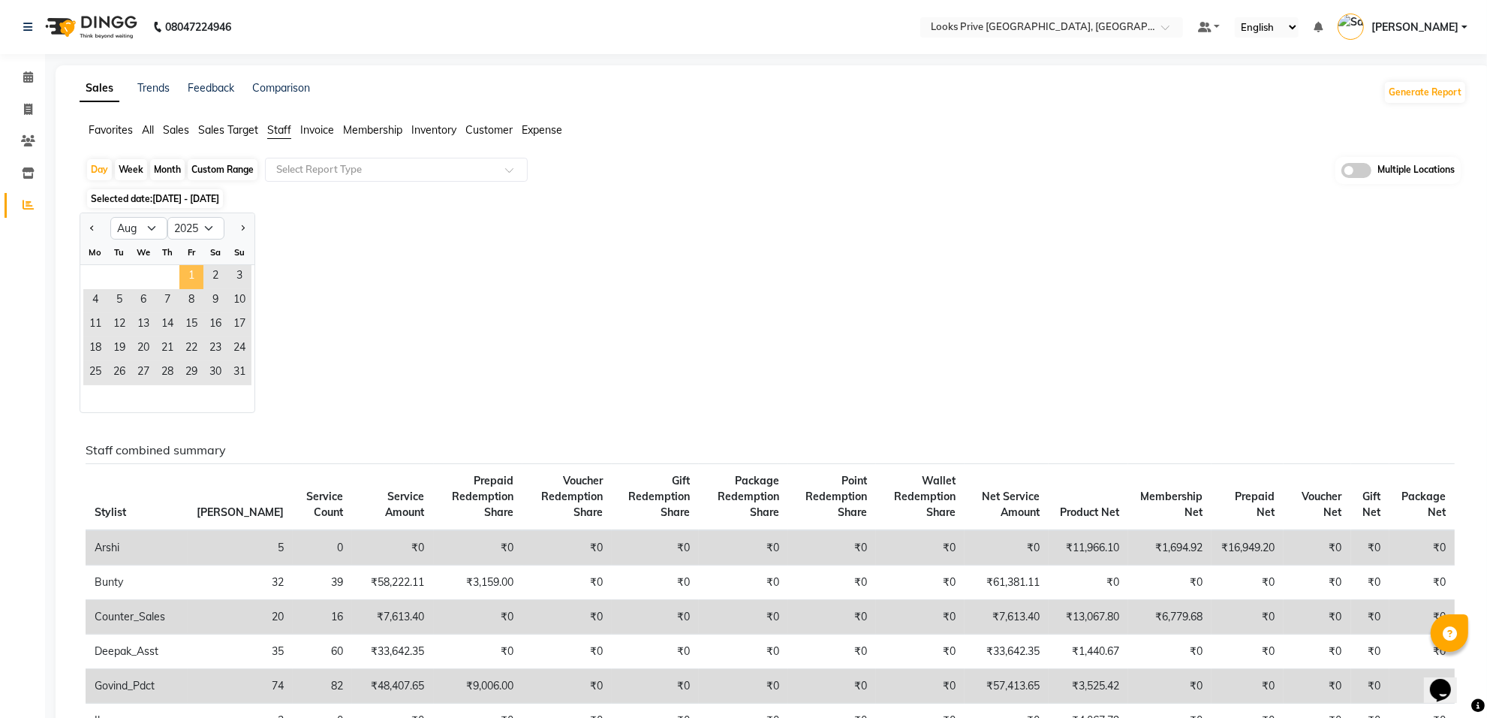
click at [188, 278] on span "1" at bounding box center [191, 277] width 24 height 24
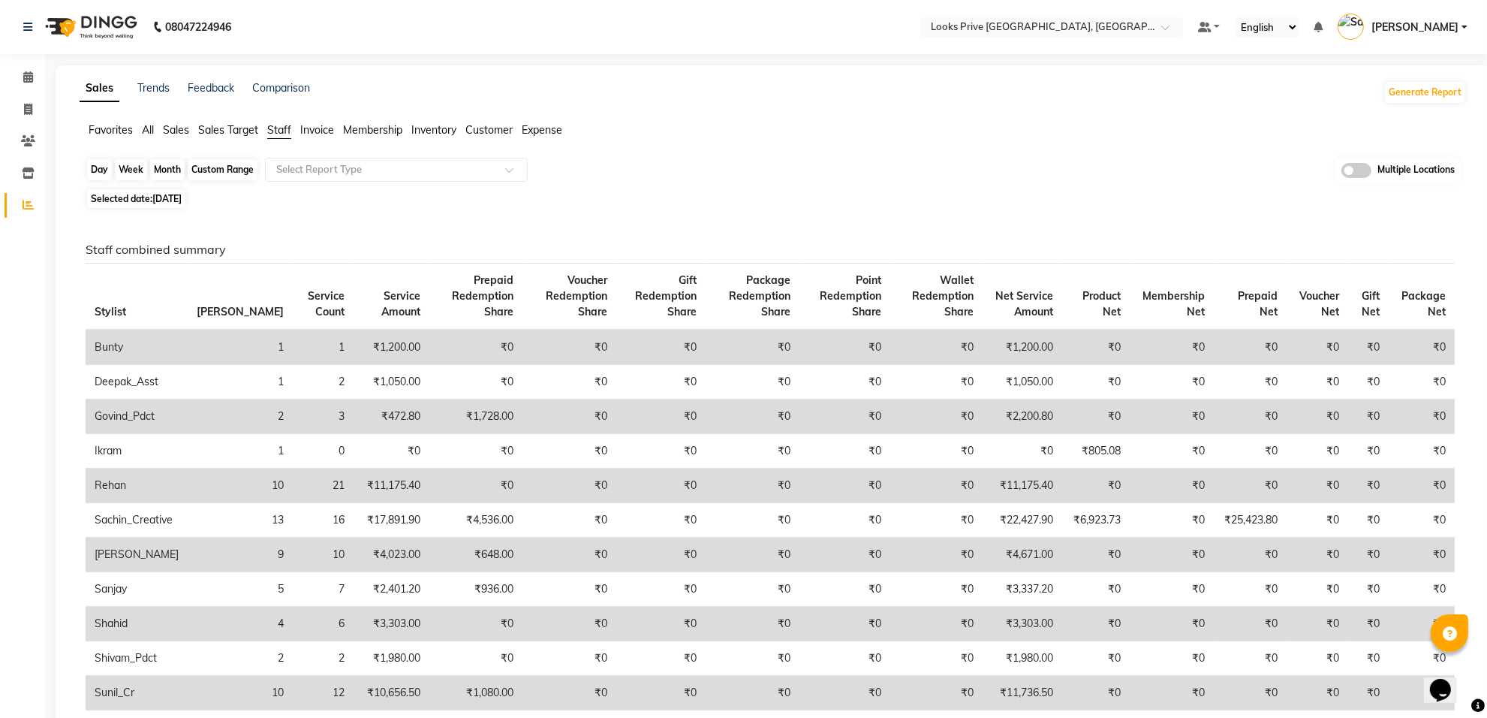
click at [90, 173] on div "Day" at bounding box center [99, 169] width 25 height 21
select select "8"
select select "2025"
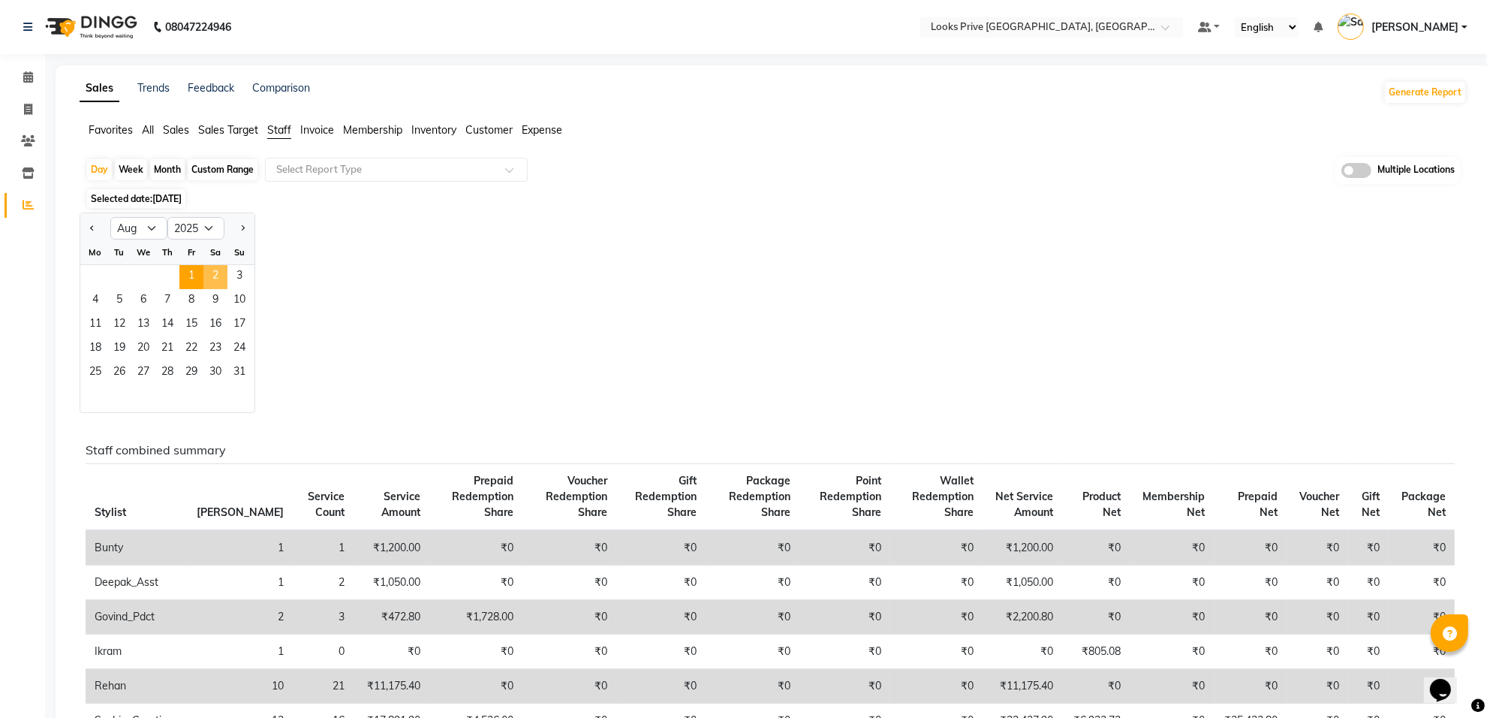
click at [211, 272] on span "2" at bounding box center [215, 277] width 24 height 24
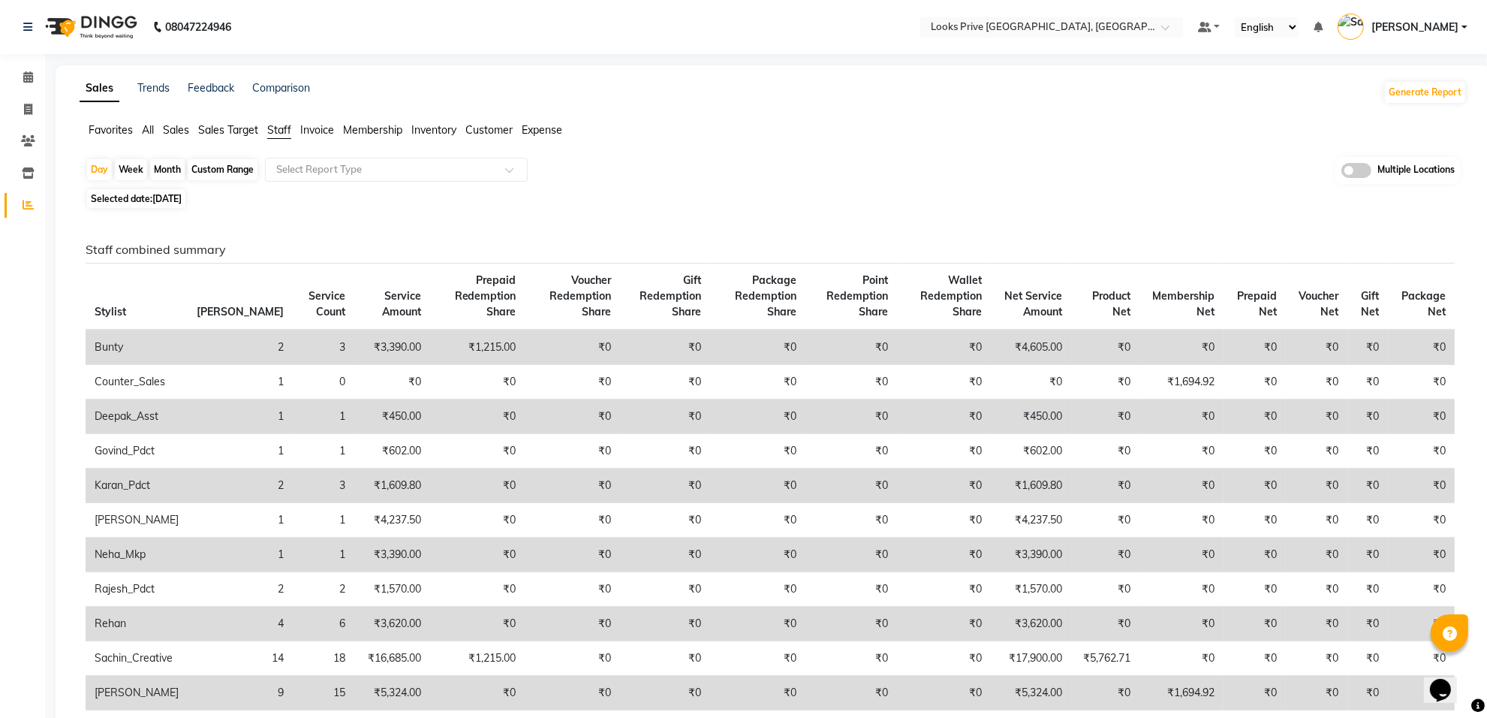
click at [115, 197] on span "Selected date: [DATE]" at bounding box center [136, 198] width 98 height 19
select select "8"
select select "2025"
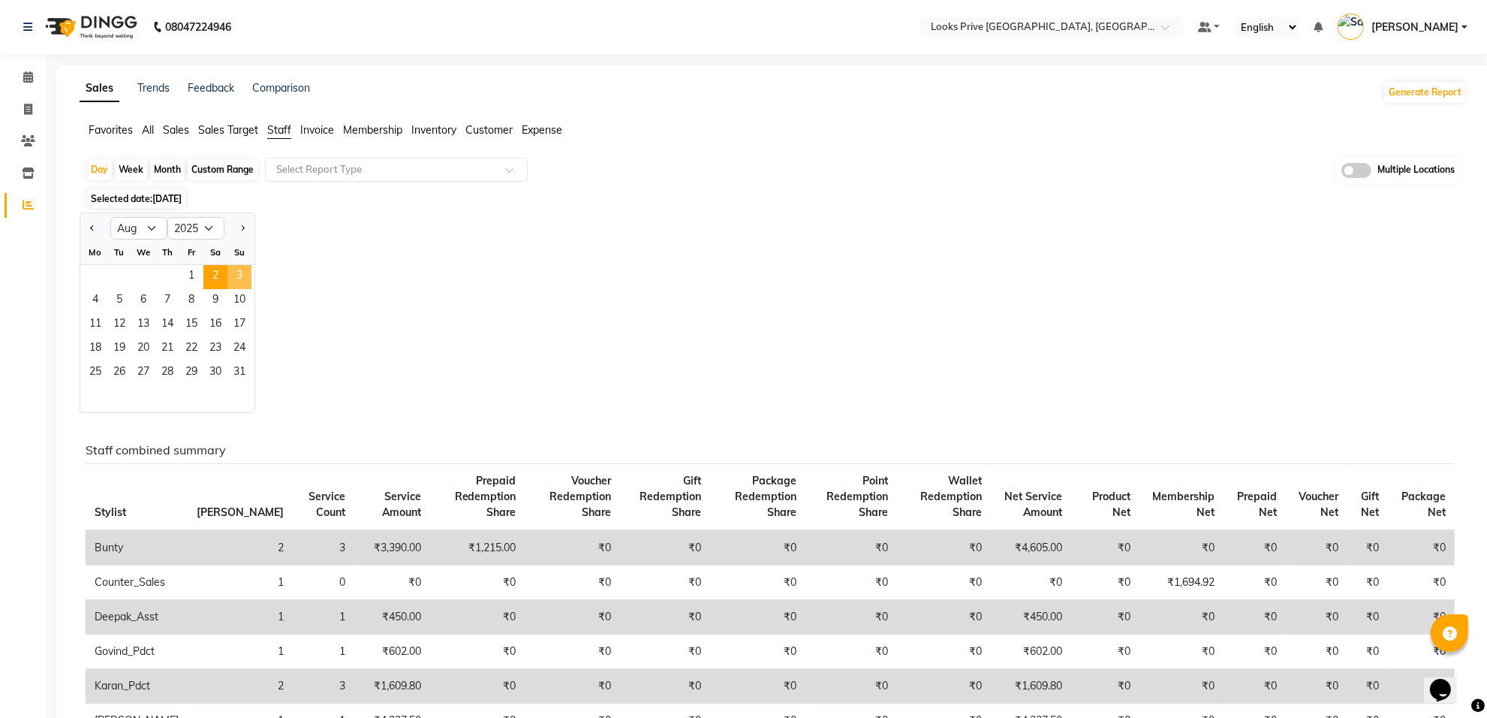
click at [235, 278] on span "3" at bounding box center [239, 277] width 24 height 24
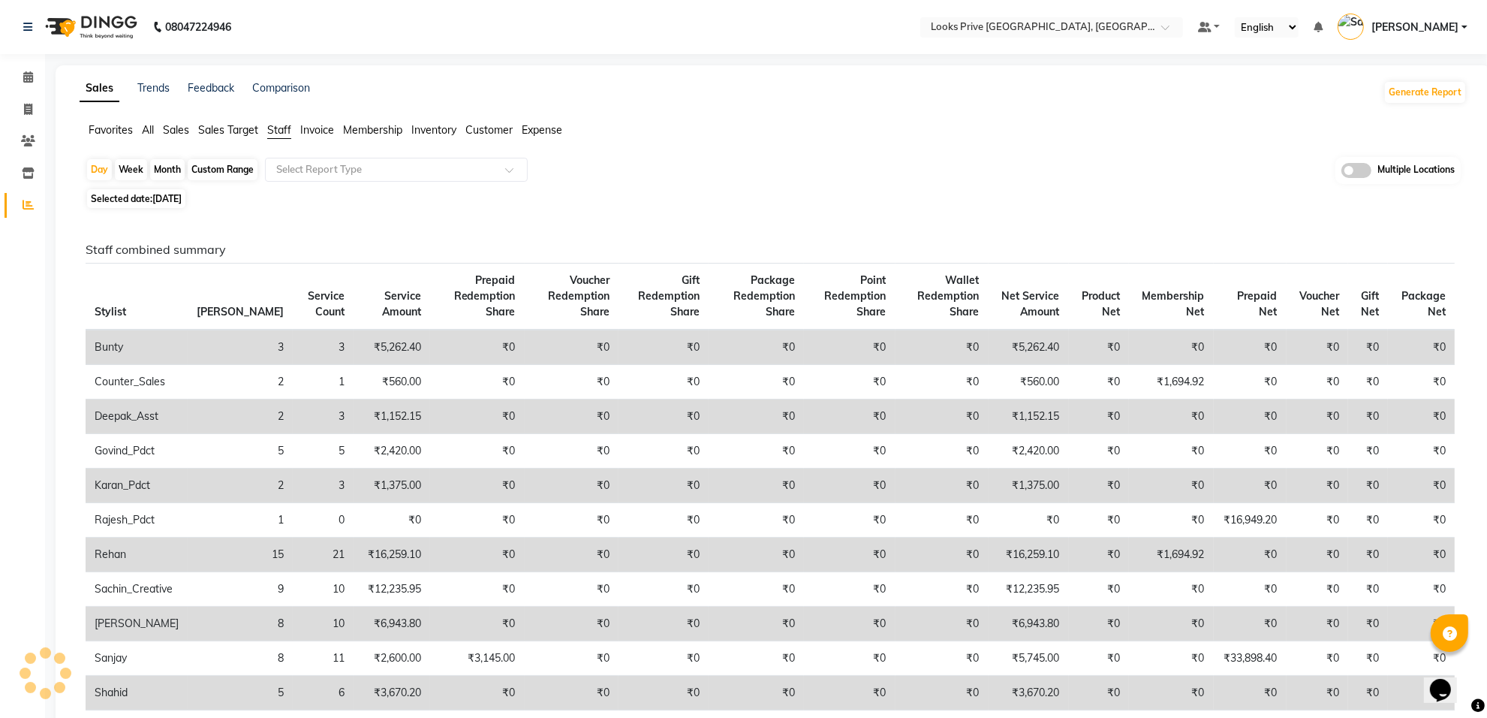
click at [137, 197] on span "Selected date: [DATE]" at bounding box center [136, 198] width 98 height 19
select select "8"
select select "2025"
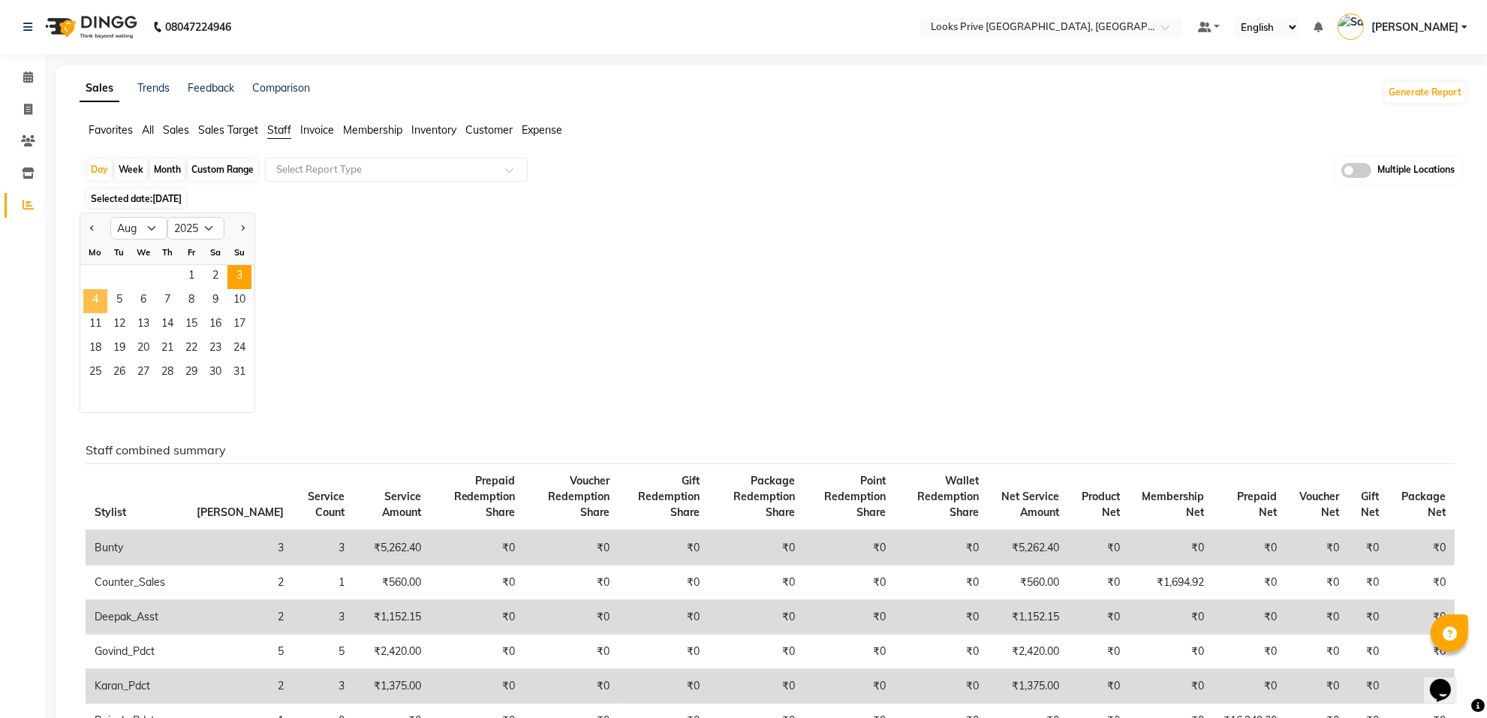
click at [102, 299] on span "4" at bounding box center [95, 301] width 24 height 24
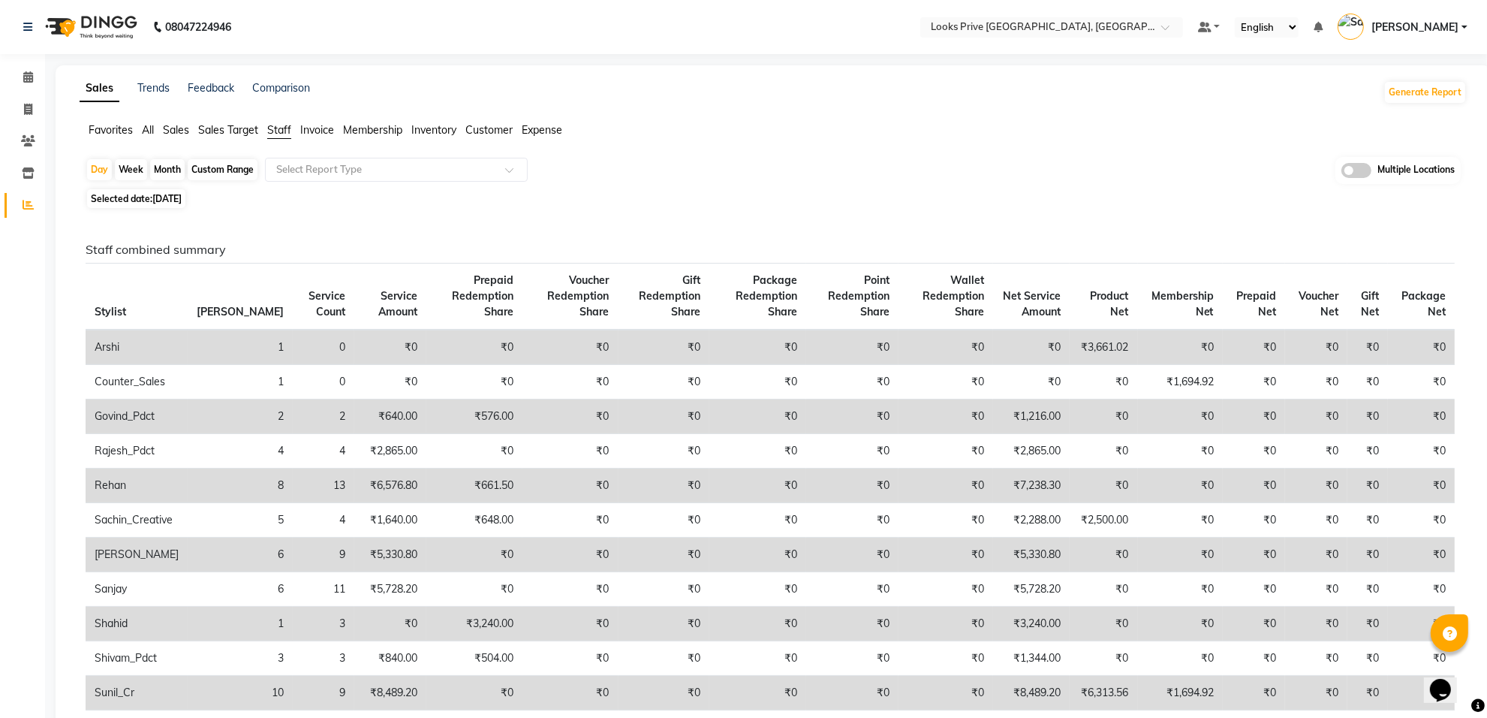
click at [163, 200] on span "[DATE]" at bounding box center [166, 198] width 29 height 11
select select "8"
select select "2025"
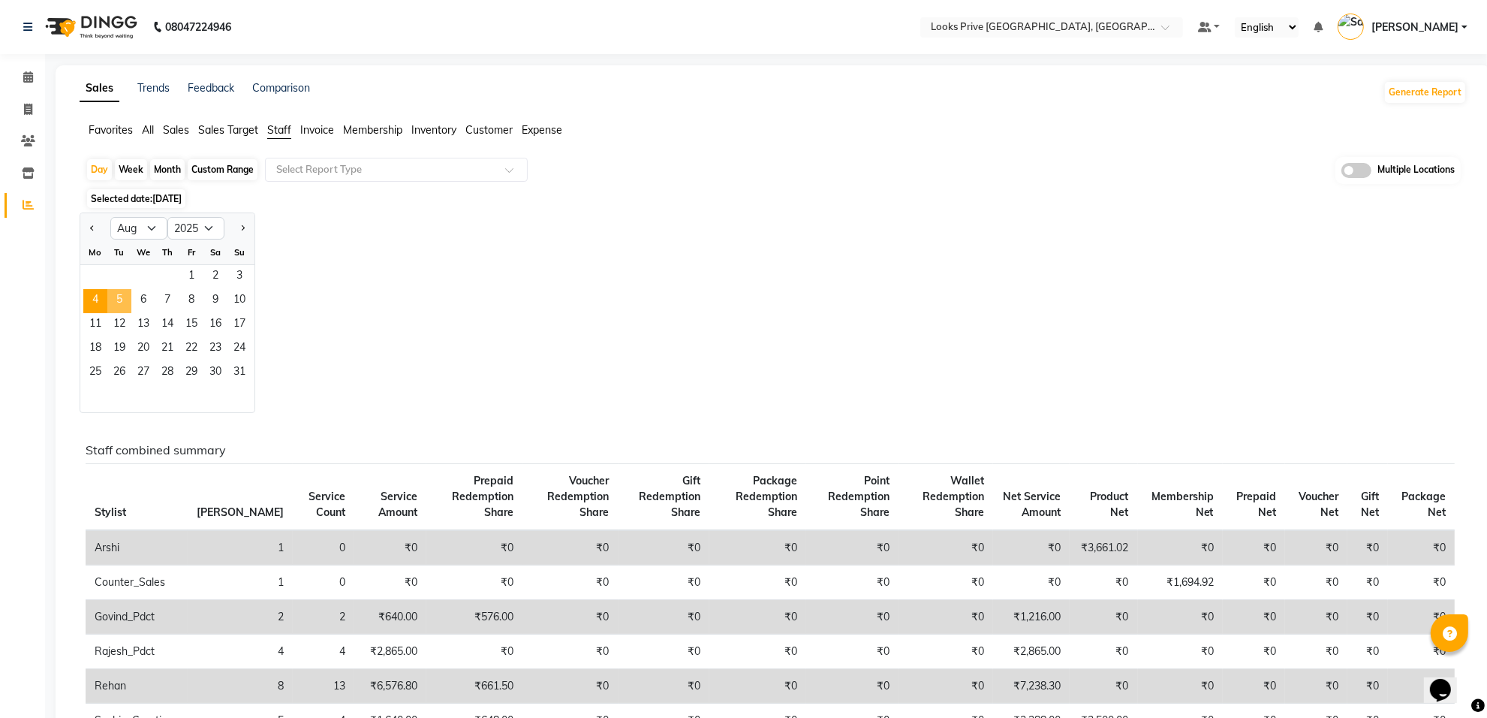
click at [125, 305] on span "5" at bounding box center [119, 301] width 24 height 24
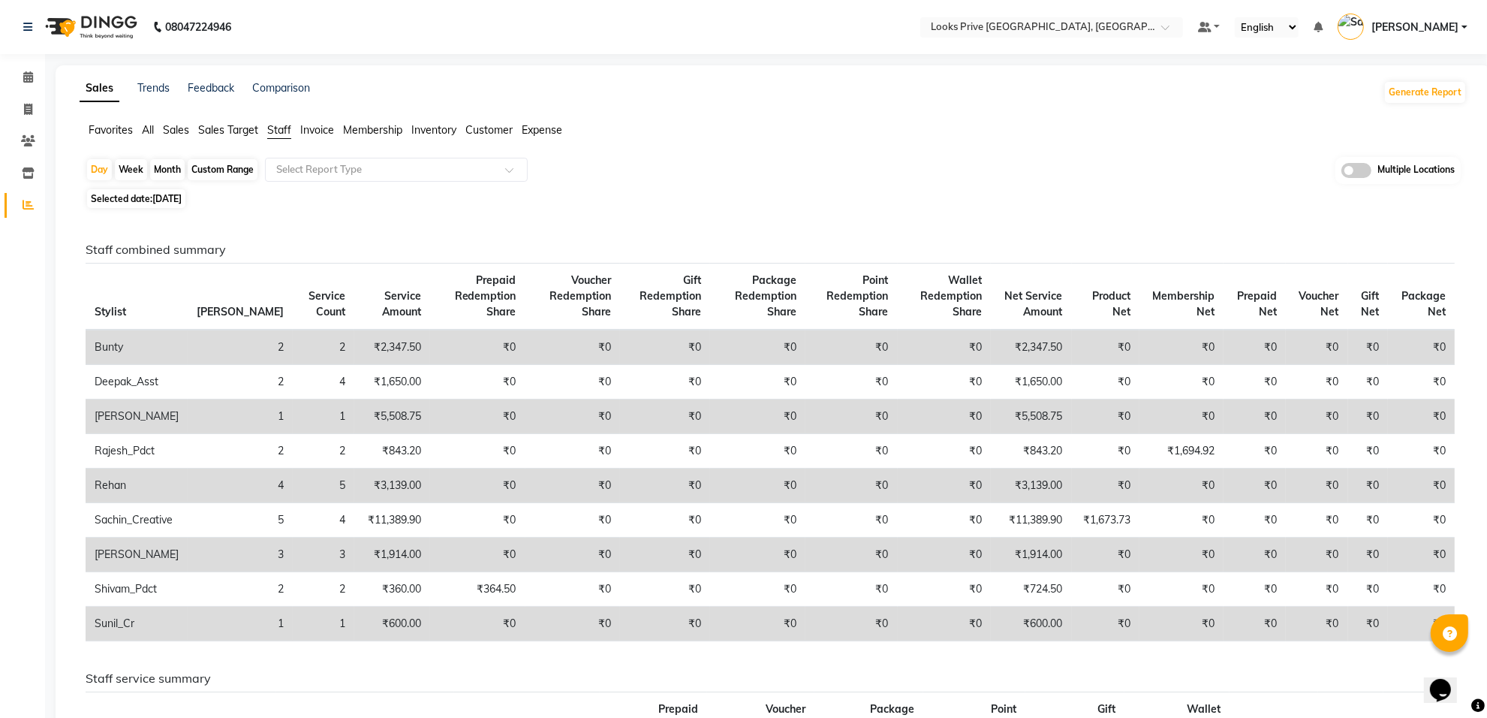
click at [169, 197] on span "[DATE]" at bounding box center [166, 198] width 29 height 11
select select "8"
select select "2025"
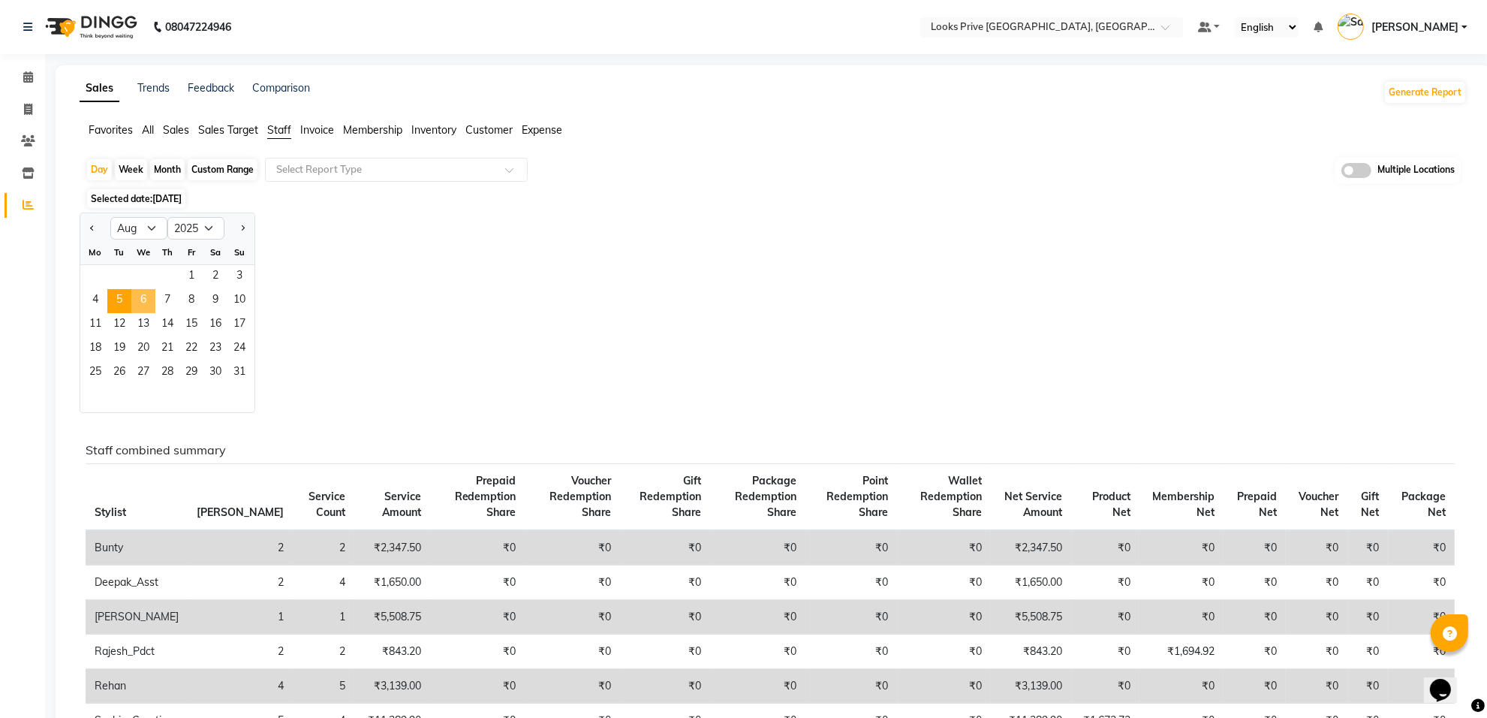
click at [143, 301] on span "6" at bounding box center [143, 301] width 24 height 24
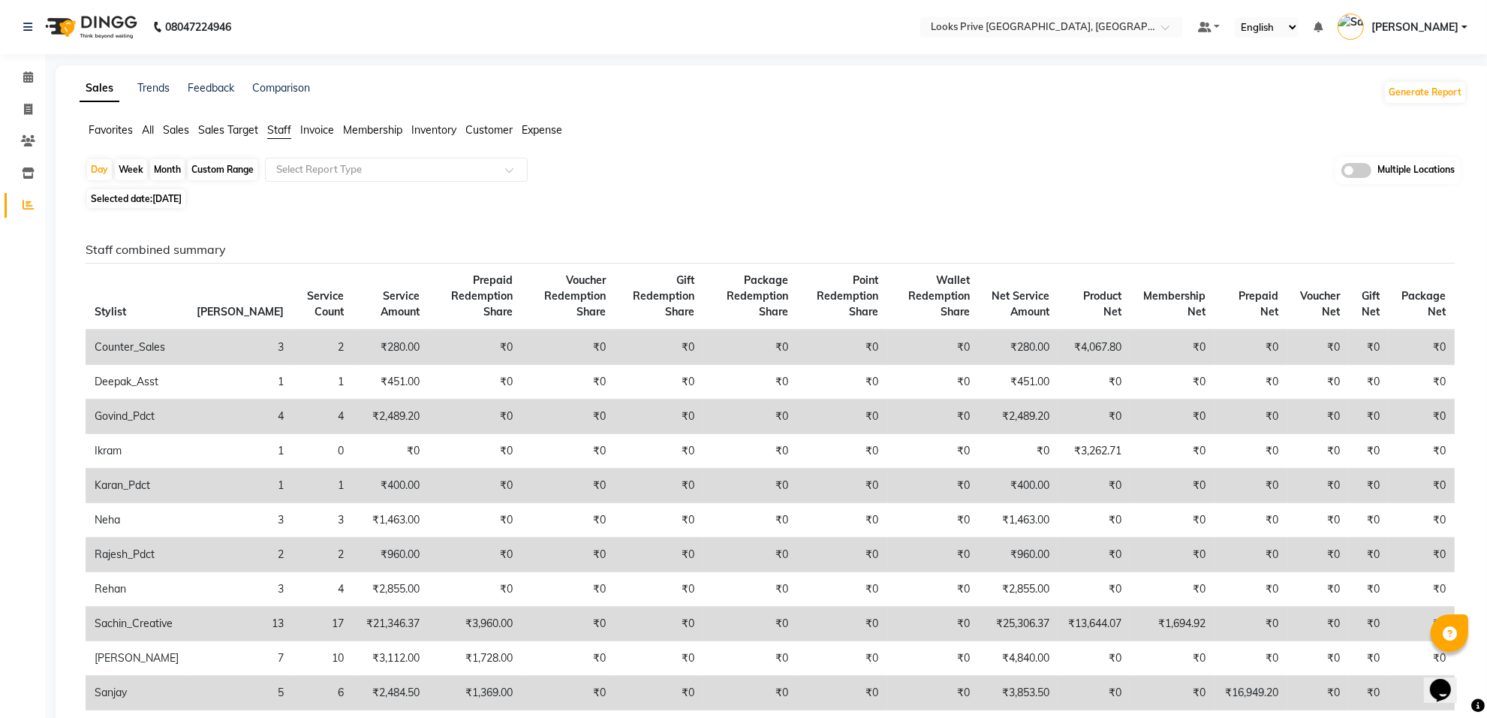
click at [152, 199] on span "Selected date: [DATE]" at bounding box center [136, 198] width 98 height 19
select select "8"
select select "2025"
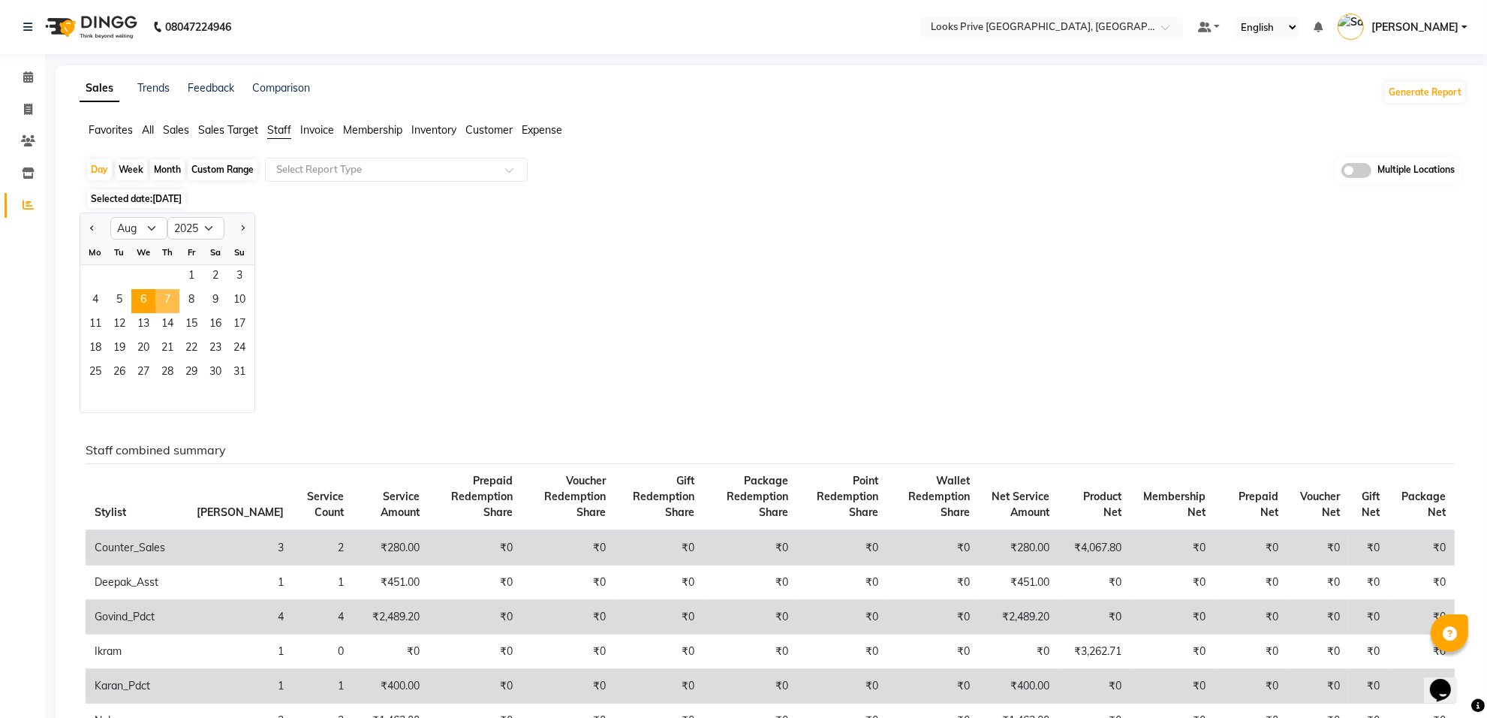
click at [167, 299] on span "7" at bounding box center [167, 301] width 24 height 24
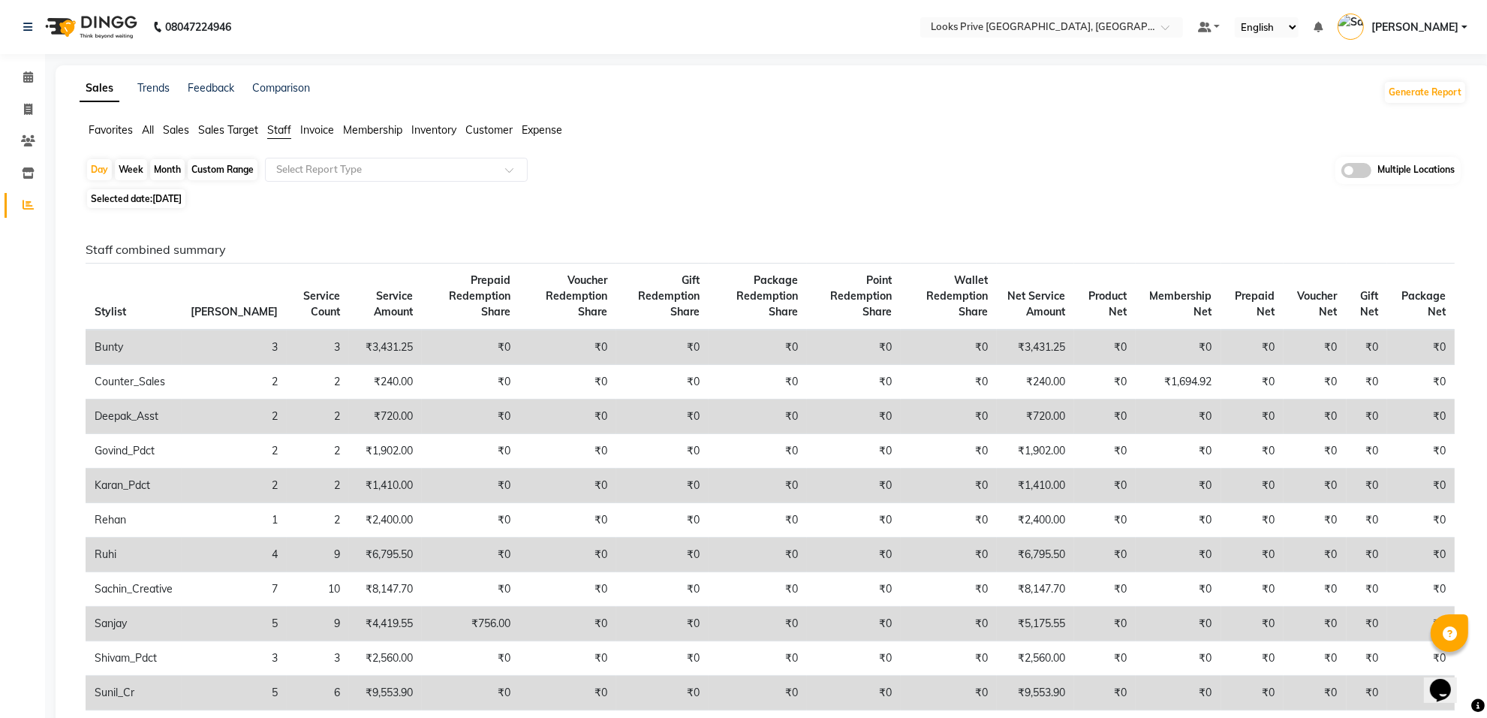
click at [169, 199] on span "[DATE]" at bounding box center [166, 198] width 29 height 11
select select "8"
select select "2025"
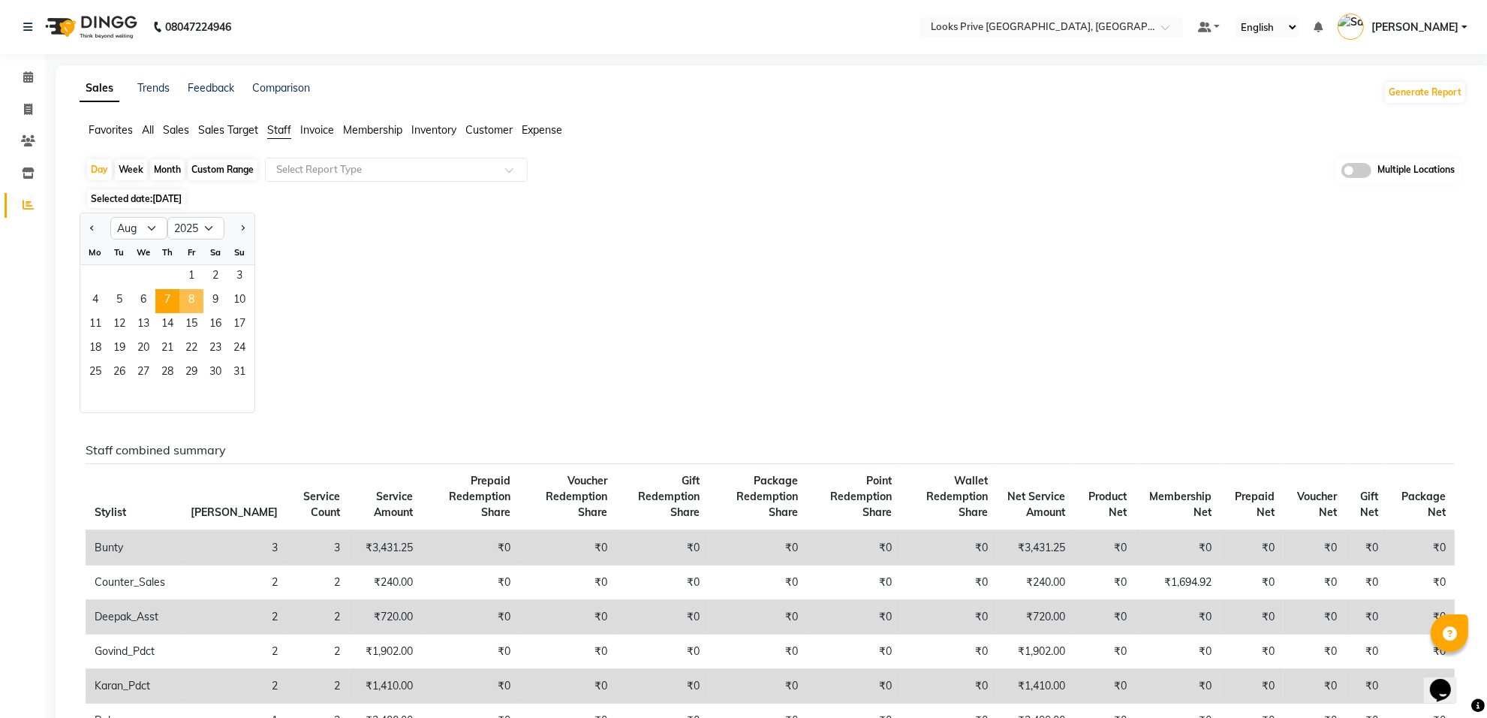
click at [188, 298] on span "8" at bounding box center [191, 301] width 24 height 24
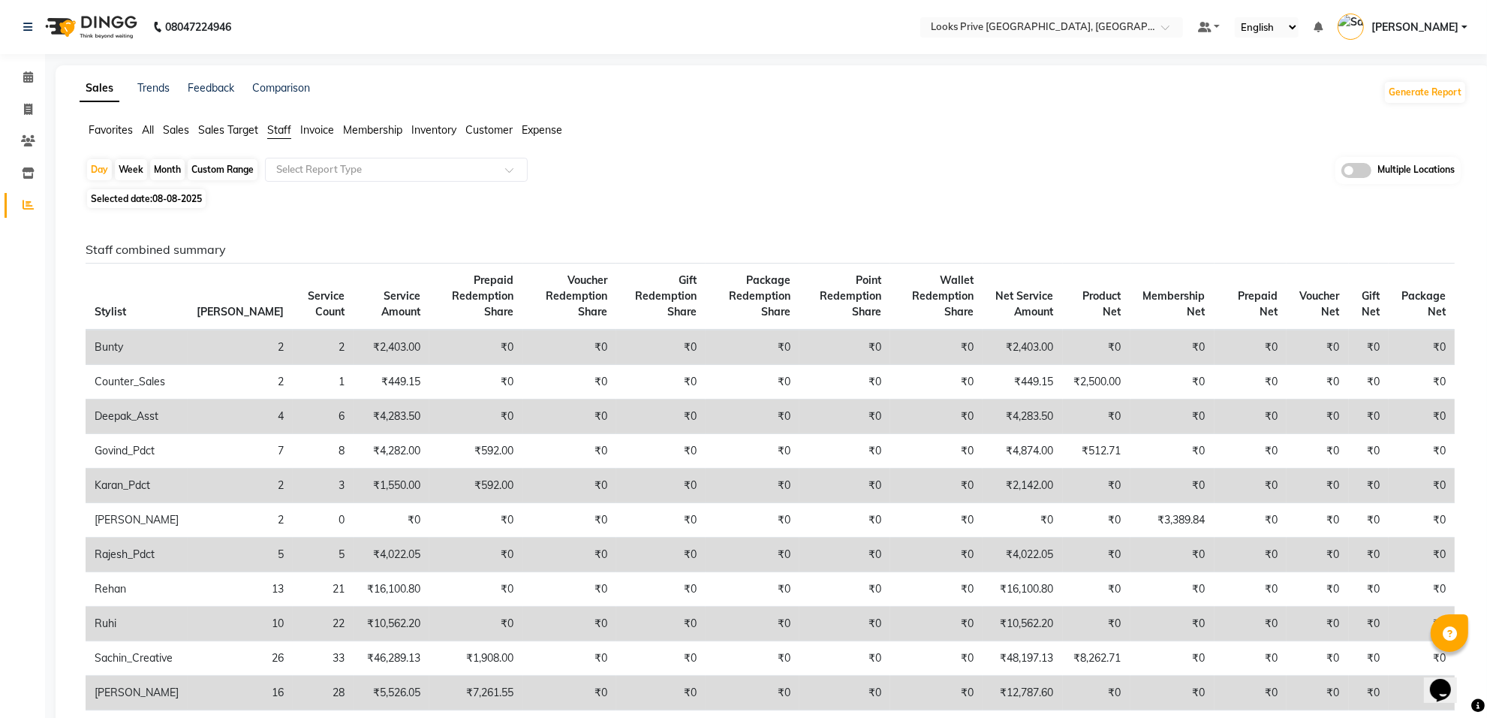
click at [155, 199] on span "08-08-2025" at bounding box center [177, 198] width 50 height 11
select select "8"
select select "2025"
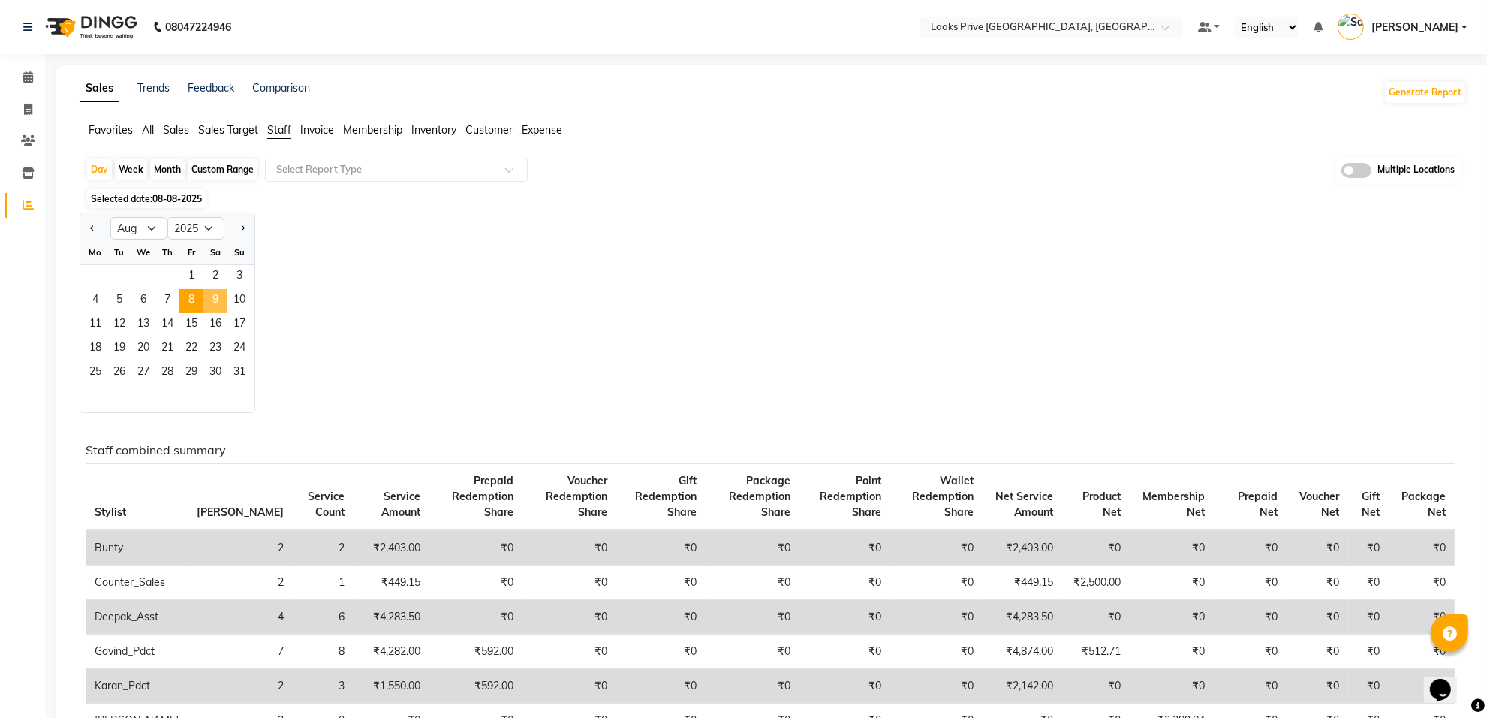
click at [214, 298] on span "9" at bounding box center [215, 301] width 24 height 24
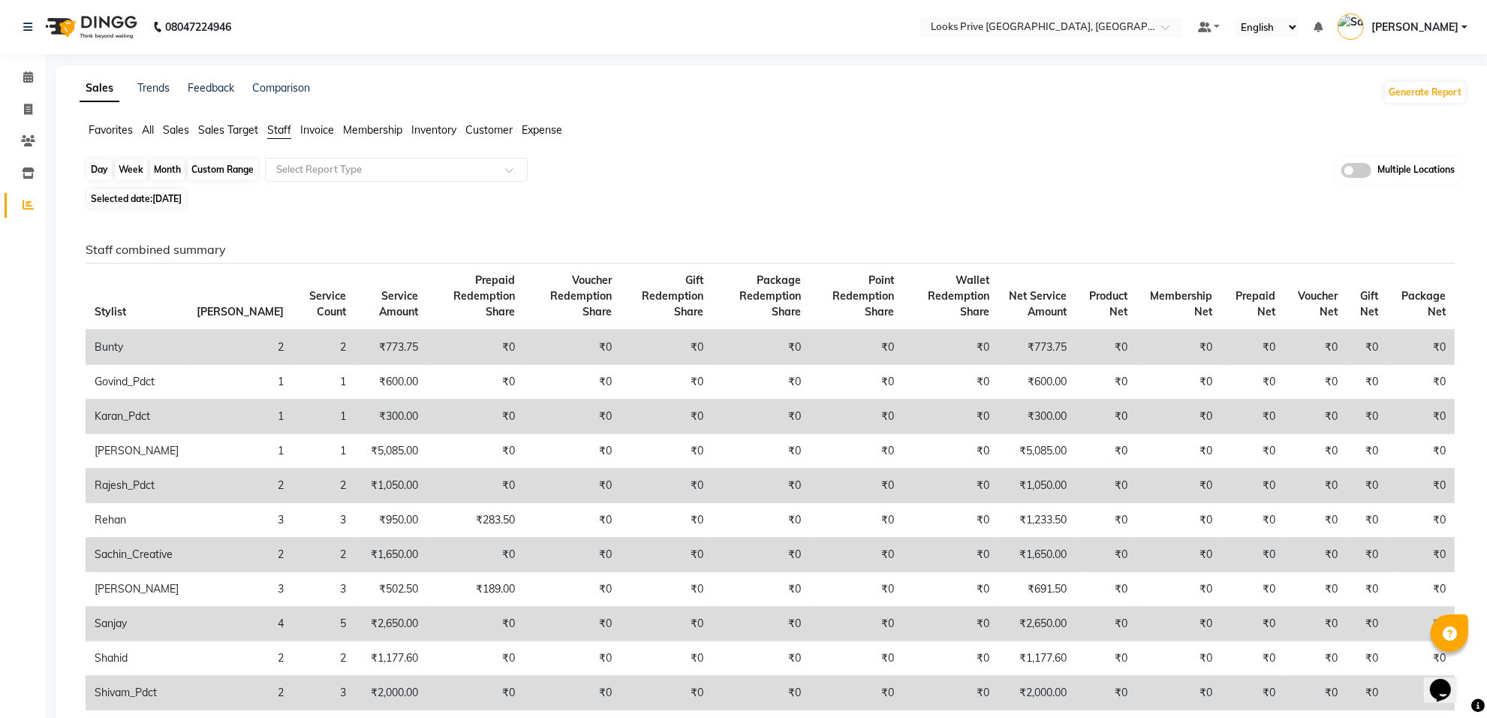
click at [92, 167] on div "Day" at bounding box center [99, 169] width 25 height 21
select select "8"
select select "2025"
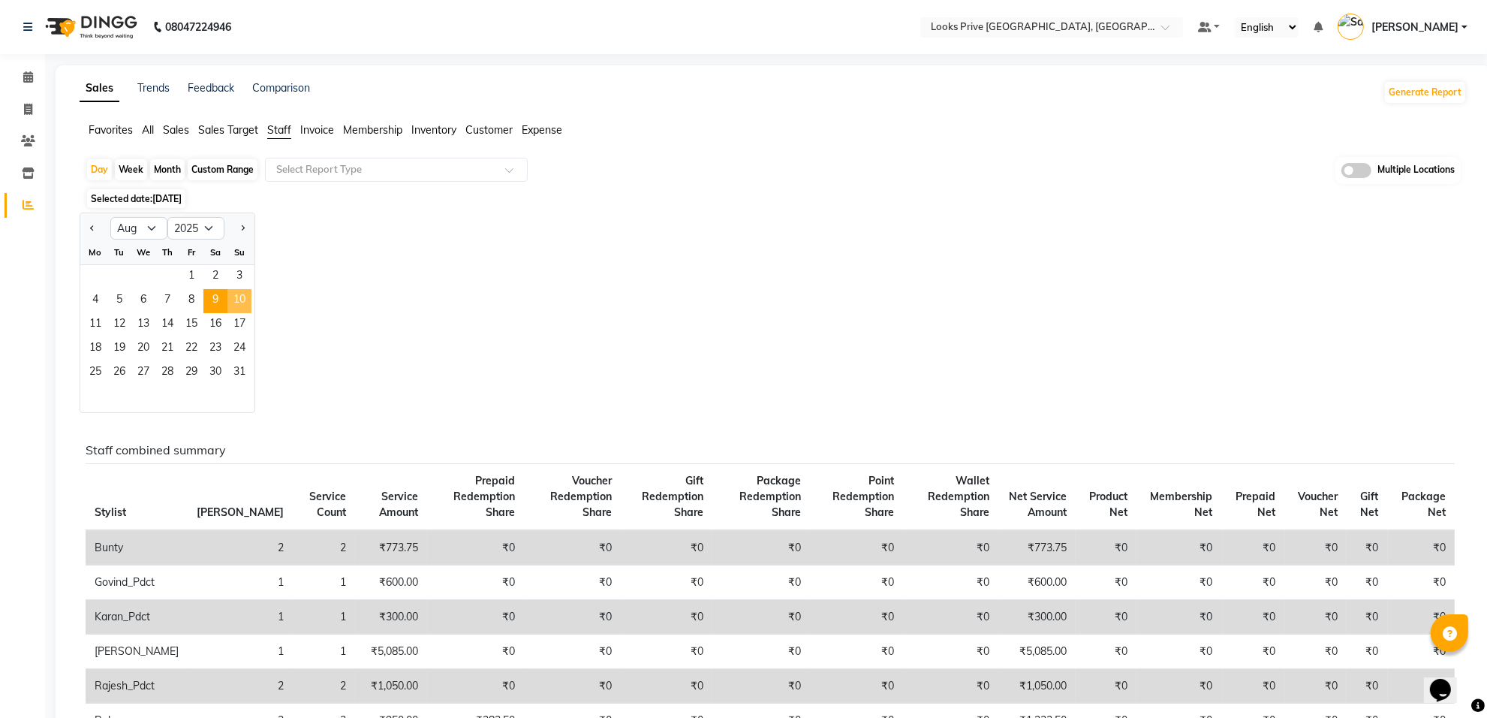
click at [241, 304] on span "10" at bounding box center [239, 301] width 24 height 24
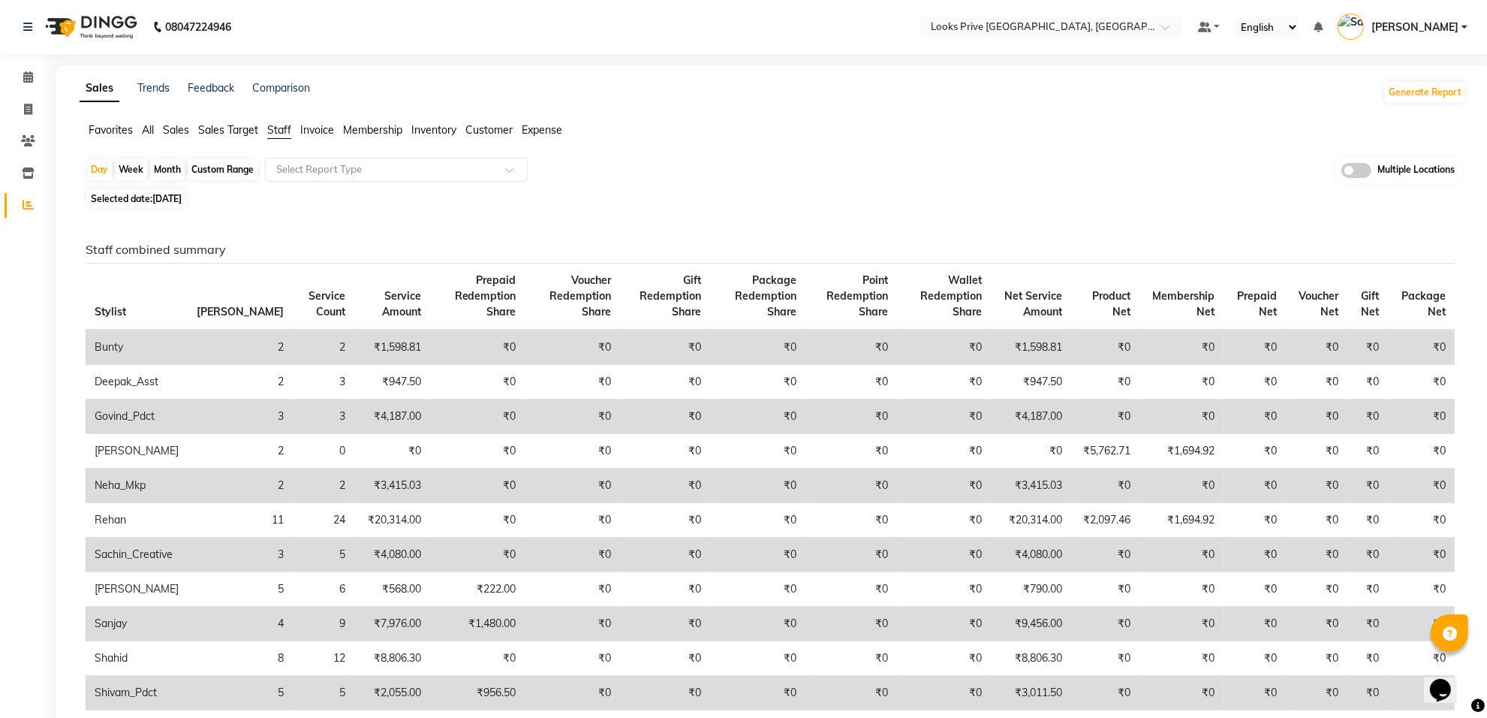
click at [158, 200] on span "[DATE]" at bounding box center [166, 198] width 29 height 11
select select "8"
select select "2025"
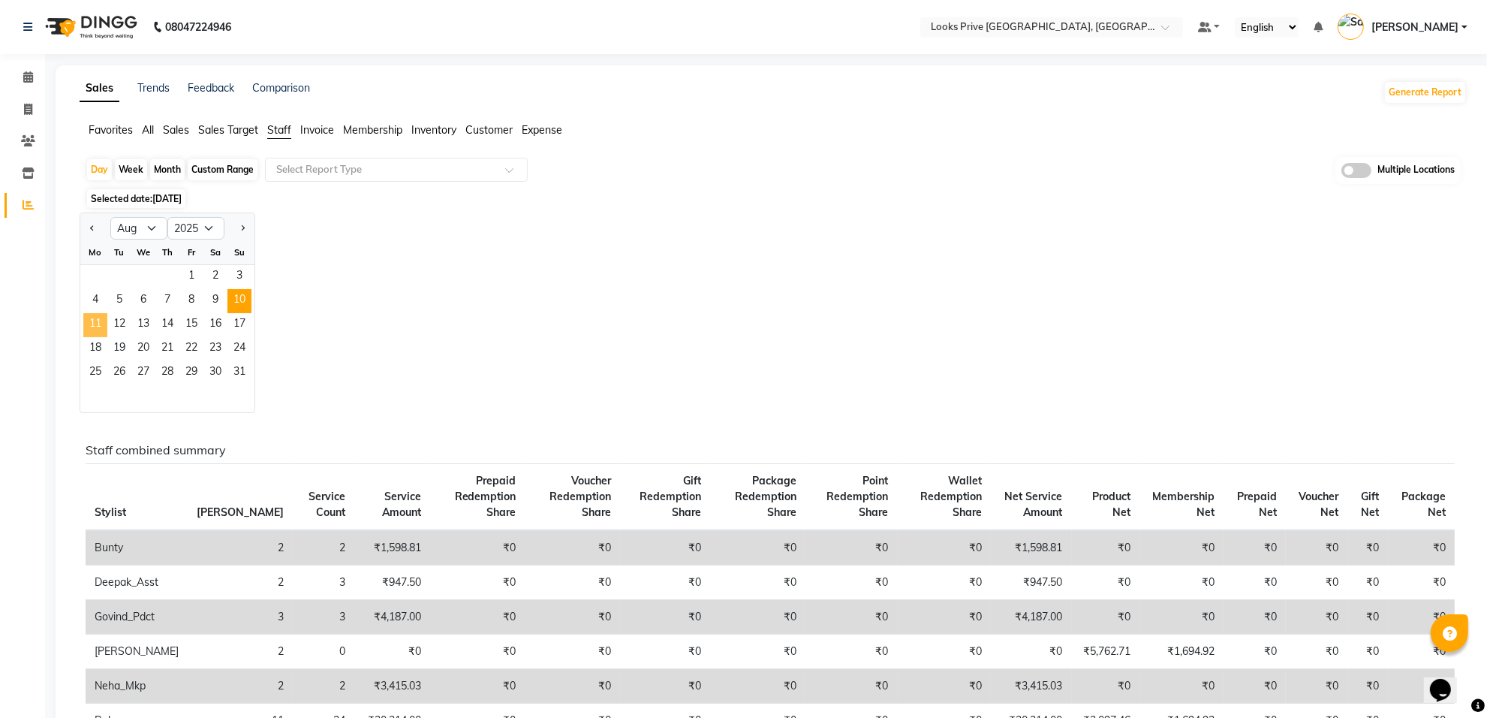
click at [100, 320] on span "11" at bounding box center [95, 325] width 24 height 24
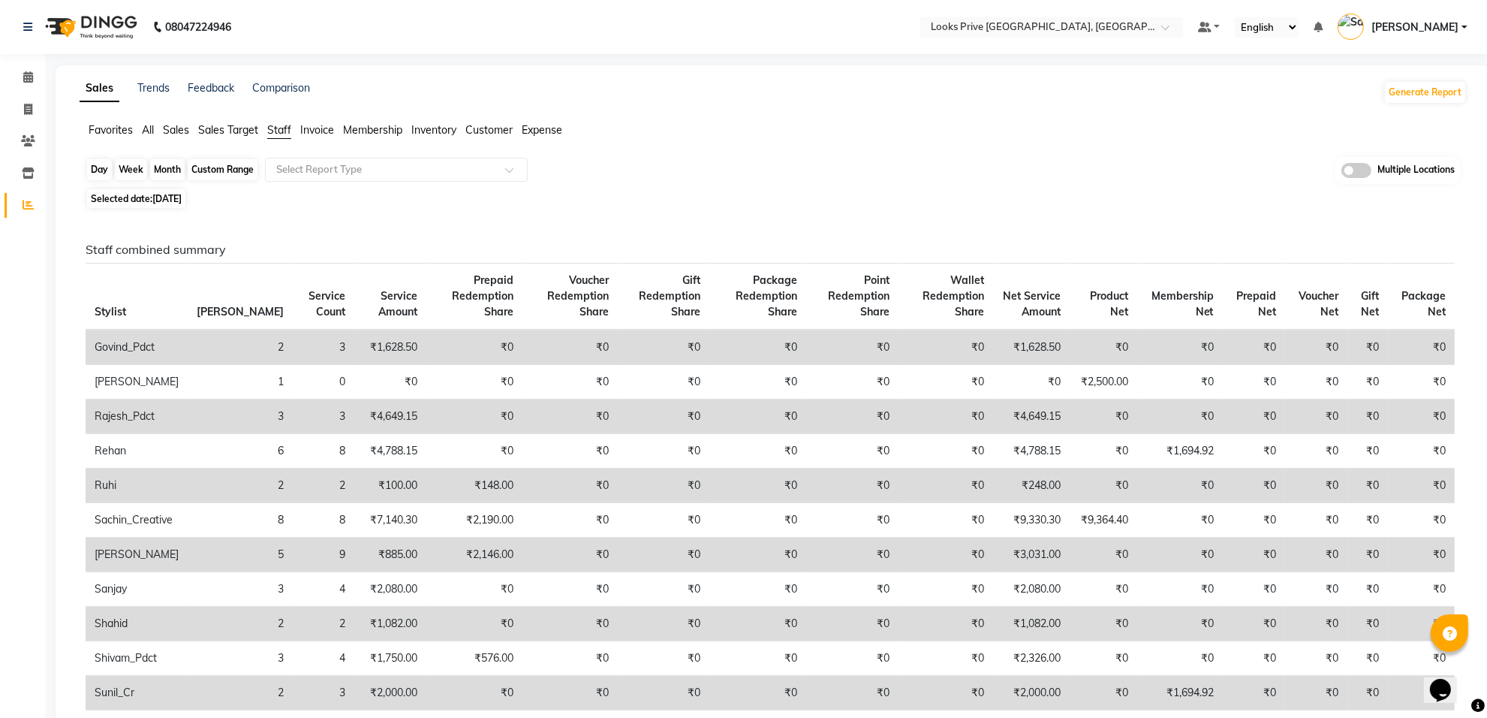
click at [100, 171] on div "Day" at bounding box center [99, 169] width 25 height 21
select select "8"
select select "2025"
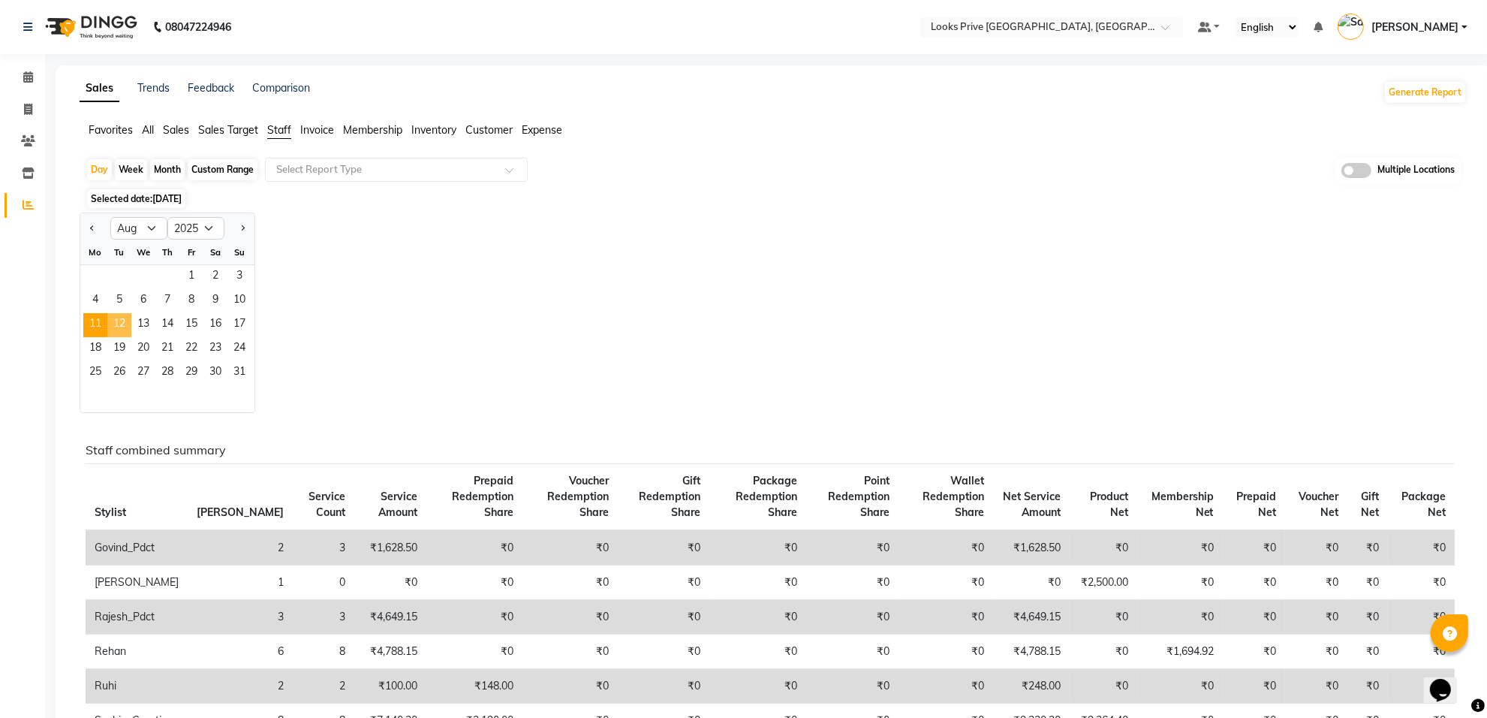
click at [125, 321] on span "12" at bounding box center [119, 325] width 24 height 24
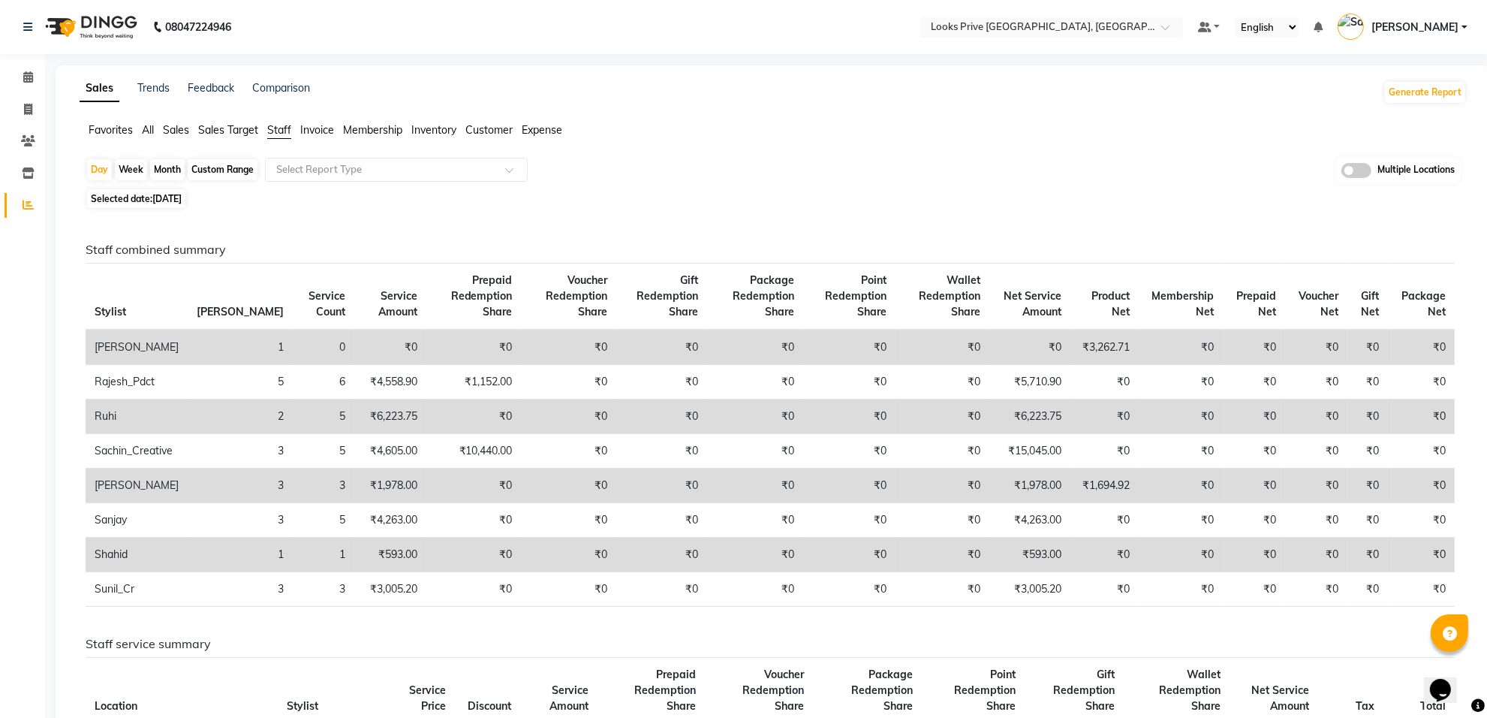
click at [150, 199] on span "Selected date: [DATE]" at bounding box center [136, 198] width 98 height 19
select select "8"
select select "2025"
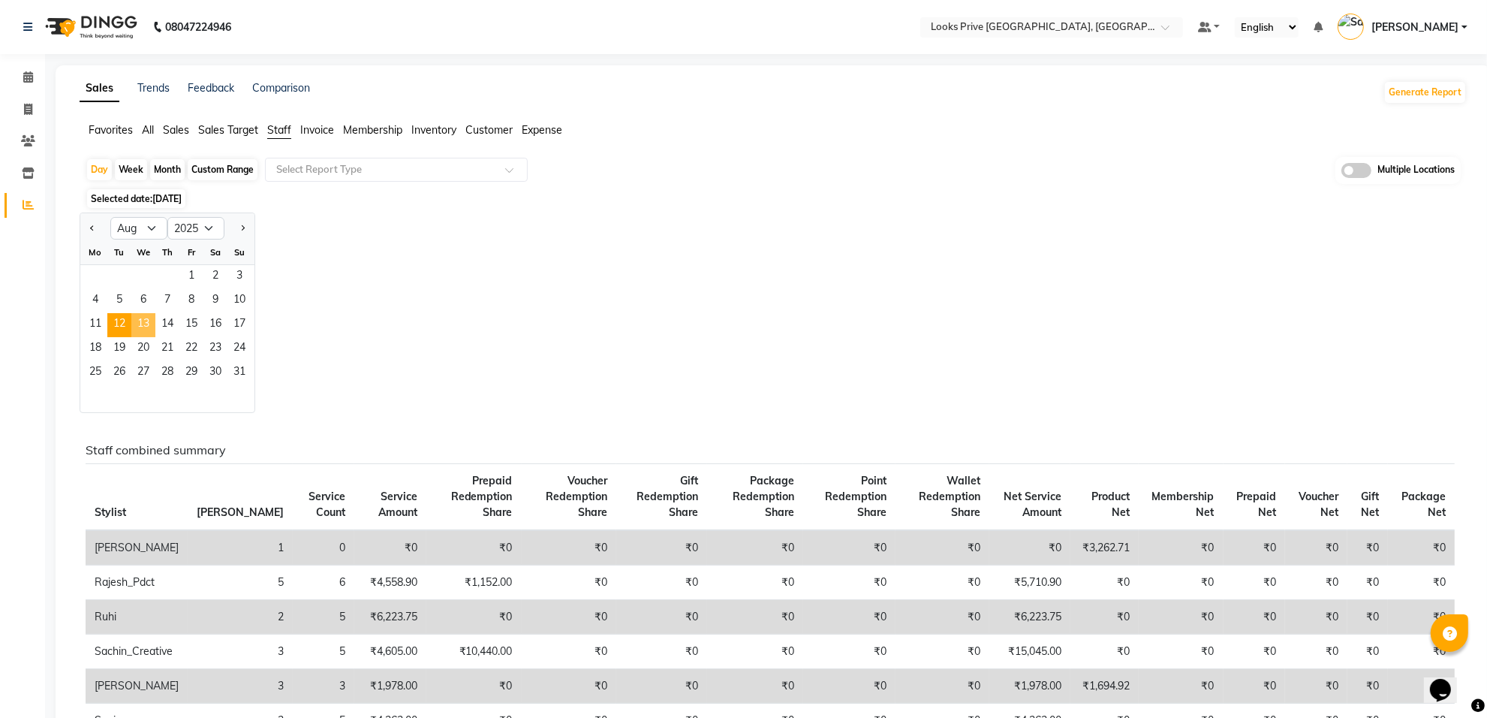
click at [143, 327] on span "13" at bounding box center [143, 325] width 24 height 24
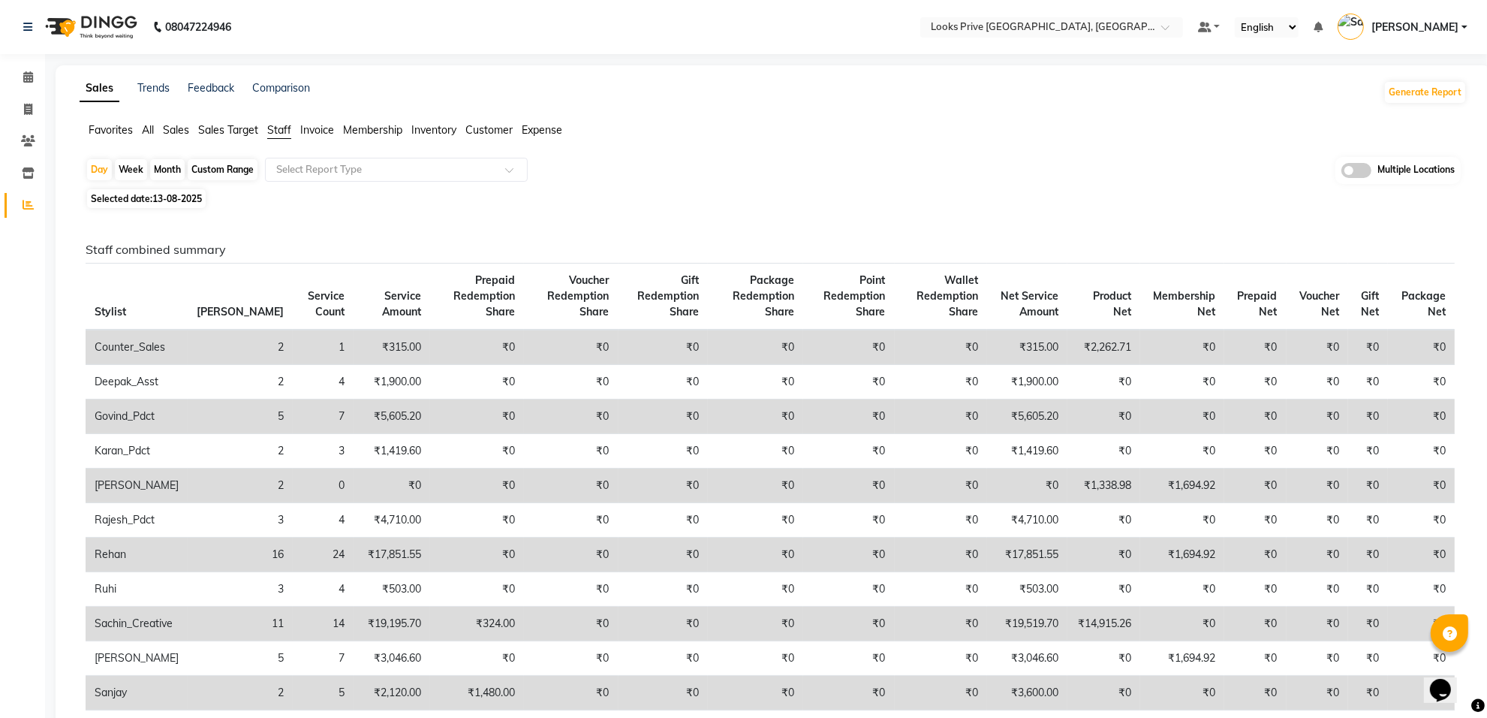
click at [185, 197] on span "13-08-2025" at bounding box center [177, 198] width 50 height 11
select select "8"
select select "2025"
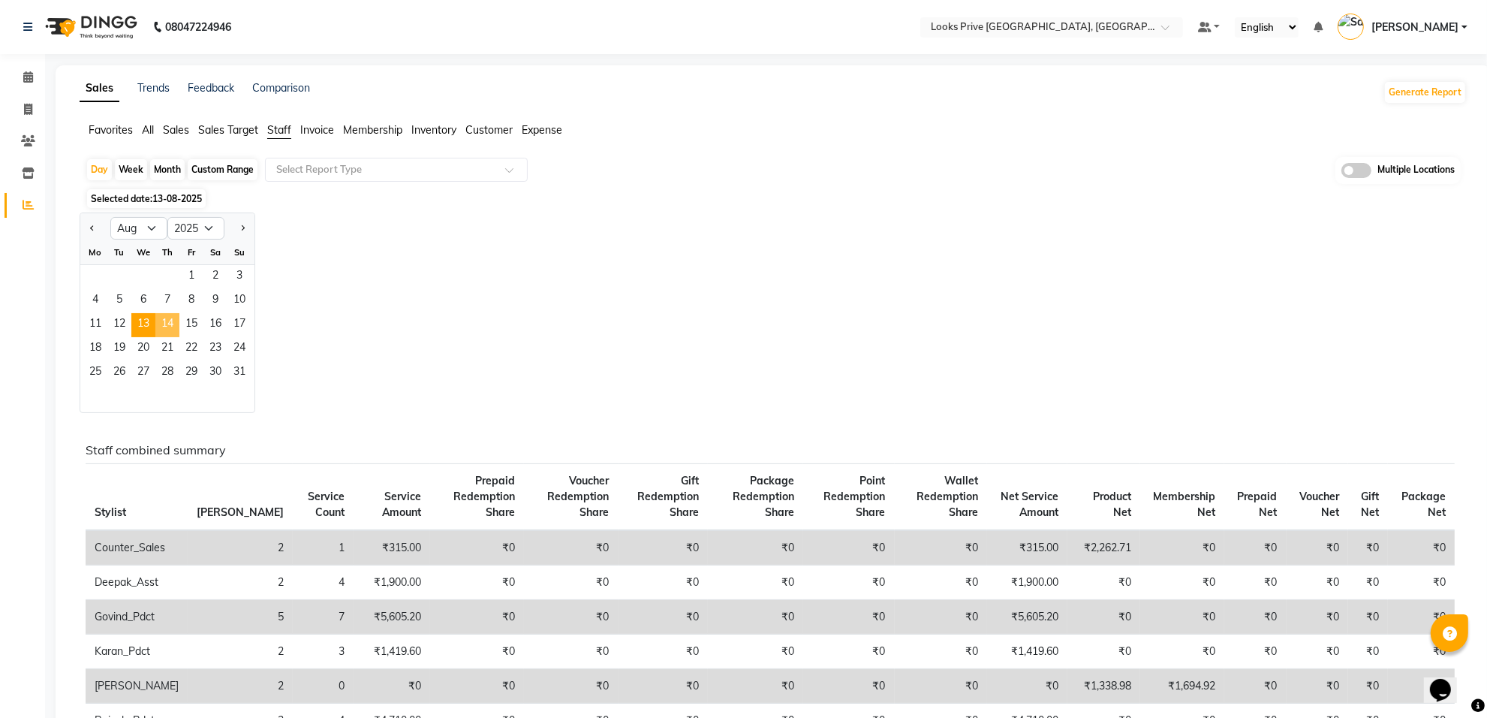
click at [171, 324] on span "14" at bounding box center [167, 325] width 24 height 24
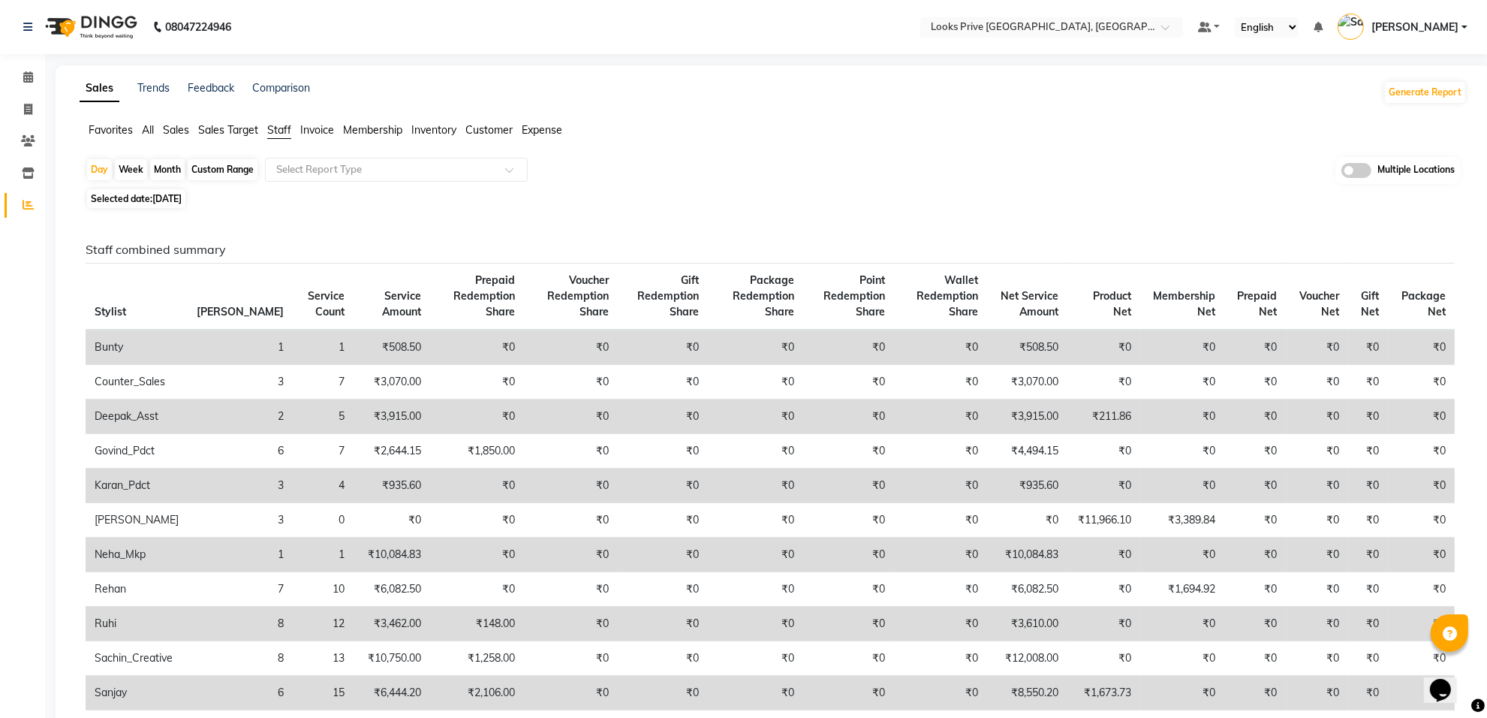
click at [166, 201] on span "[DATE]" at bounding box center [166, 198] width 29 height 11
select select "8"
select select "2025"
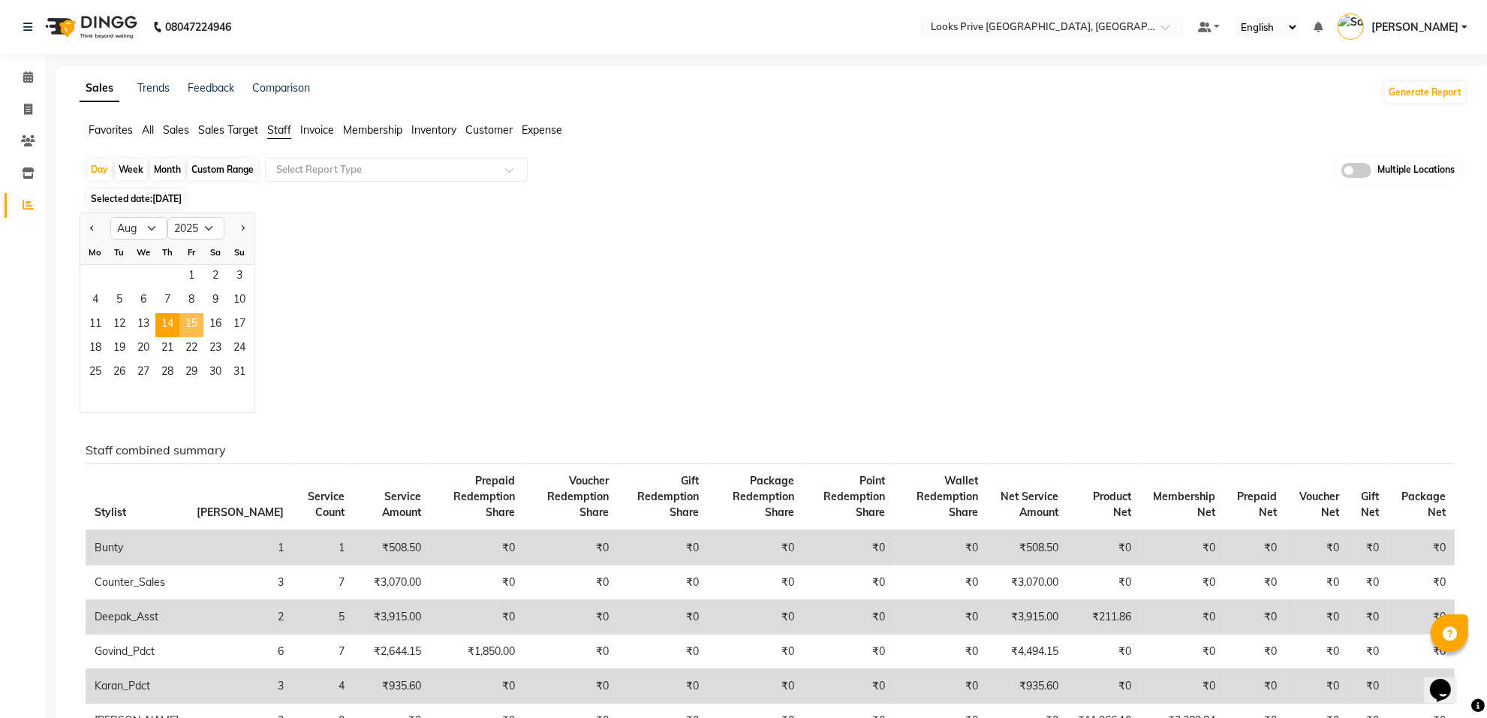
click at [193, 329] on span "15" at bounding box center [191, 325] width 24 height 24
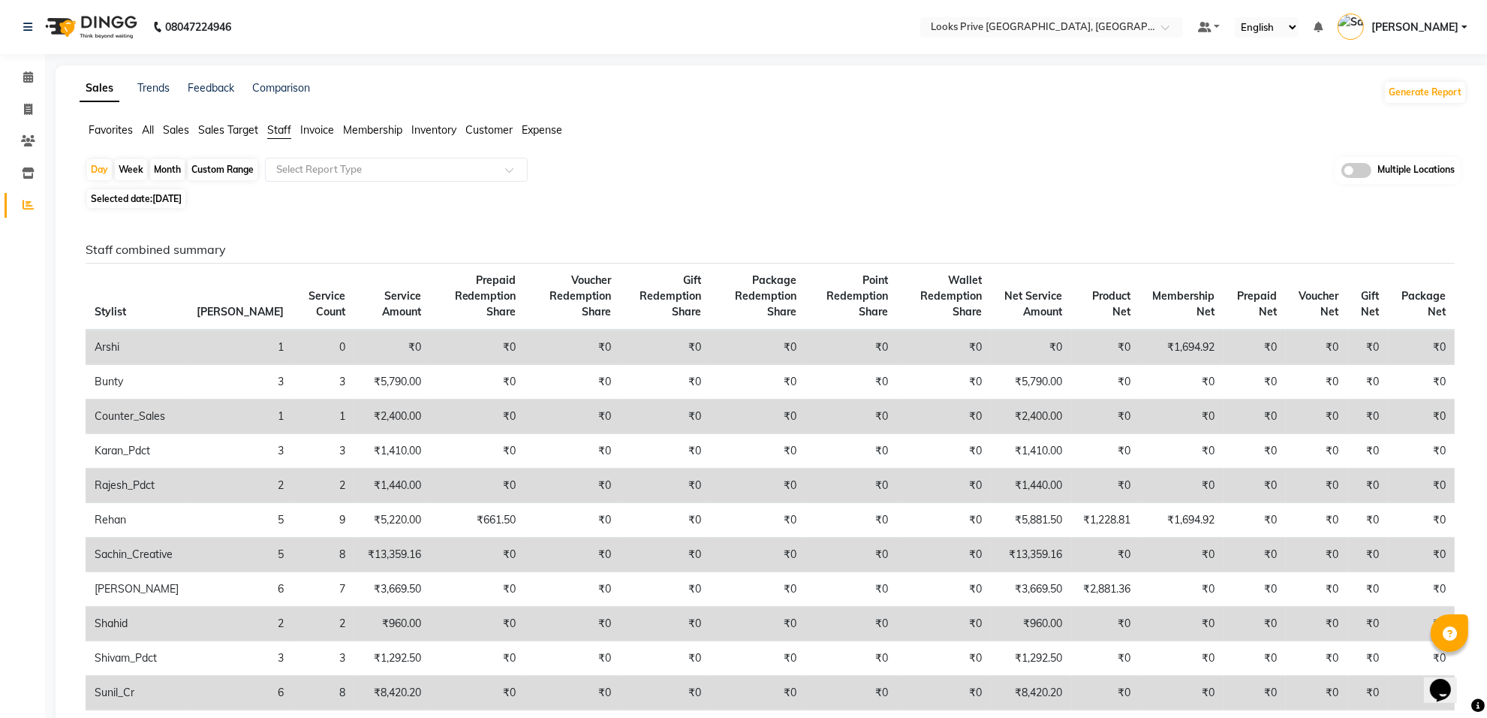
click at [169, 197] on span "[DATE]" at bounding box center [166, 198] width 29 height 11
select select "8"
select select "2025"
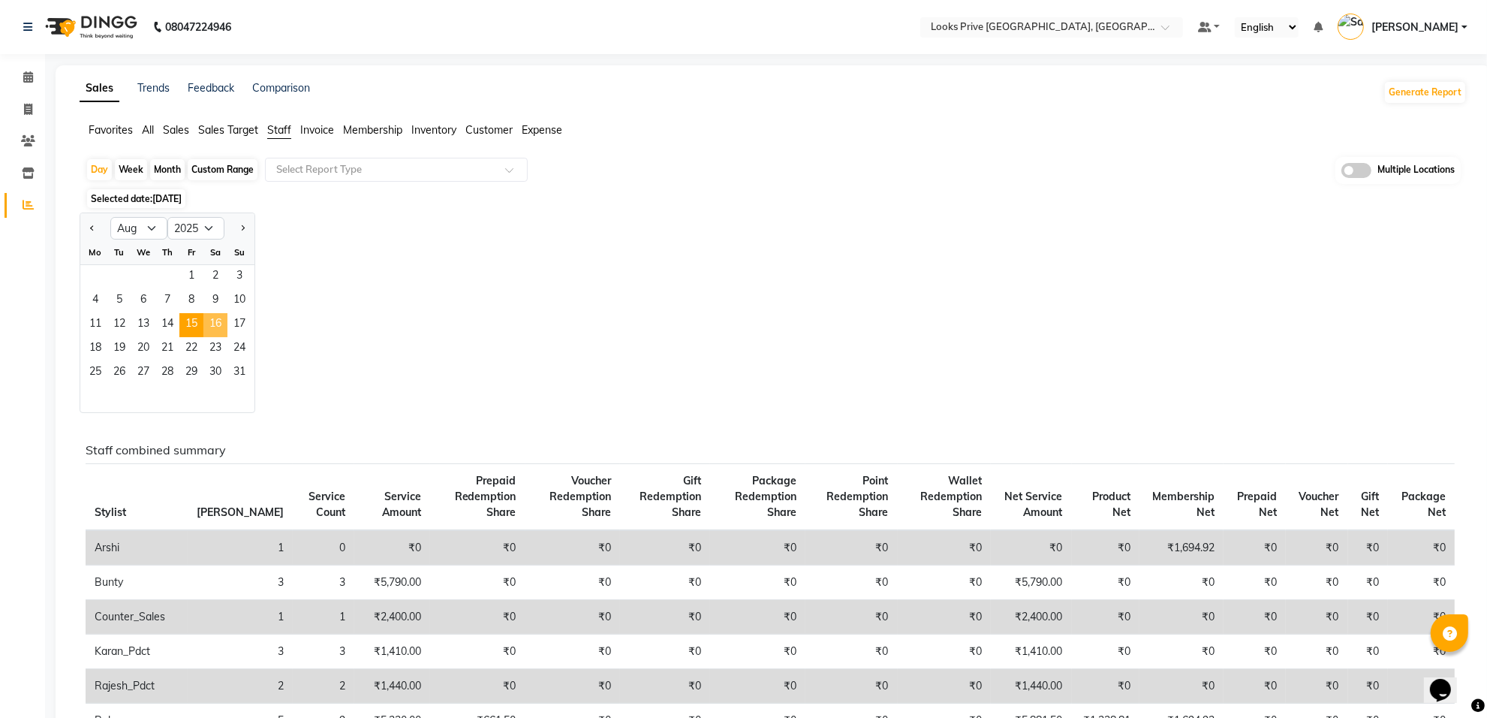
click at [215, 323] on span "16" at bounding box center [215, 325] width 24 height 24
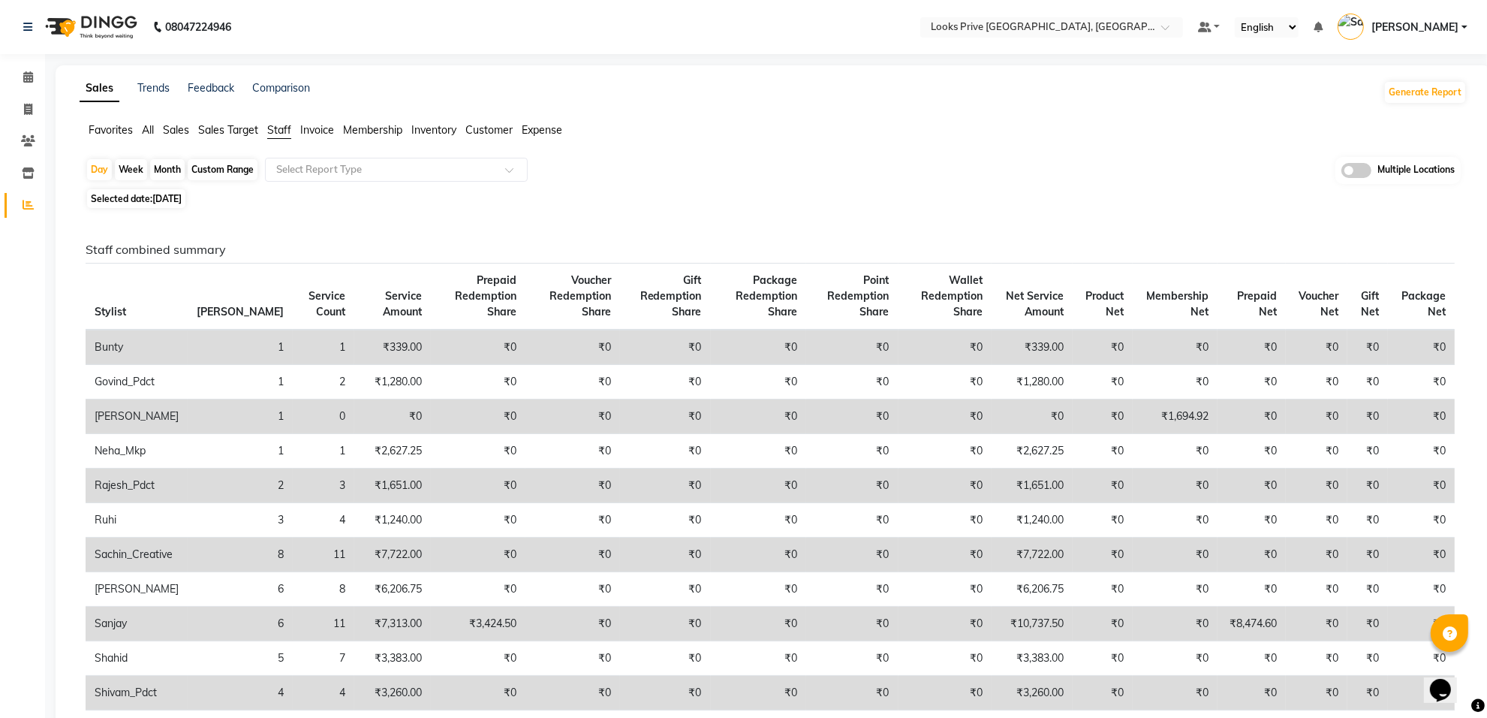
click at [281, 129] on span "Staff" at bounding box center [279, 130] width 24 height 14
click at [147, 200] on span "Selected date: [DATE]" at bounding box center [136, 198] width 98 height 19
select select "8"
select select "2025"
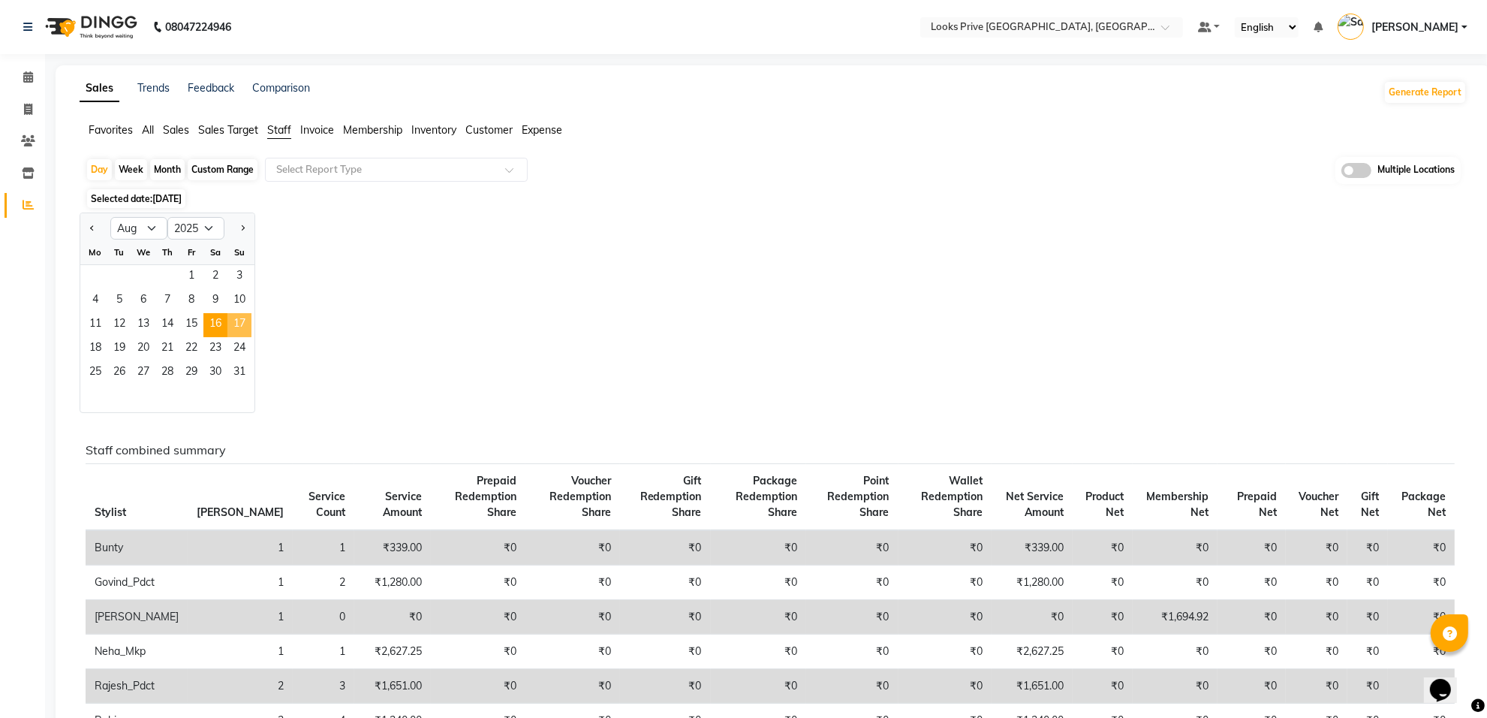
click at [234, 321] on span "17" at bounding box center [239, 325] width 24 height 24
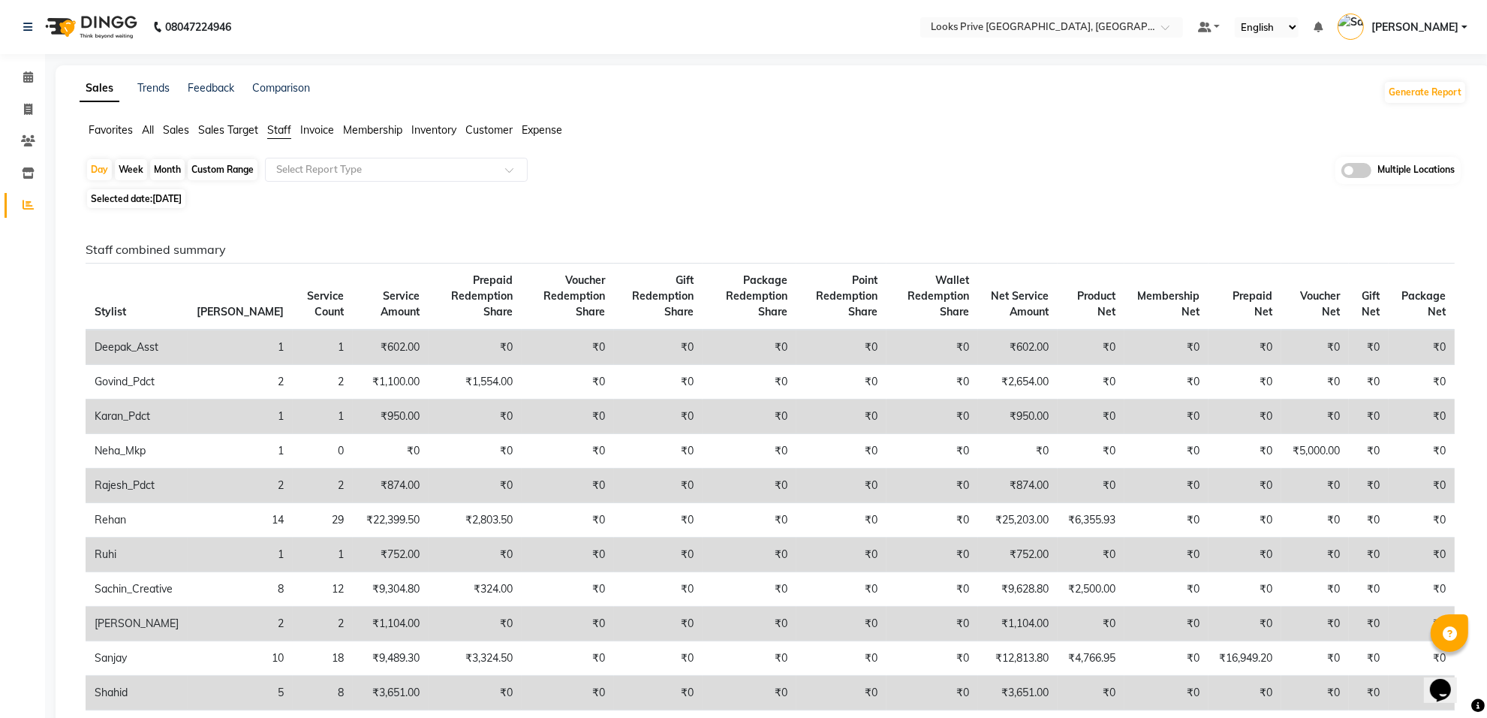
click at [126, 197] on span "Selected date: [DATE]" at bounding box center [136, 198] width 98 height 19
select select "8"
select select "2025"
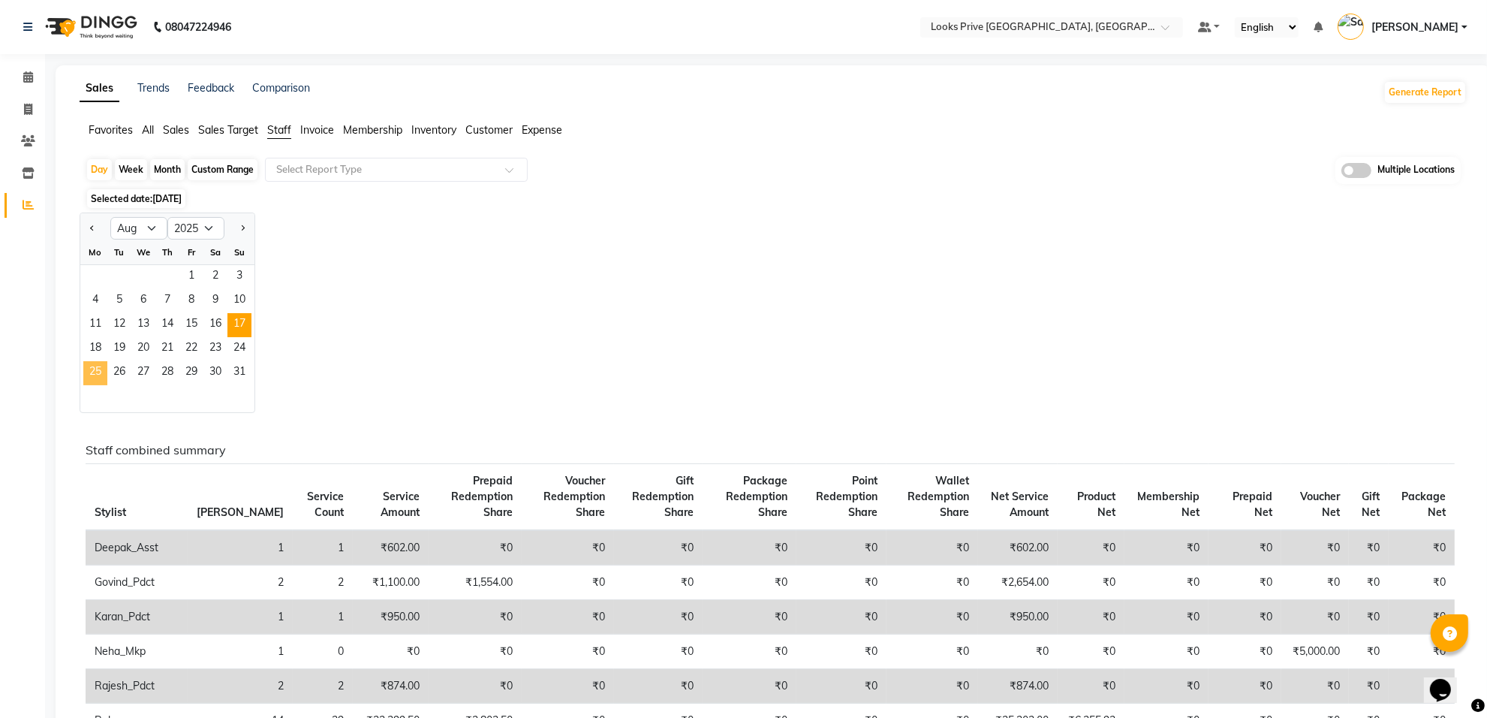
click at [102, 362] on span "25" at bounding box center [95, 373] width 24 height 24
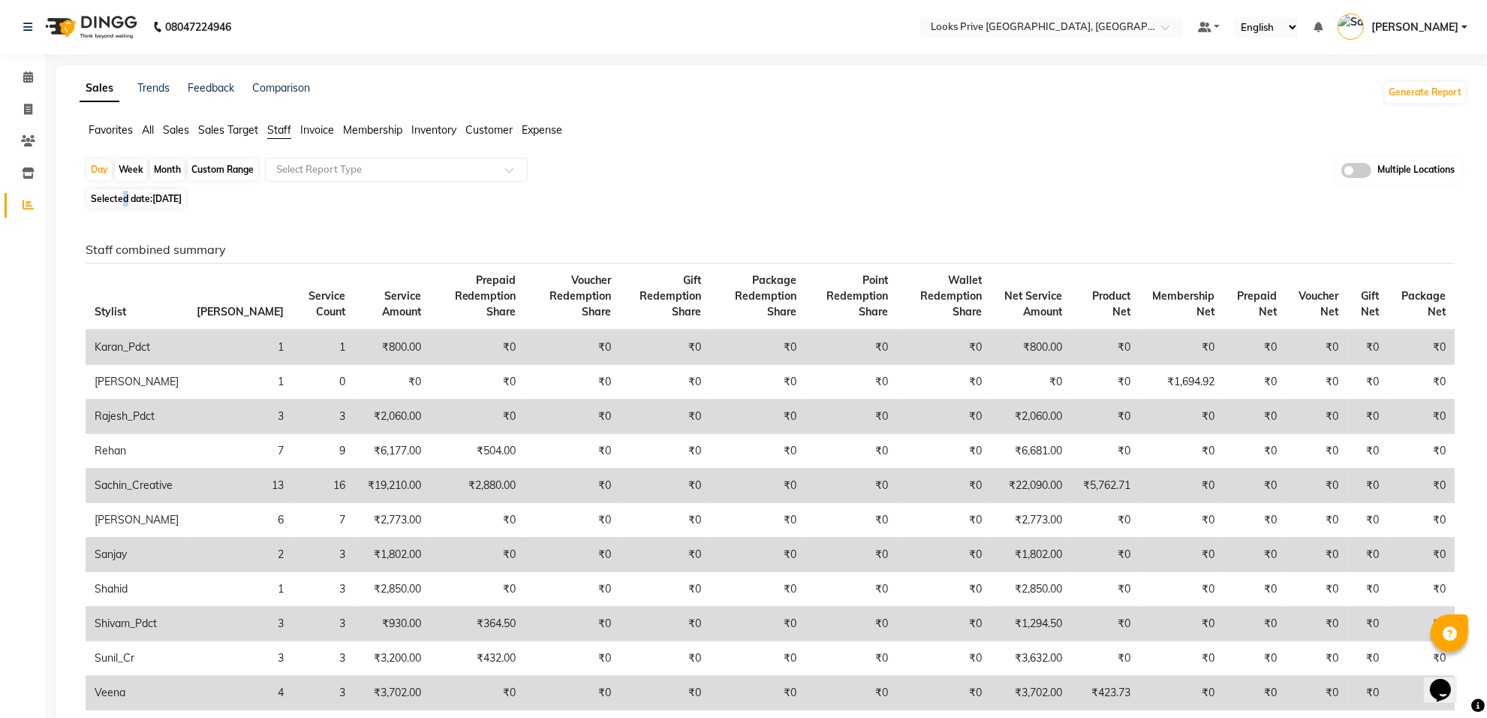
click at [125, 203] on span "Selected date: [DATE]" at bounding box center [136, 198] width 98 height 19
select select "8"
select select "2025"
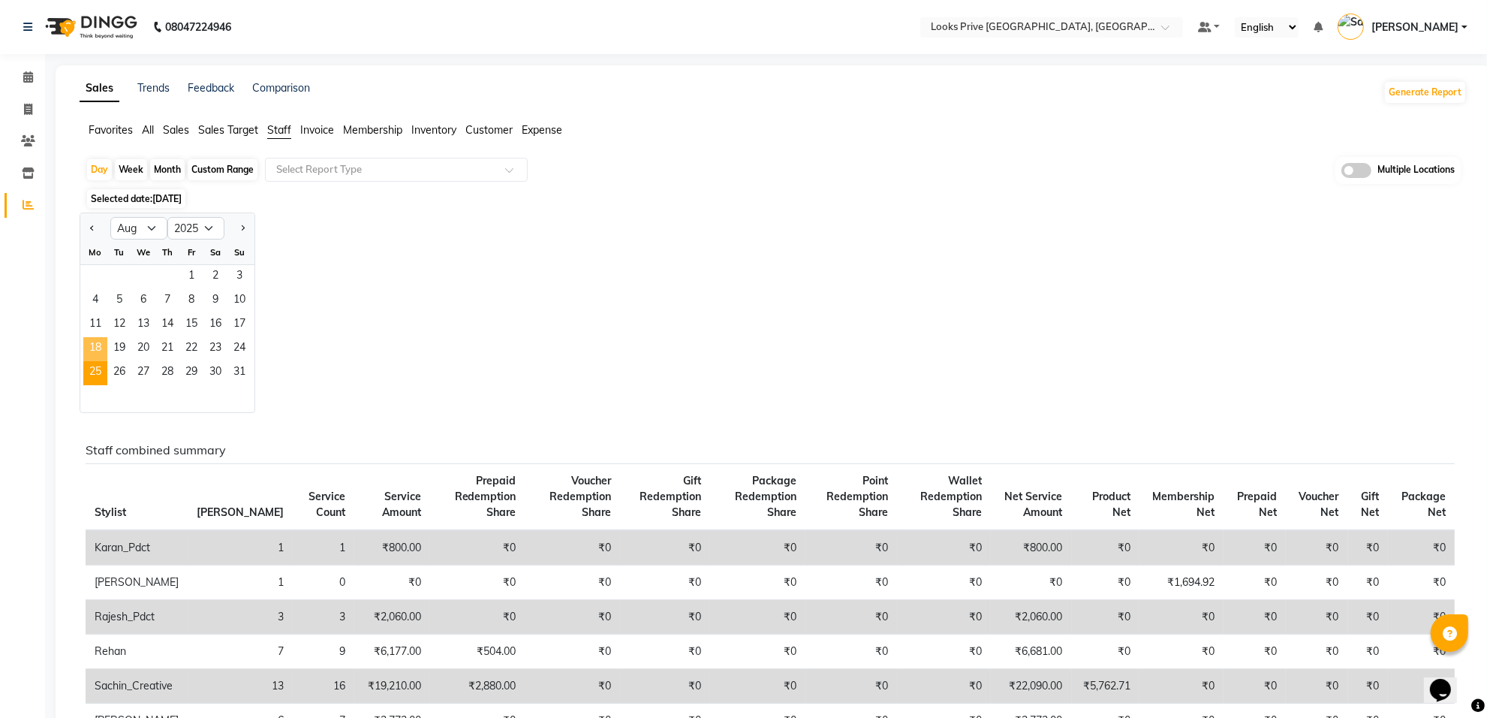
click at [95, 346] on span "18" at bounding box center [95, 349] width 24 height 24
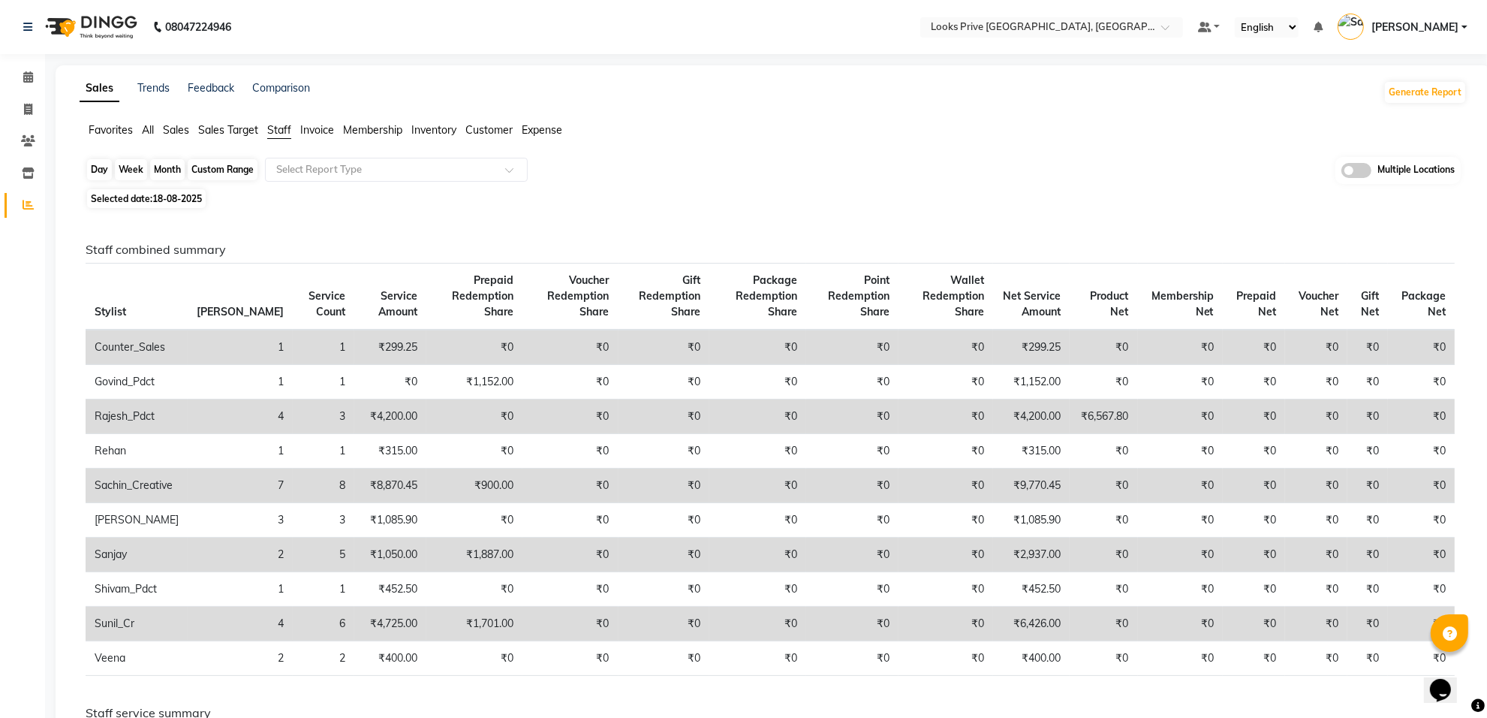
click at [98, 167] on div "Day" at bounding box center [99, 169] width 25 height 21
select select "8"
select select "2025"
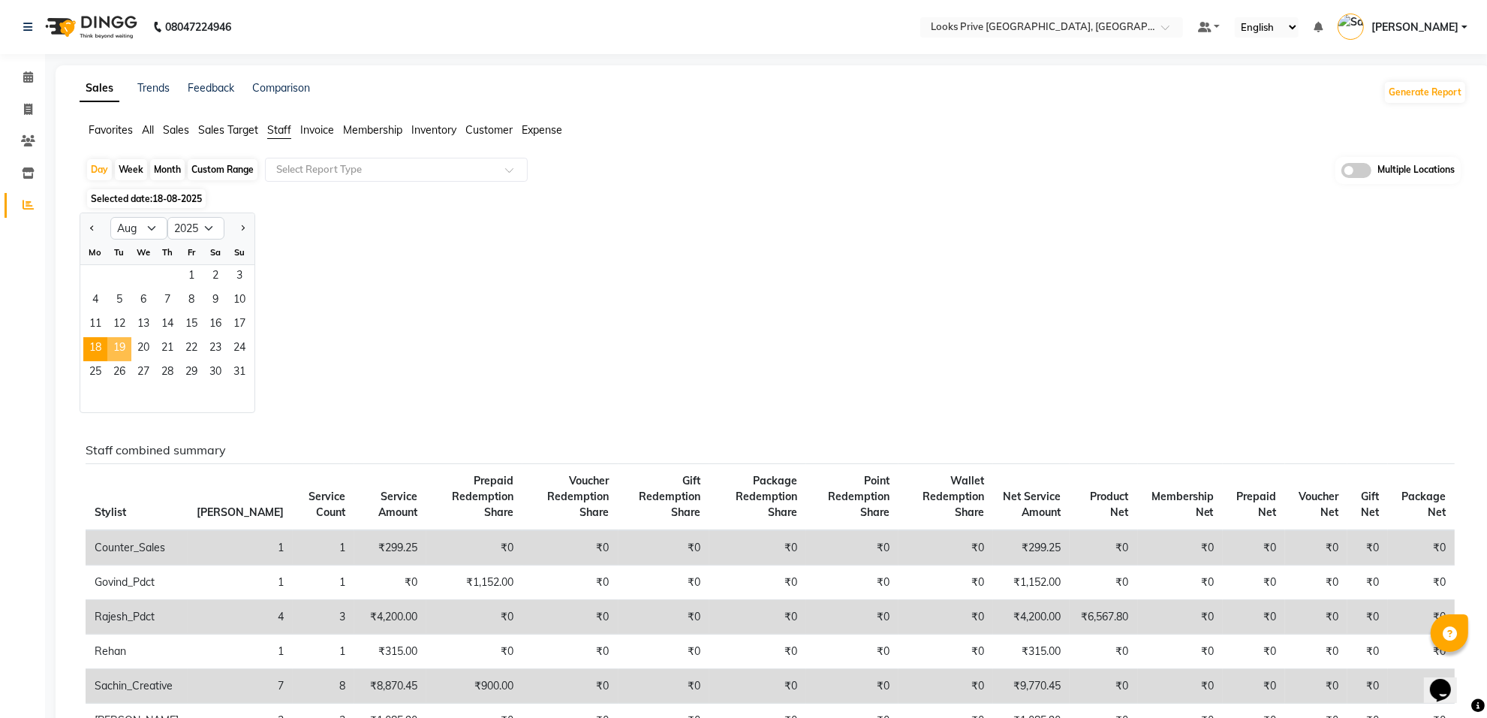
click at [124, 343] on span "19" at bounding box center [119, 349] width 24 height 24
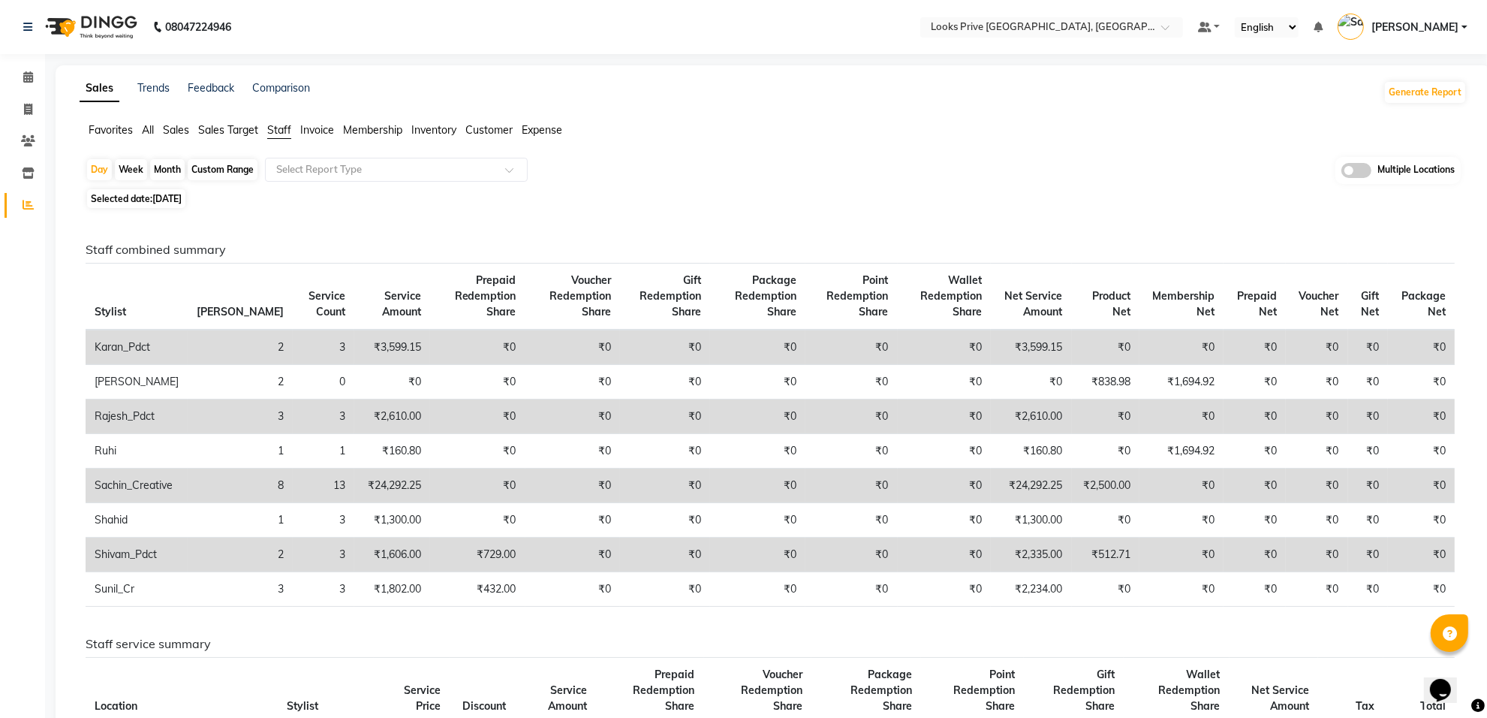
click at [163, 201] on span "[DATE]" at bounding box center [166, 198] width 29 height 11
select select "8"
select select "2025"
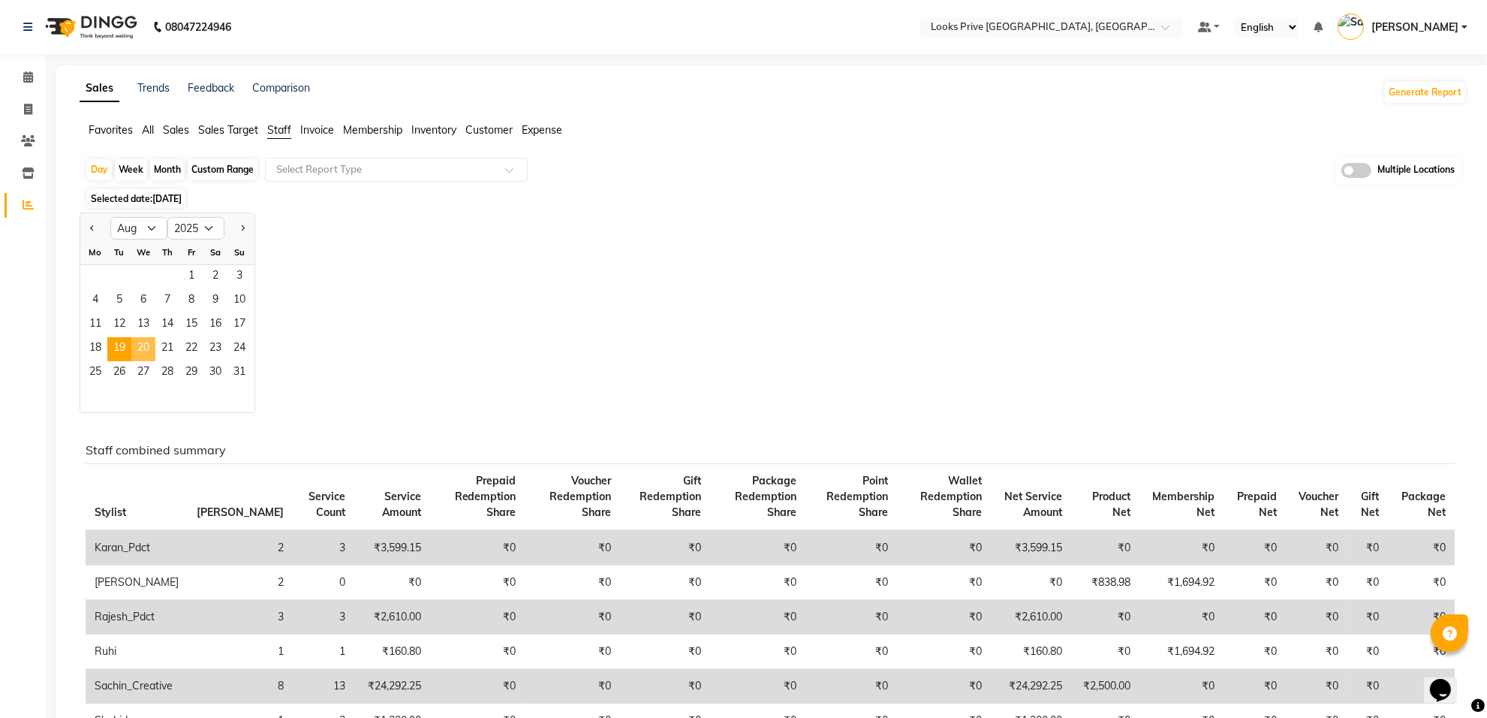
click at [144, 344] on span "20" at bounding box center [143, 349] width 24 height 24
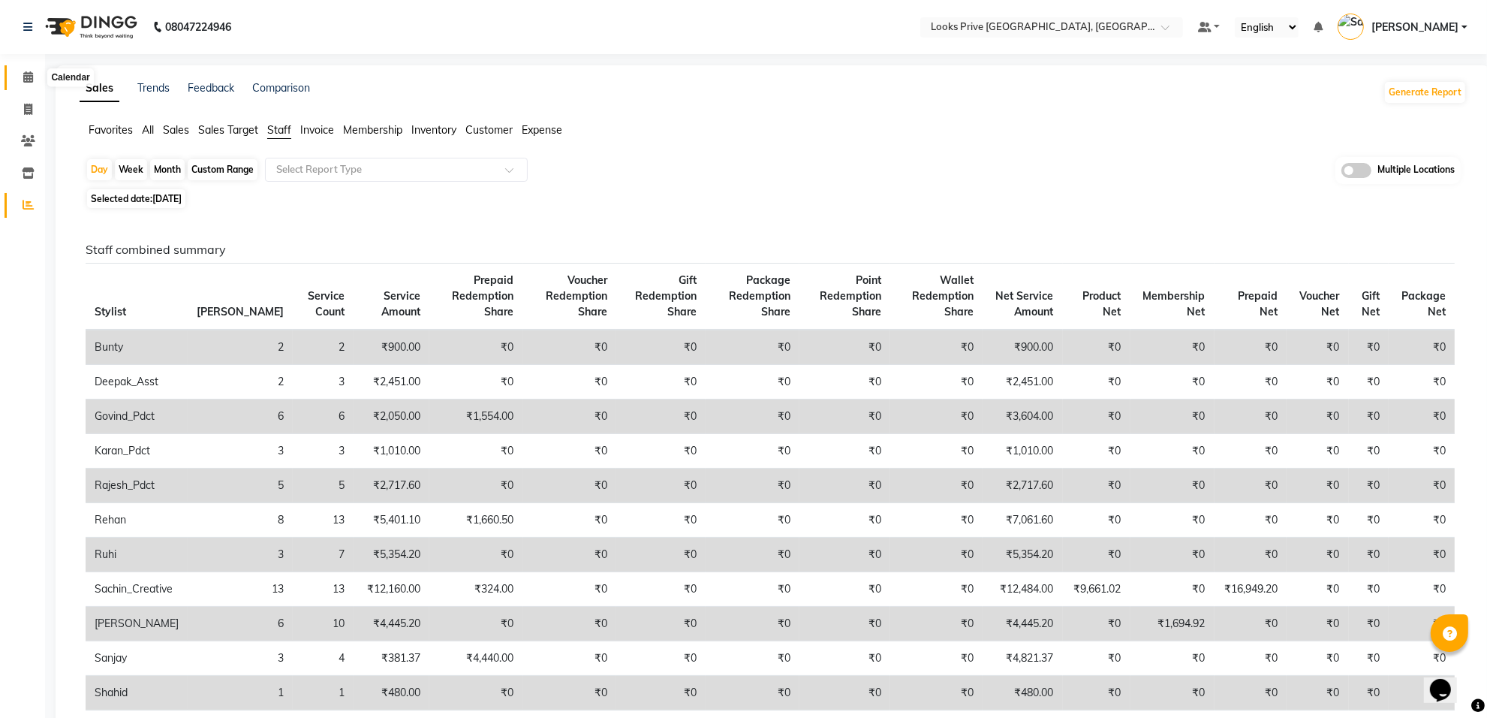
drag, startPoint x: 29, startPoint y: 77, endPoint x: 32, endPoint y: 92, distance: 14.7
click at [29, 77] on icon at bounding box center [28, 76] width 10 height 11
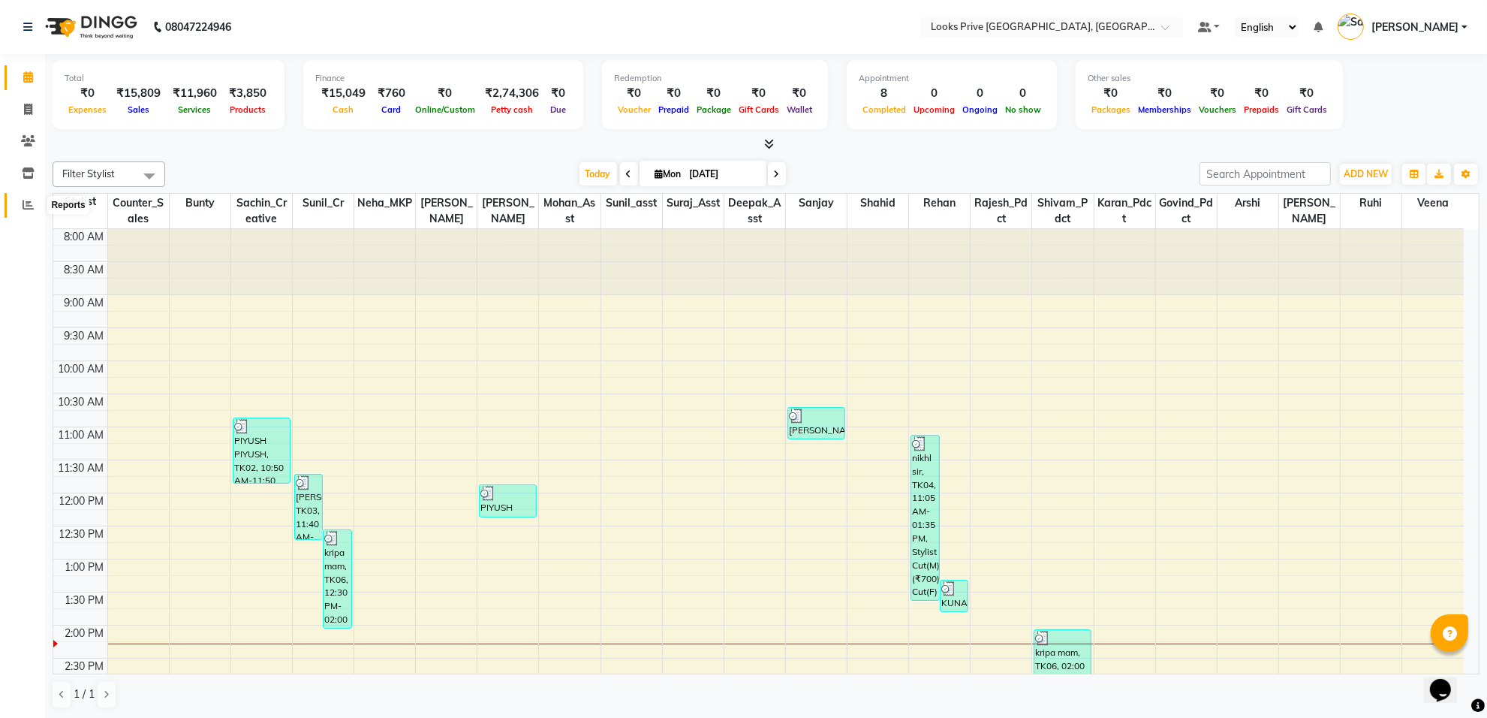
click at [20, 203] on span at bounding box center [28, 205] width 26 height 17
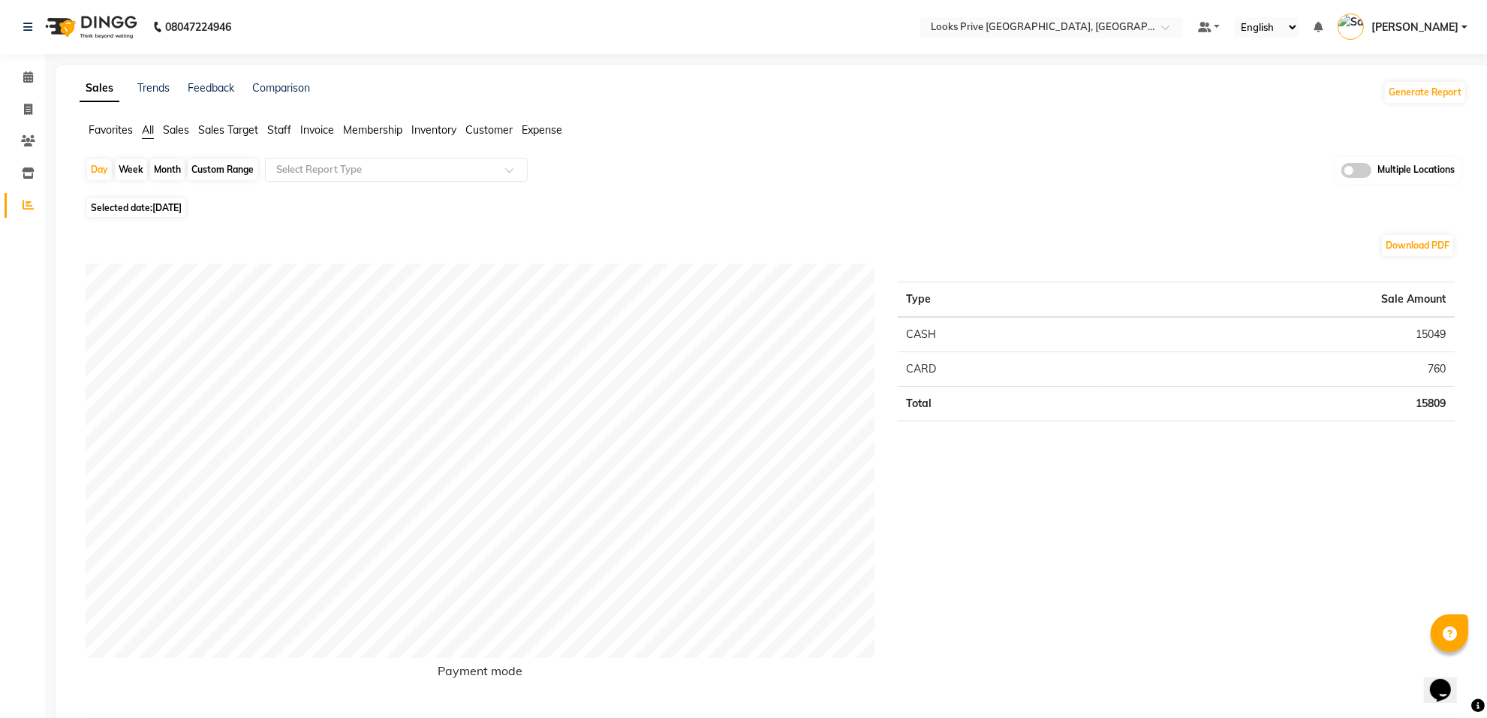
click at [275, 128] on span "Staff" at bounding box center [279, 130] width 24 height 14
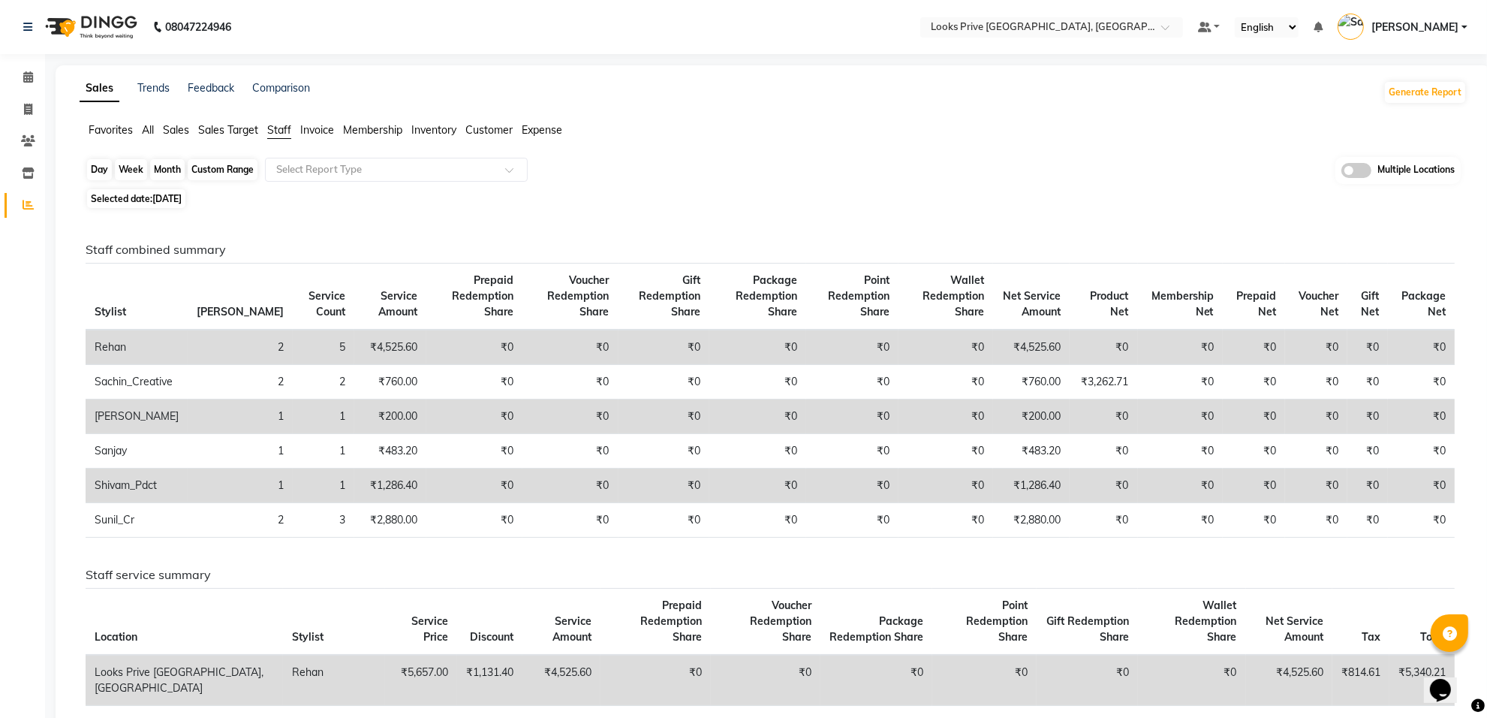
click at [99, 170] on div "Day" at bounding box center [99, 169] width 25 height 21
select select "9"
select select "2025"
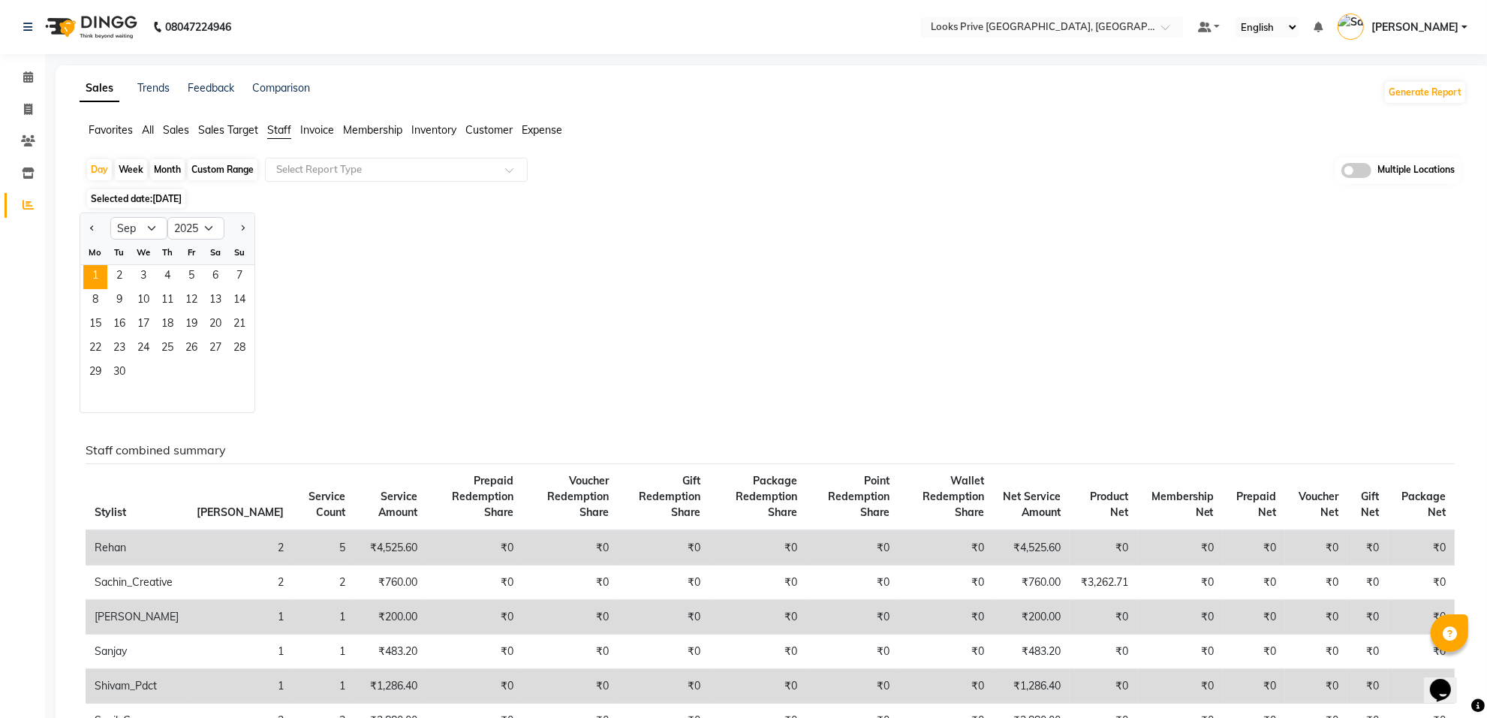
click at [212, 167] on div "Custom Range" at bounding box center [223, 169] width 70 height 21
select select "9"
select select "2025"
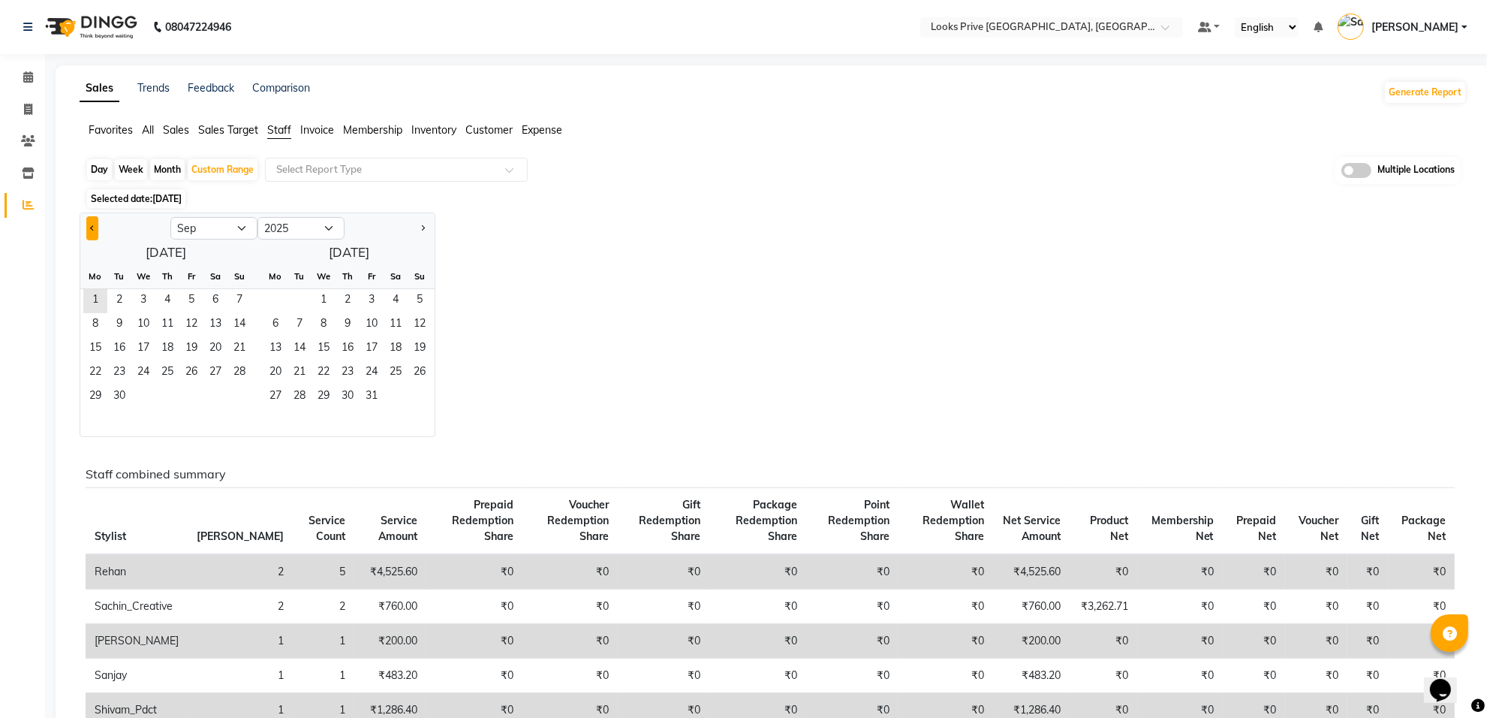
click at [92, 225] on button "Previous month" at bounding box center [92, 228] width 12 height 24
select select "8"
click at [188, 294] on span "1" at bounding box center [191, 301] width 24 height 24
click at [240, 402] on span "31" at bounding box center [239, 397] width 24 height 24
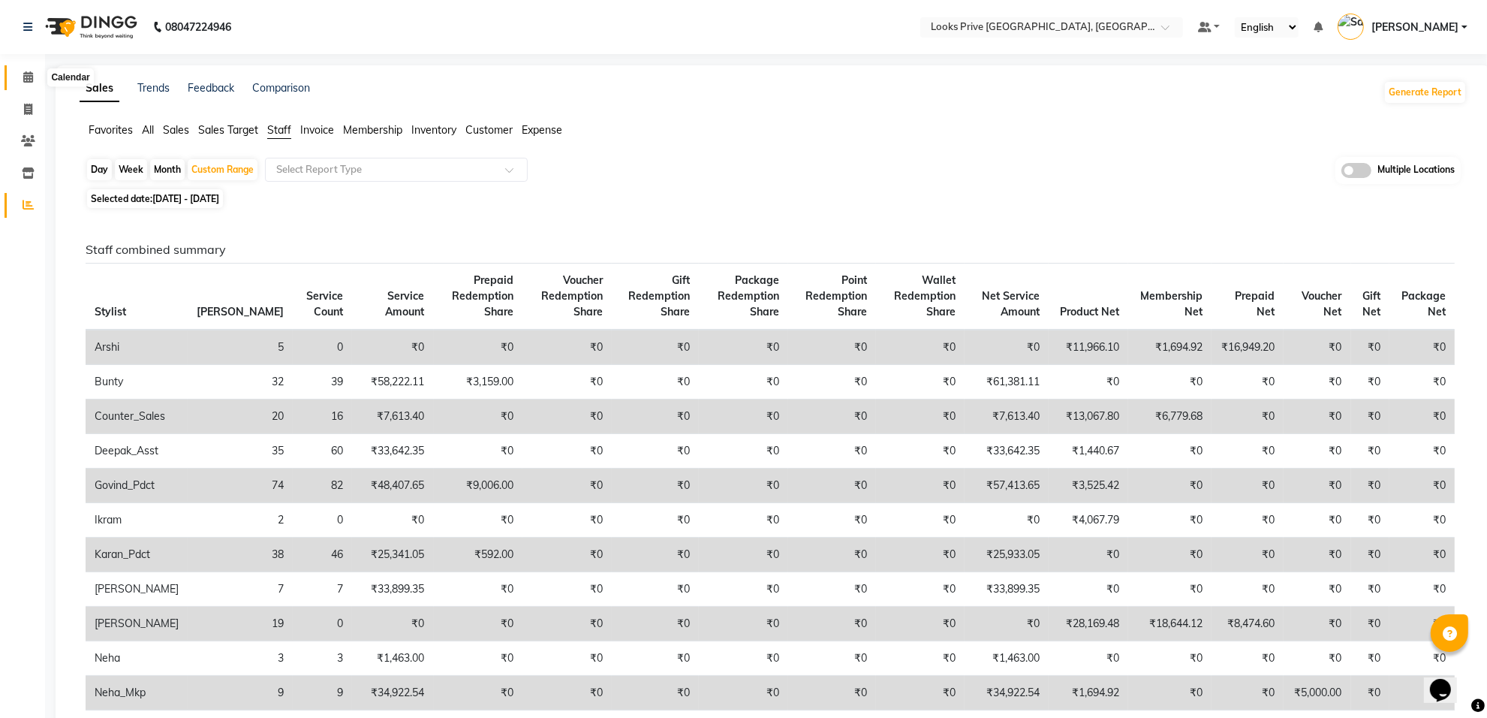
drag, startPoint x: 24, startPoint y: 80, endPoint x: 20, endPoint y: 86, distance: 7.7
click at [24, 80] on icon at bounding box center [28, 76] width 10 height 11
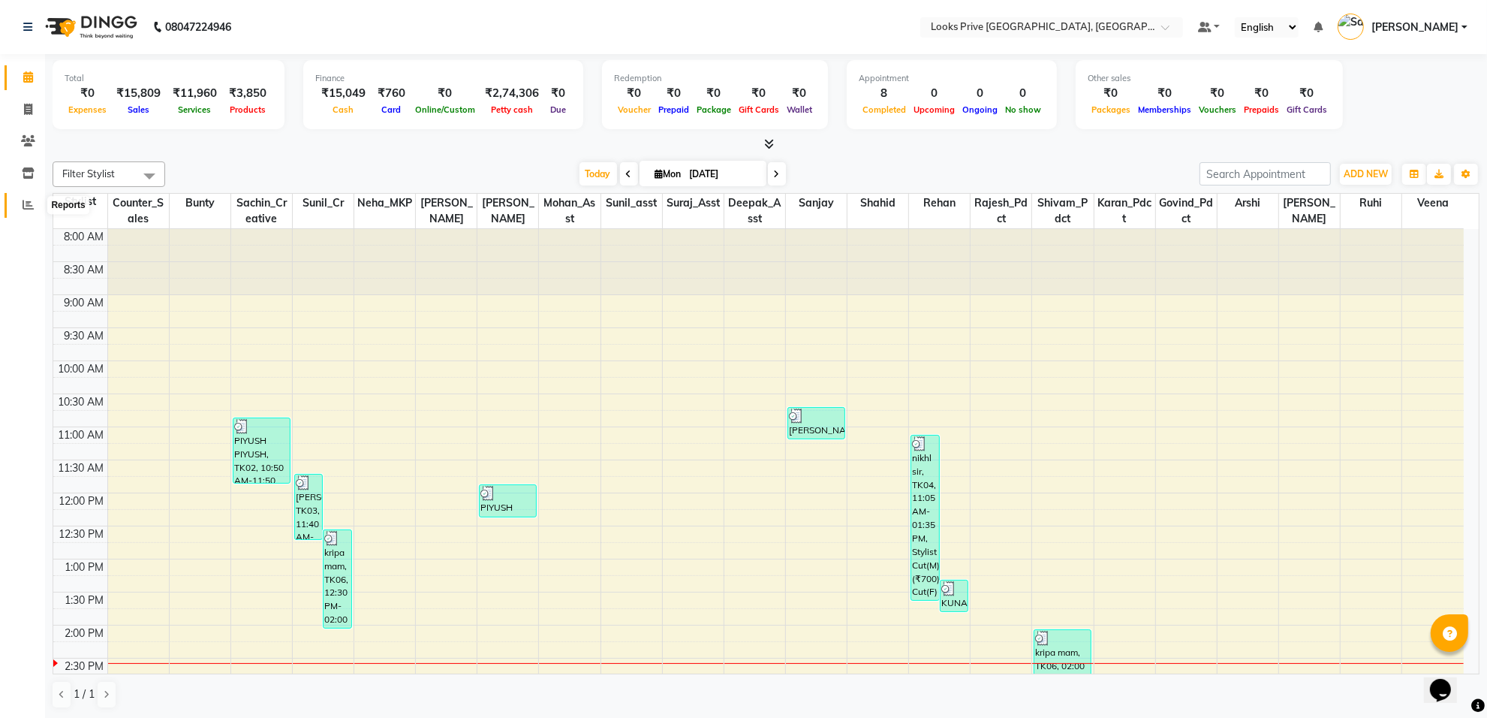
click at [23, 205] on icon at bounding box center [28, 204] width 11 height 11
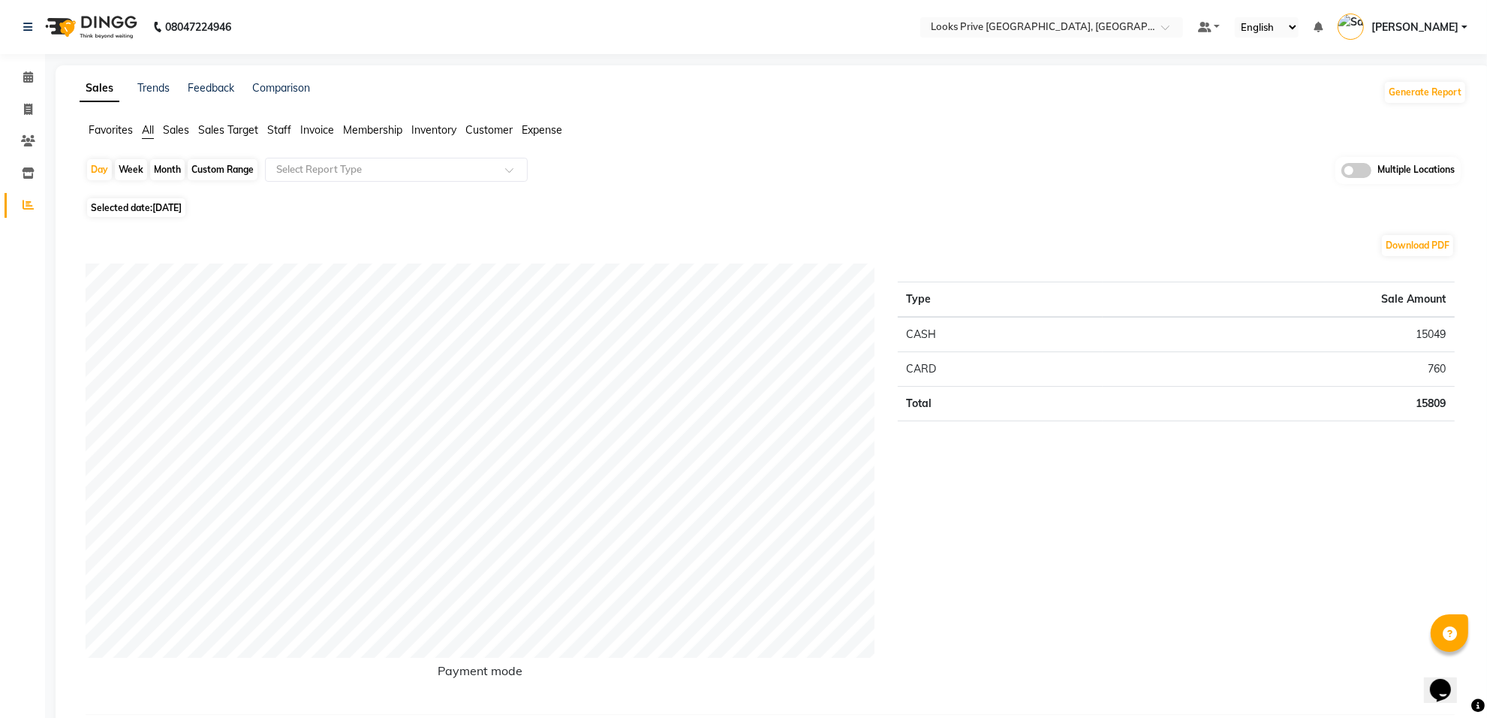
click at [171, 209] on span "[DATE]" at bounding box center [166, 207] width 29 height 11
select select "9"
select select "2025"
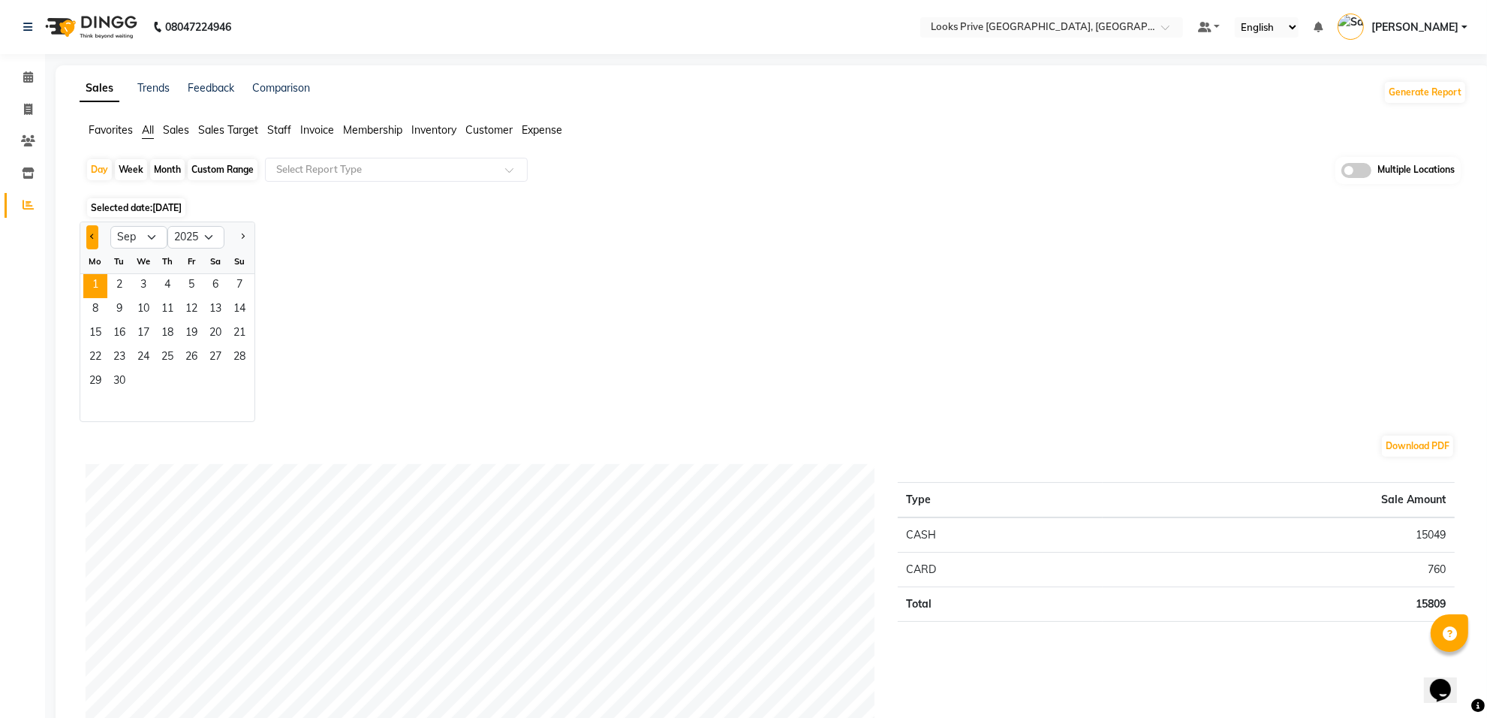
click at [92, 239] on span "Previous month" at bounding box center [92, 235] width 5 height 5
select select "8"
click at [192, 286] on span "1" at bounding box center [191, 286] width 24 height 24
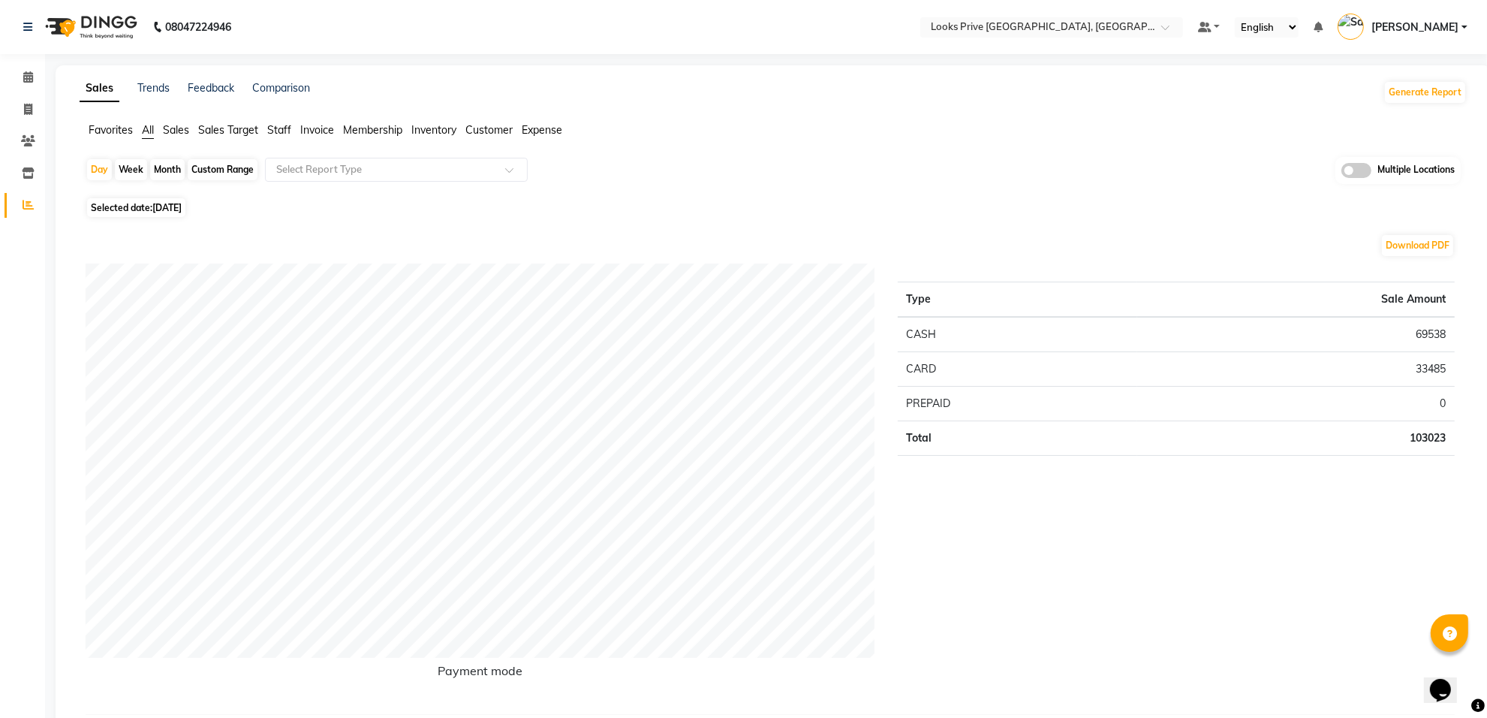
click at [282, 130] on span "Staff" at bounding box center [279, 130] width 24 height 14
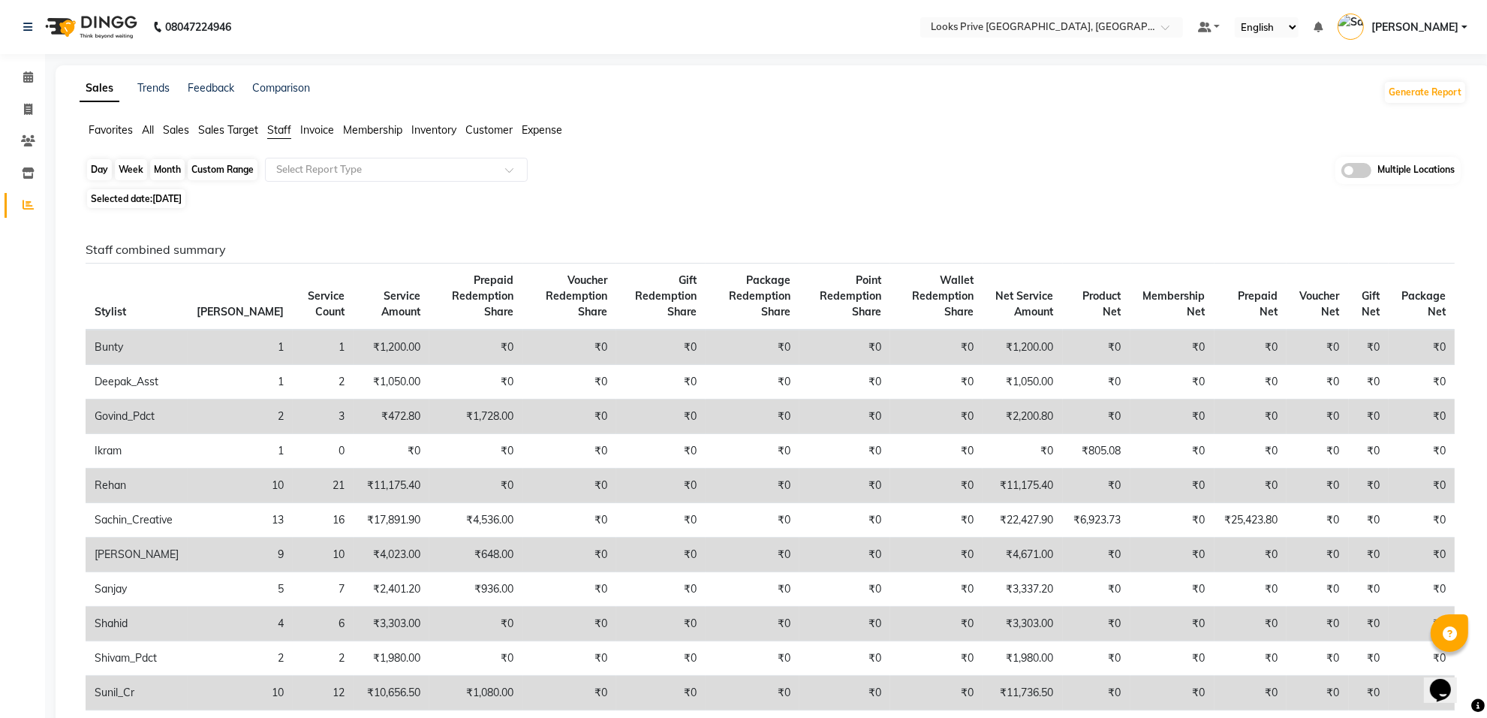
click at [92, 169] on div "Day" at bounding box center [99, 169] width 25 height 21
select select "8"
select select "2025"
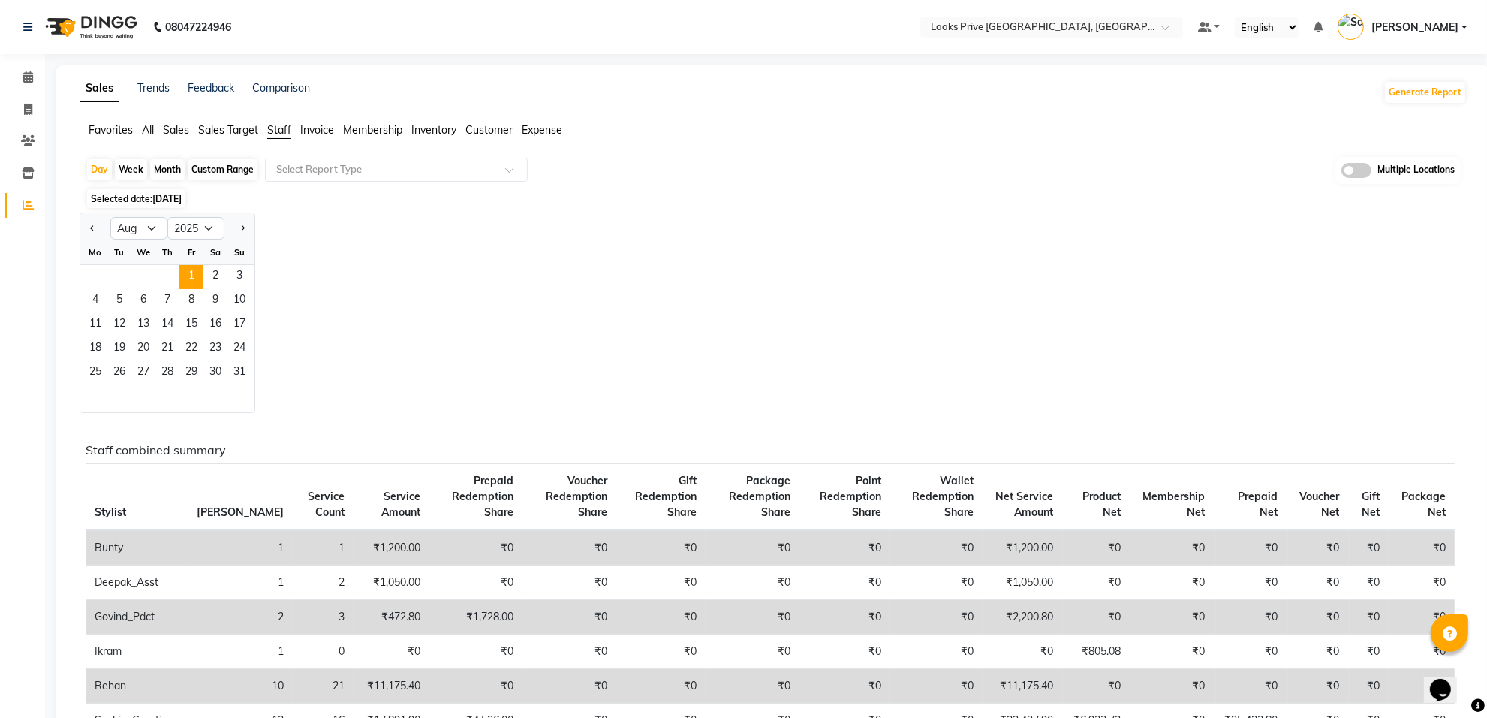
click at [222, 176] on div "Custom Range" at bounding box center [223, 169] width 70 height 21
select select "8"
select select "2025"
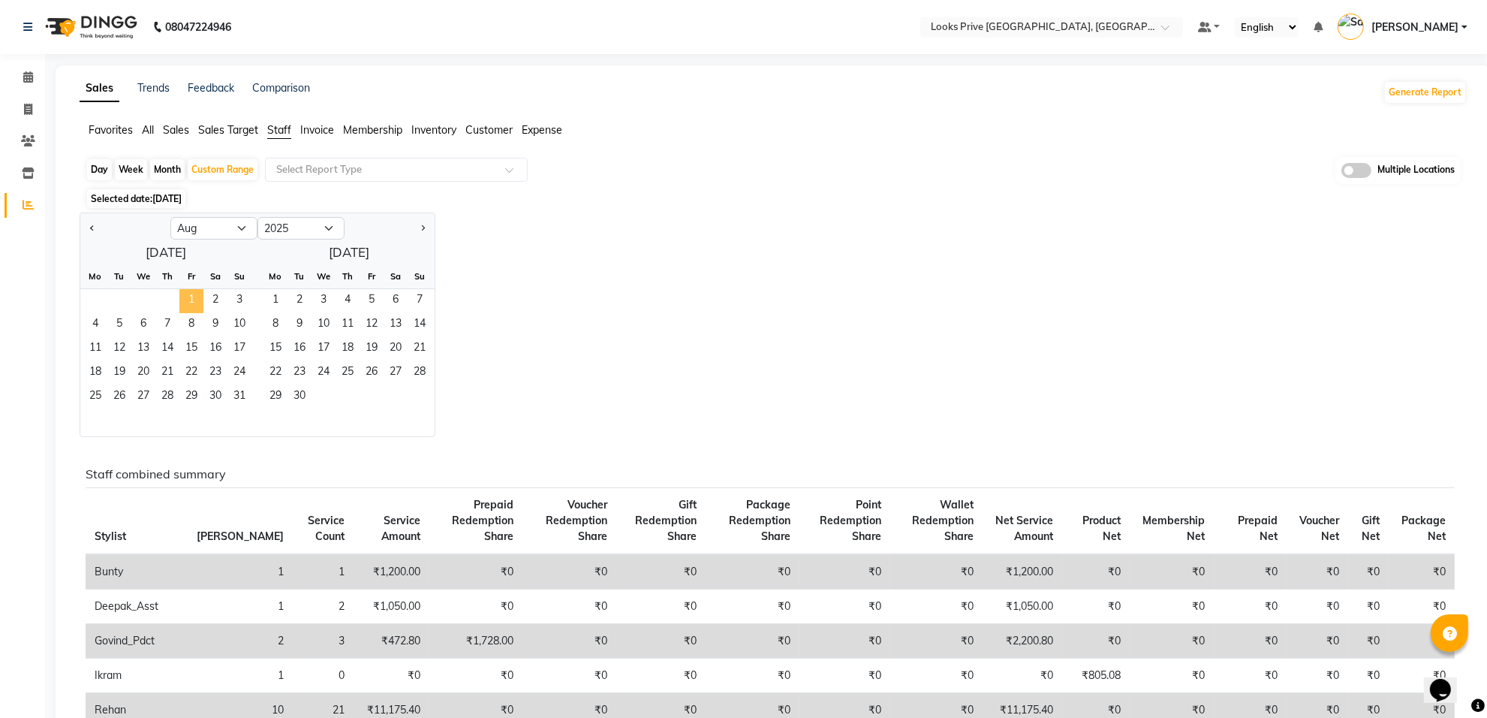
click at [182, 304] on span "1" at bounding box center [191, 301] width 24 height 24
click at [227, 396] on span "31" at bounding box center [239, 397] width 24 height 24
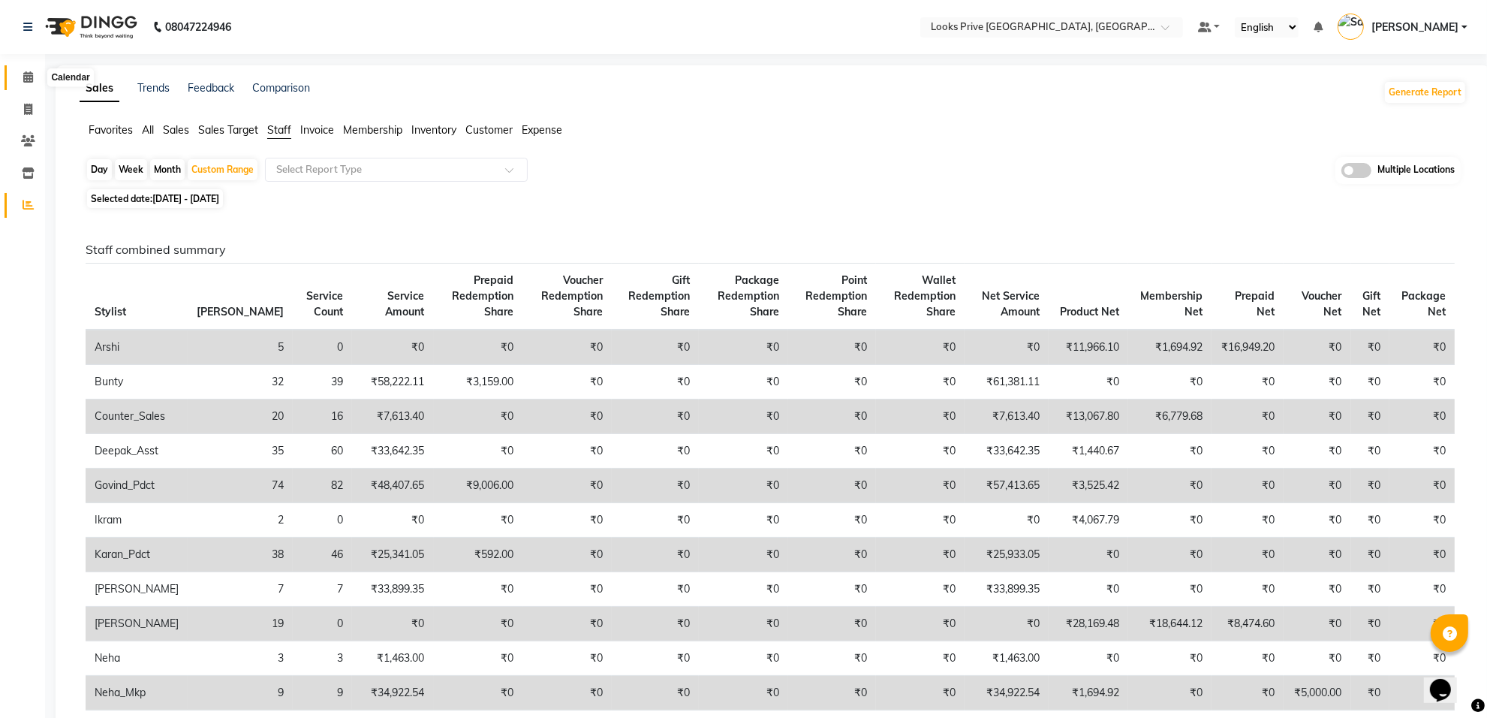
click at [25, 80] on icon at bounding box center [28, 76] width 10 height 11
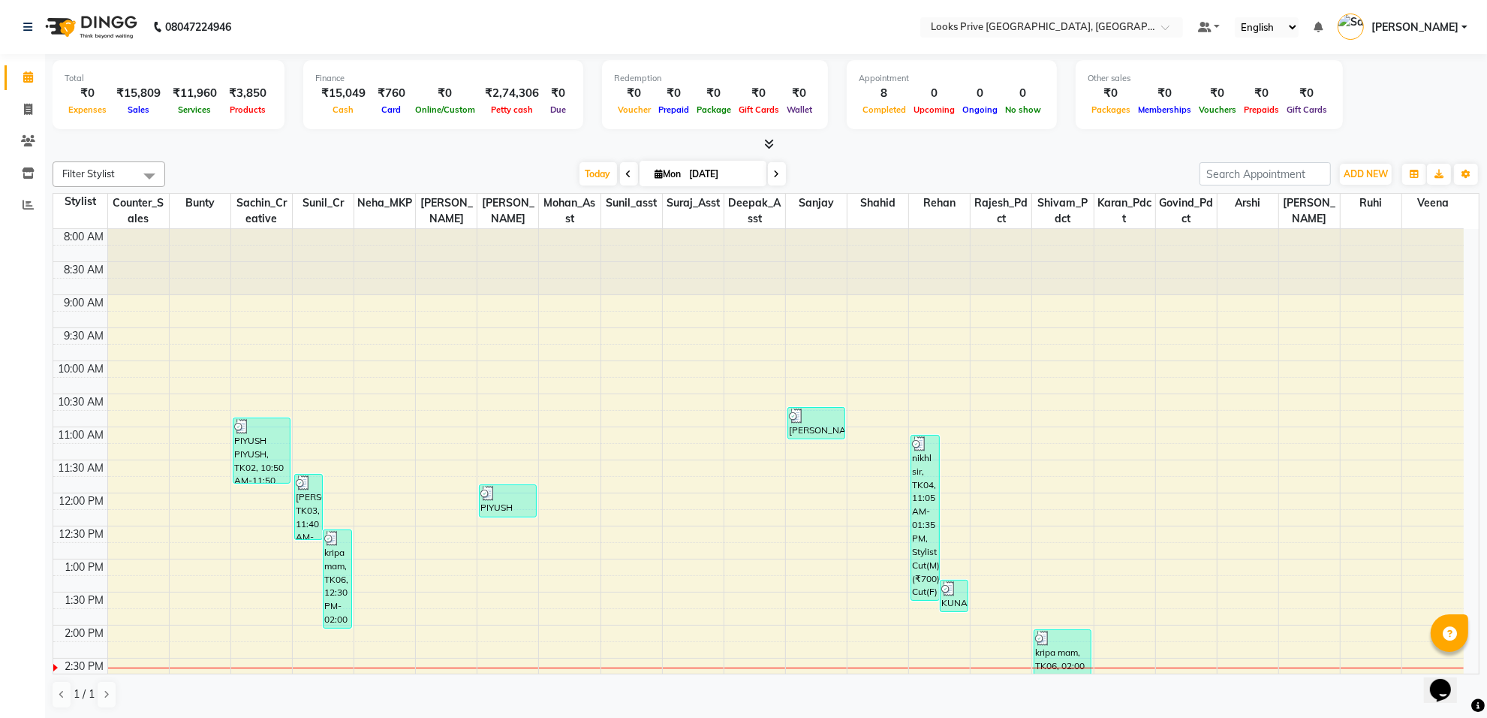
click at [751, 447] on div "8:00 AM 8:30 AM 9:00 AM 9:30 AM 10:00 AM 10:30 AM 11:00 AM 11:30 AM 12:00 PM 12…" at bounding box center [758, 658] width 1410 height 858
click at [23, 200] on icon at bounding box center [28, 204] width 11 height 11
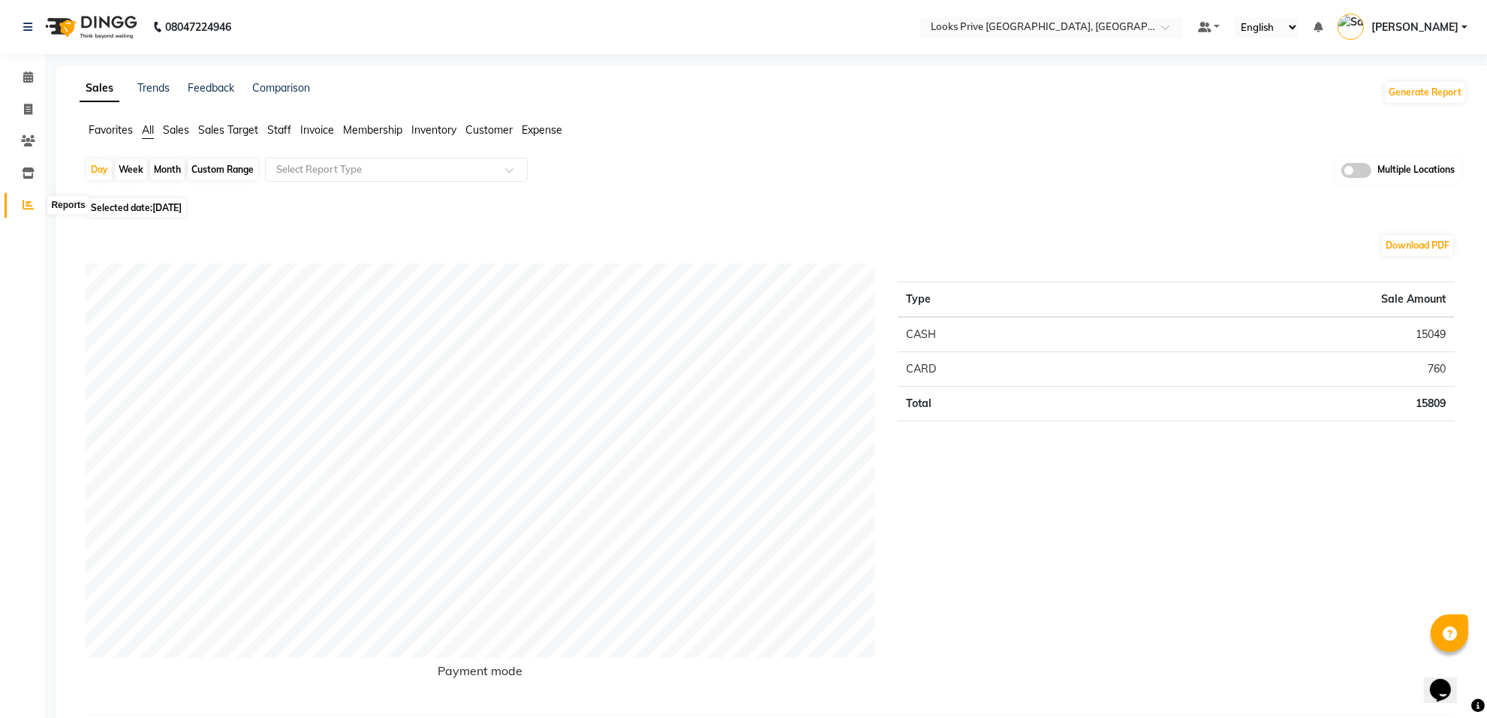
click at [23, 205] on icon at bounding box center [28, 204] width 11 height 11
click at [101, 170] on div "Day" at bounding box center [99, 169] width 25 height 21
select select "9"
select select "2025"
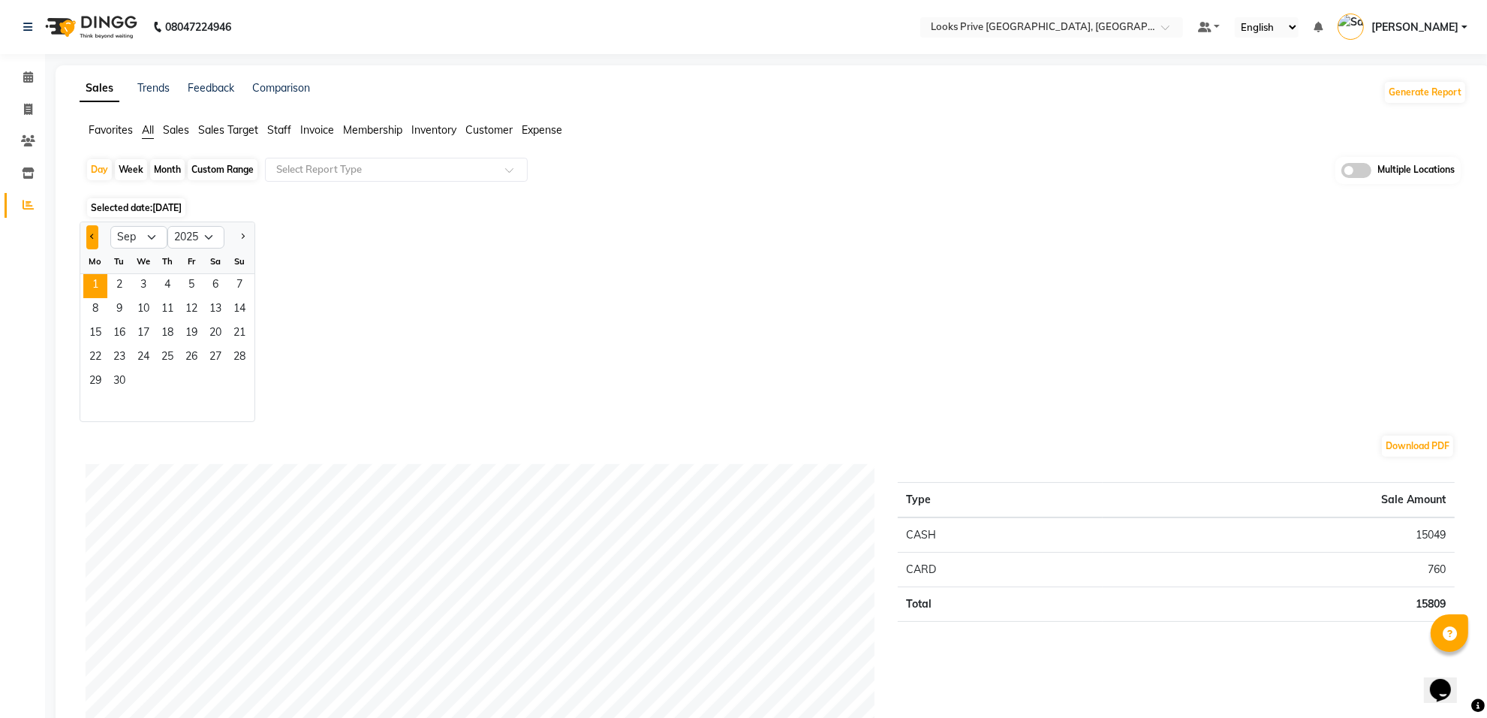
click at [95, 237] on span "Previous month" at bounding box center [92, 235] width 5 height 5
select select "8"
click at [236, 359] on span "24" at bounding box center [239, 358] width 24 height 24
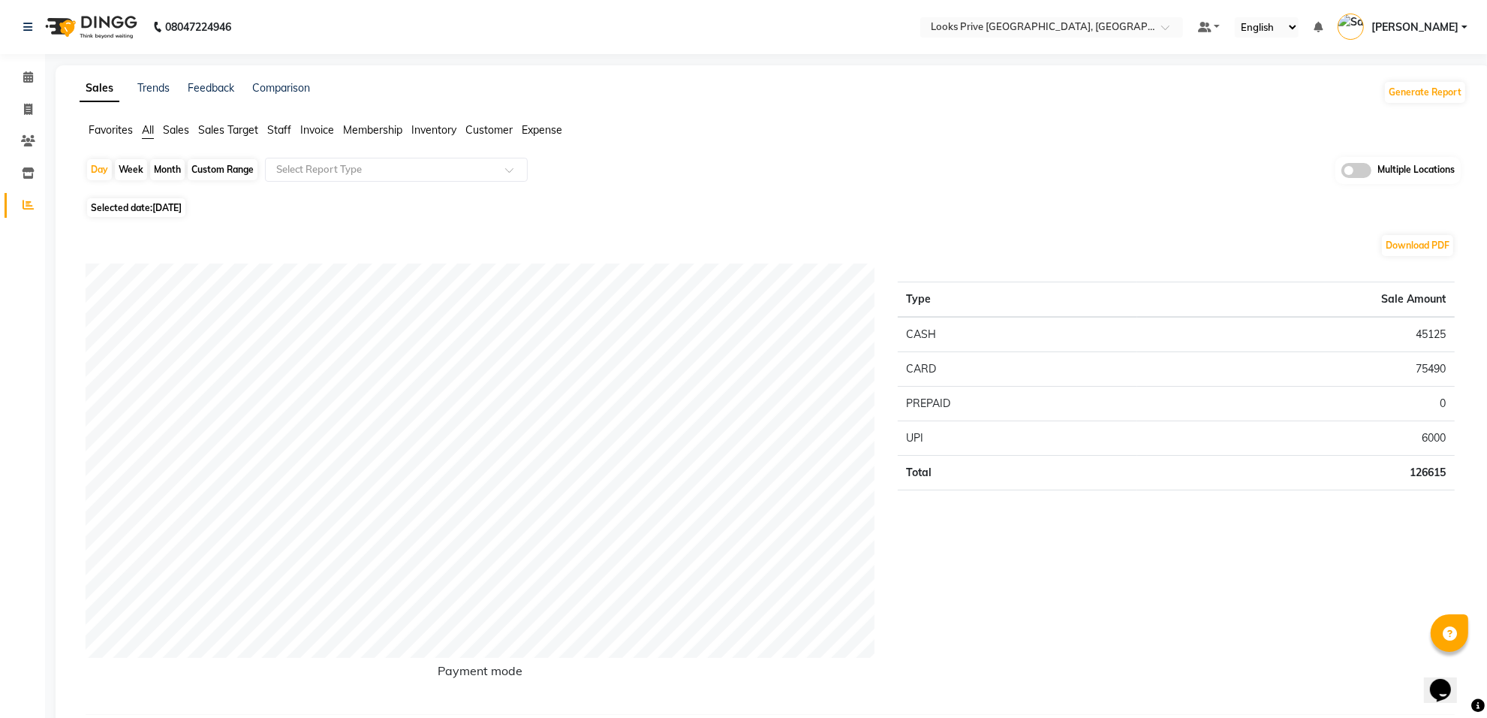
click at [275, 128] on span "Staff" at bounding box center [279, 130] width 24 height 14
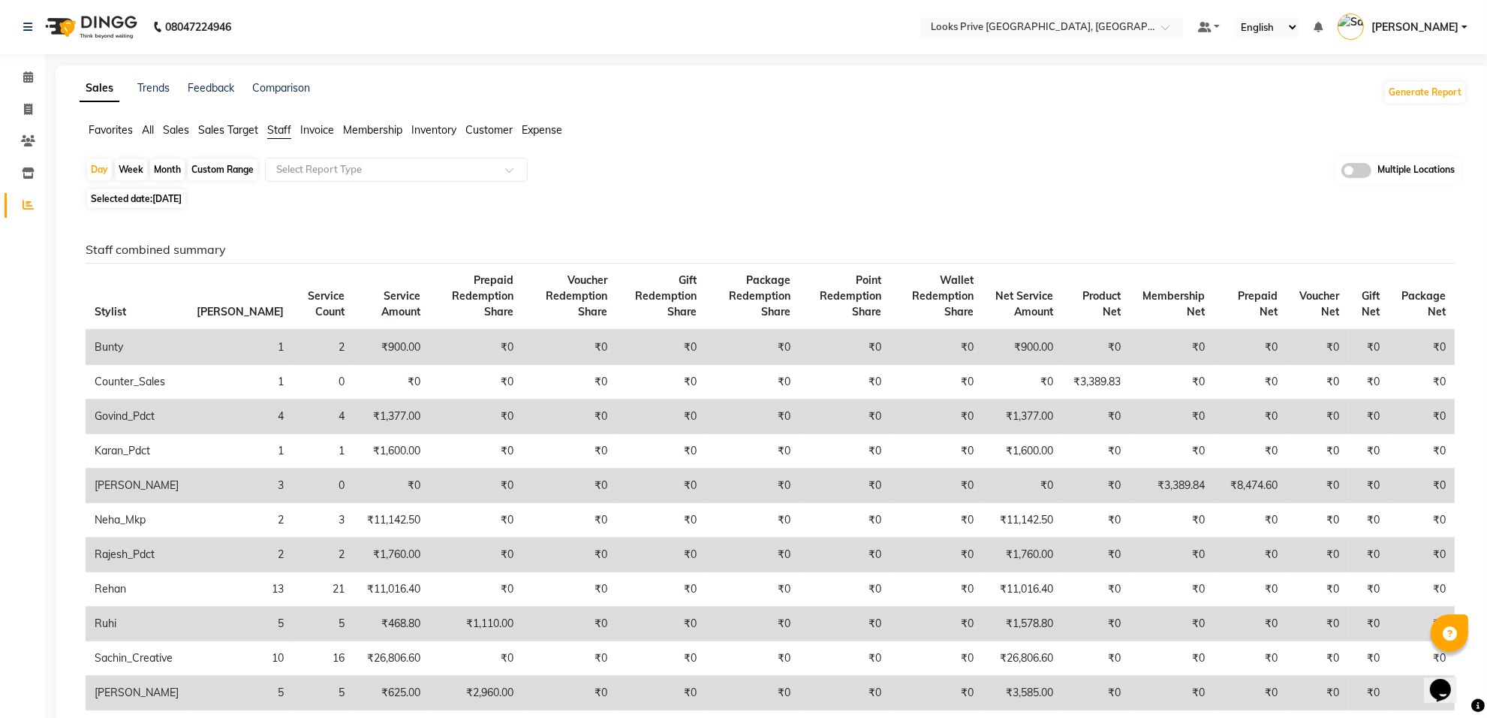
drag, startPoint x: 163, startPoint y: 199, endPoint x: 161, endPoint y: 206, distance: 7.7
click at [161, 199] on span "[DATE]" at bounding box center [166, 198] width 29 height 11
select select "8"
select select "2025"
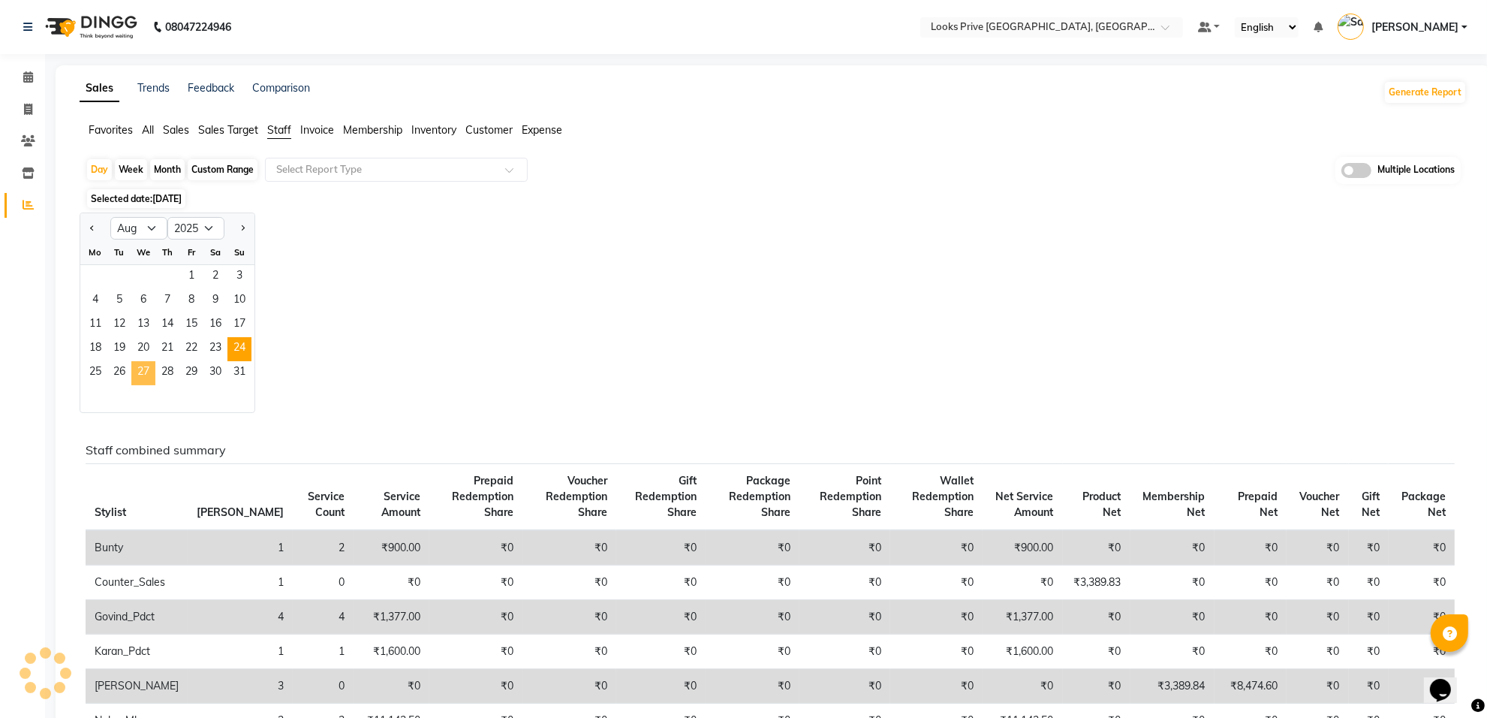
click at [148, 377] on span "27" at bounding box center [143, 373] width 24 height 24
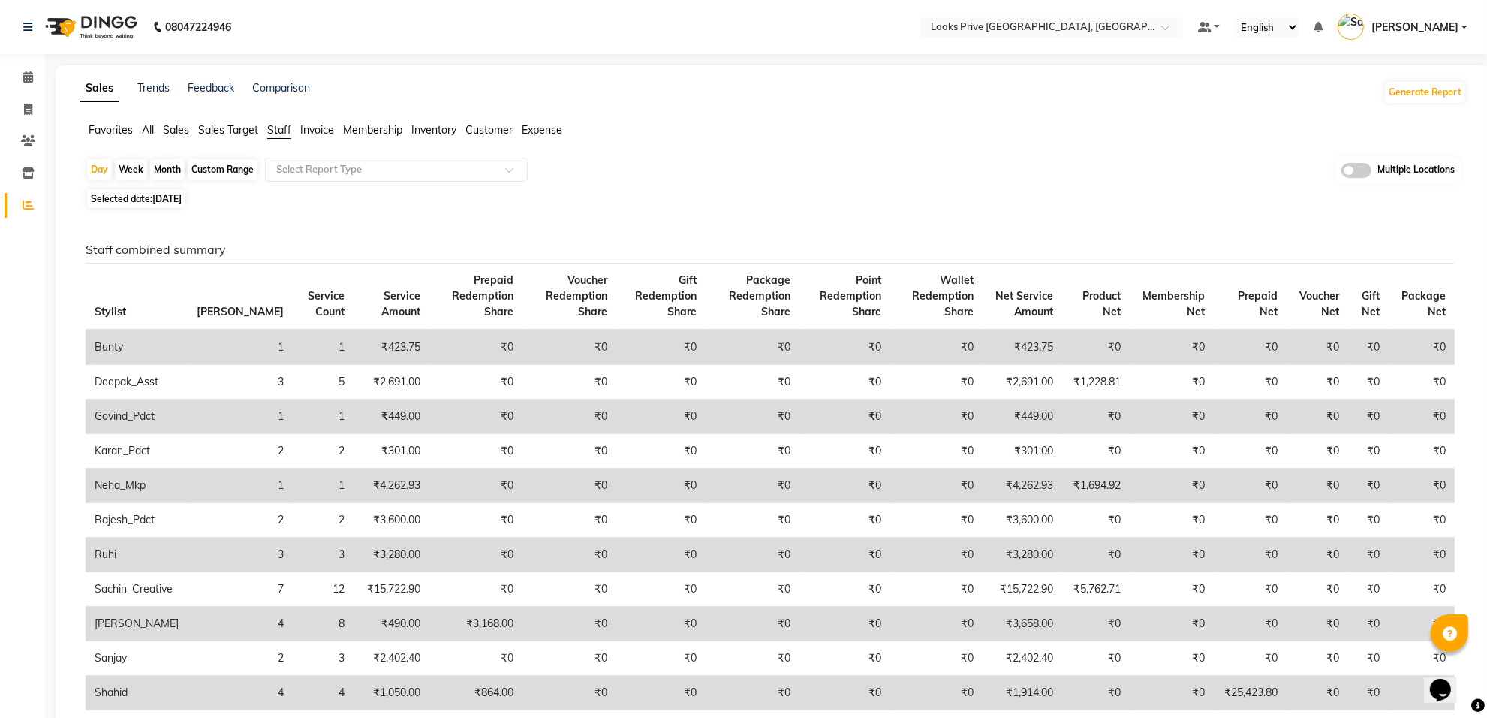
click at [182, 203] on span "[DATE]" at bounding box center [166, 198] width 29 height 11
select select "8"
select select "2025"
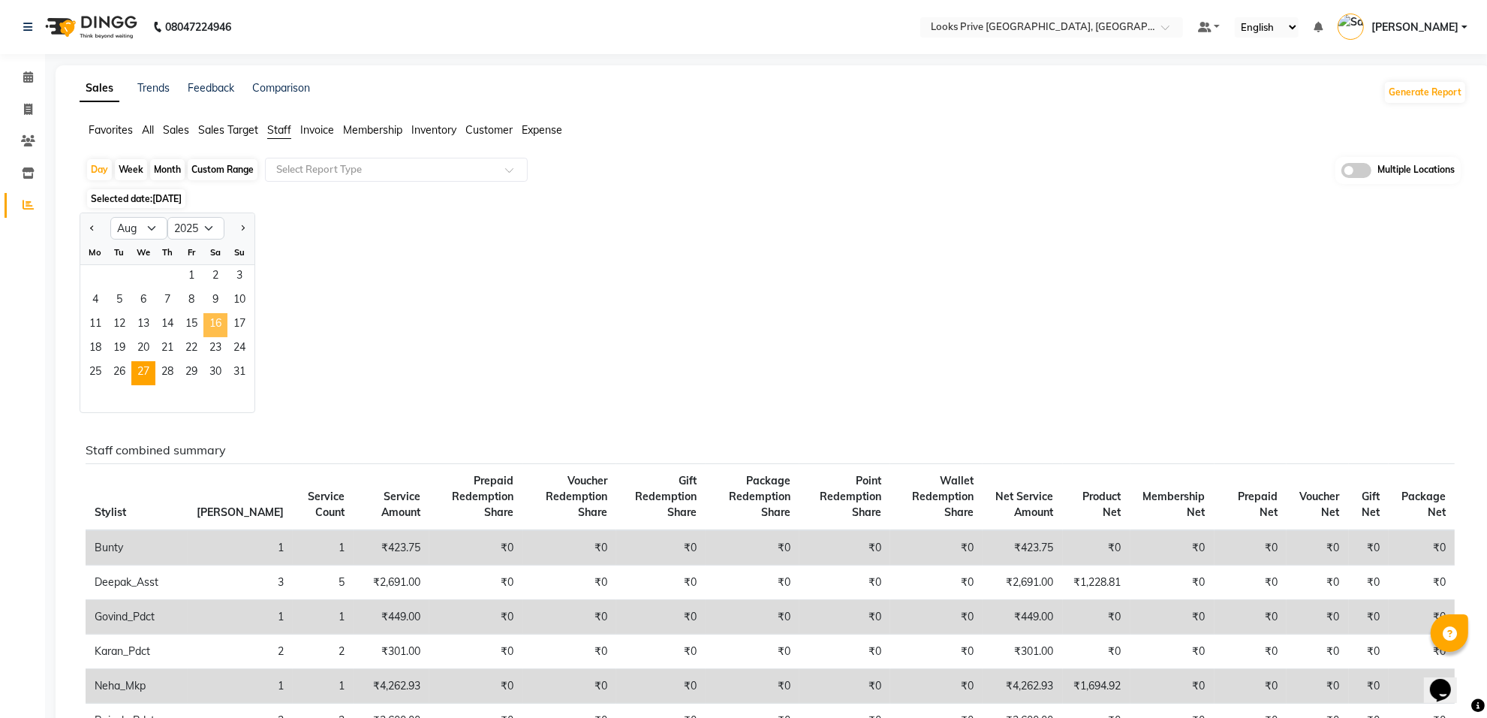
click at [212, 327] on span "16" at bounding box center [215, 325] width 24 height 24
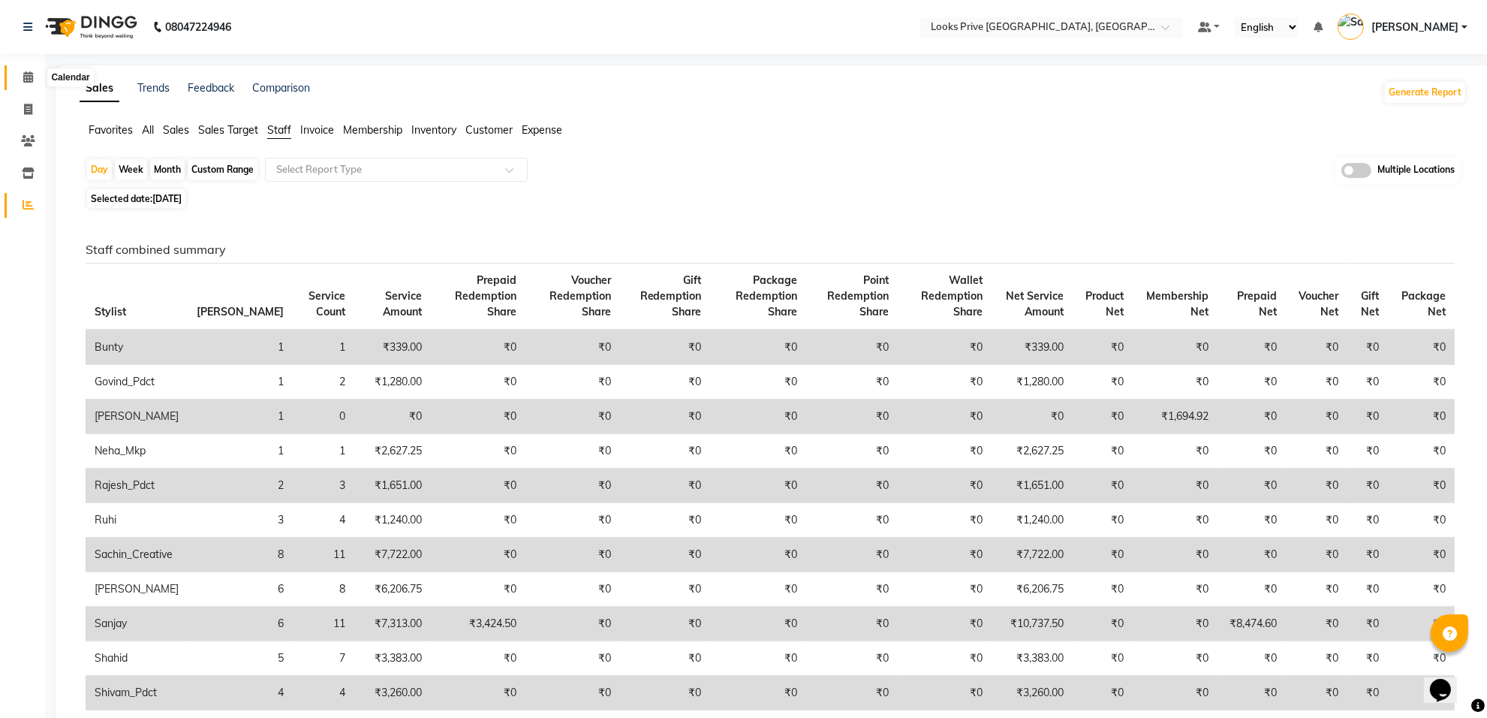
click at [23, 73] on icon at bounding box center [28, 76] width 10 height 11
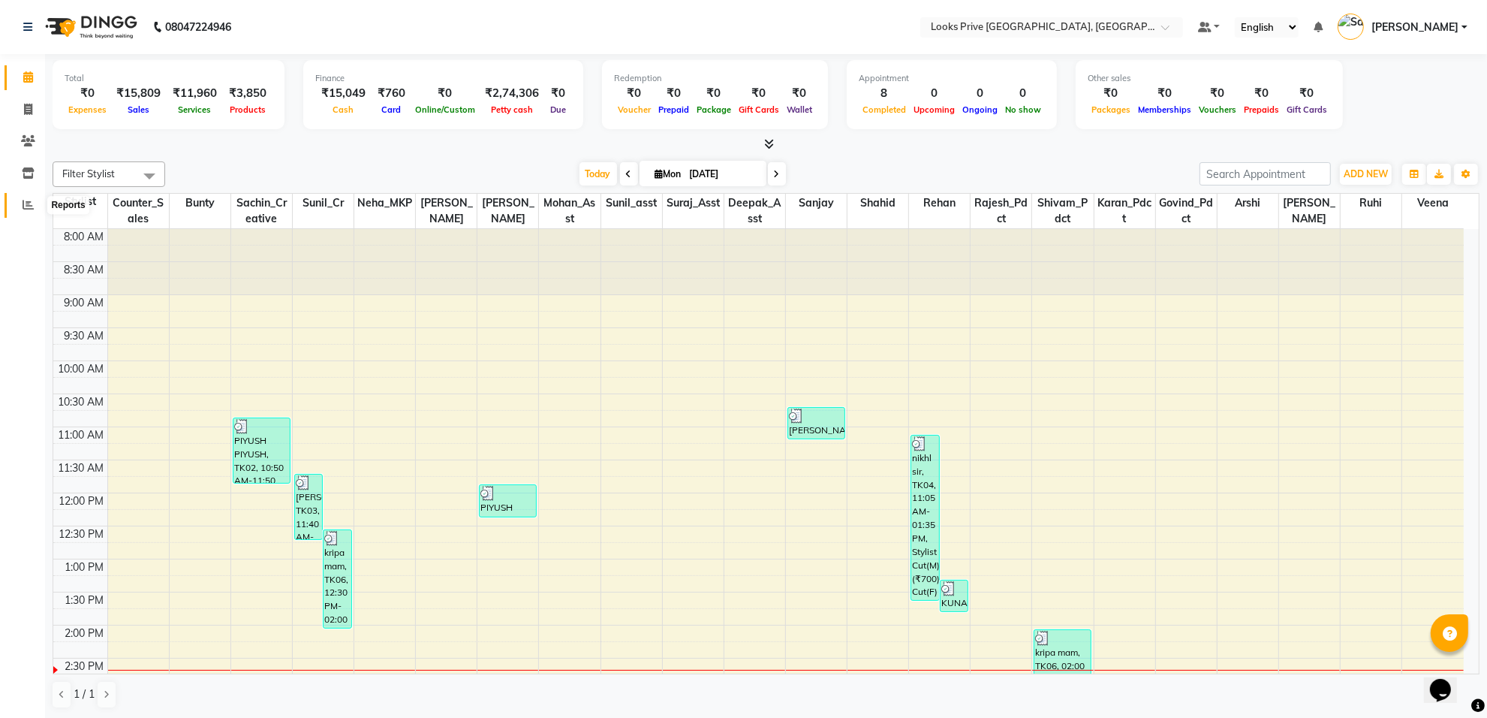
click at [17, 205] on span at bounding box center [28, 205] width 26 height 17
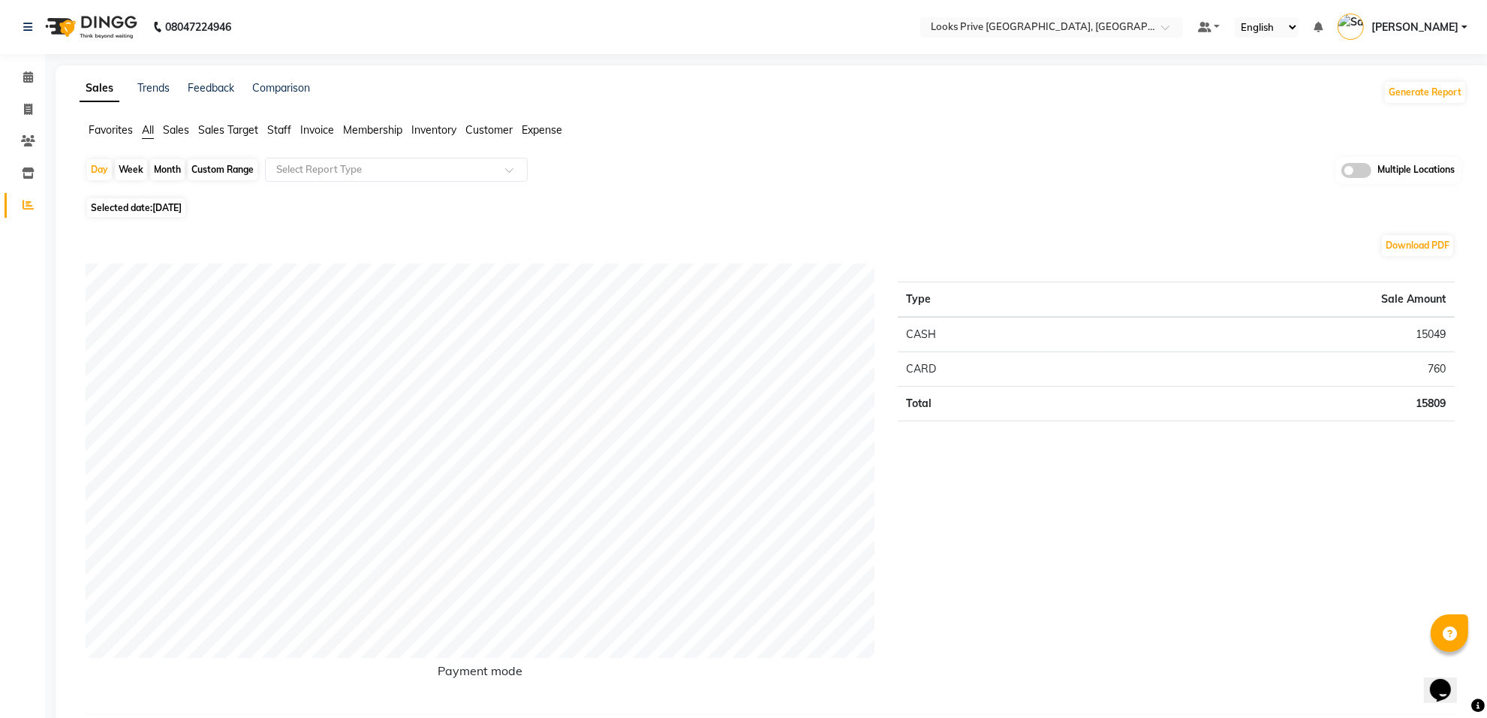
click at [279, 130] on span "Staff" at bounding box center [279, 130] width 24 height 14
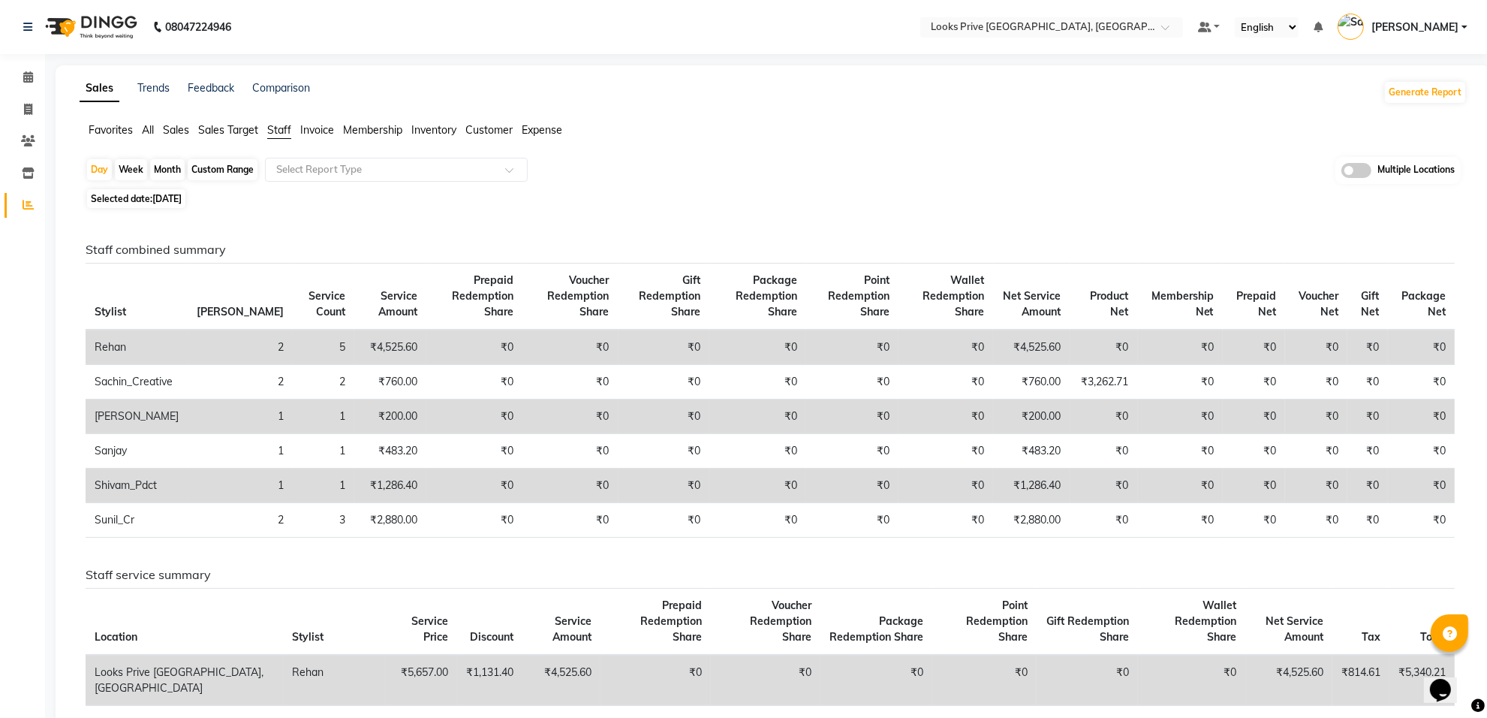
click at [216, 171] on div "Custom Range" at bounding box center [223, 169] width 70 height 21
select select "9"
select select "2025"
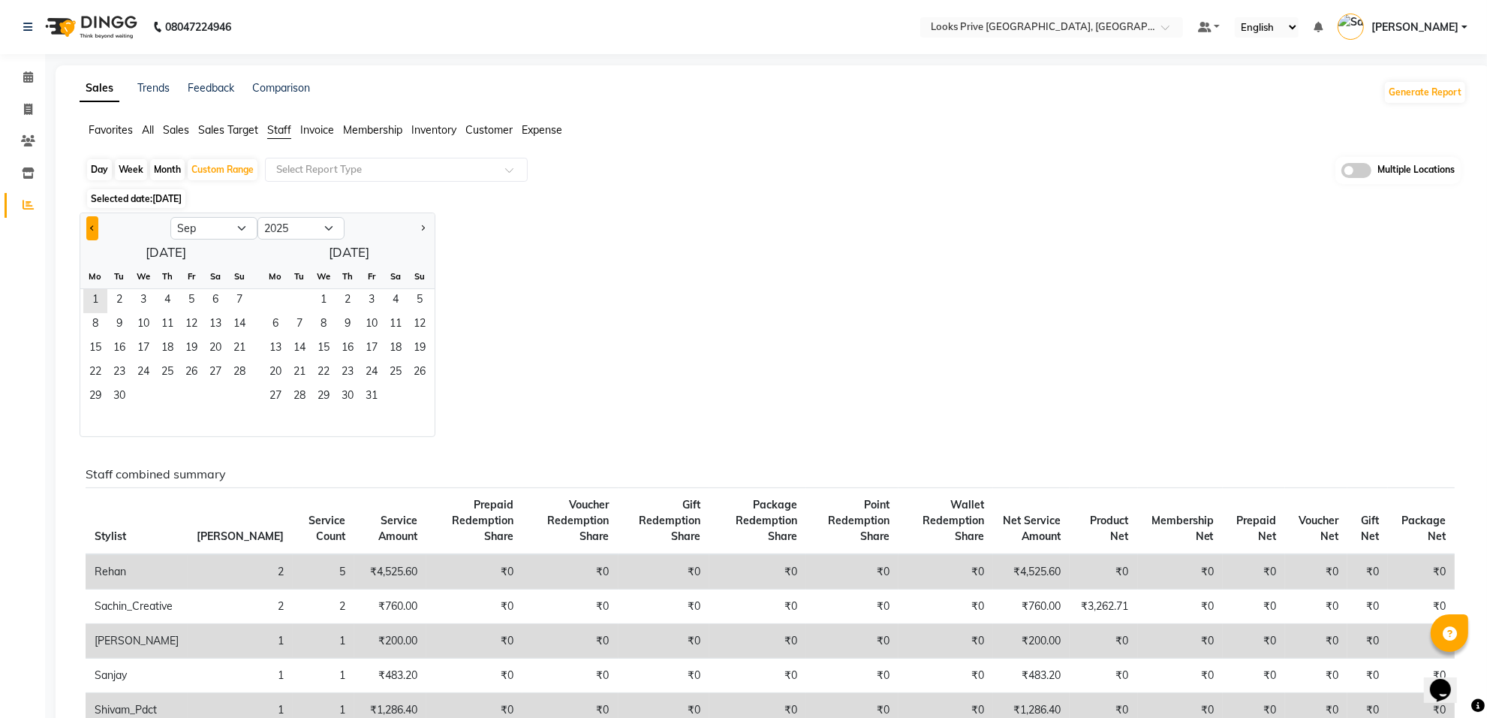
click at [87, 231] on button "Previous month" at bounding box center [92, 228] width 12 height 24
select select "8"
click at [96, 167] on div "Day" at bounding box center [99, 169] width 25 height 21
select select "9"
select select "2025"
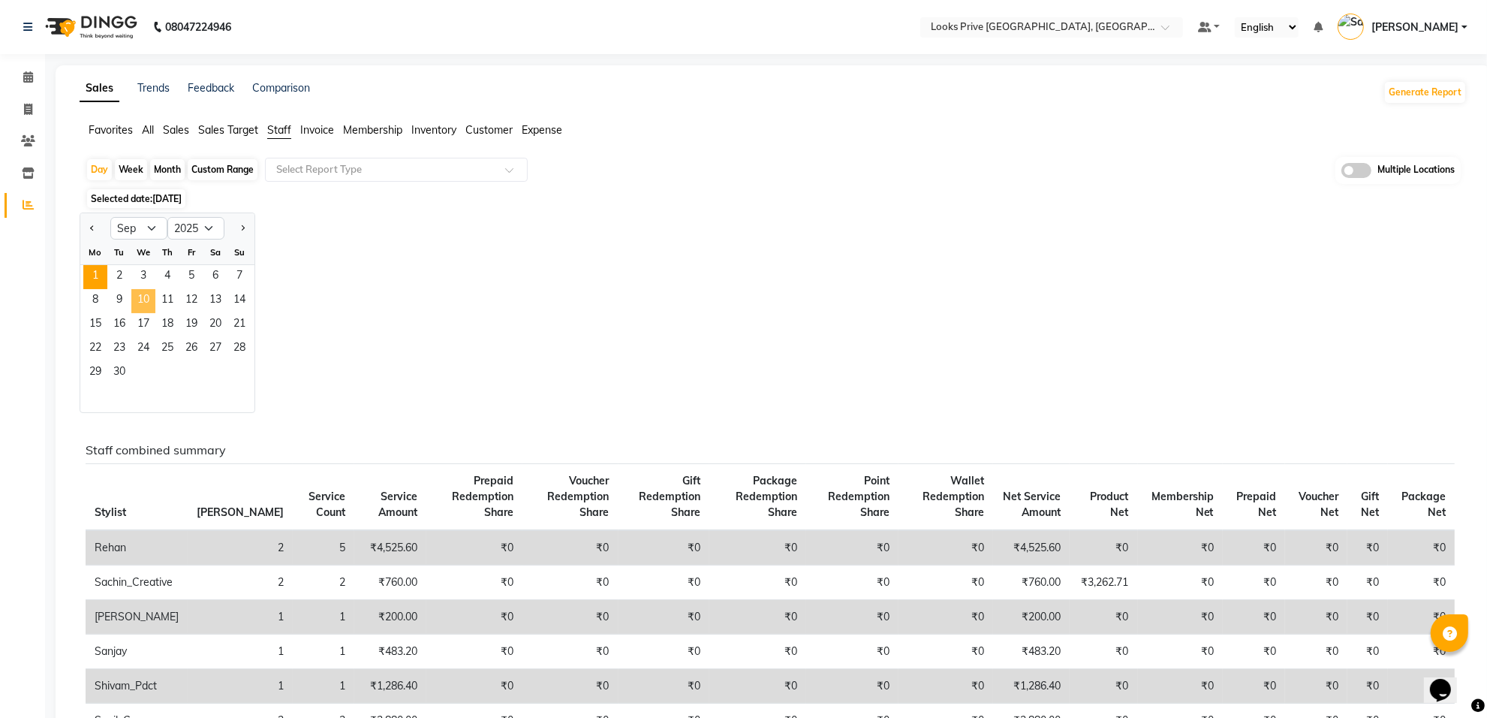
click at [147, 302] on span "10" at bounding box center [143, 301] width 24 height 24
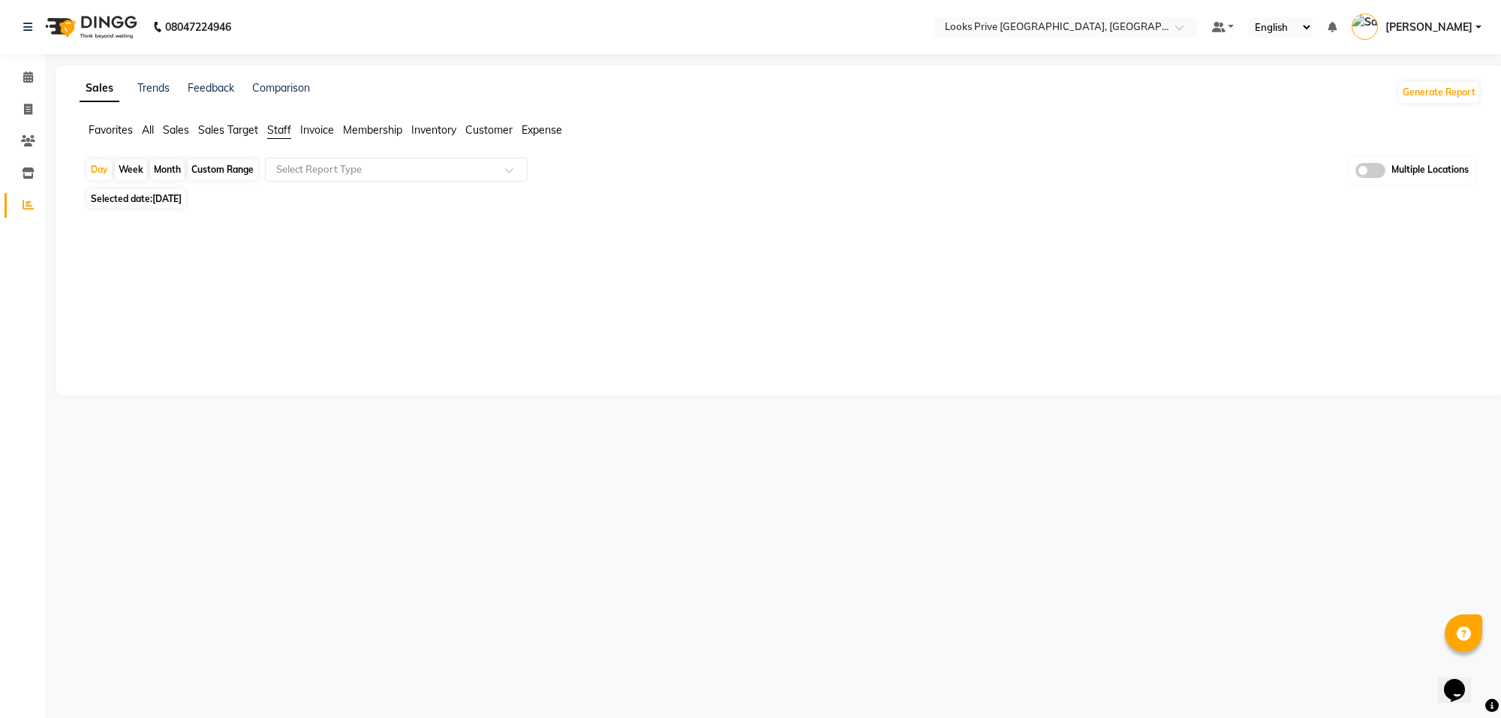
click at [149, 193] on span "Selected date: [DATE]" at bounding box center [136, 198] width 98 height 19
select select "9"
select select "2025"
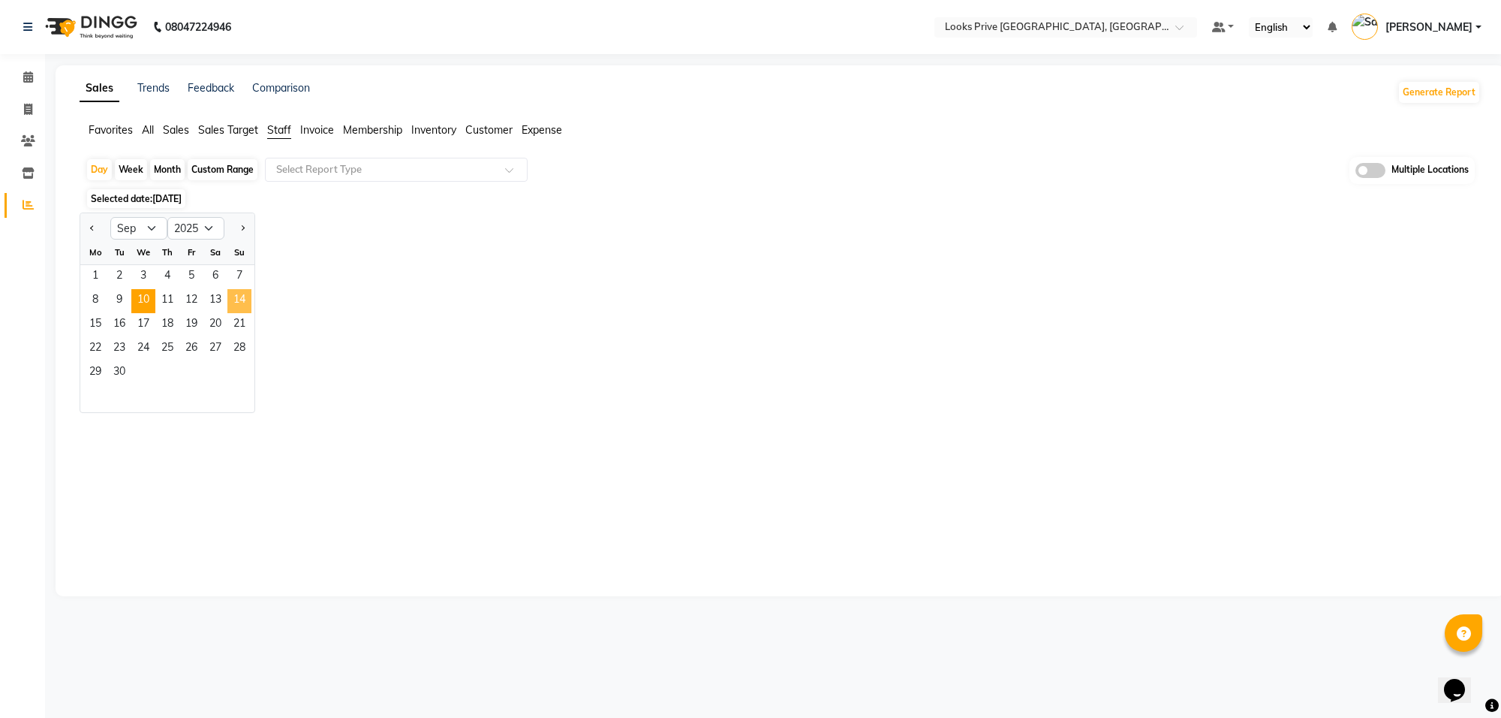
click at [244, 302] on span "14" at bounding box center [239, 301] width 24 height 24
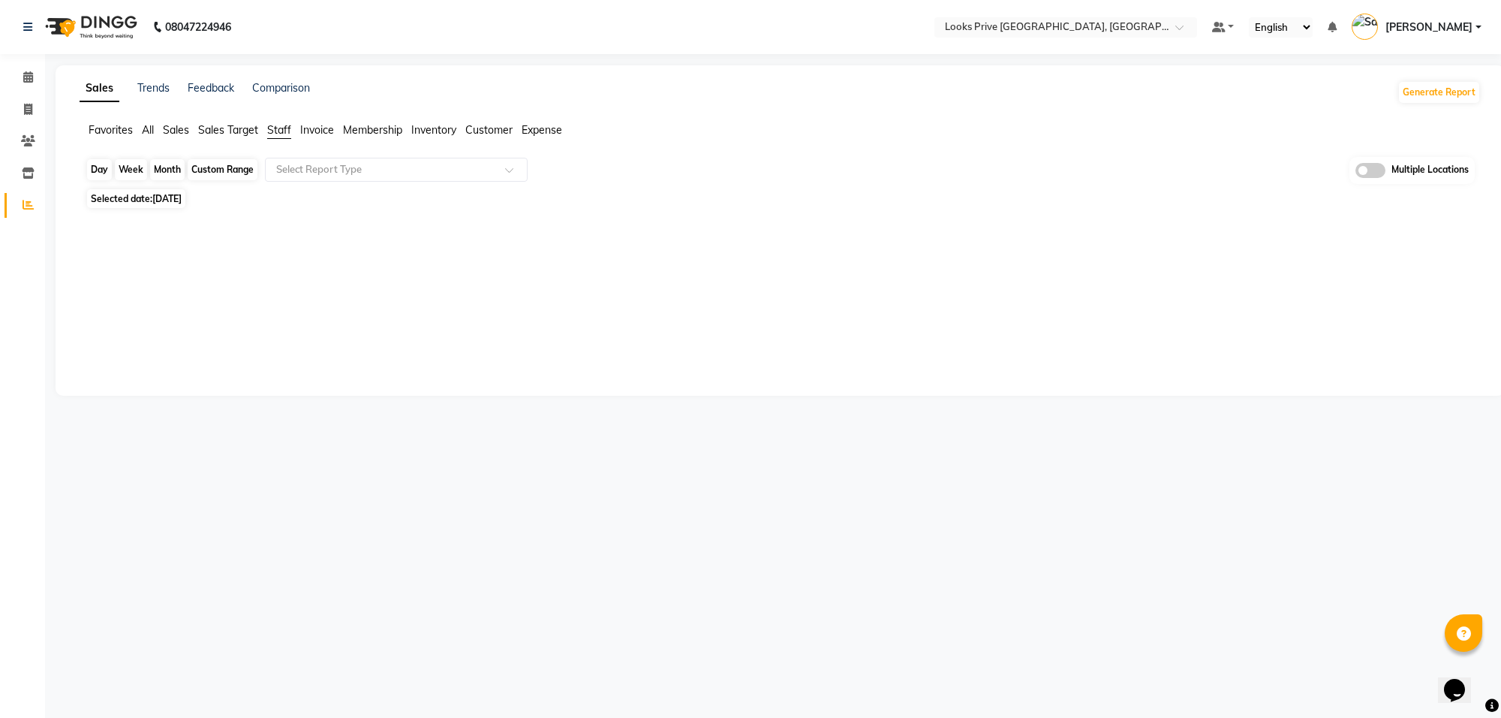
click at [98, 166] on div "Day" at bounding box center [99, 169] width 25 height 21
select select "9"
select select "2025"
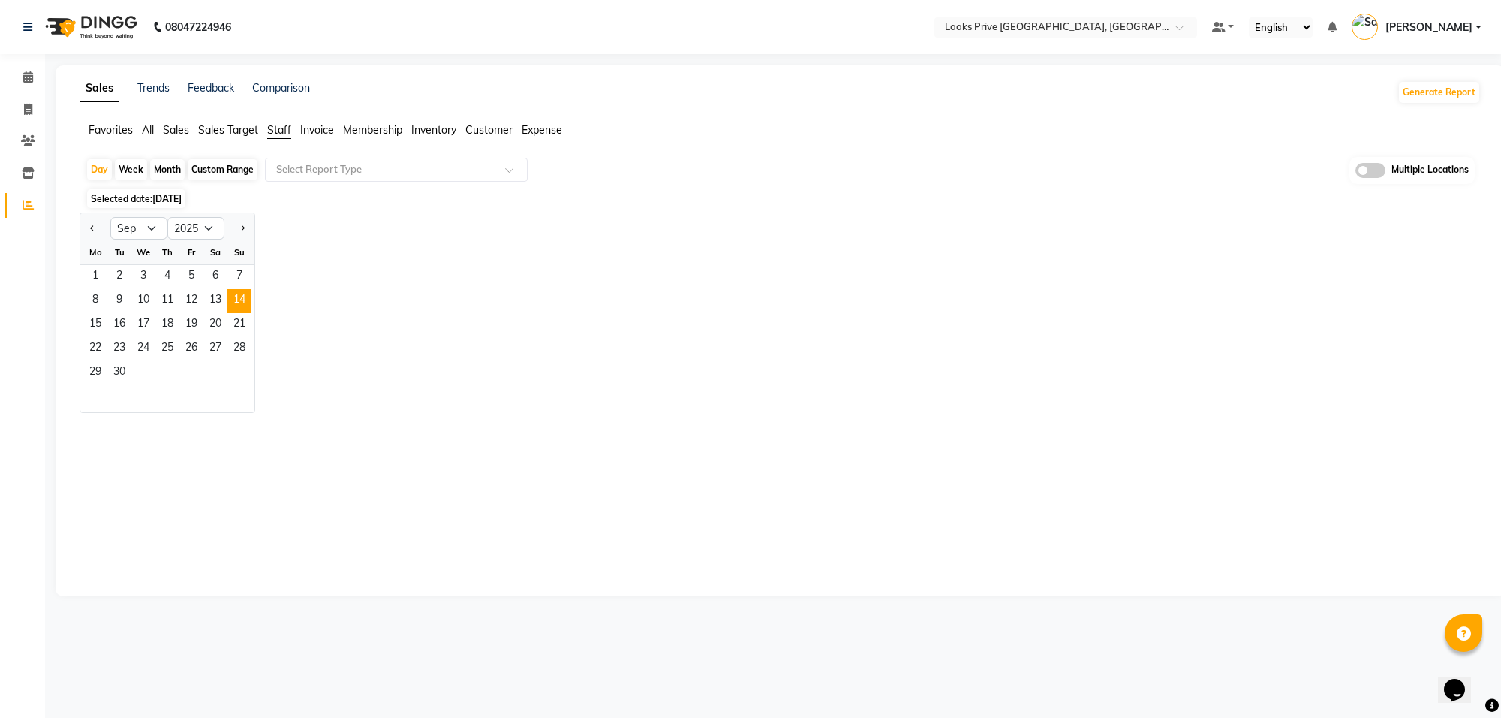
click at [98, 230] on div at bounding box center [95, 228] width 30 height 24
click at [92, 230] on span "Previous month" at bounding box center [92, 226] width 5 height 5
select select "8"
click at [164, 324] on span "14" at bounding box center [167, 325] width 24 height 24
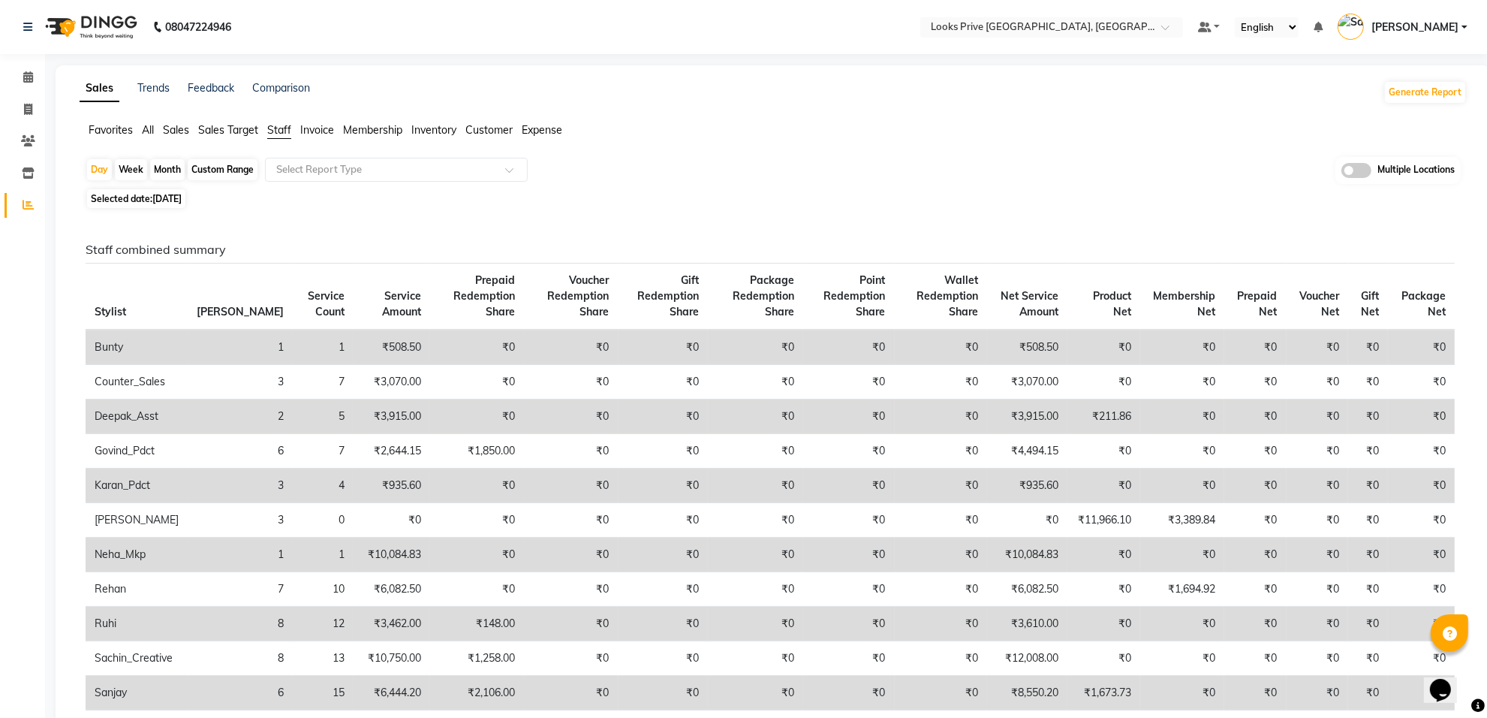
click at [146, 197] on span "Selected date: [DATE]" at bounding box center [136, 198] width 98 height 19
select select "8"
select select "2025"
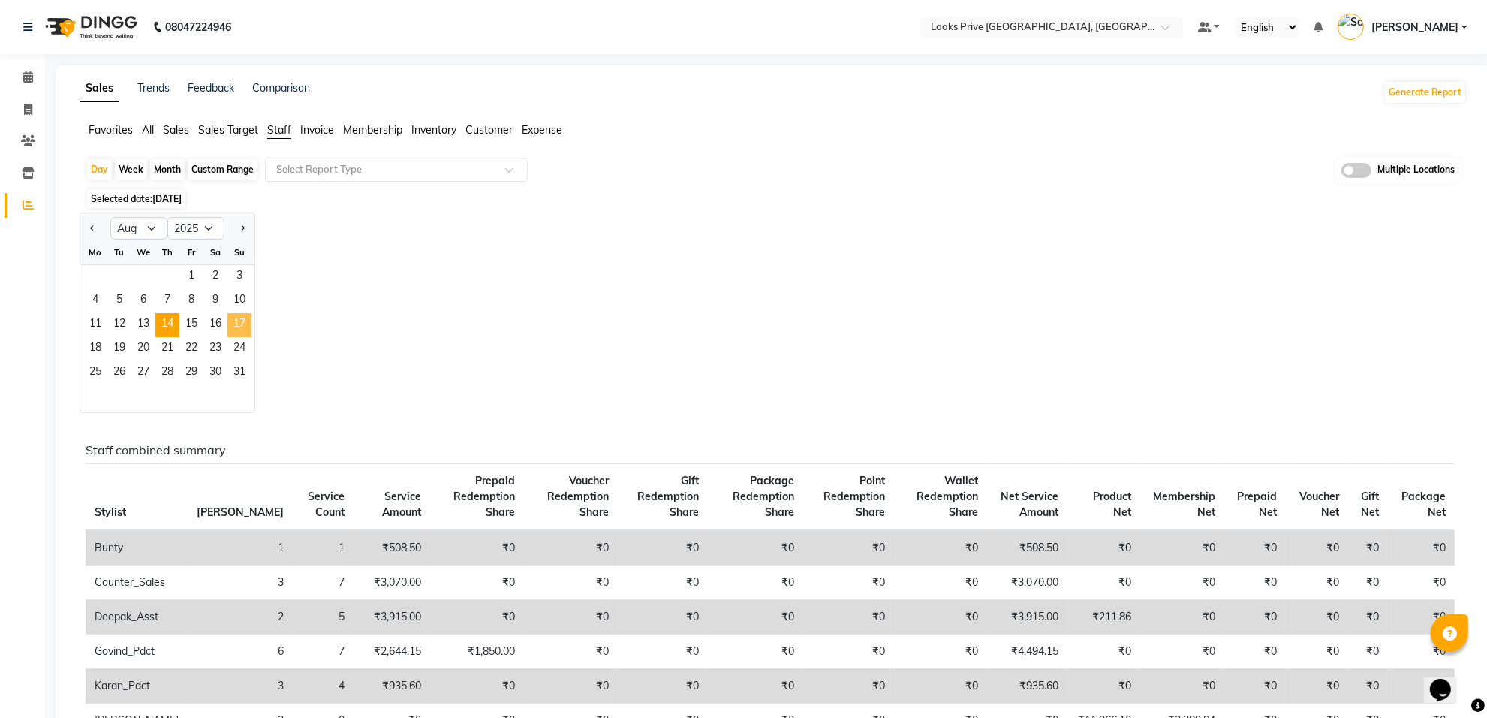
click at [233, 317] on span "17" at bounding box center [239, 325] width 24 height 24
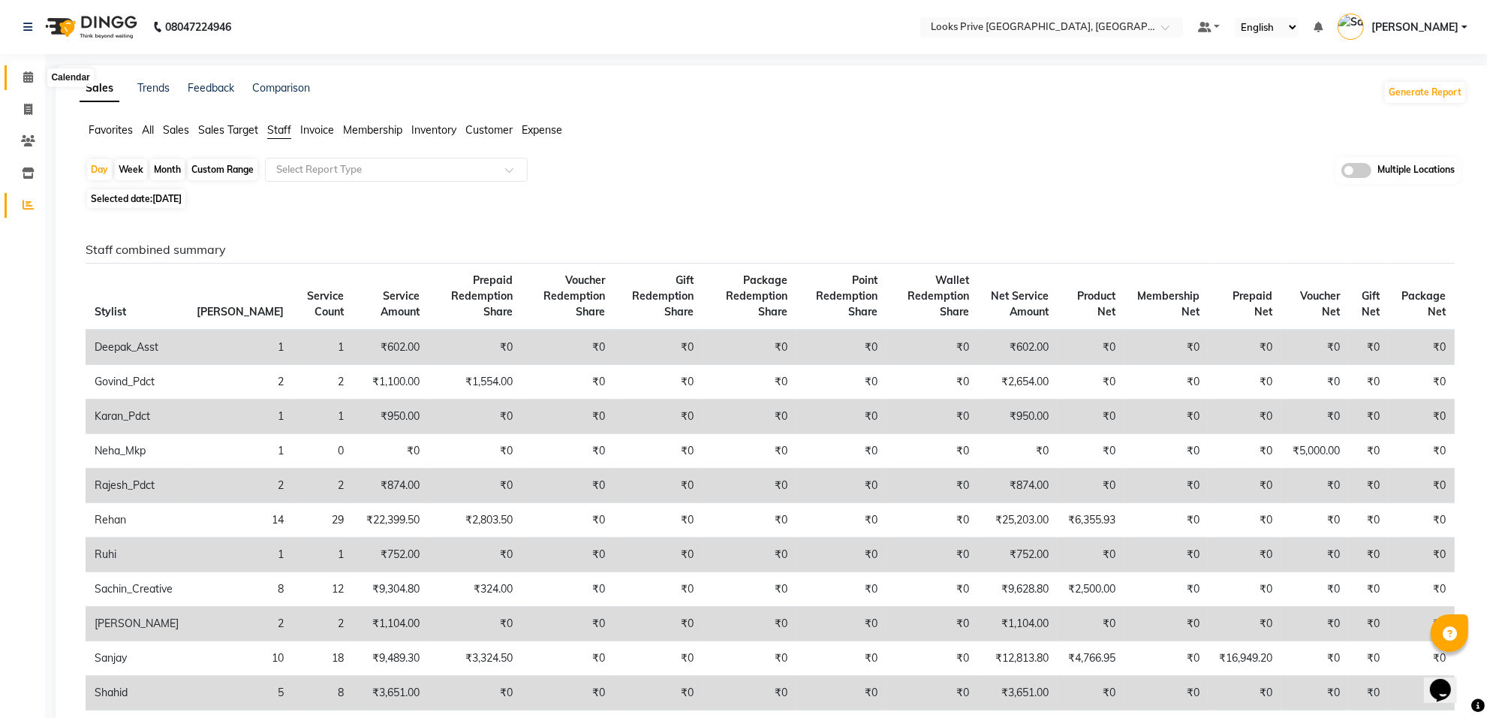
click at [21, 75] on span at bounding box center [28, 77] width 26 height 17
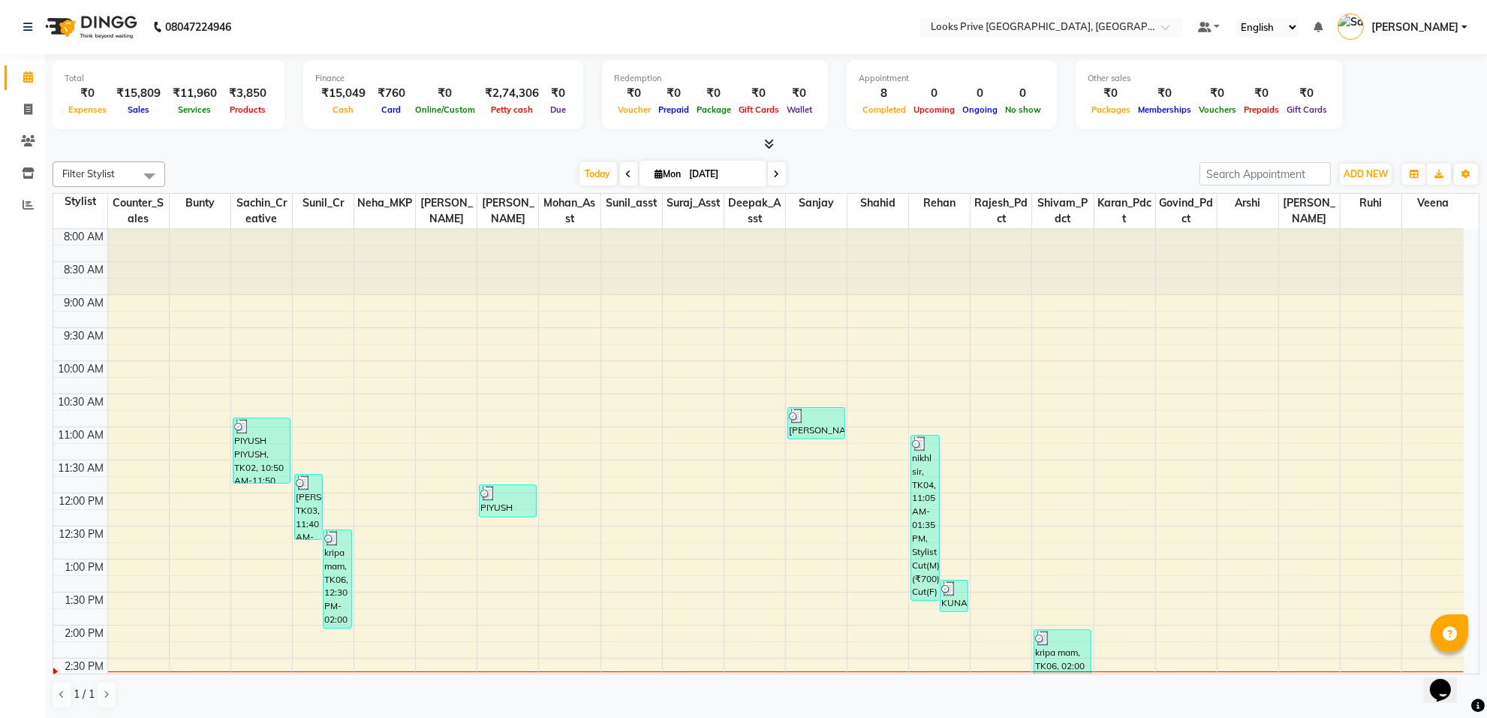
click at [1464, 23] on link "[PERSON_NAME]" at bounding box center [1403, 27] width 130 height 25
click at [1374, 106] on link "Sign out" at bounding box center [1390, 107] width 137 height 23
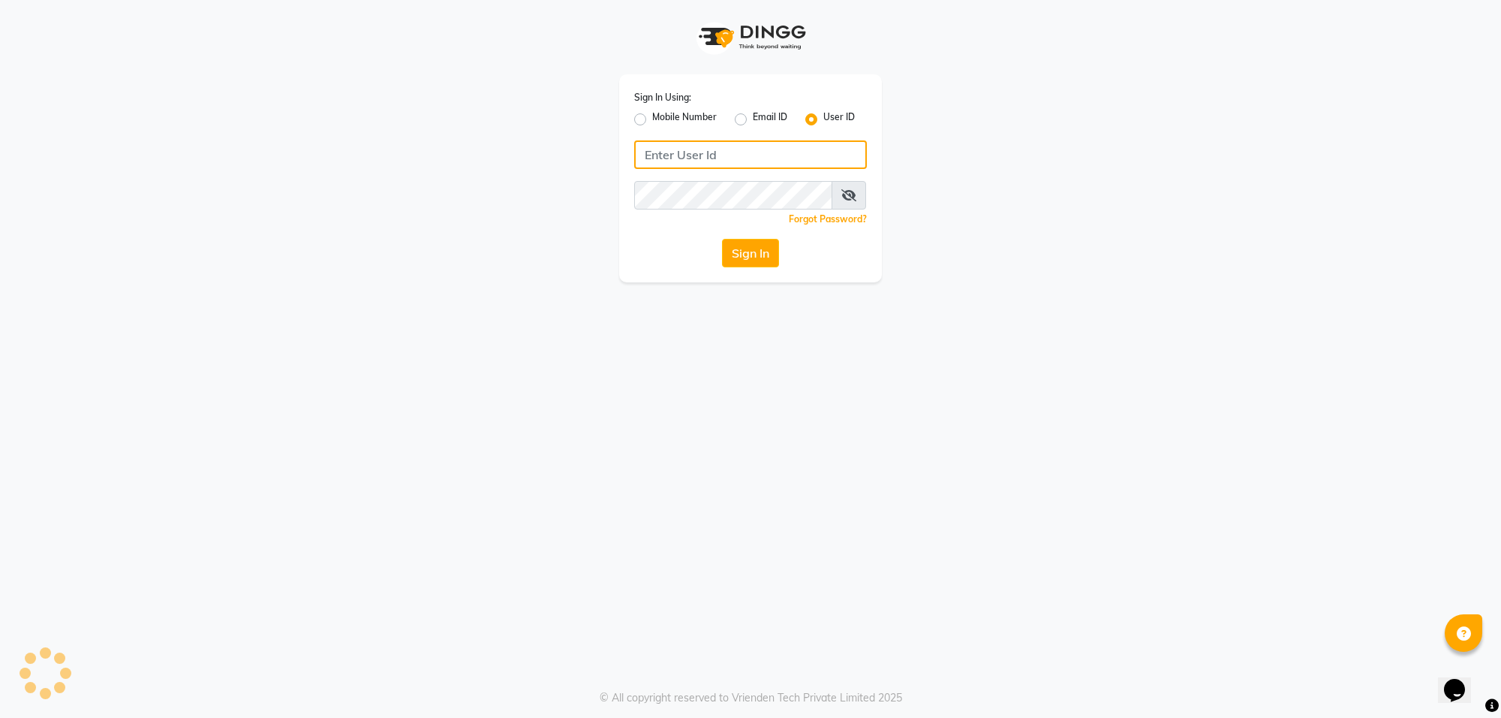
click at [655, 152] on input "Username" at bounding box center [750, 154] width 233 height 29
type input "e3599-01"
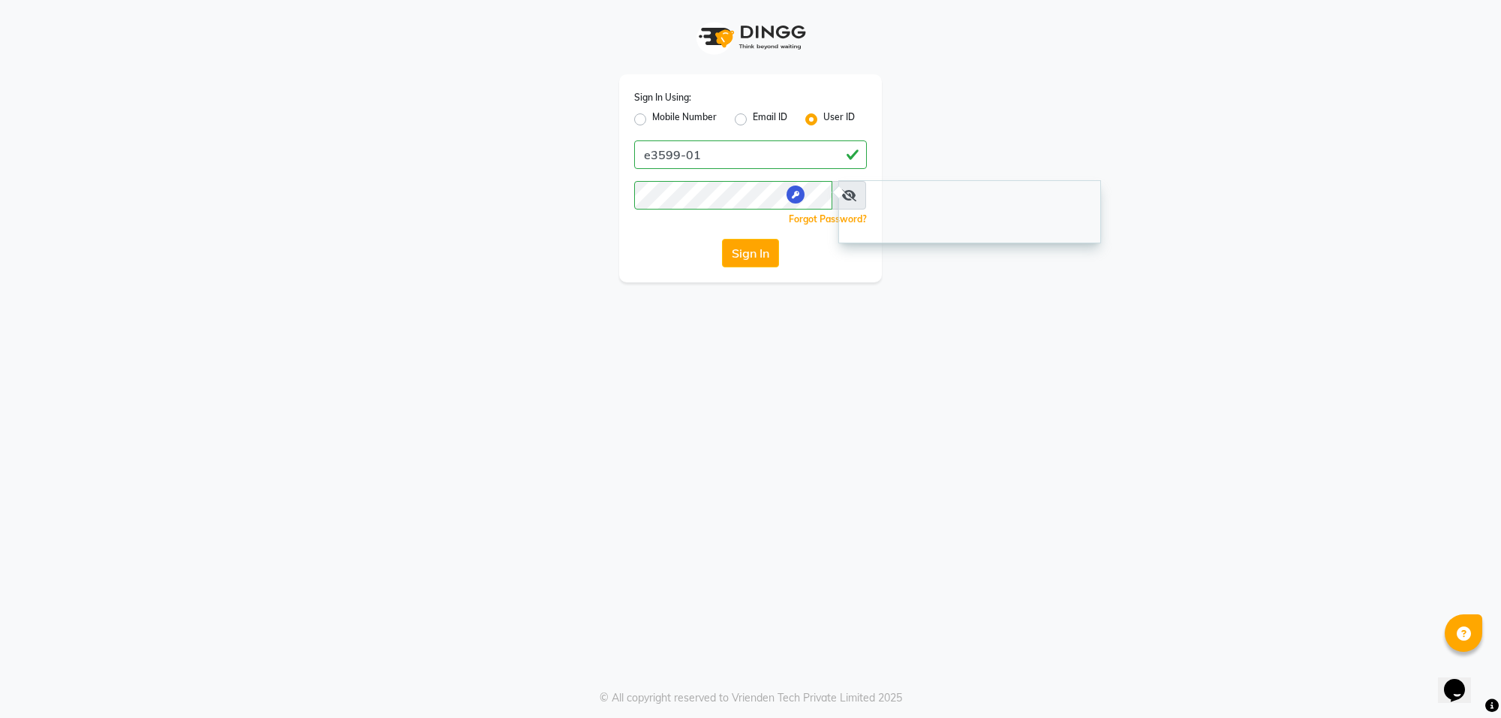
drag, startPoint x: 832, startPoint y: 360, endPoint x: 848, endPoint y: 154, distance: 207.1
click at [832, 346] on div "Sign In Using: Mobile Number Email ID User ID e3599-01 Remember me Forgot Passw…" at bounding box center [750, 359] width 1501 height 718
click at [859, 196] on span at bounding box center [849, 195] width 35 height 29
click at [848, 191] on icon at bounding box center [848, 195] width 15 height 12
click at [748, 249] on button "Sign In" at bounding box center [750, 253] width 57 height 29
